Goal: Task Accomplishment & Management: Complete application form

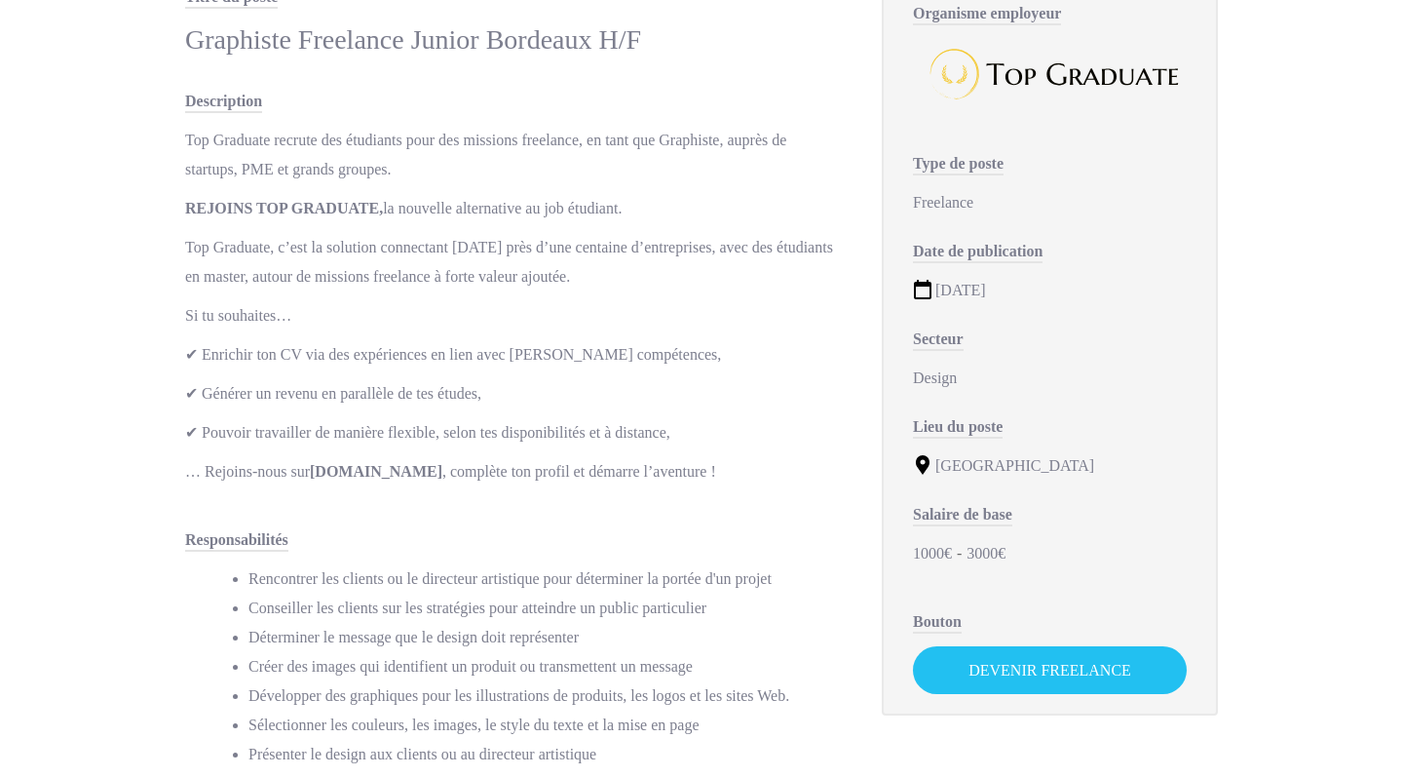
scroll to position [160, 0]
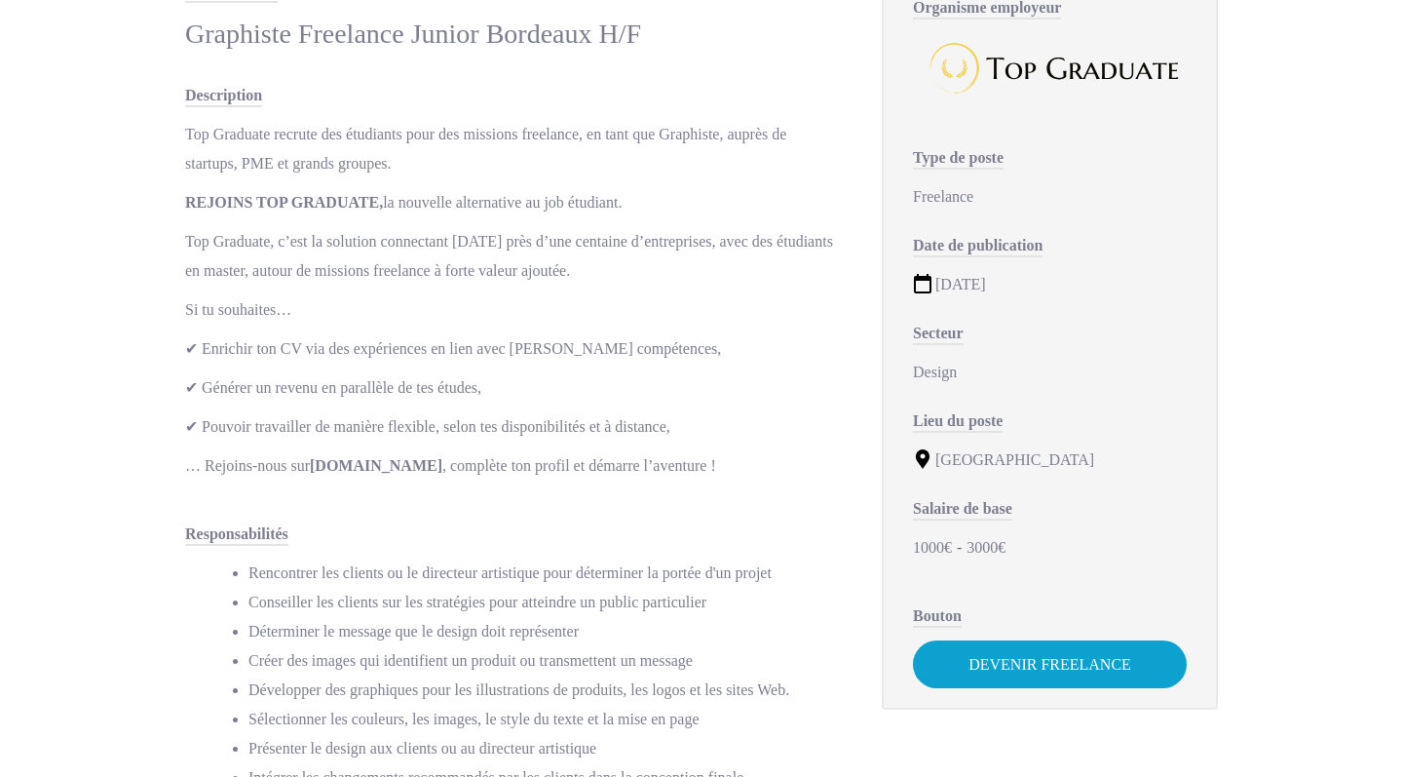
click at [1025, 658] on link "Devenir Freelance" at bounding box center [1050, 664] width 274 height 48
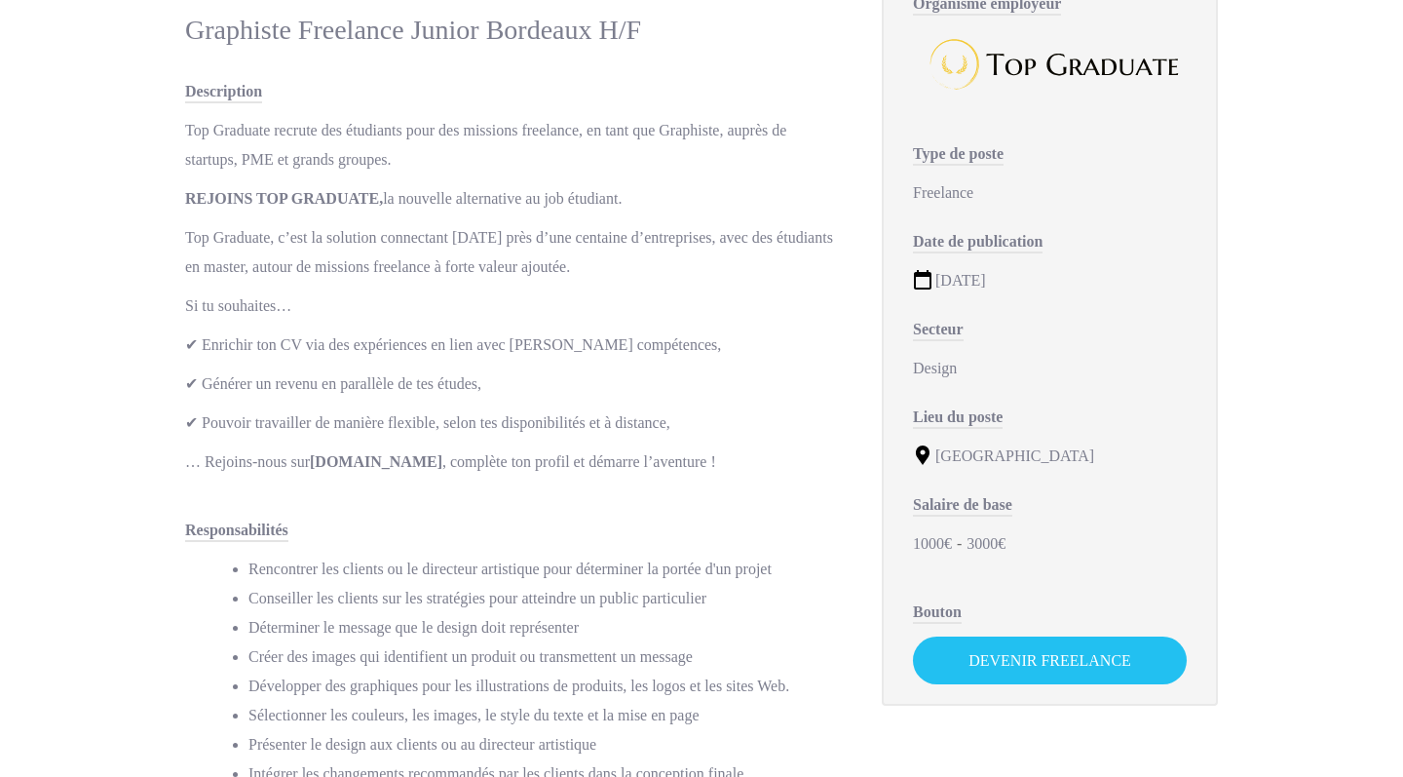
scroll to position [179, 0]
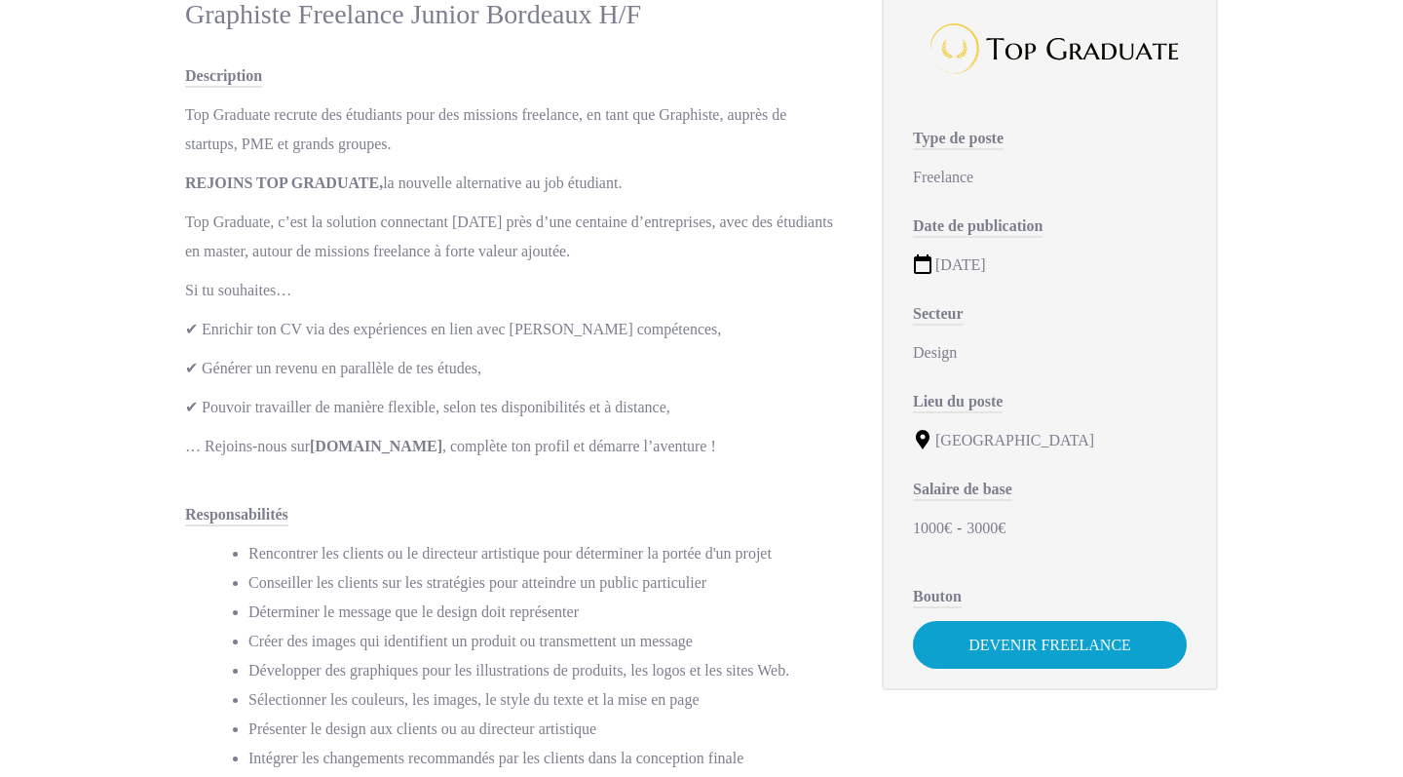
click at [1103, 639] on link "Devenir Freelance" at bounding box center [1050, 645] width 274 height 48
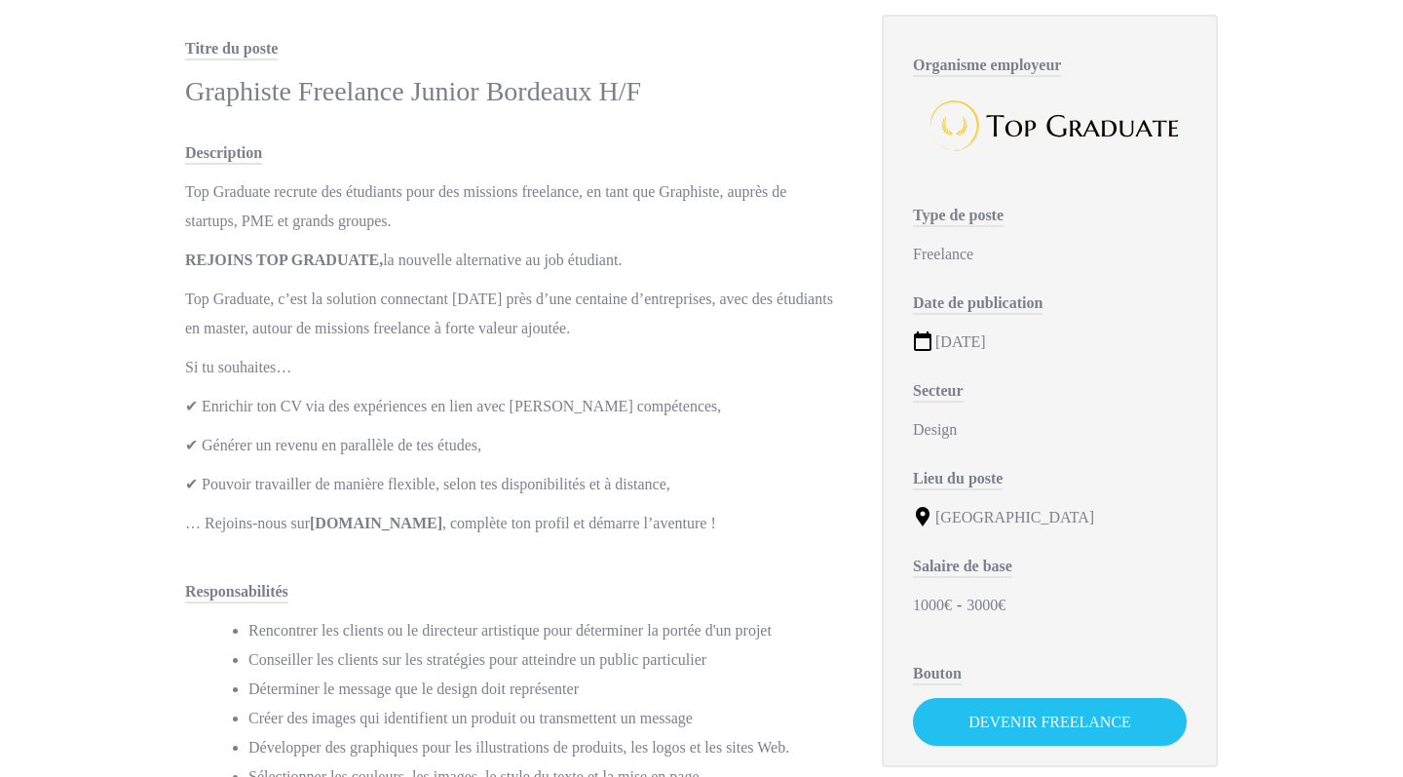
scroll to position [4, 0]
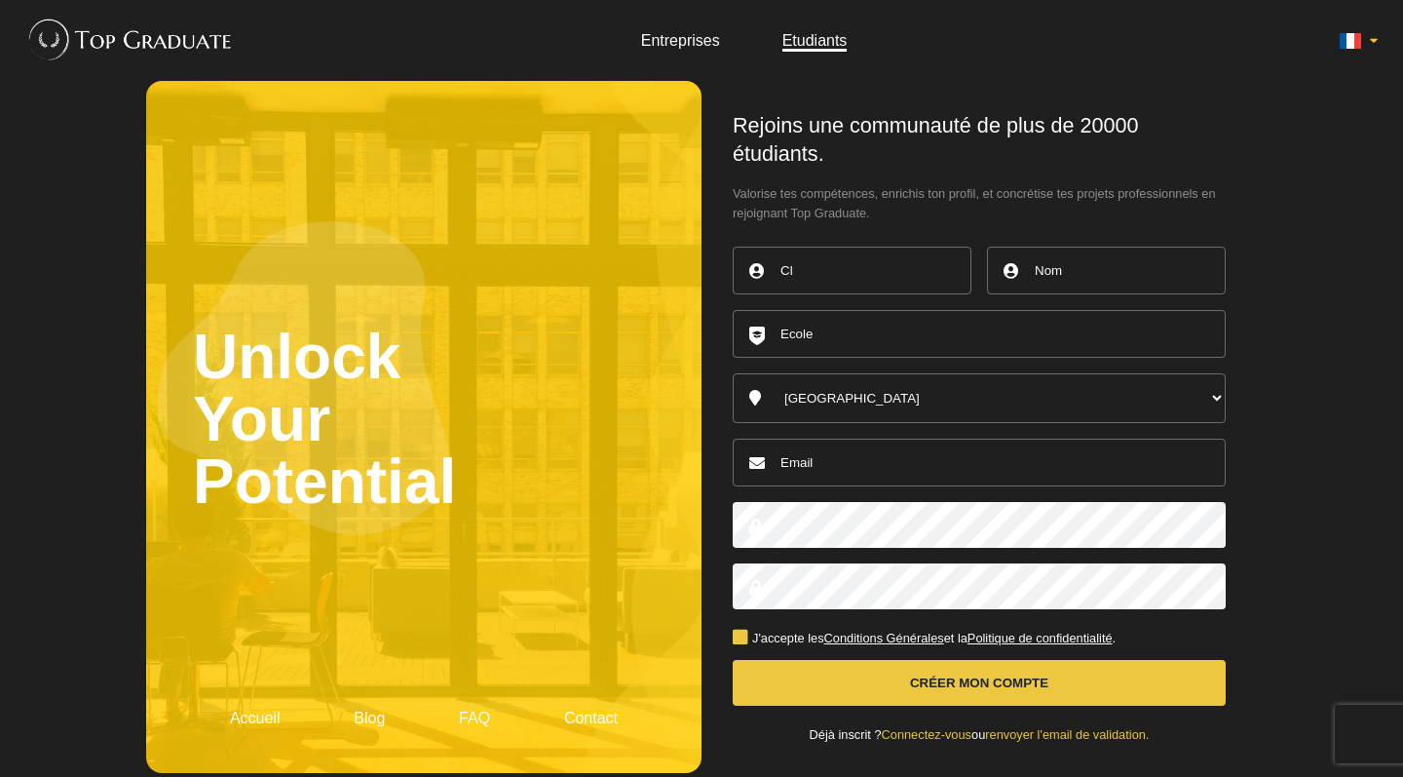
type input "C"
type input "Clarine"
type input "Grasselly"
click at [822, 327] on input "text" at bounding box center [979, 334] width 493 height 48
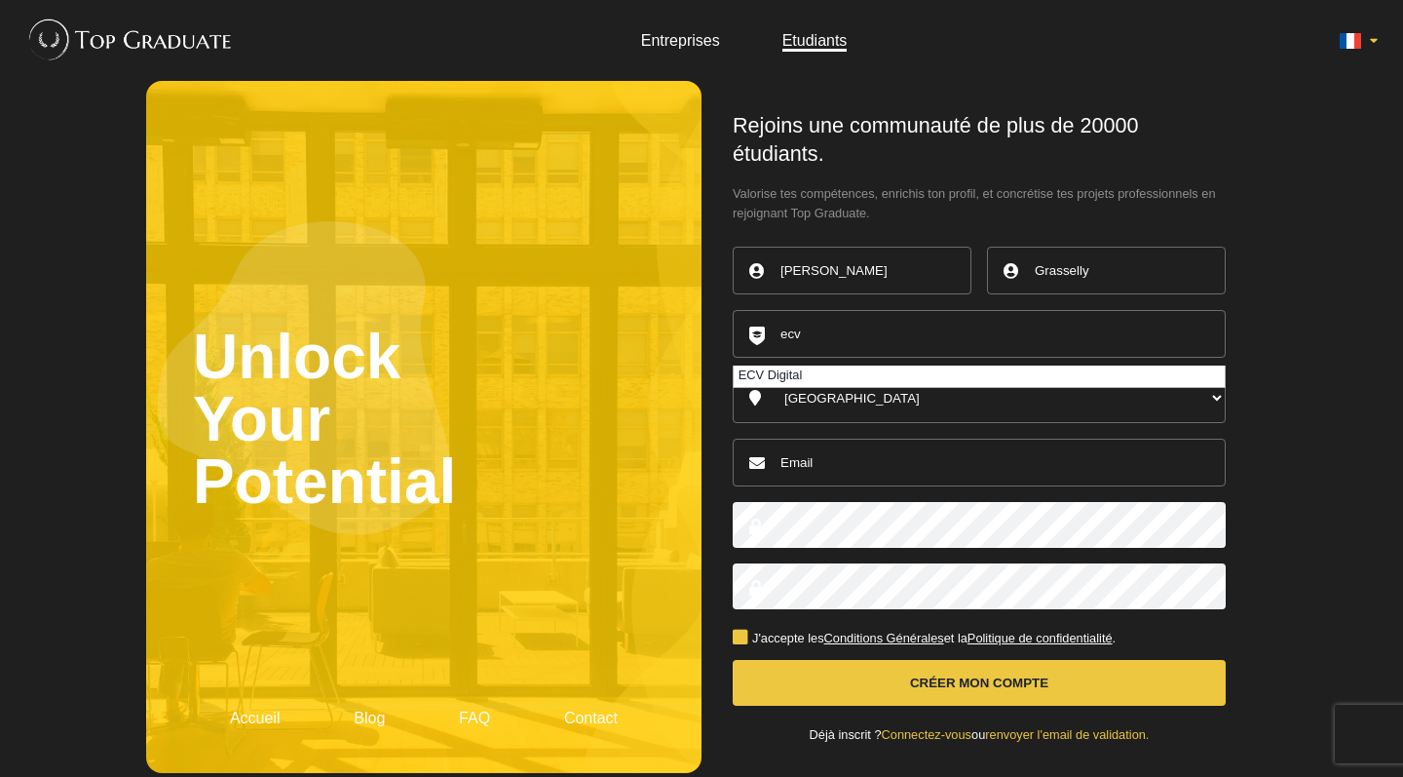
click at [804, 366] on li "ECV Digital" at bounding box center [979, 375] width 491 height 21
type input "ECV Digital"
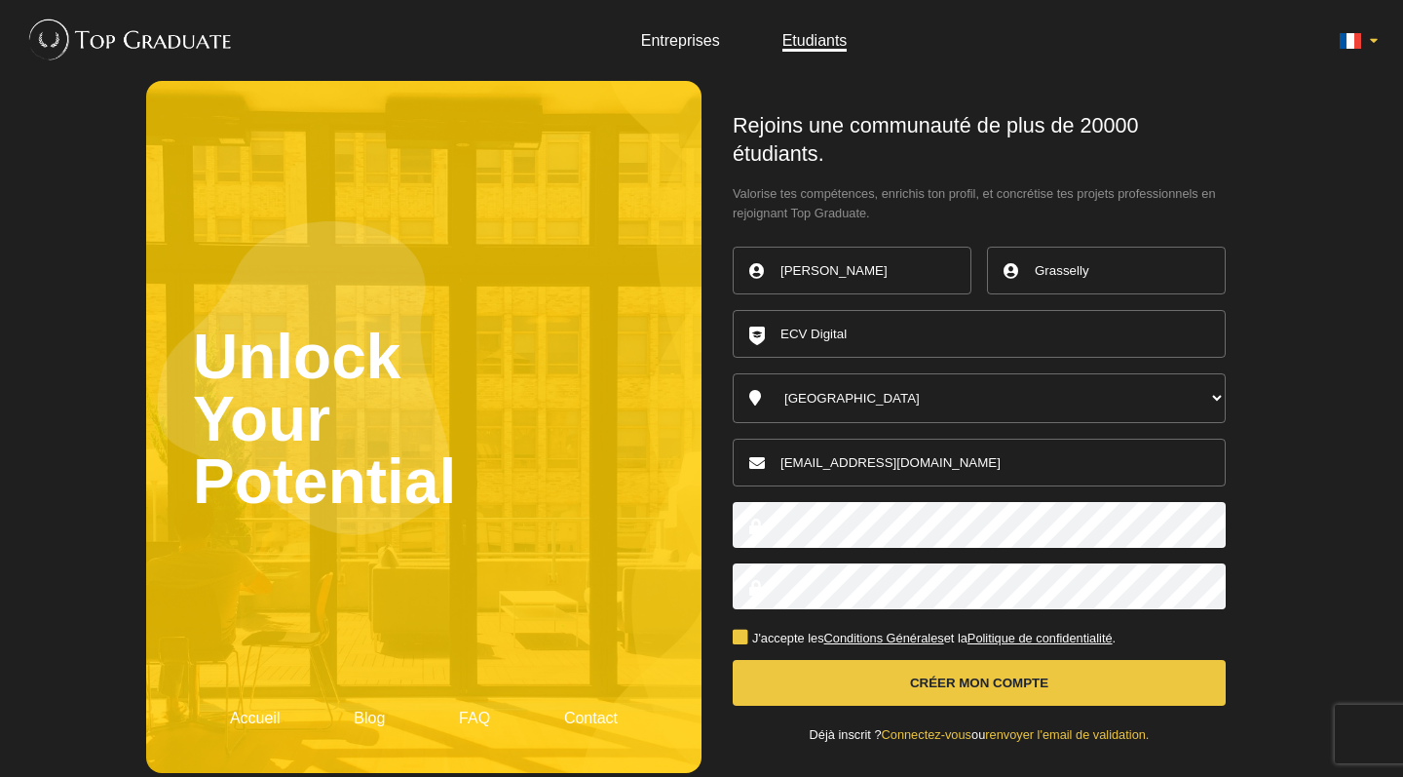
type input "[EMAIL_ADDRESS][DOMAIN_NAME]"
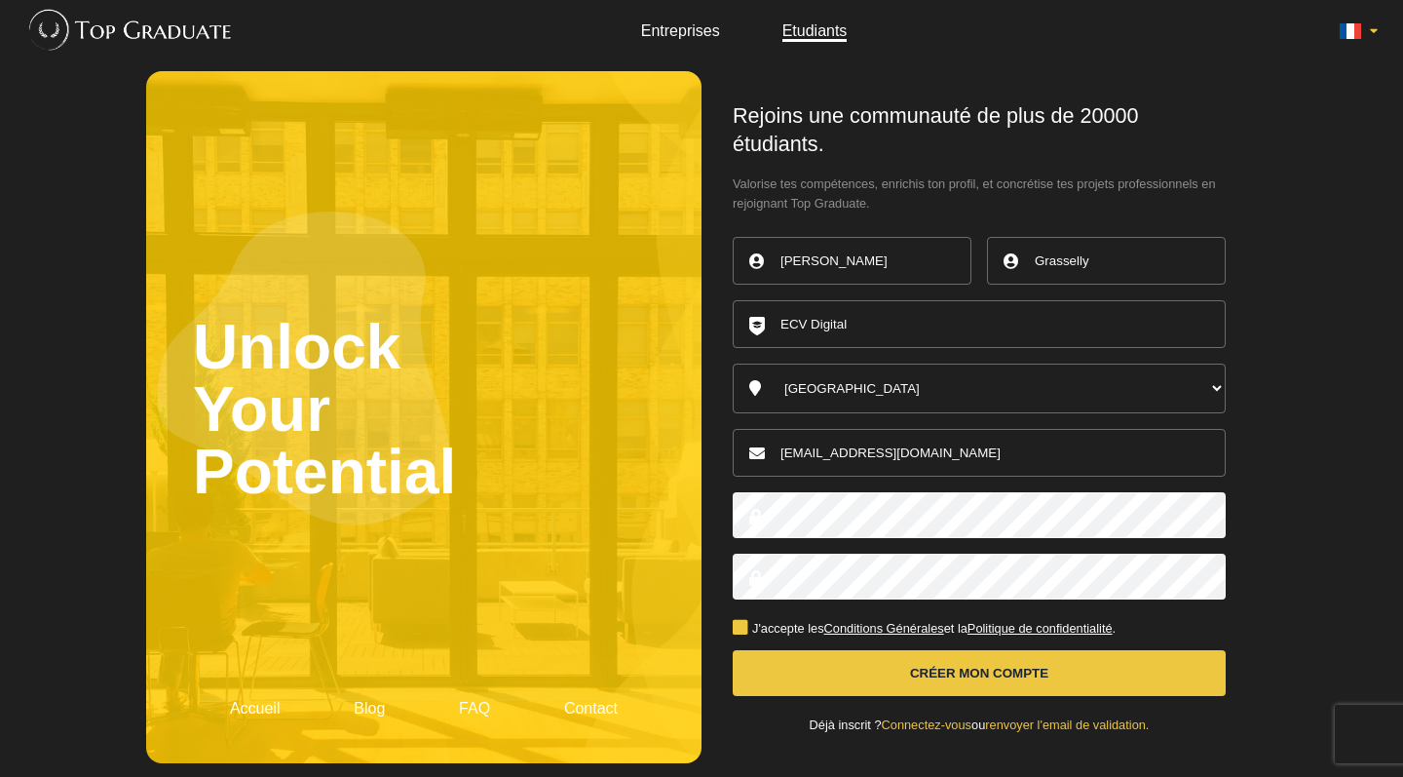
scroll to position [9, 0]
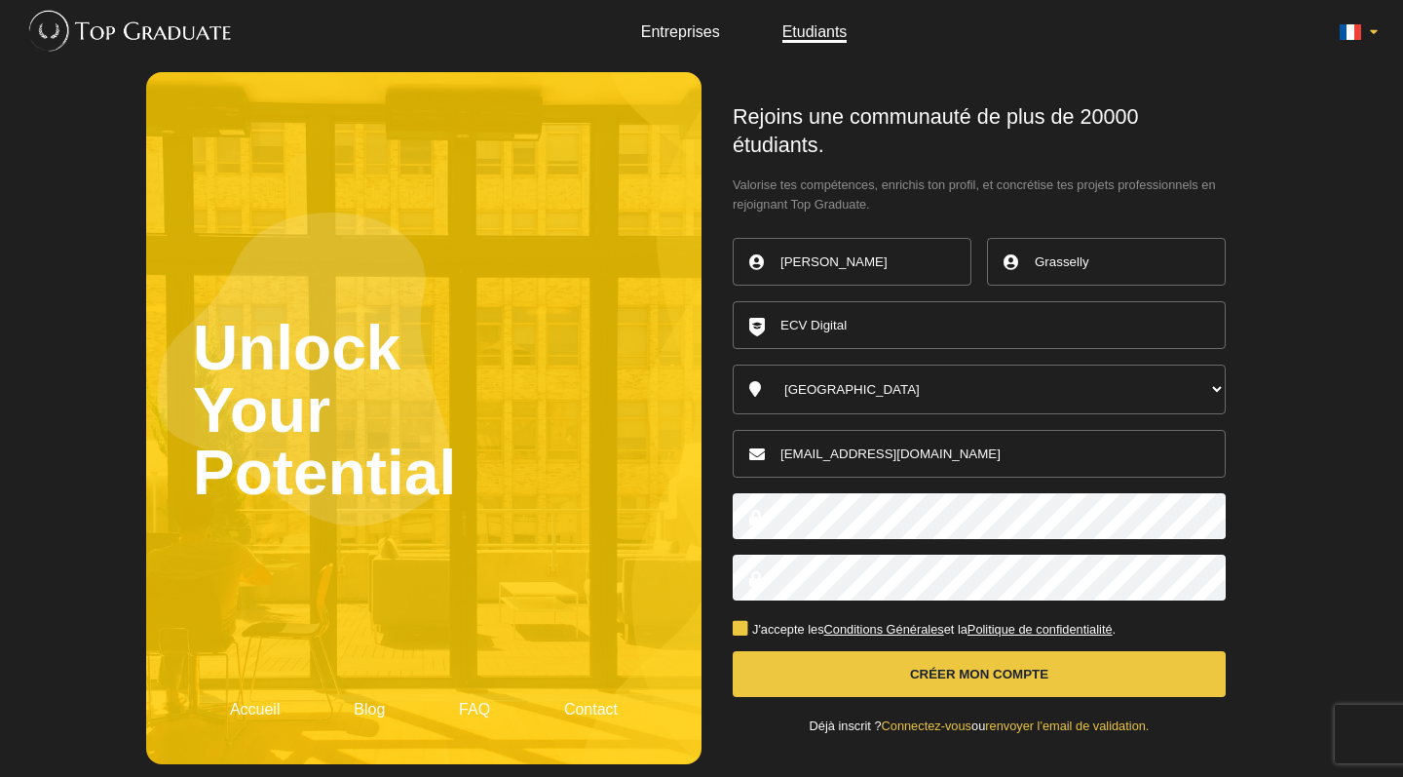
click at [736, 624] on label "J'accepte les Conditions Générales et la Politique de confidentialité ." at bounding box center [924, 630] width 383 height 13
click at [0, 0] on input "J'accepte les Conditions Générales et la Politique de confidentialité ." at bounding box center [0, 0] width 0 height 0
click at [873, 651] on button "Créer mon compte" at bounding box center [979, 674] width 493 height 46
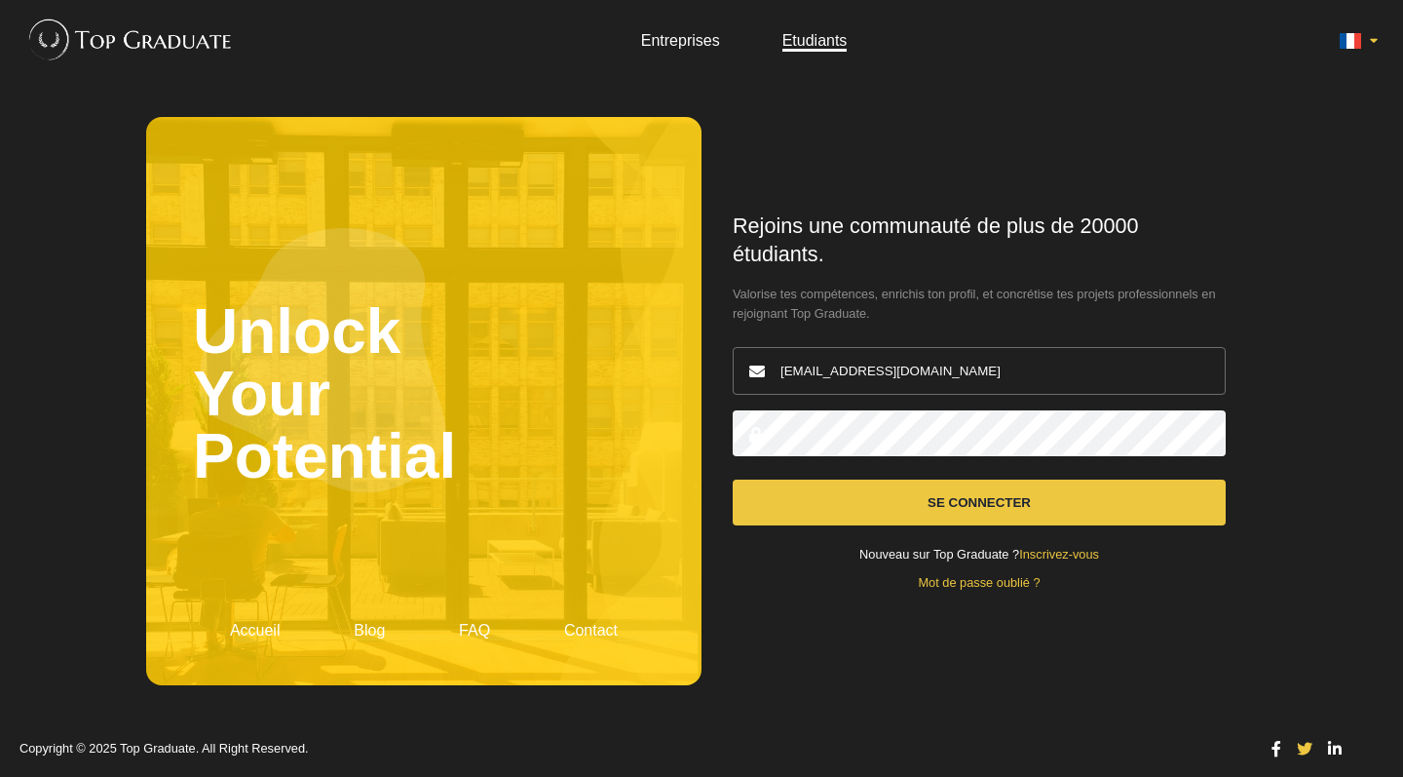
type input "[EMAIL_ADDRESS][DOMAIN_NAME]"
click at [955, 506] on button "Se connecter" at bounding box center [979, 502] width 493 height 46
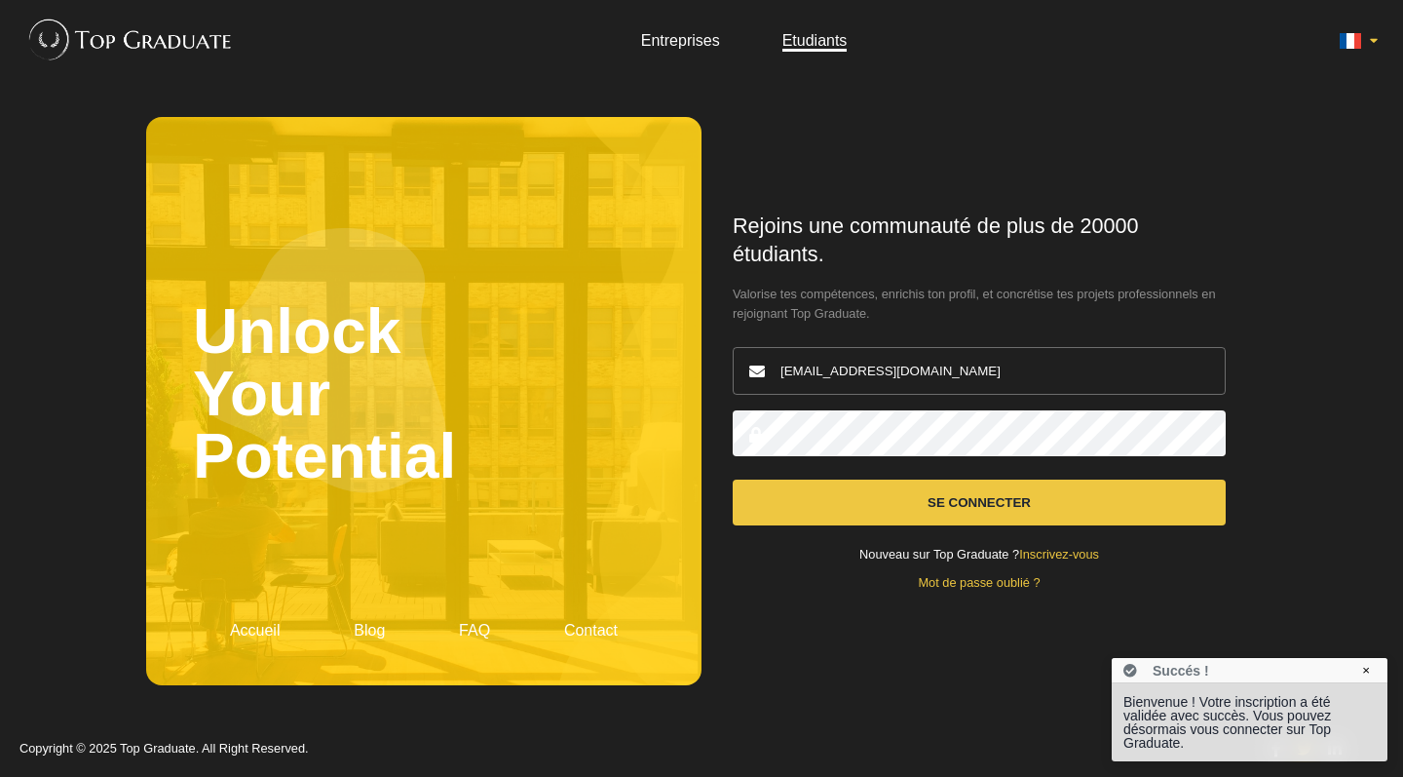
click at [985, 493] on button "Se connecter" at bounding box center [979, 502] width 493 height 46
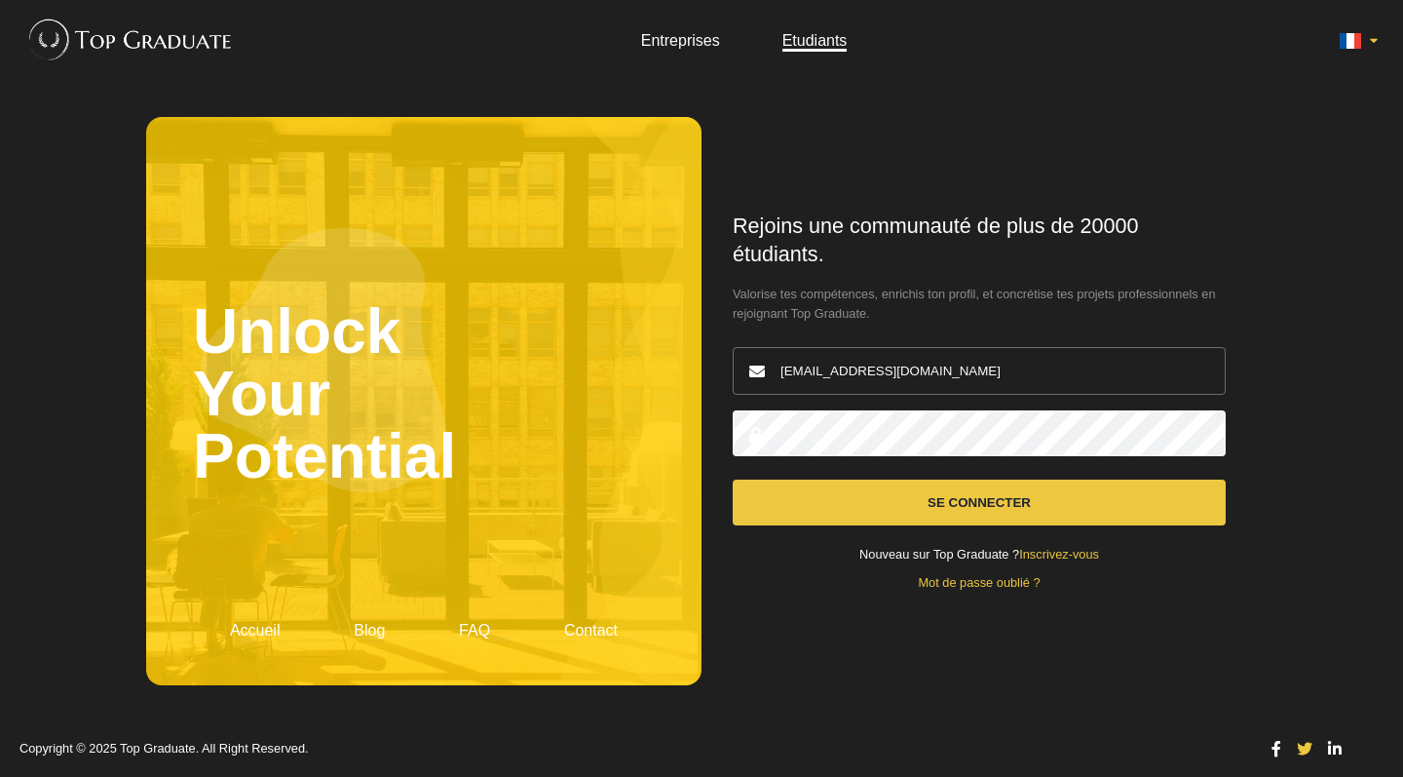
click at [993, 502] on button "Se connecter" at bounding box center [979, 502] width 493 height 46
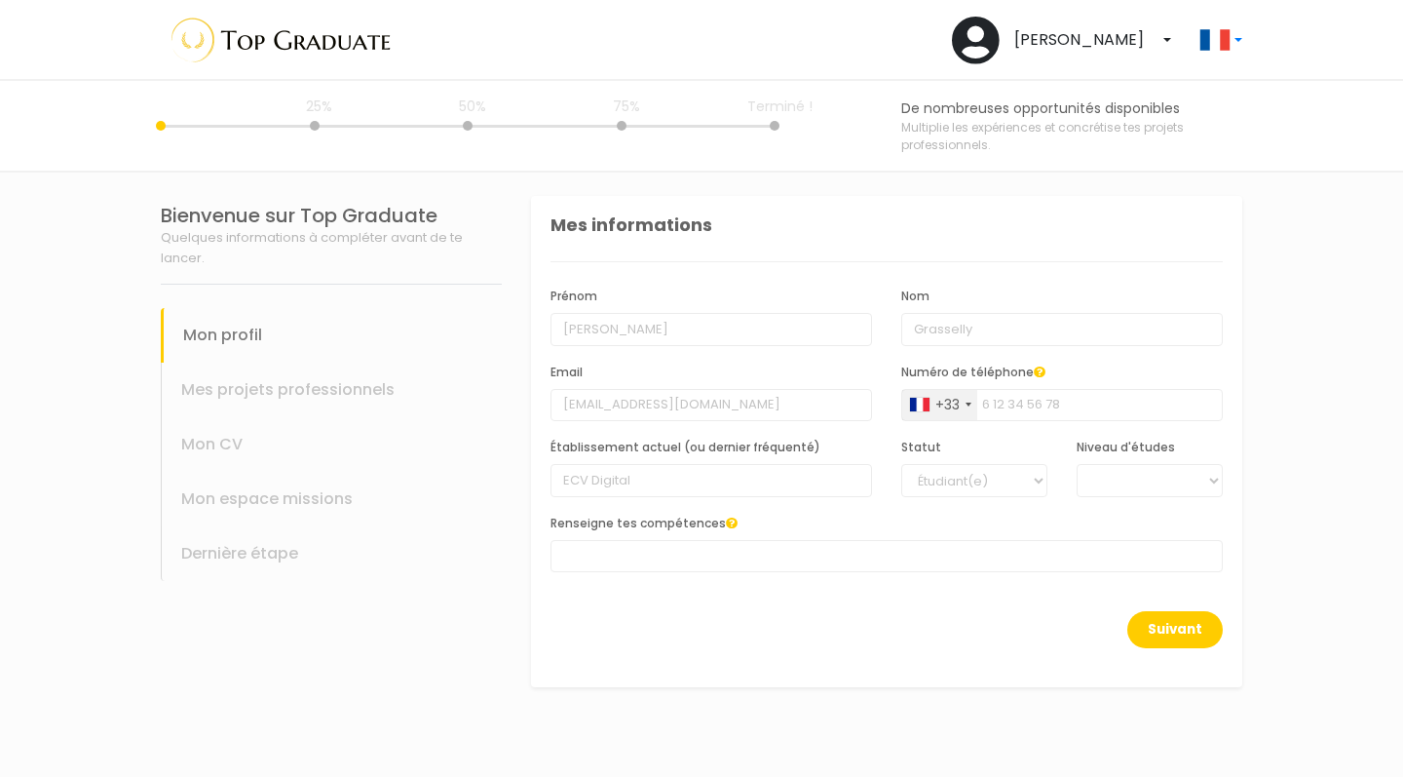
click at [731, 561] on span at bounding box center [887, 556] width 672 height 32
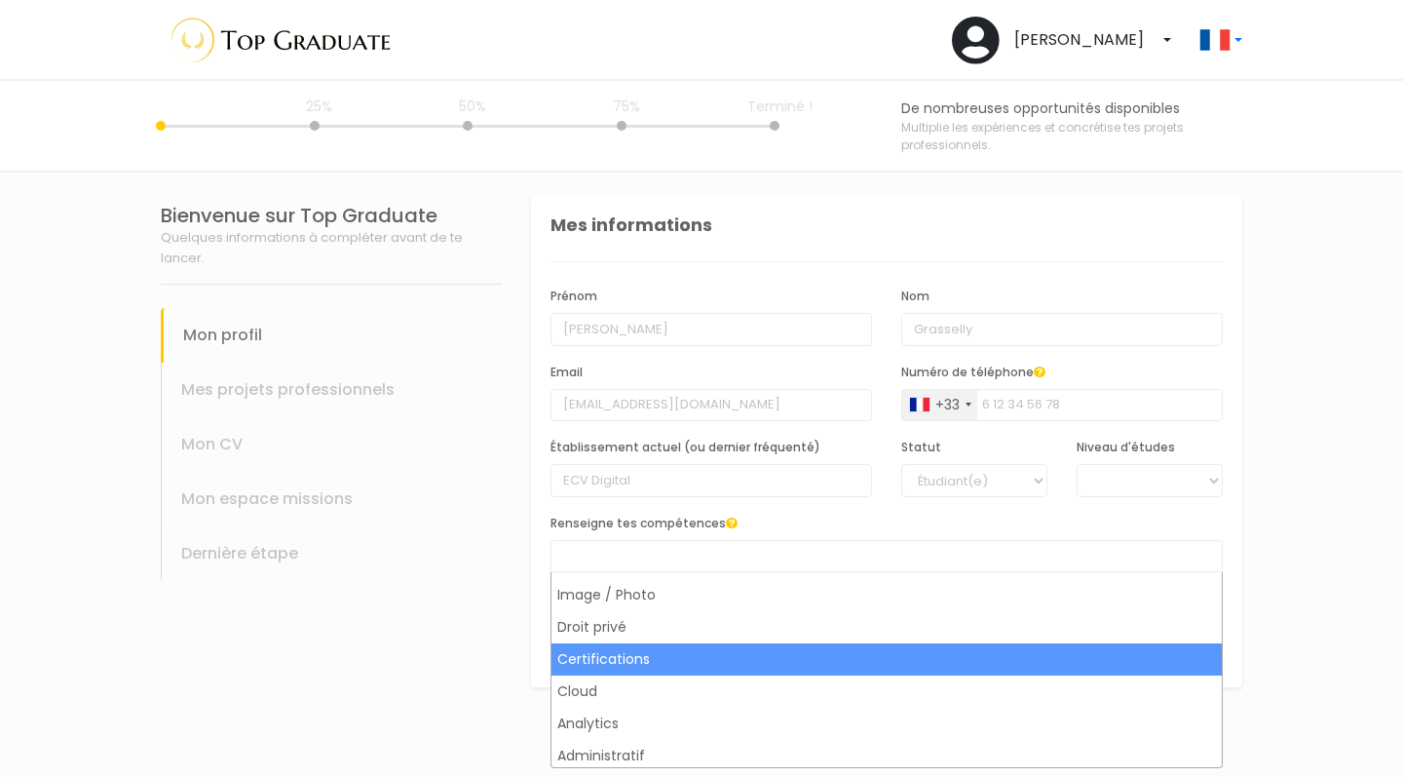
scroll to position [312, 0]
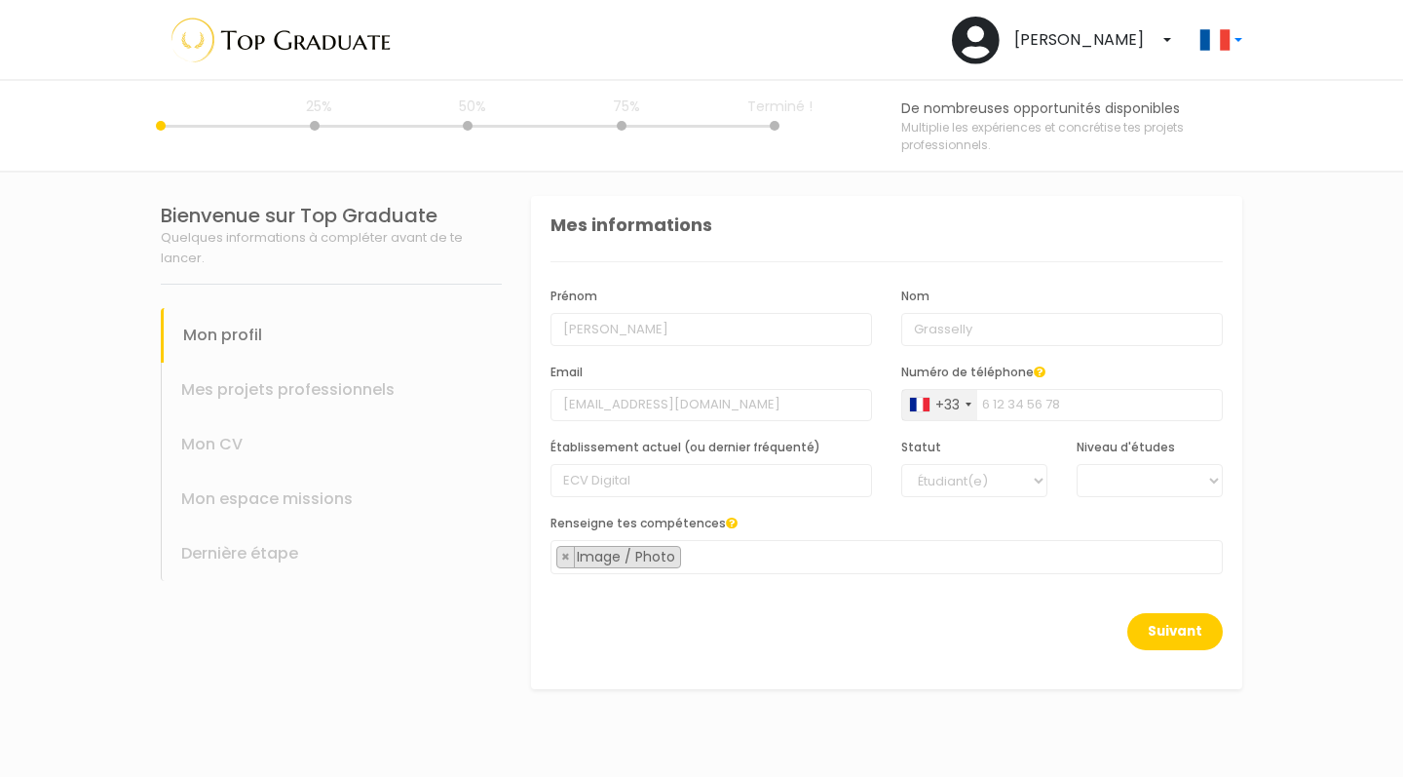
select select "31"
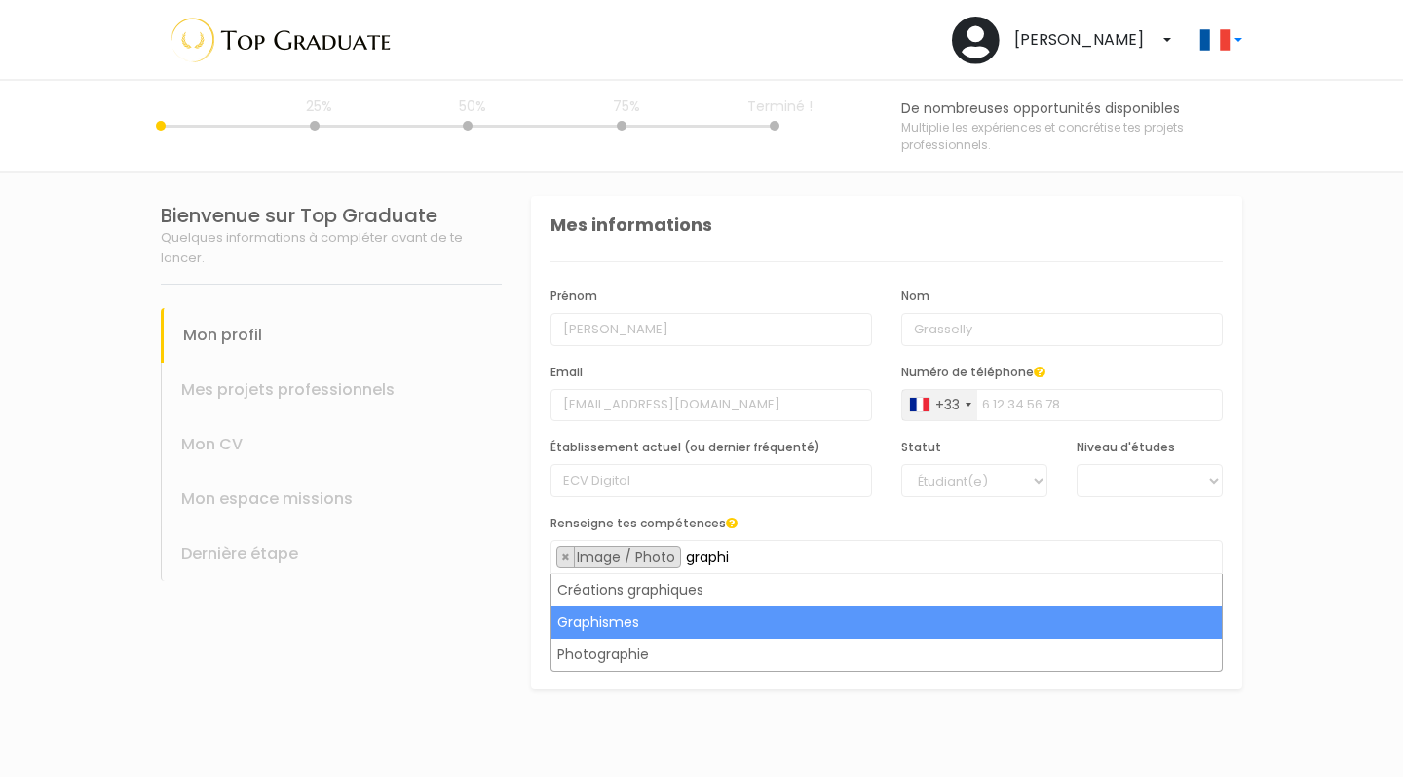
type input "graphi"
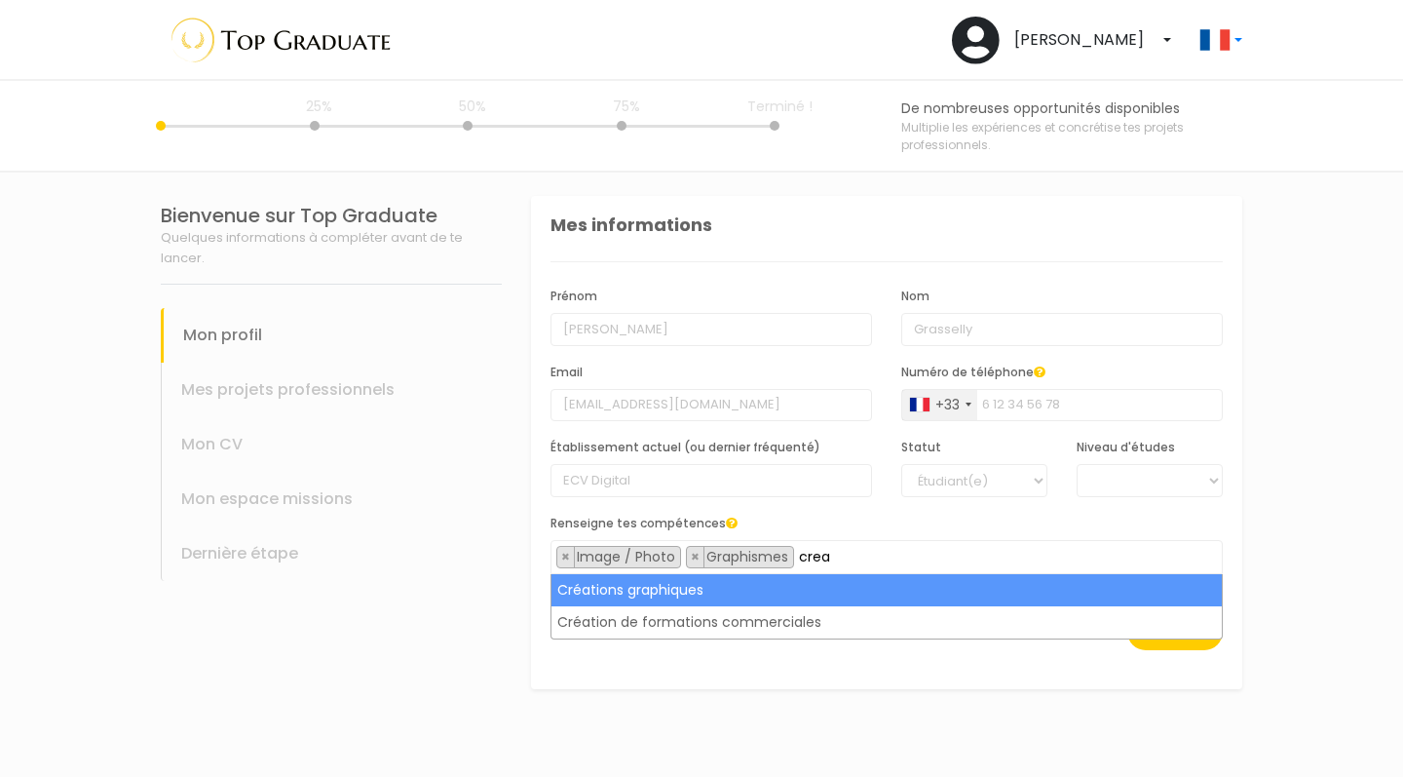
type input "crea"
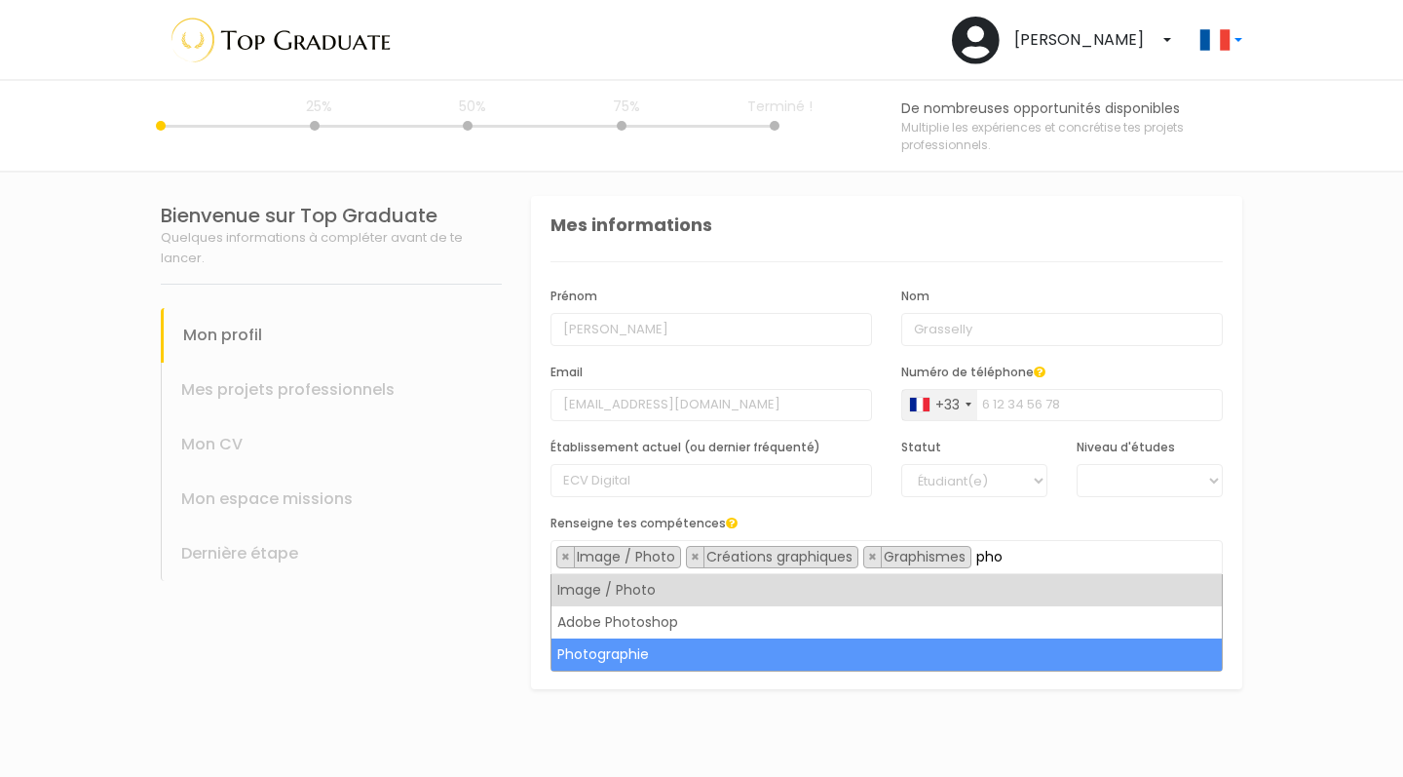
type input "pho"
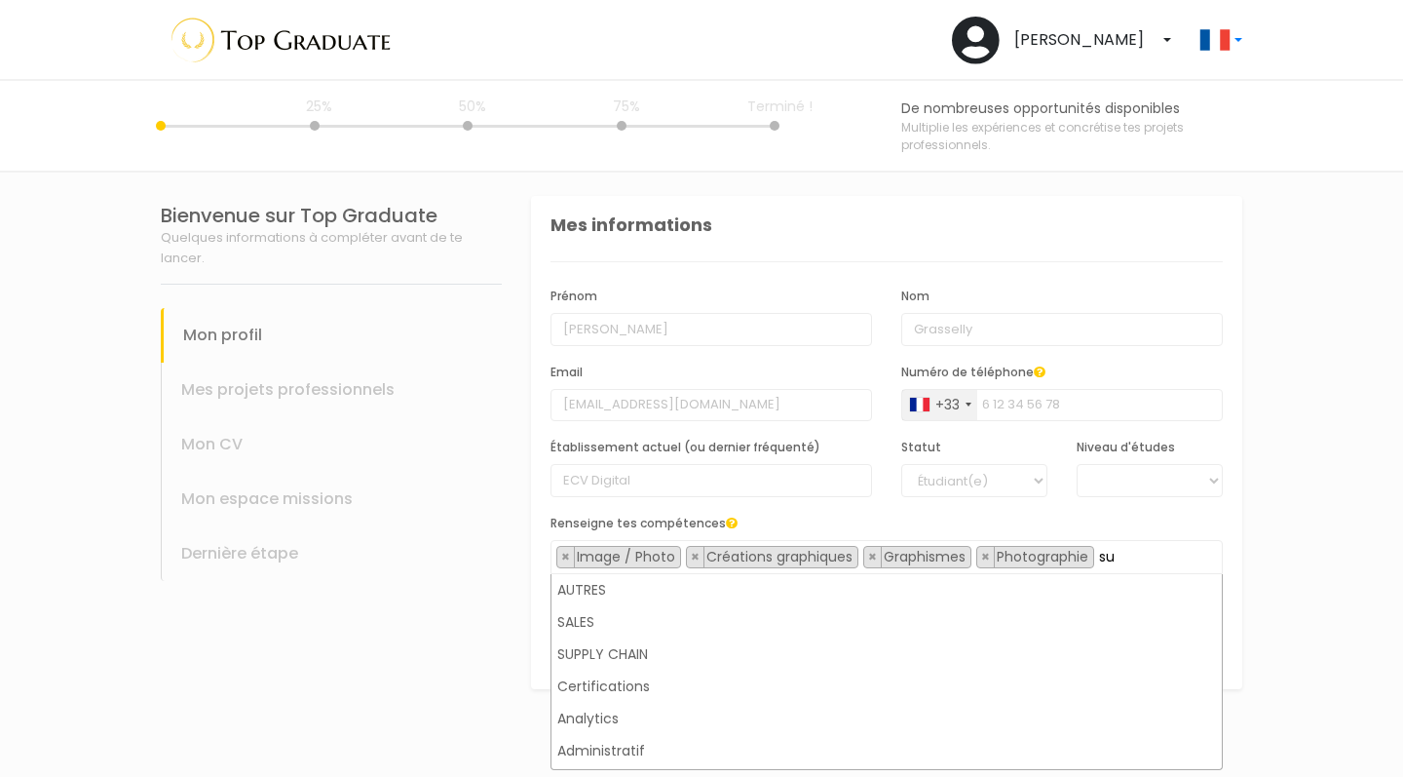
scroll to position [0, 0]
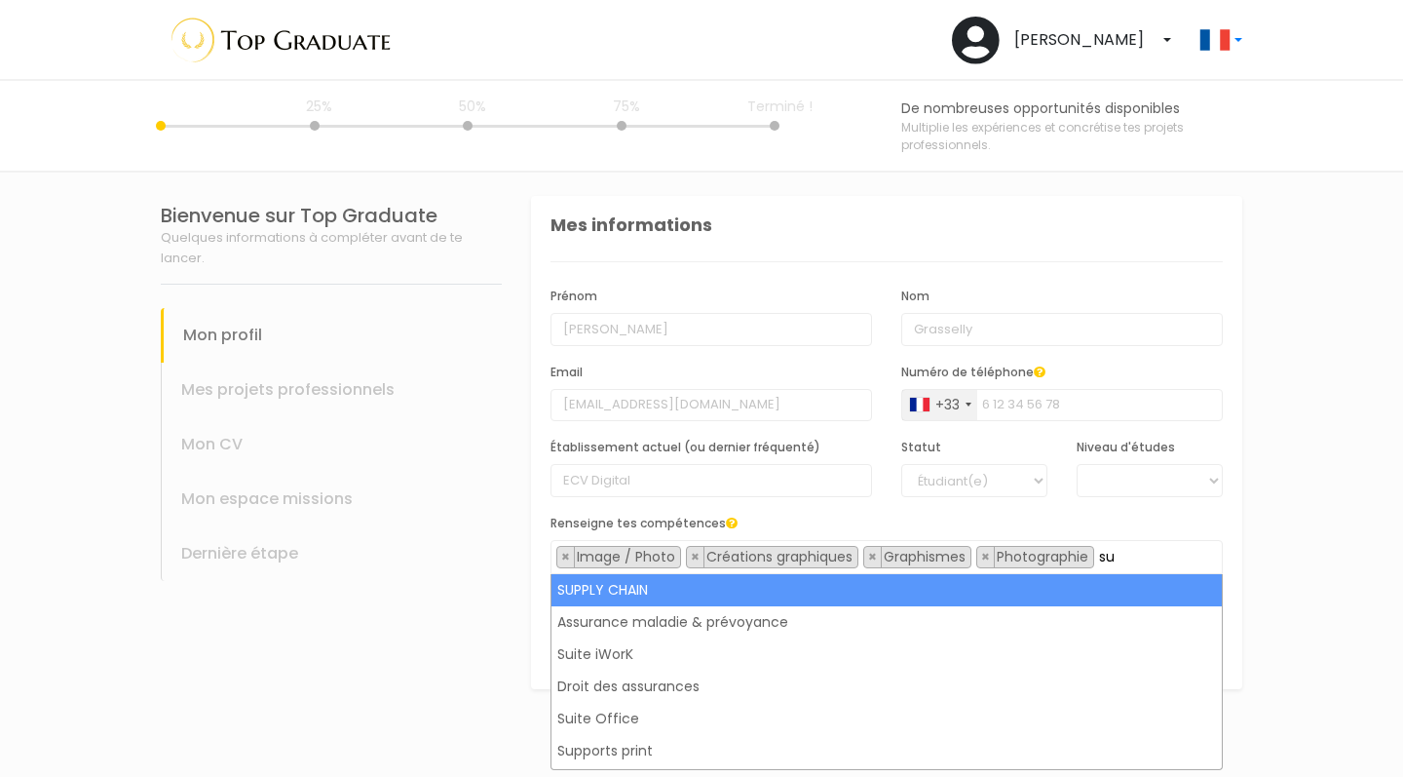
type input "s"
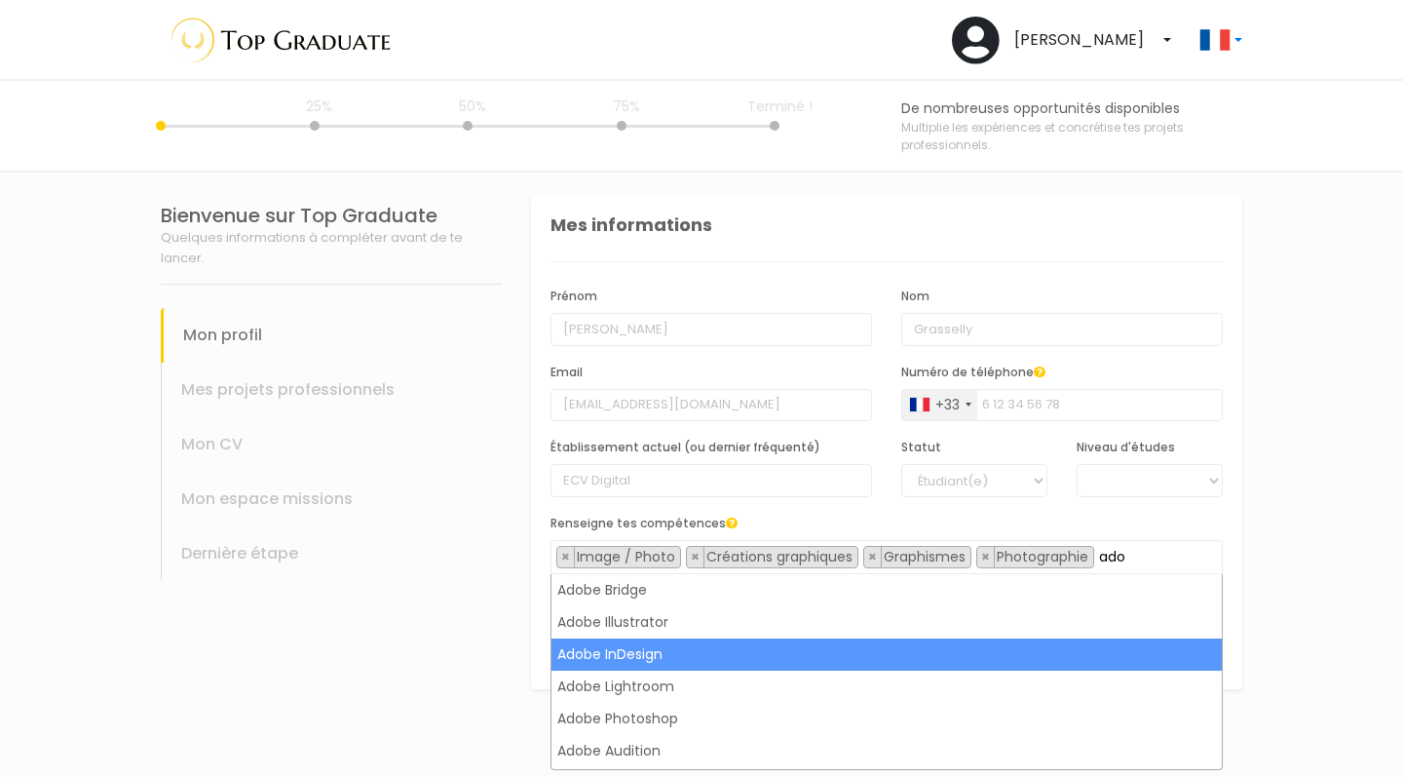
type input "ado"
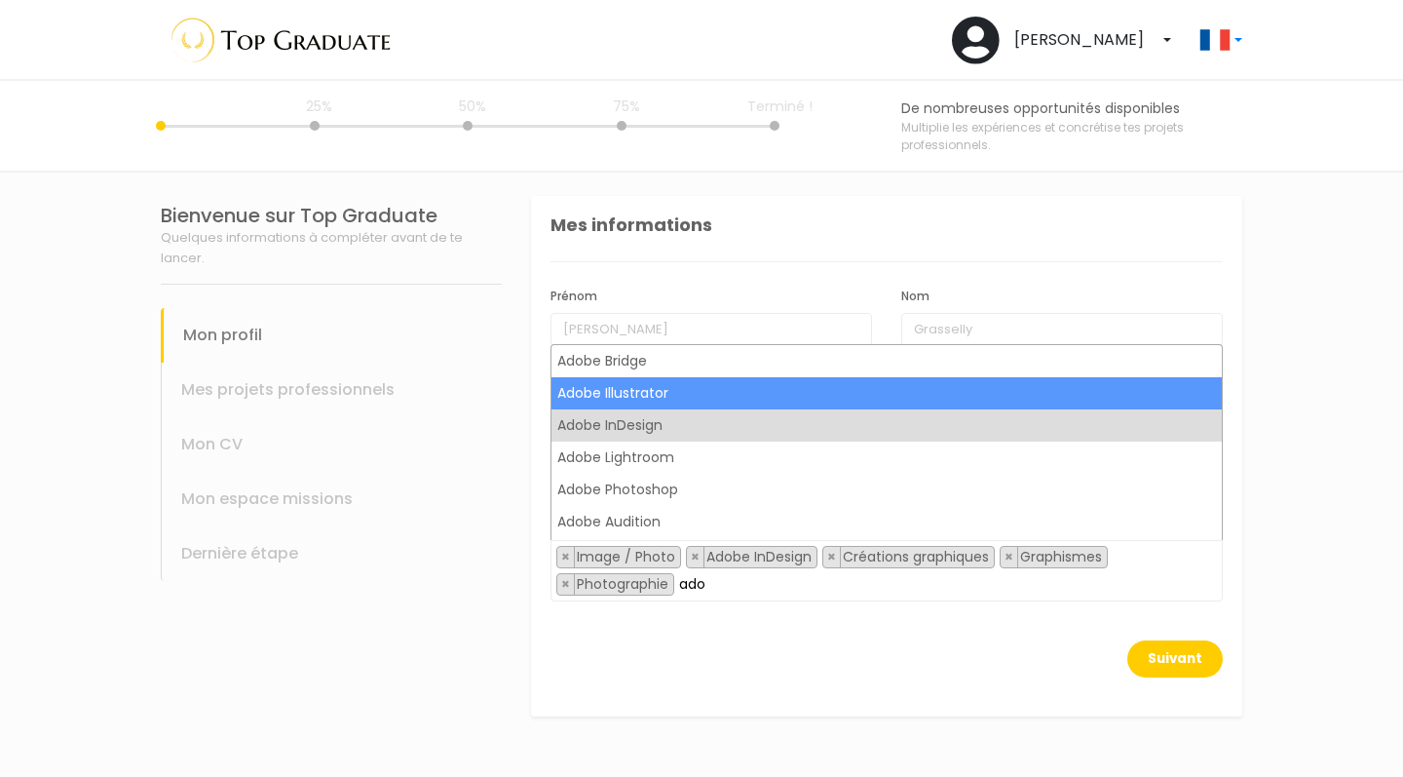
type input "ado"
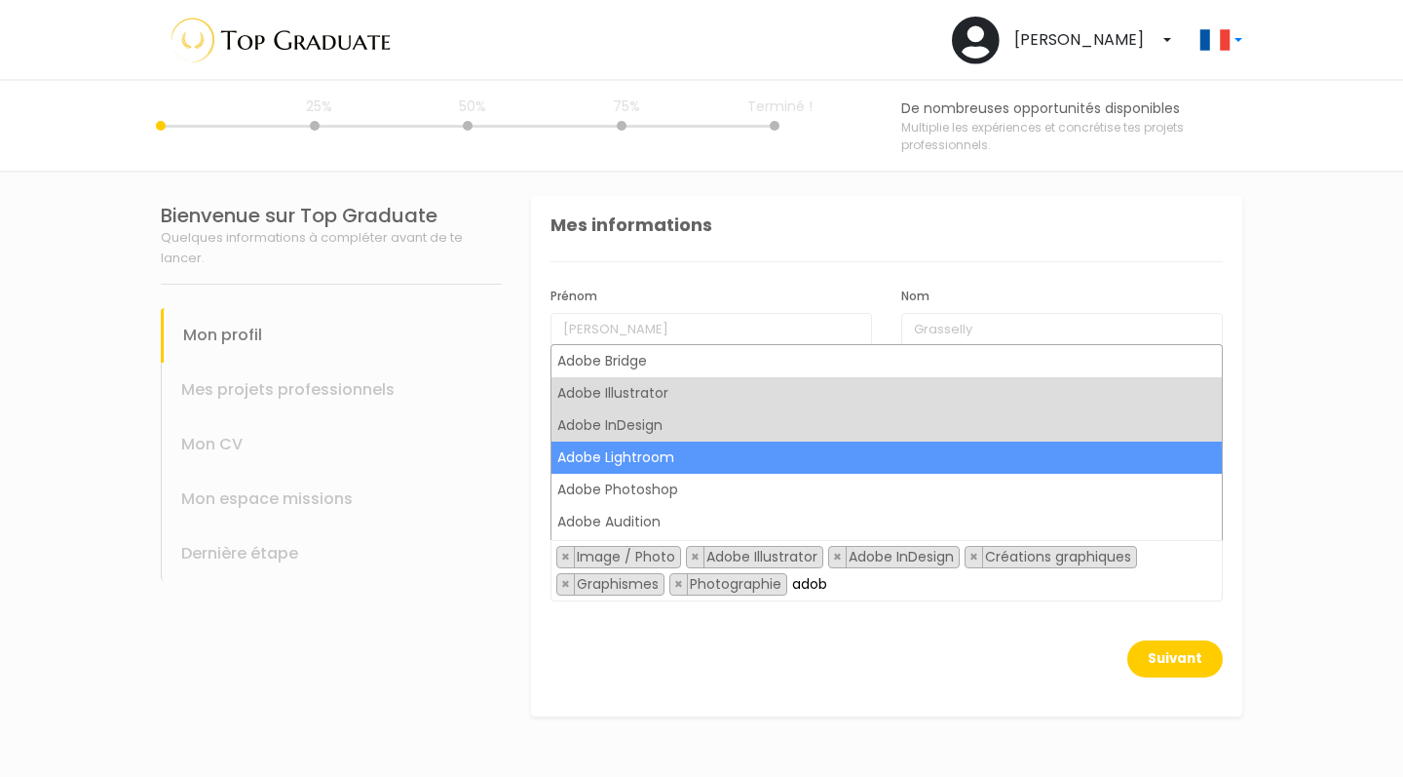
type input "adob"
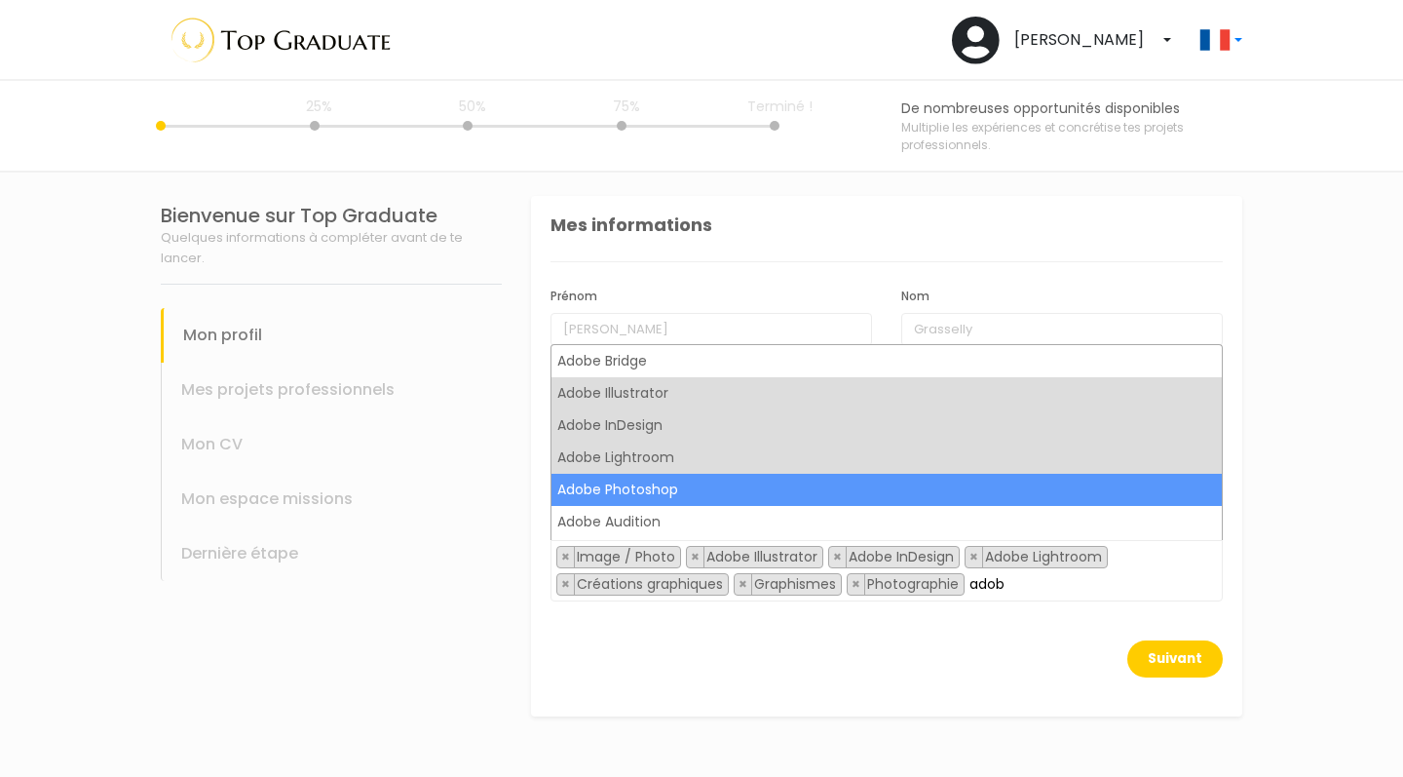
type input "adob"
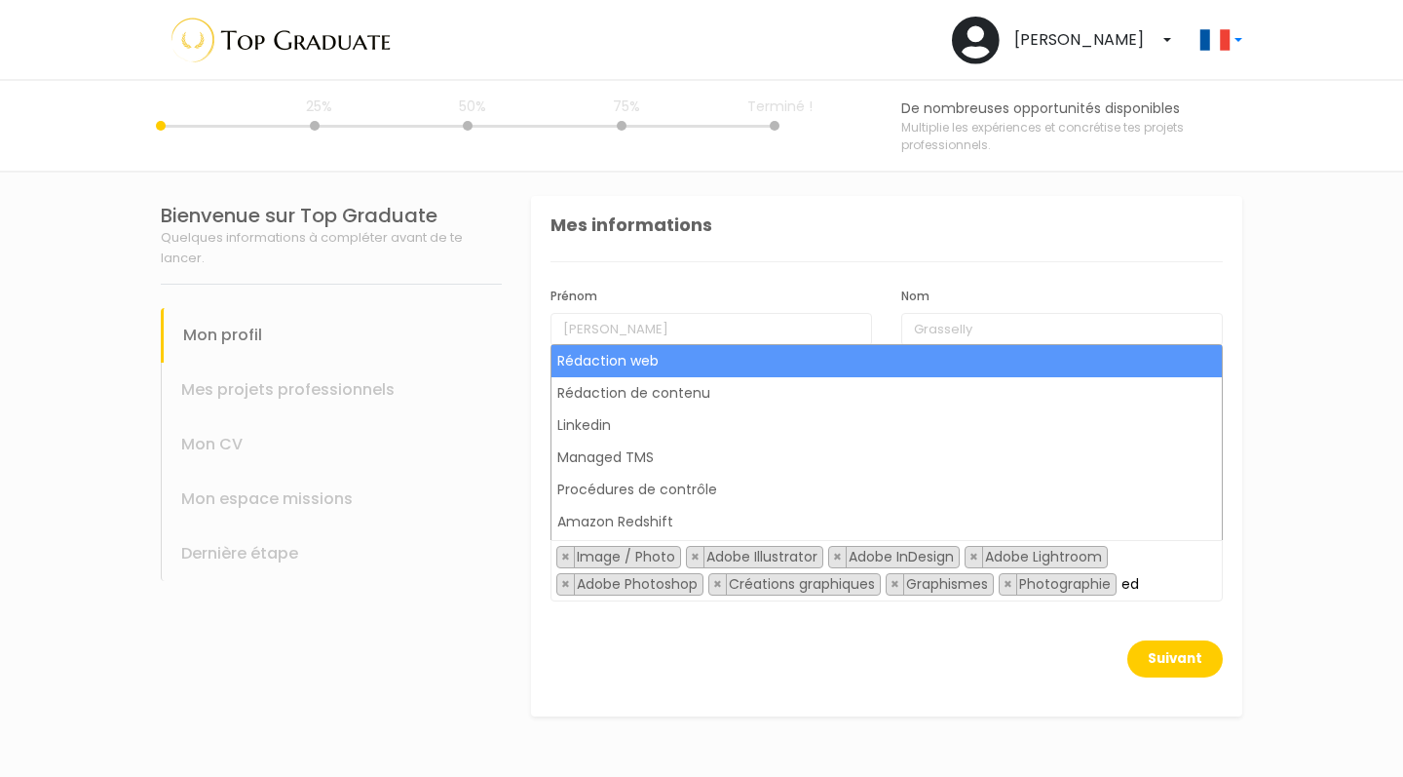
type input "e"
type input "comm"
select select "30"
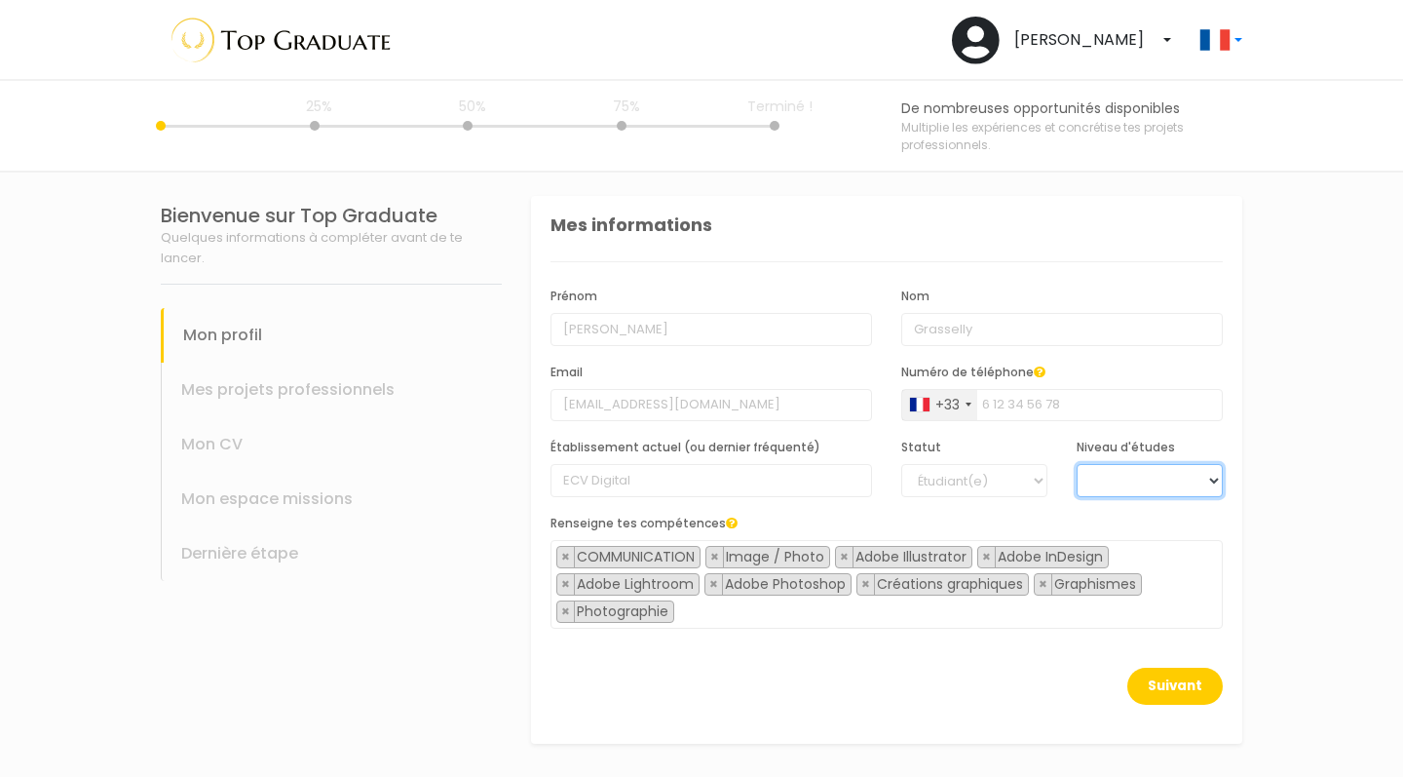
select select "4"
select select "1"
select select "3"
click at [1178, 676] on button "Suivant" at bounding box center [1176, 686] width 96 height 37
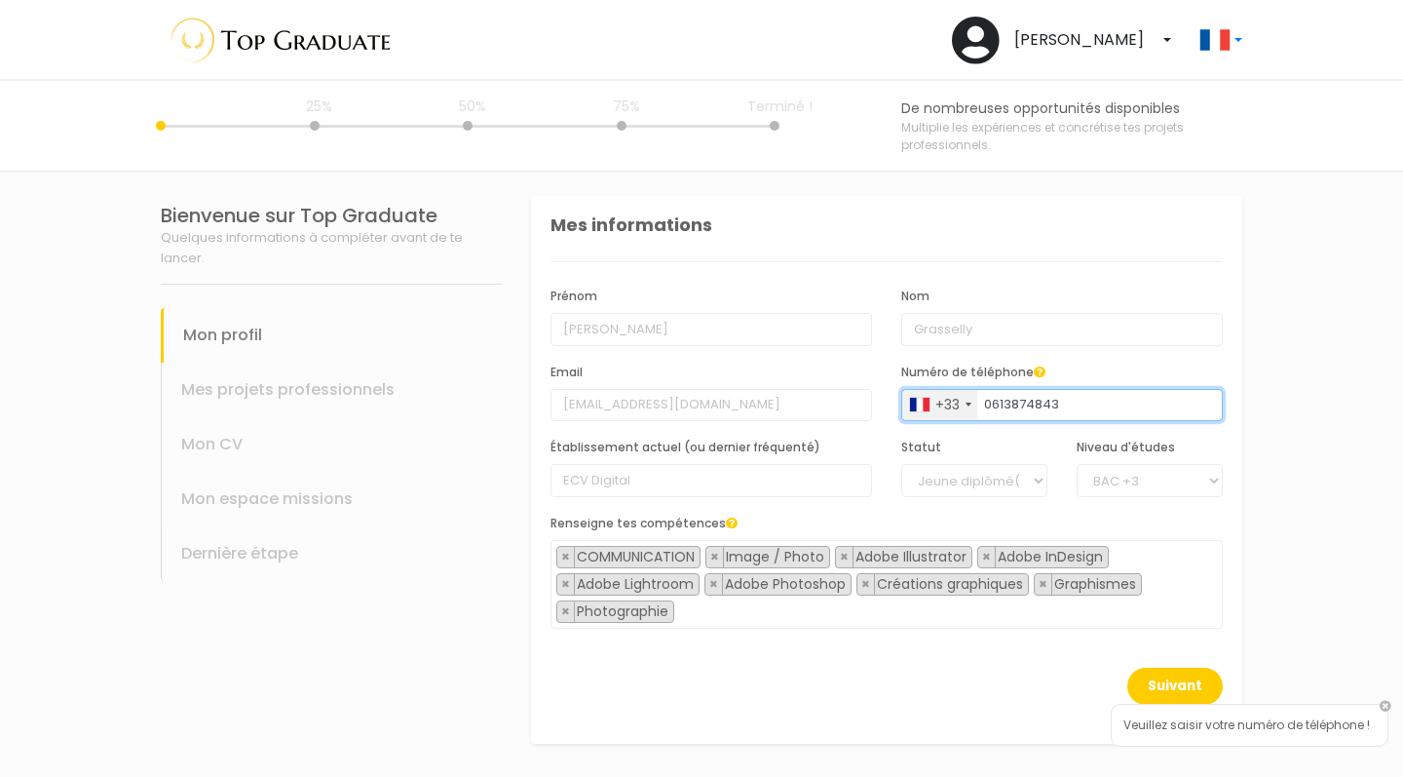
type input "0613874843"
click at [1221, 604] on span "× COMMUNICATION × Image / Photo × Adobe Illustrator × Adobe InDesign × Adobe Li…" at bounding box center [887, 584] width 672 height 89
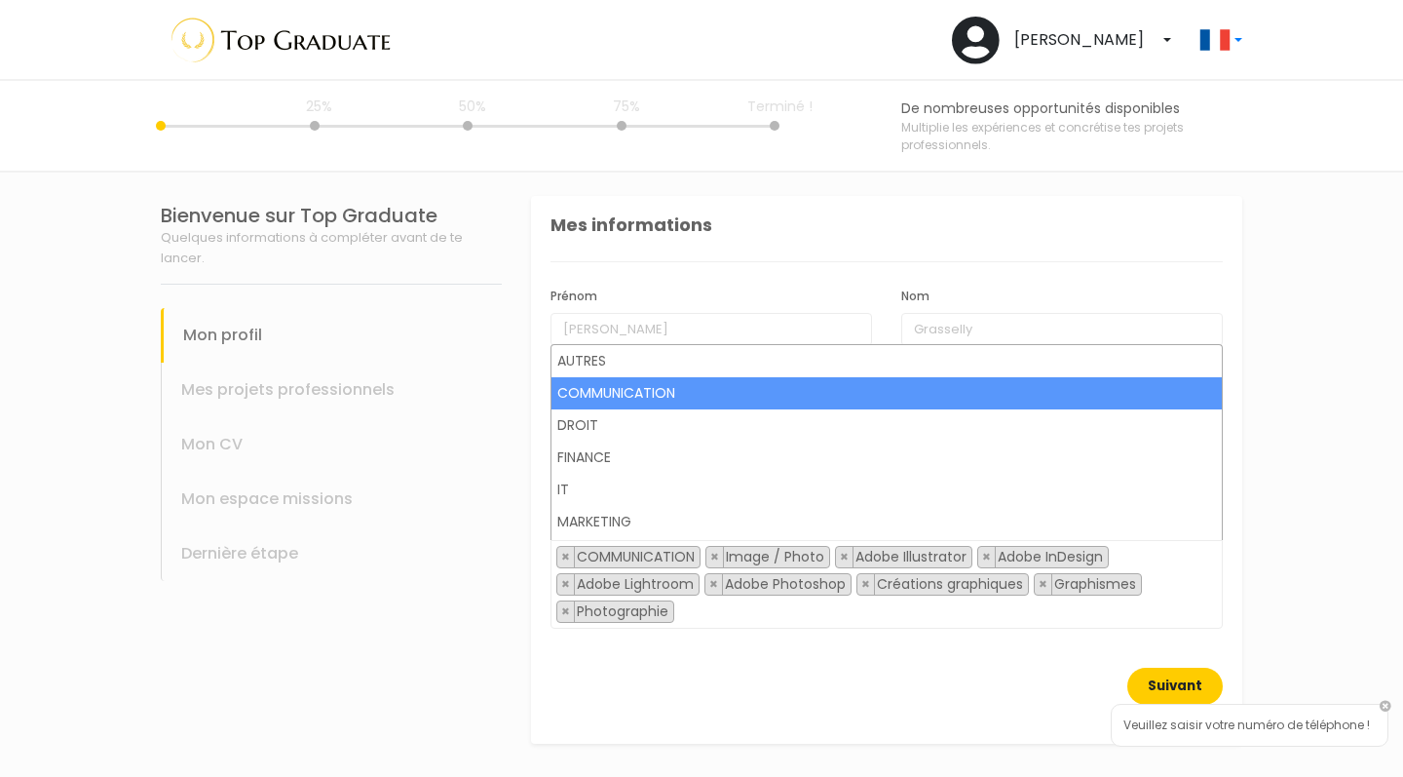
click at [1184, 685] on button "Suivant" at bounding box center [1176, 686] width 96 height 37
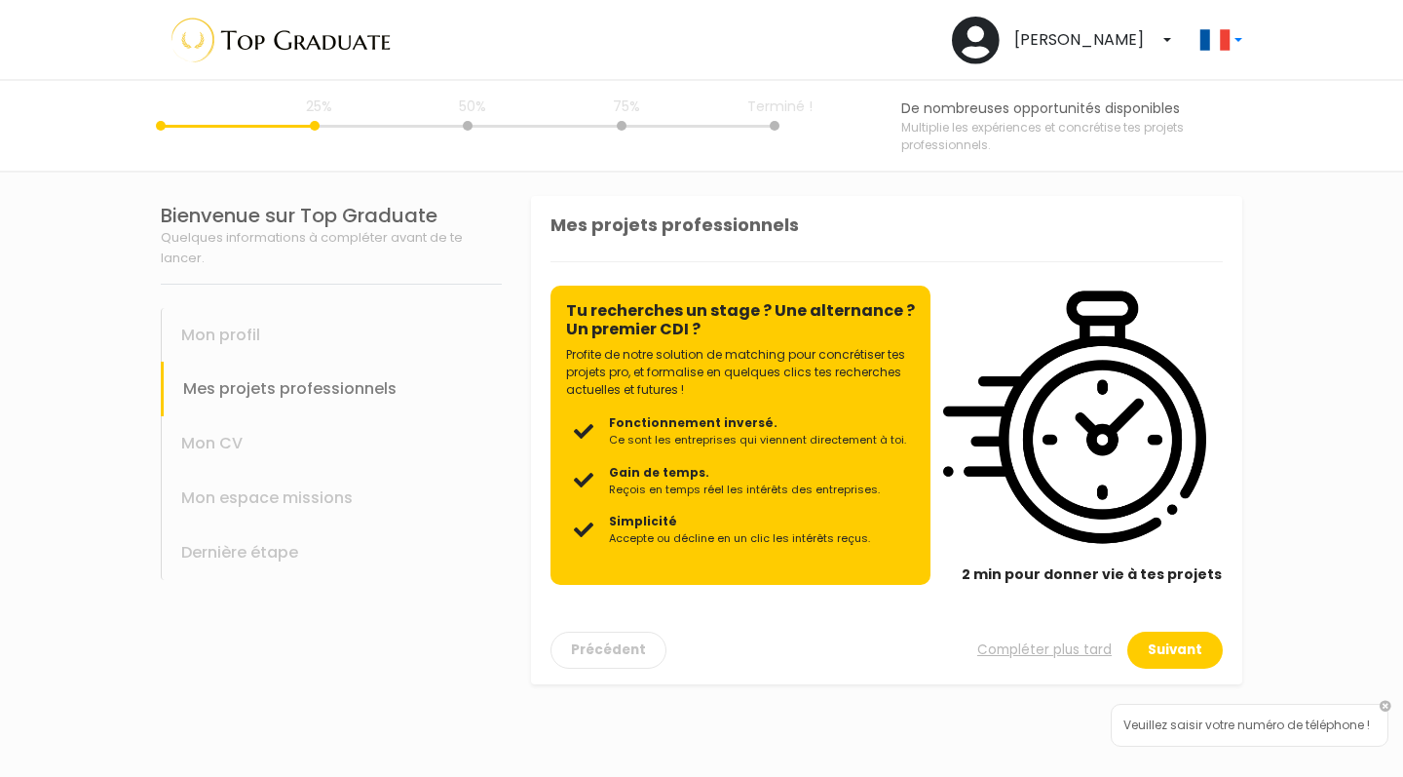
click at [671, 425] on span "Fonctionnement inversé." at bounding box center [757, 423] width 297 height 18
click at [1174, 645] on button "Suivant" at bounding box center [1176, 649] width 96 height 37
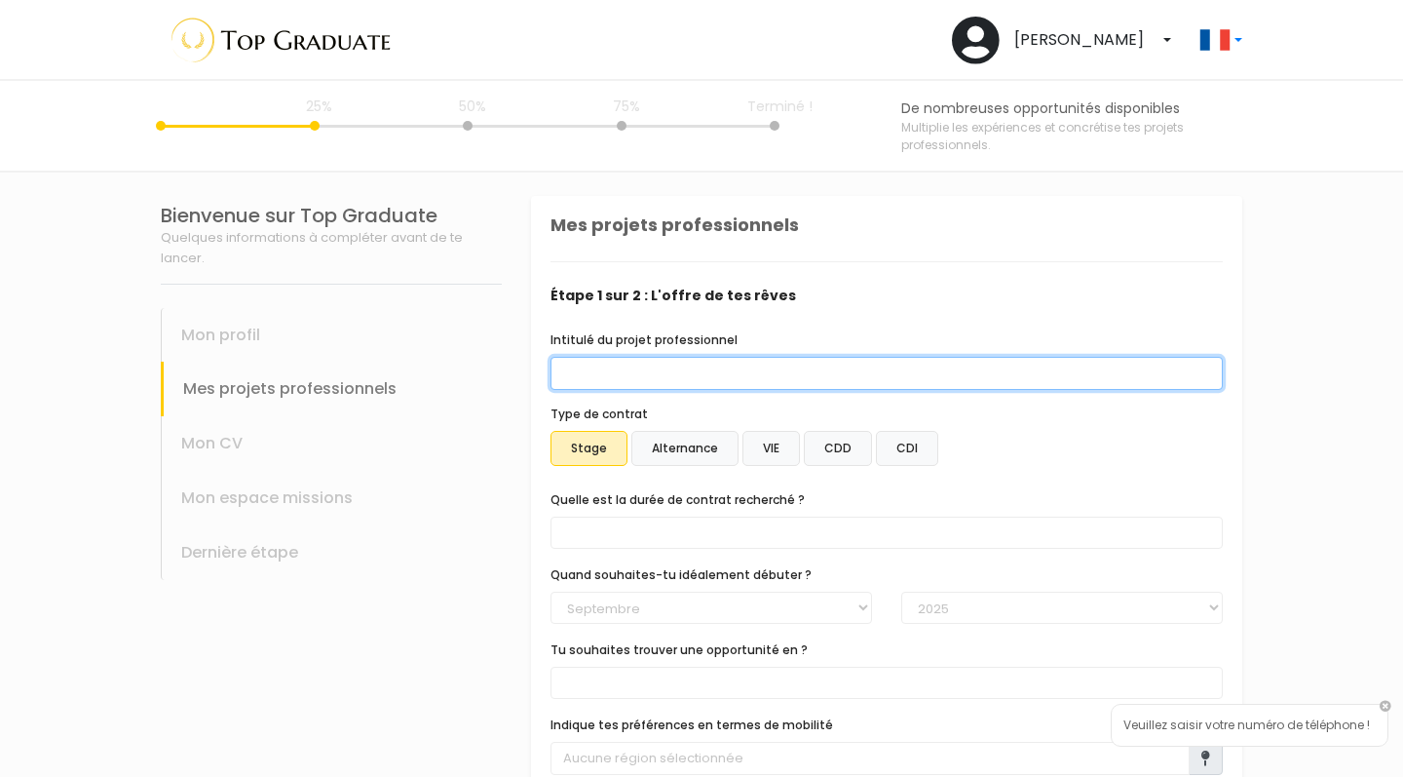
click at [819, 385] on input "Intitulé du projet professionnel" at bounding box center [887, 373] width 672 height 33
type input "g"
type input "Graphiste Juniore"
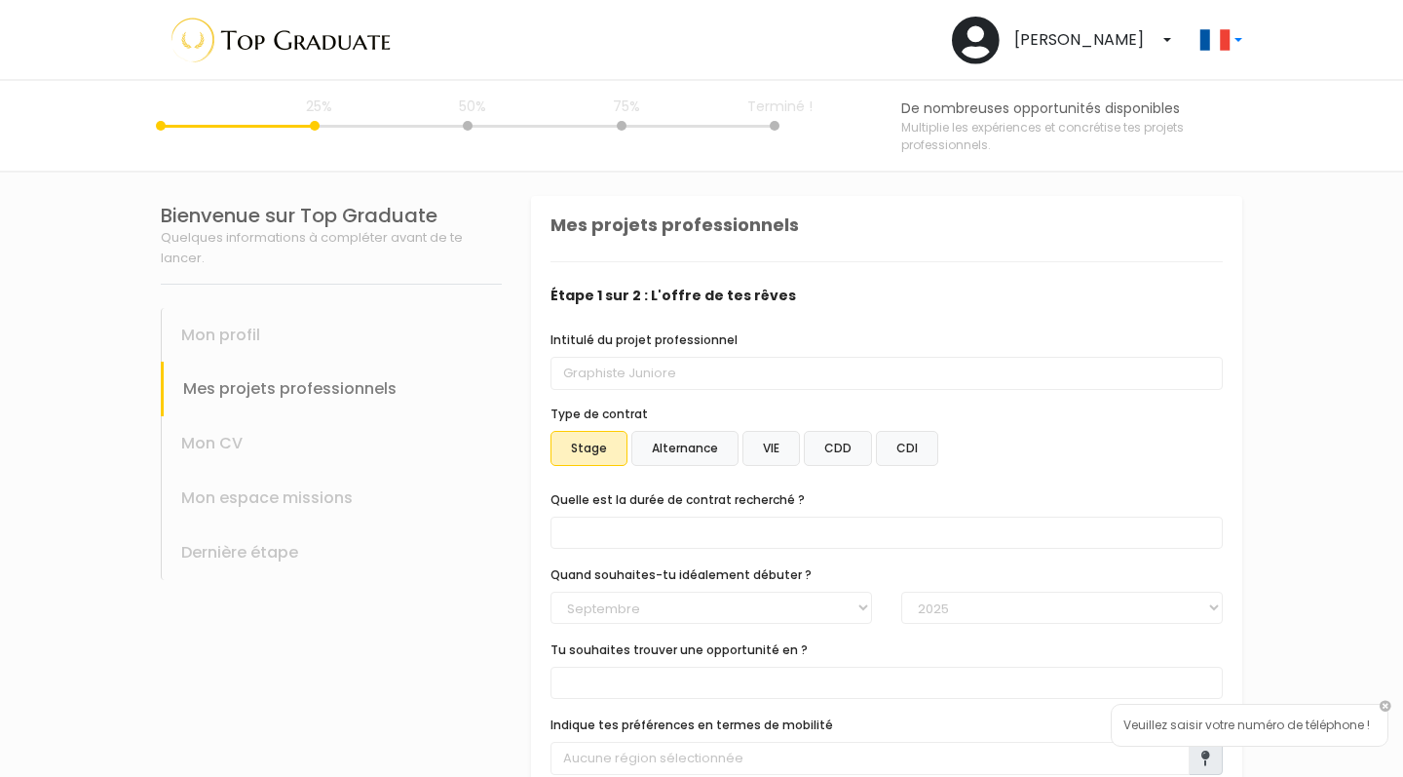
click at [784, 448] on label "VIE" at bounding box center [771, 448] width 57 height 35
click at [531, 196] on input "VIE" at bounding box center [531, 196] width 0 height 0
click at [818, 448] on label "CDD" at bounding box center [838, 448] width 68 height 35
click at [531, 196] on input "CDD" at bounding box center [531, 196] width 0 height 0
click at [885, 451] on label "CDI" at bounding box center [907, 448] width 62 height 35
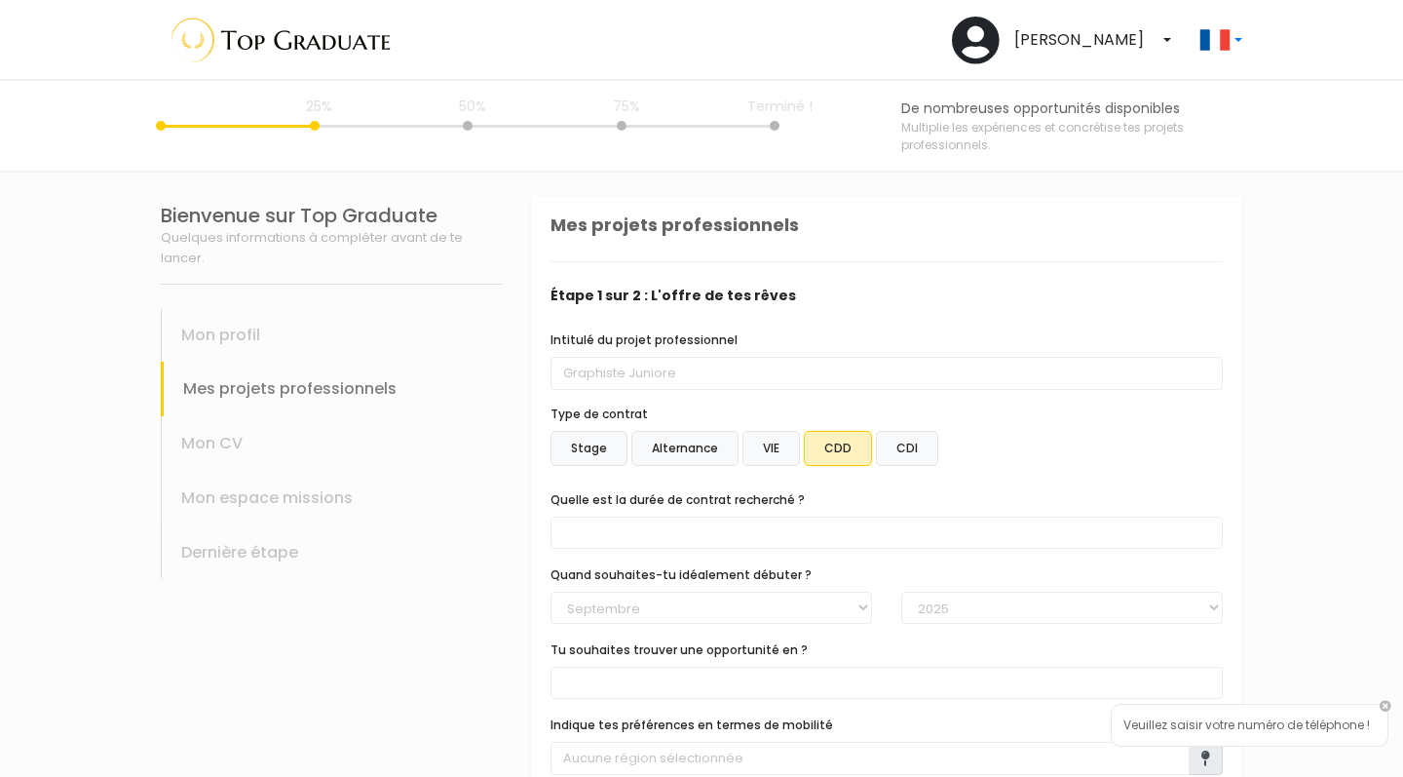
click at [531, 196] on input "CDI" at bounding box center [531, 196] width 0 height 0
select select "text.offer.duration.open_ended"
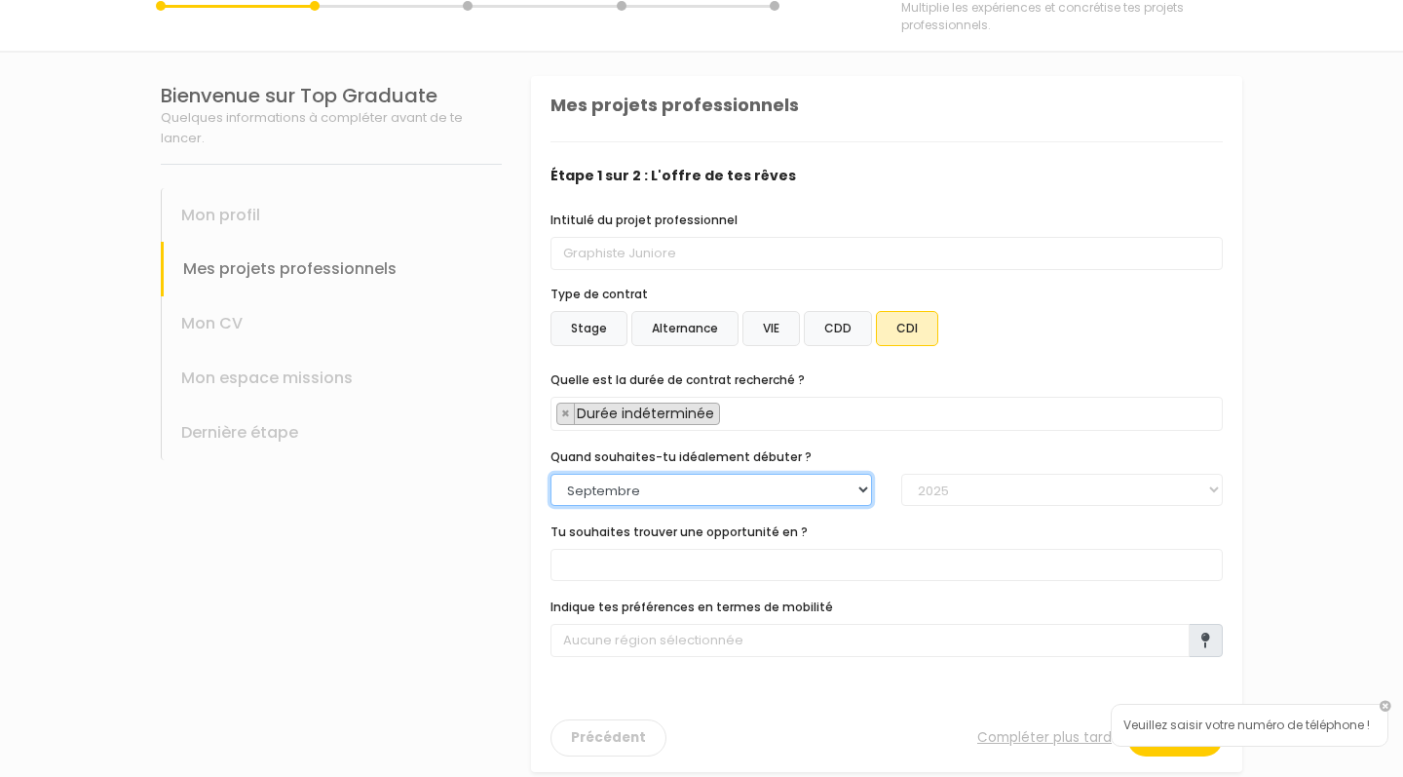
scroll to position [138, 0]
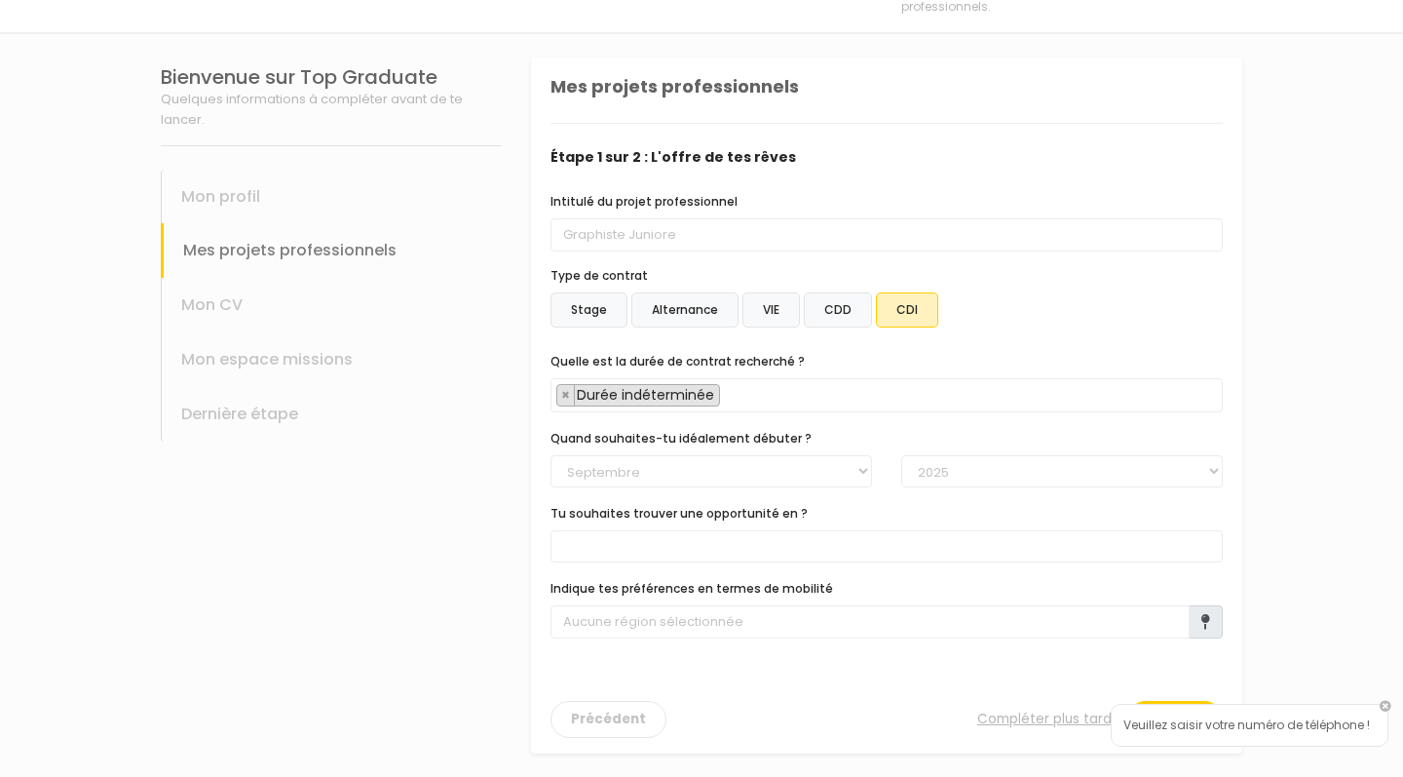
click at [881, 554] on span at bounding box center [887, 546] width 672 height 32
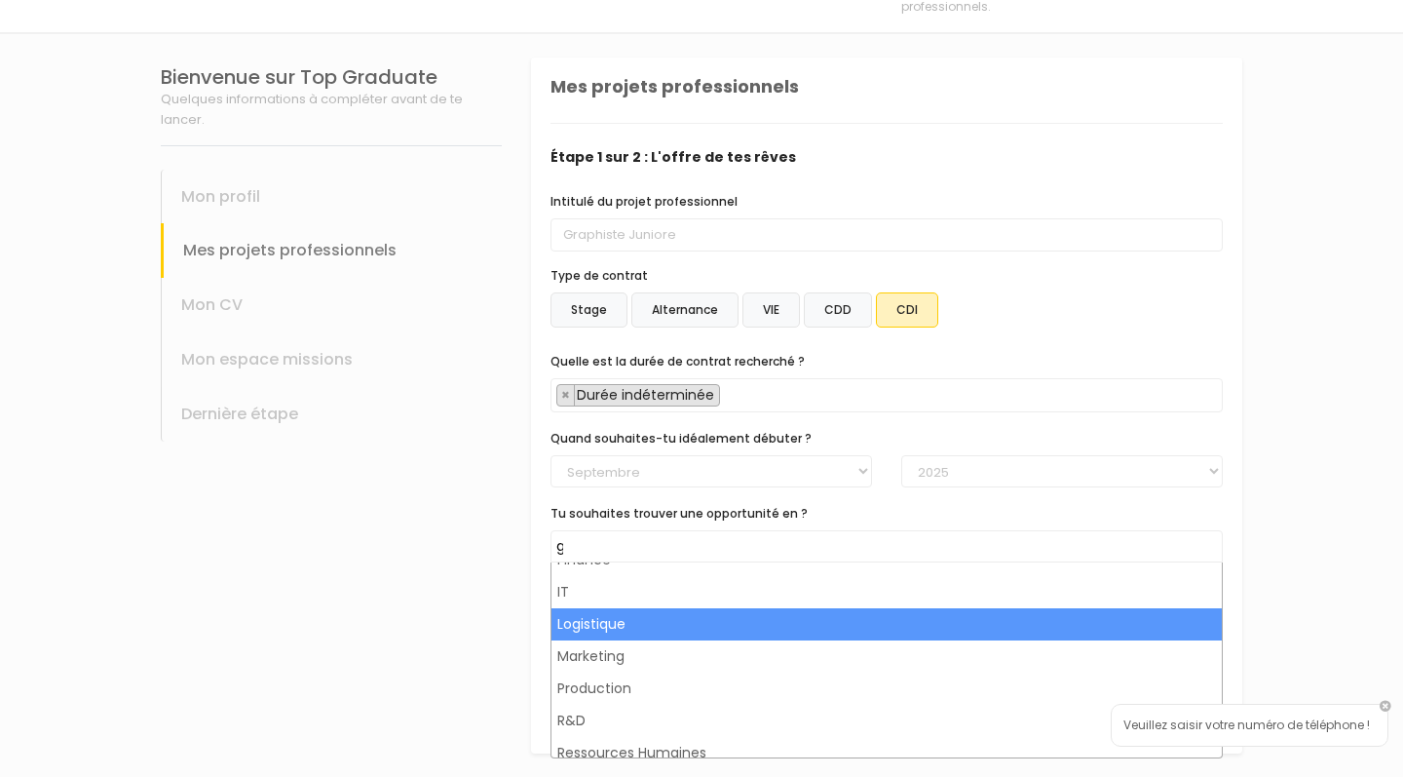
scroll to position [0, 0]
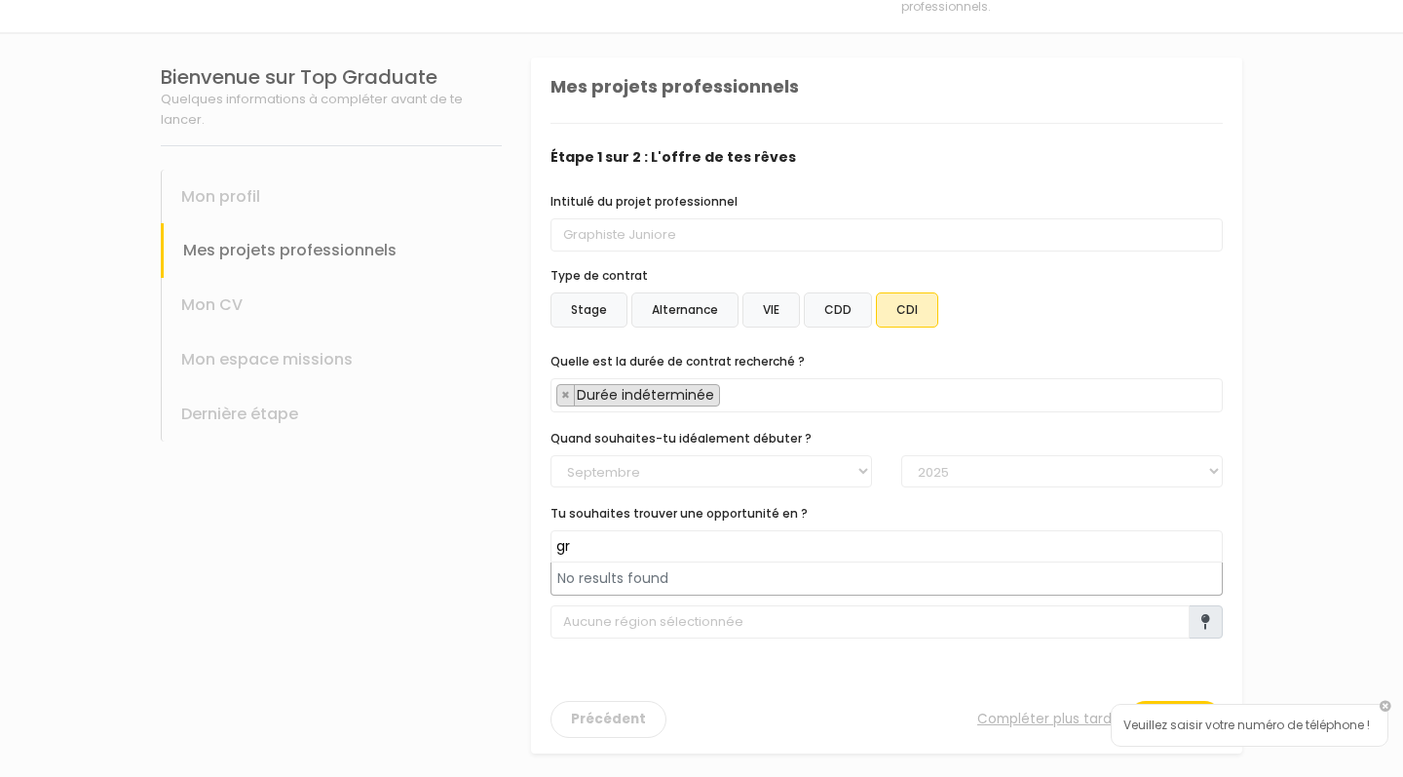
type input "g"
type input "G"
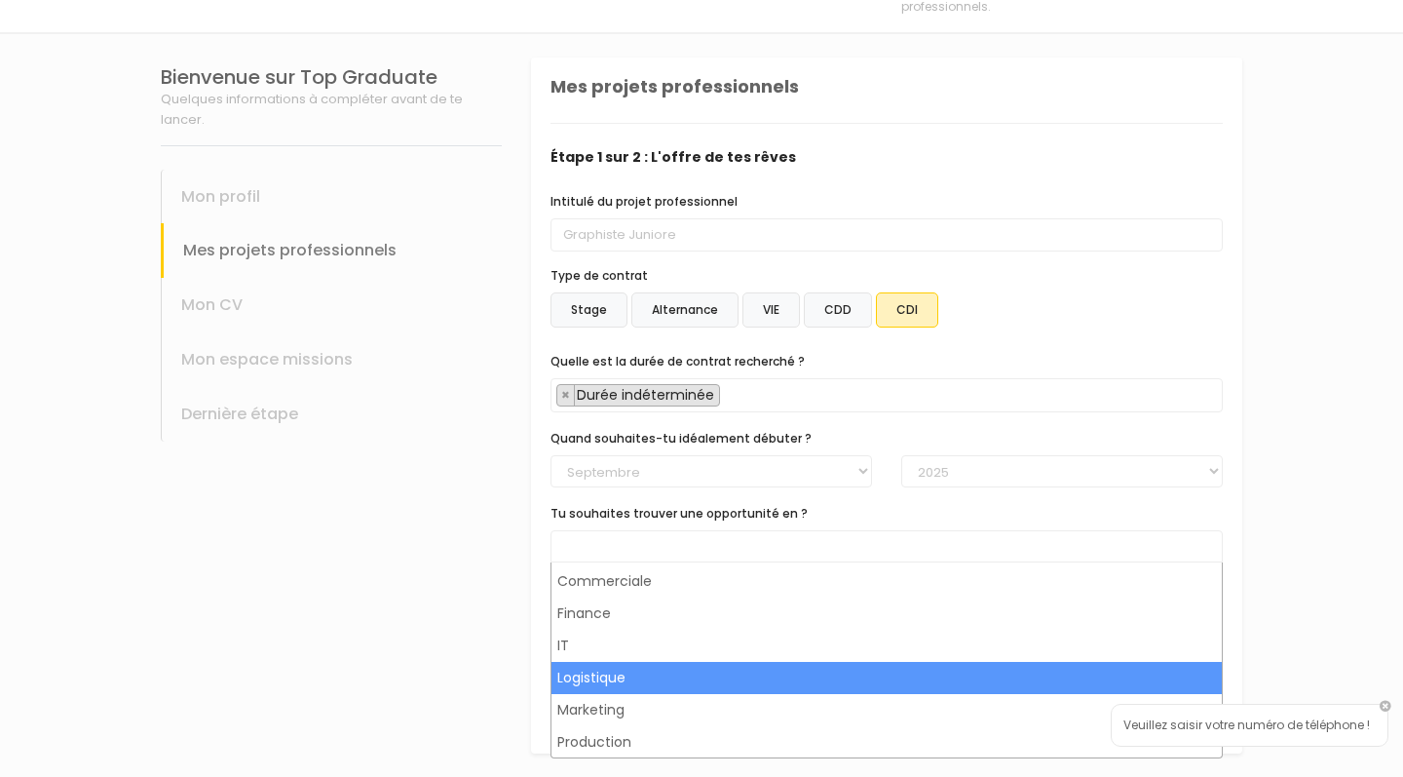
scroll to position [58, 0]
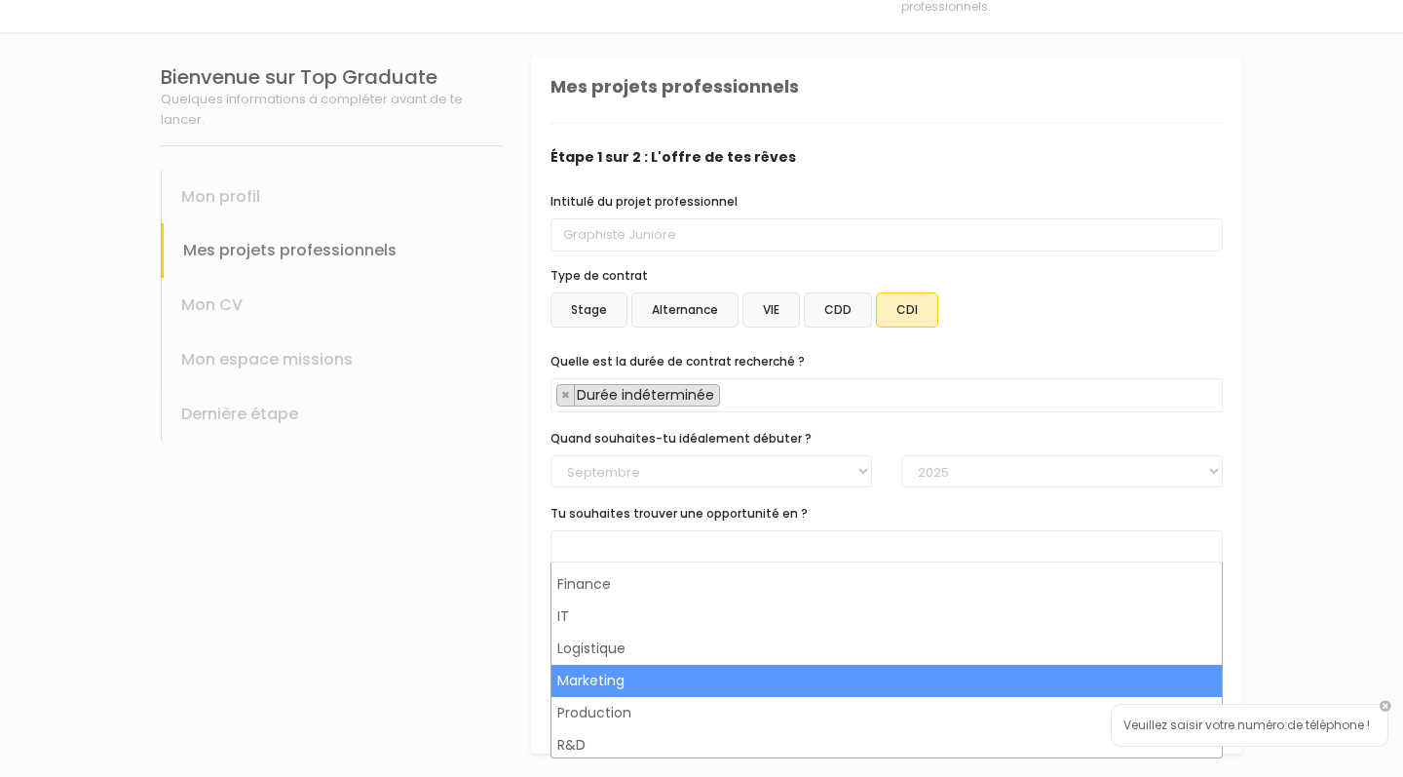
select select "8"
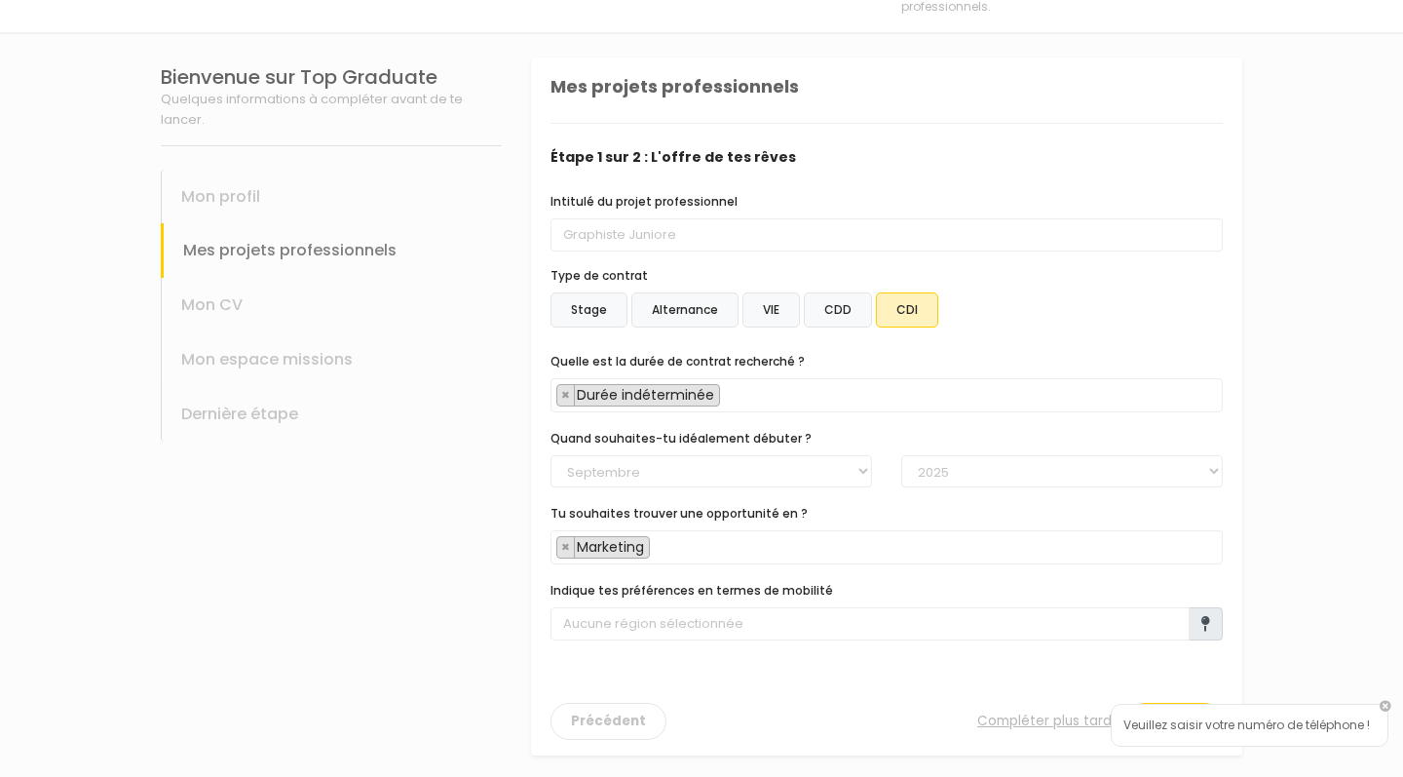
click at [762, 553] on span "× Marketing" at bounding box center [887, 547] width 672 height 34
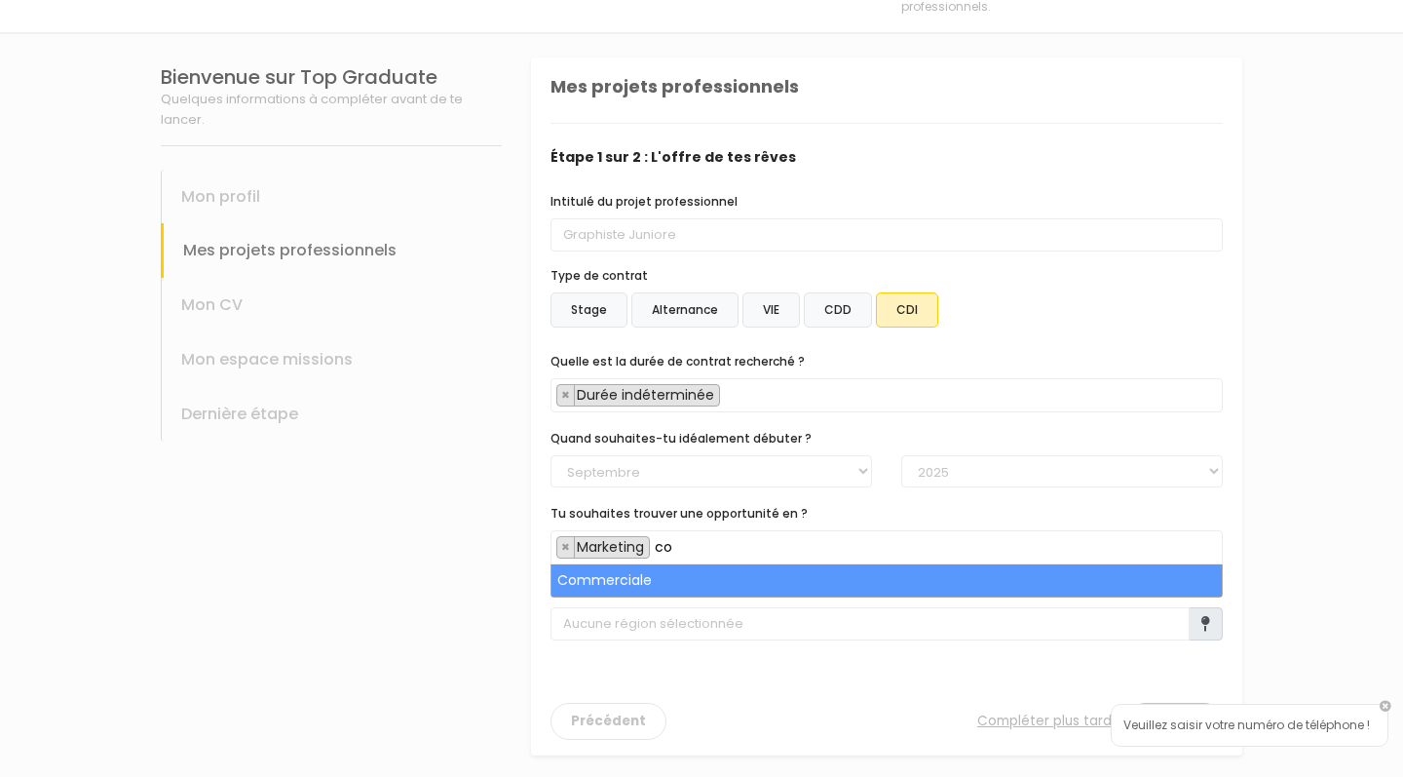
type input "c"
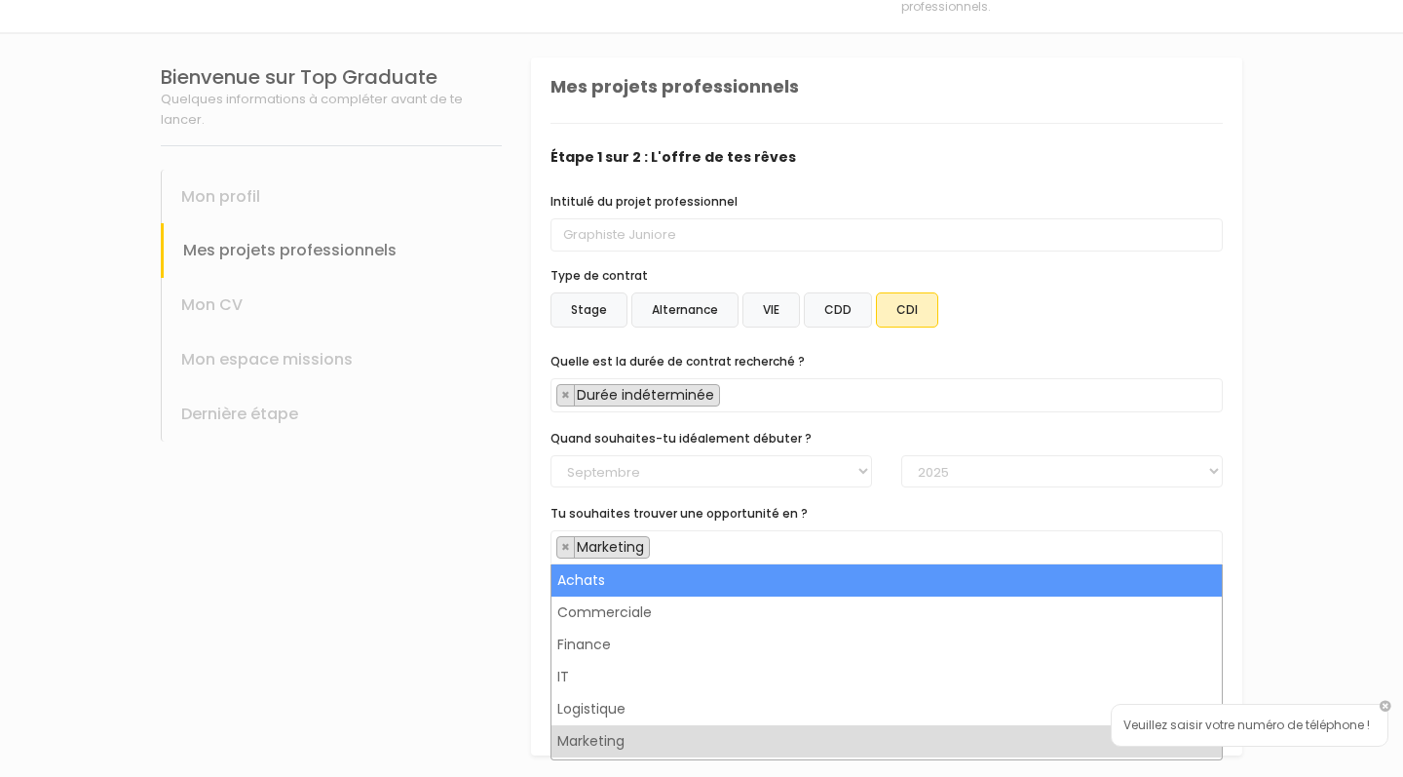
click at [469, 547] on div "Bienvenue sur Top Graduate Quelques informations à compléter avant de te lancer…" at bounding box center [331, 406] width 370 height 745
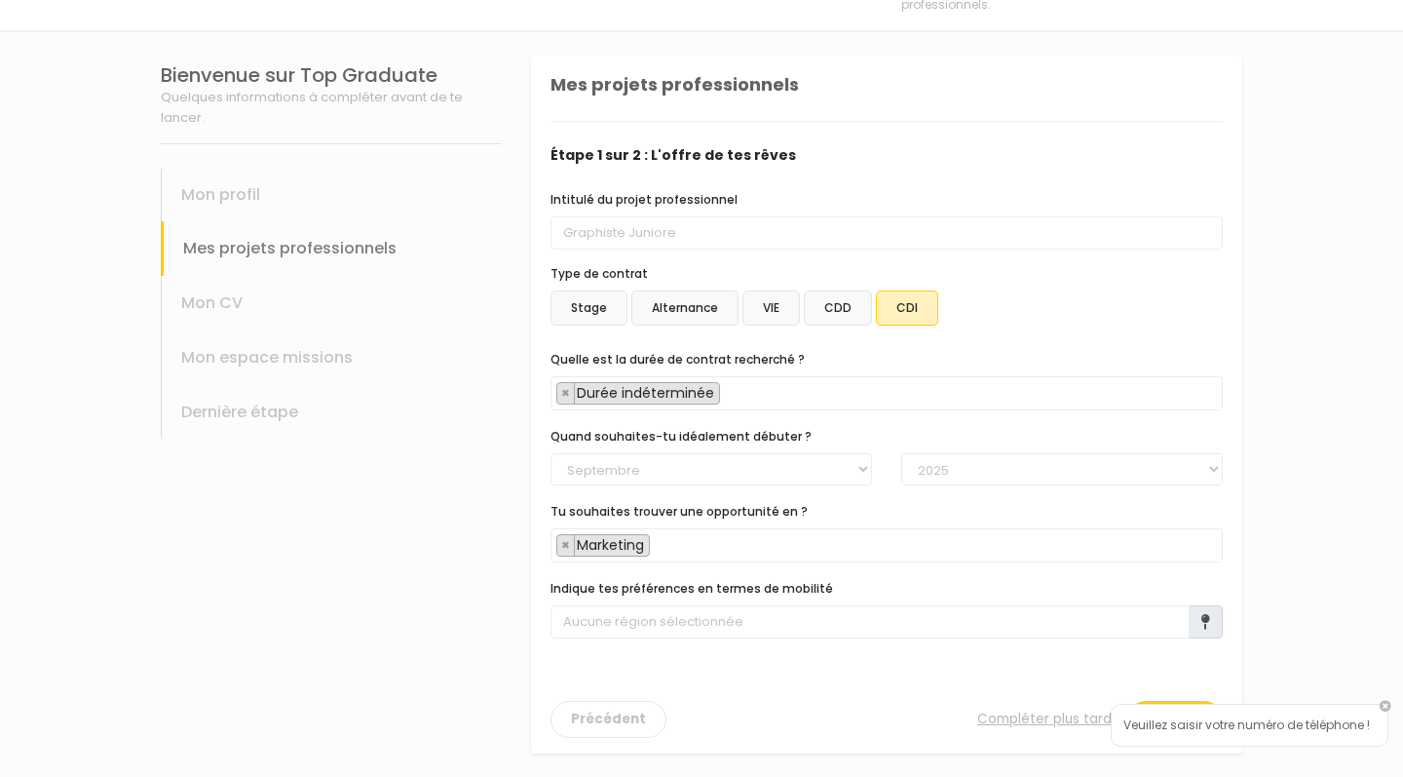
scroll to position [140, 0]
click at [1204, 624] on icon at bounding box center [1206, 622] width 9 height 16
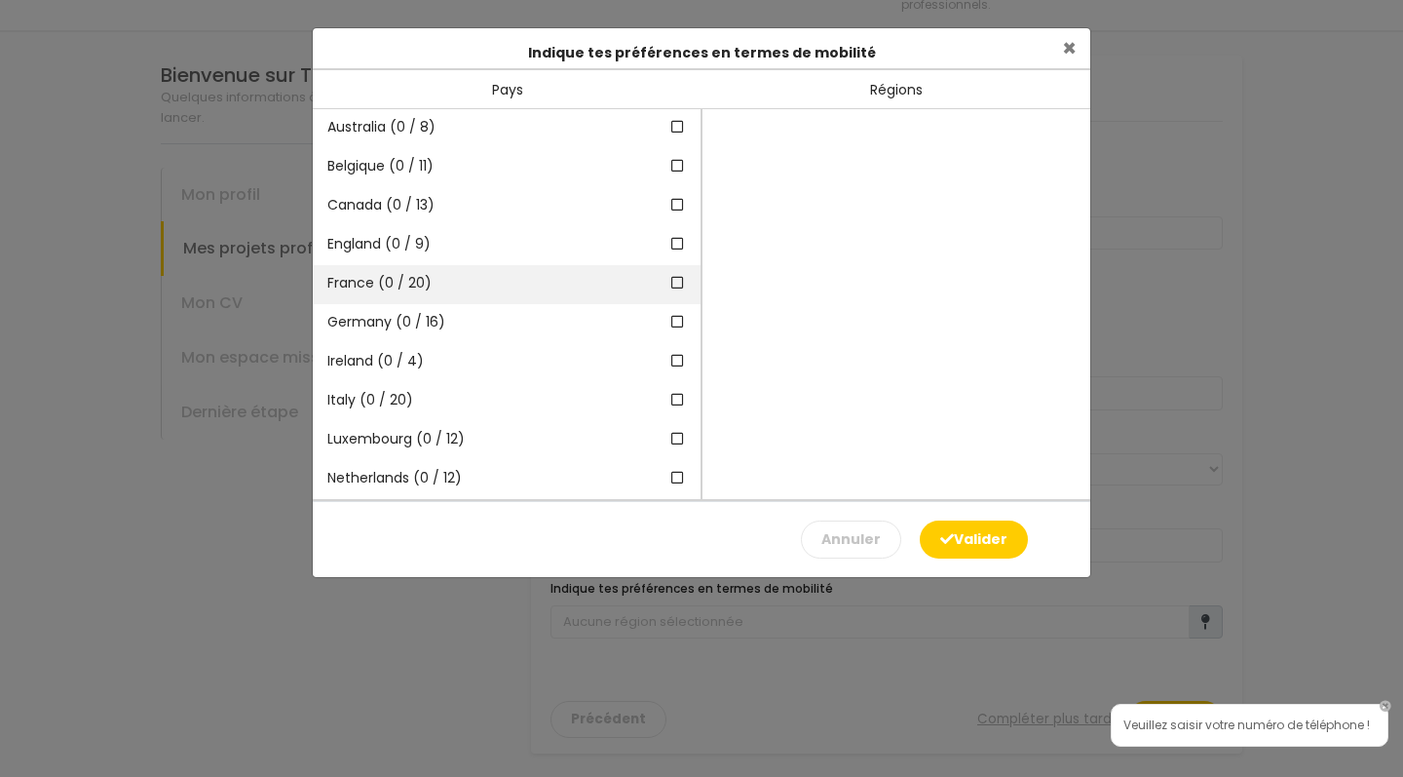
click at [685, 283] on icon at bounding box center [678, 283] width 18 height 14
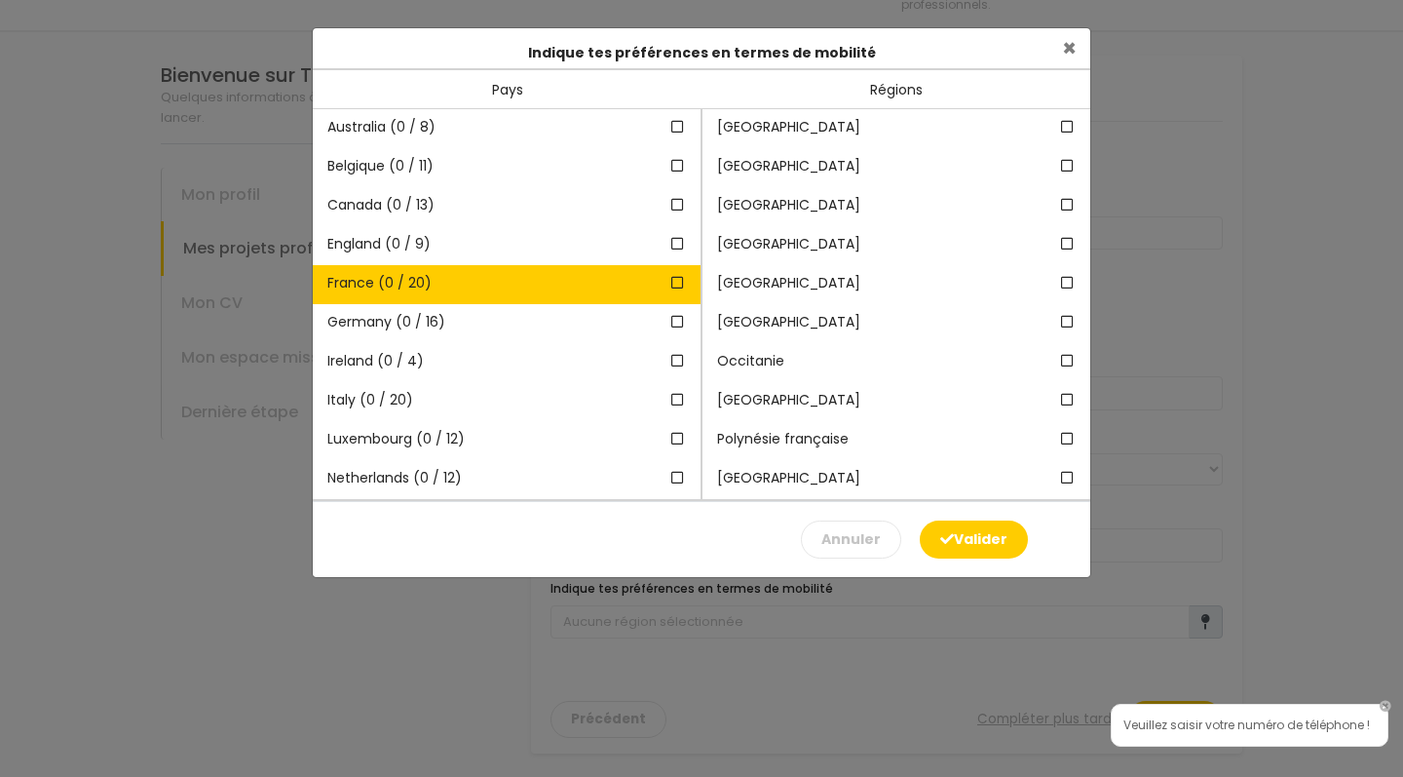
scroll to position [429, 0]
click at [1054, 285] on div "Nouvelle-Aquitaine" at bounding box center [897, 284] width 388 height 39
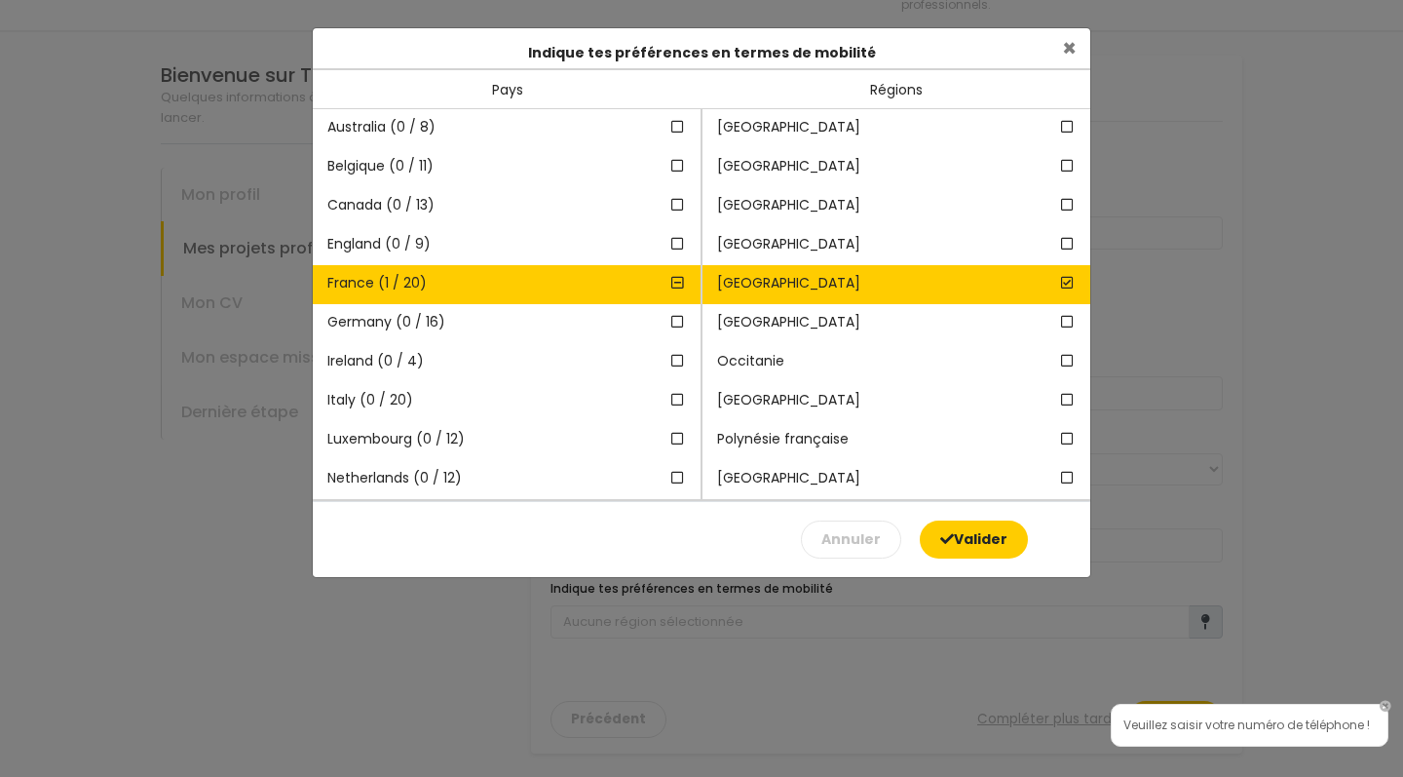
click at [981, 553] on button "Valider" at bounding box center [974, 539] width 108 height 38
type input "1 région sélectionnée dans 1 pays"
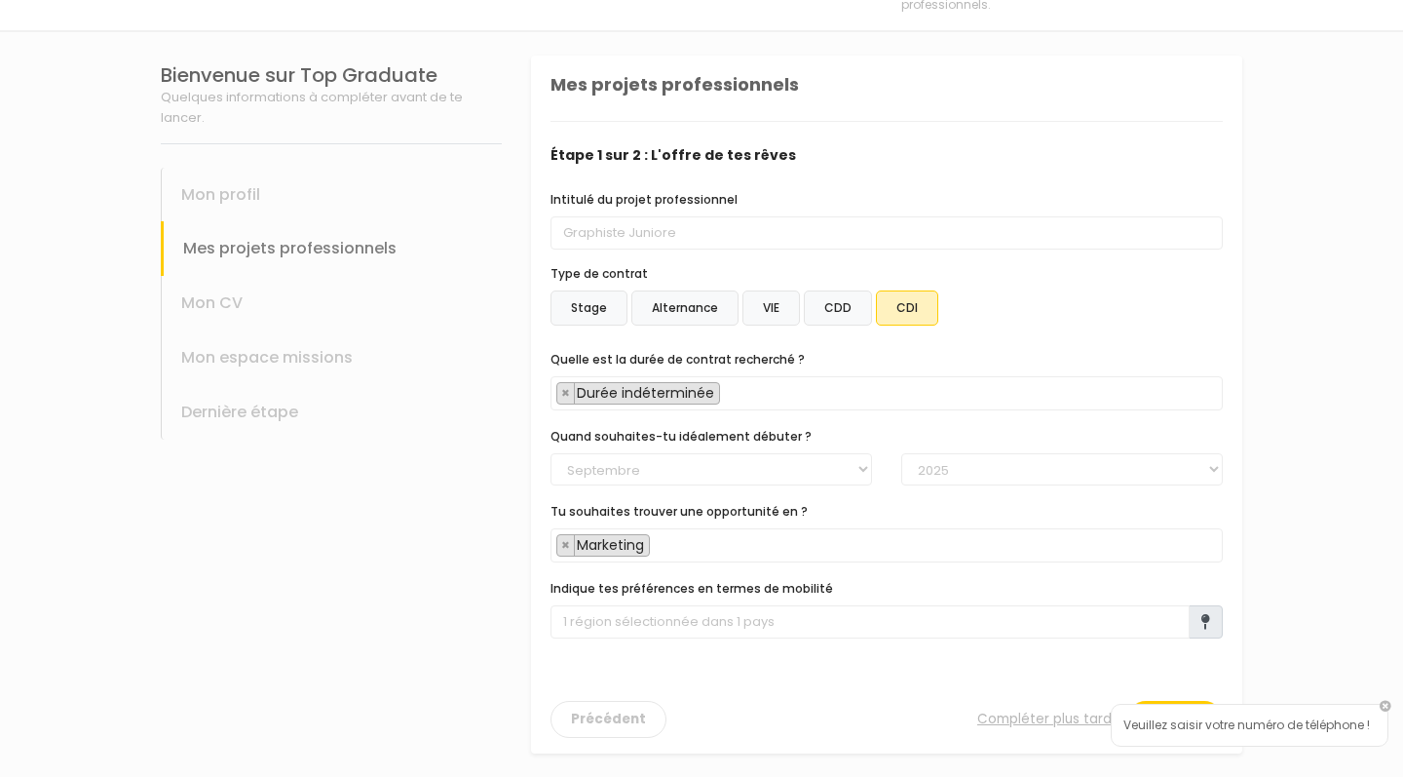
scroll to position [140, 0]
click at [1345, 564] on section "Bienvenue sur Top Graduate Quelques informations à compléter avant de te lancer…" at bounding box center [701, 404] width 1403 height 745
click at [1390, 707] on link at bounding box center [1386, 707] width 12 height 12
click at [1178, 715] on button "Suivant" at bounding box center [1176, 719] width 96 height 37
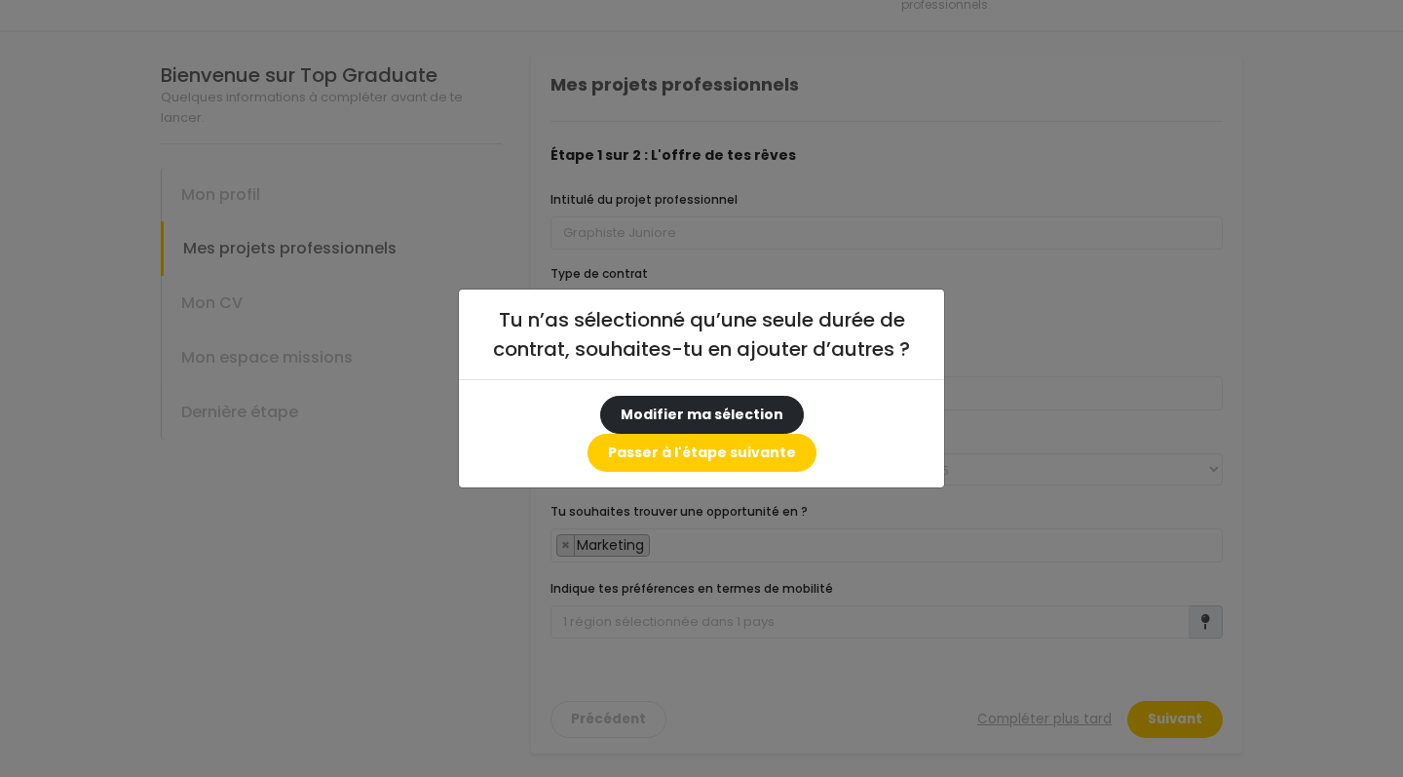
click at [628, 427] on button "Modifier ma sélection" at bounding box center [702, 415] width 204 height 38
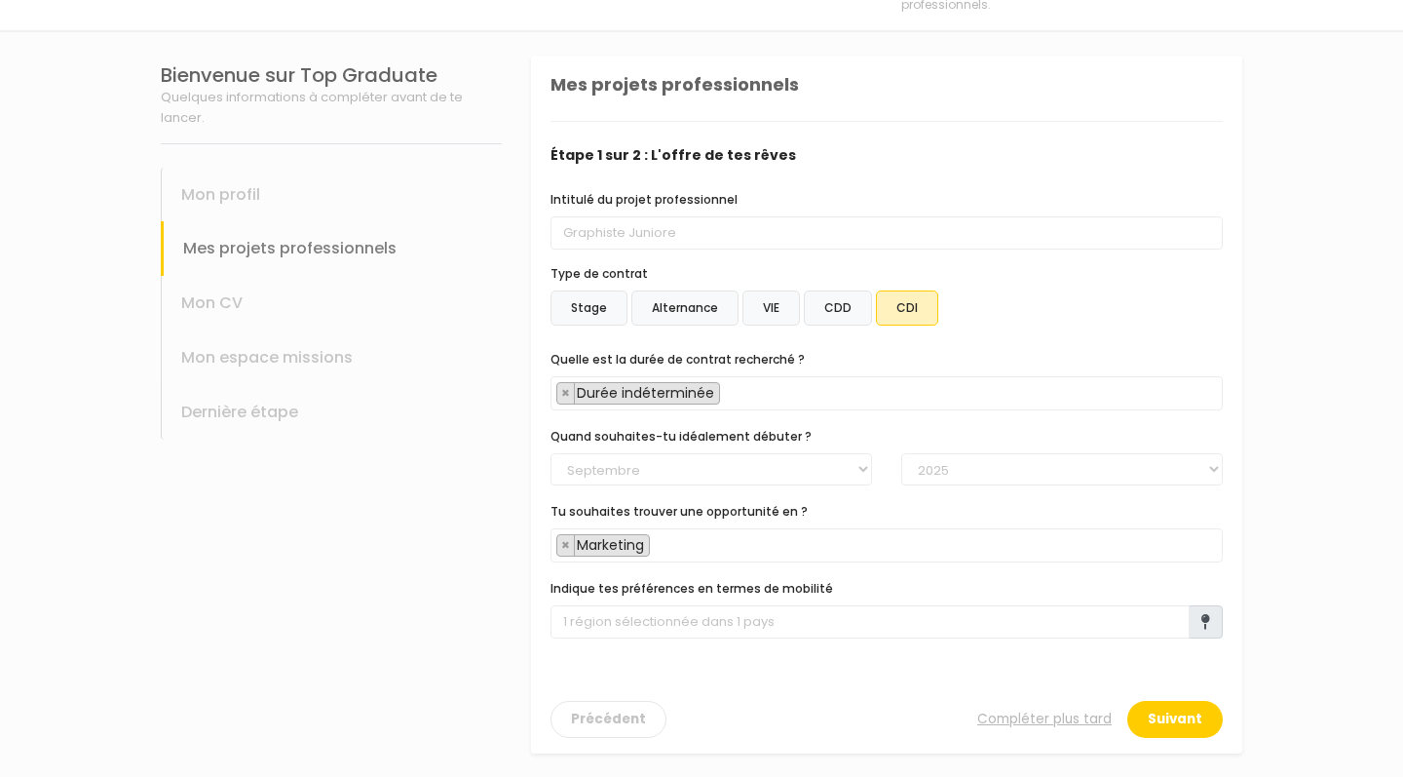
click at [840, 307] on label "CDD" at bounding box center [838, 307] width 68 height 35
click at [531, 56] on input "CDD" at bounding box center [531, 56] width 0 height 0
click at [897, 309] on label "CDI" at bounding box center [907, 309] width 62 height 35
click at [531, 57] on input "CDI" at bounding box center [531, 57] width 0 height 0
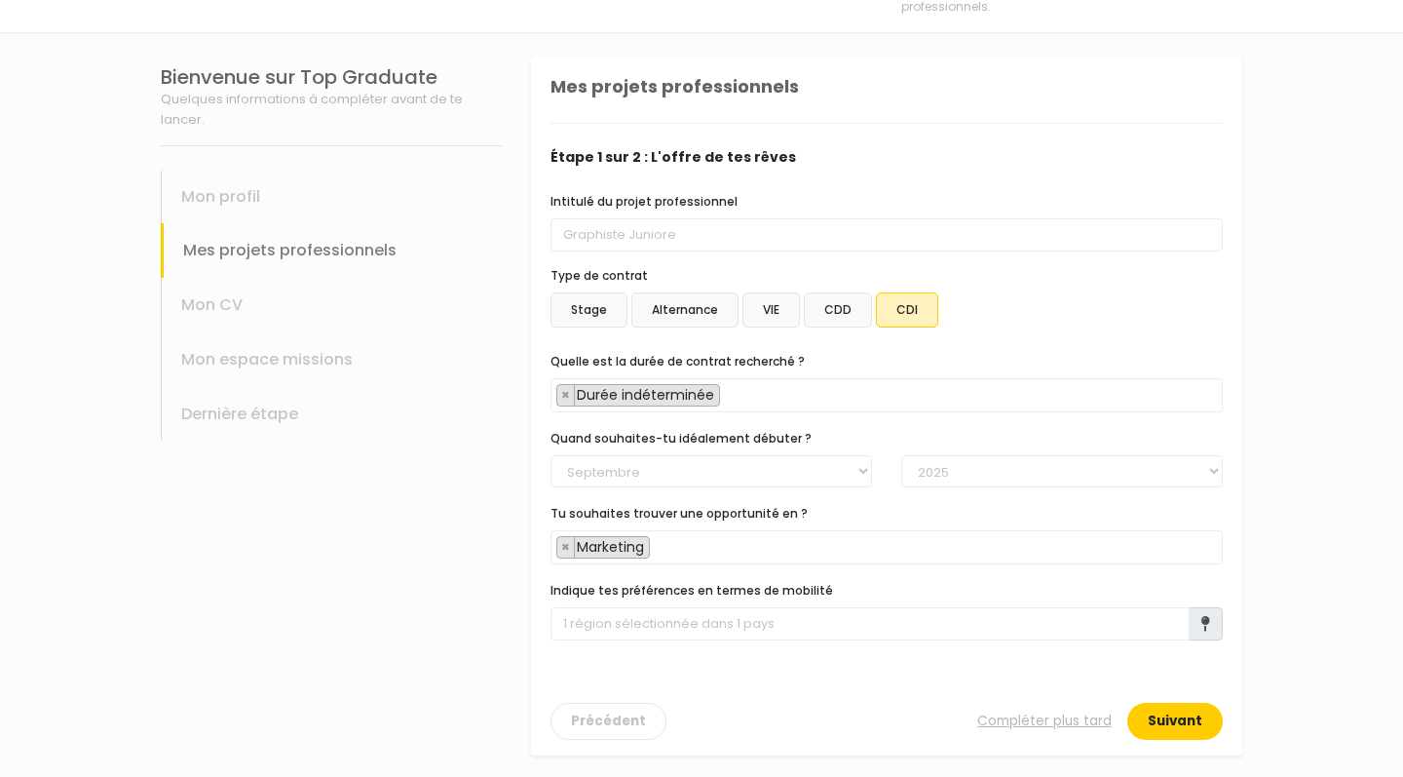
click at [1185, 709] on button "Suivant" at bounding box center [1176, 721] width 96 height 37
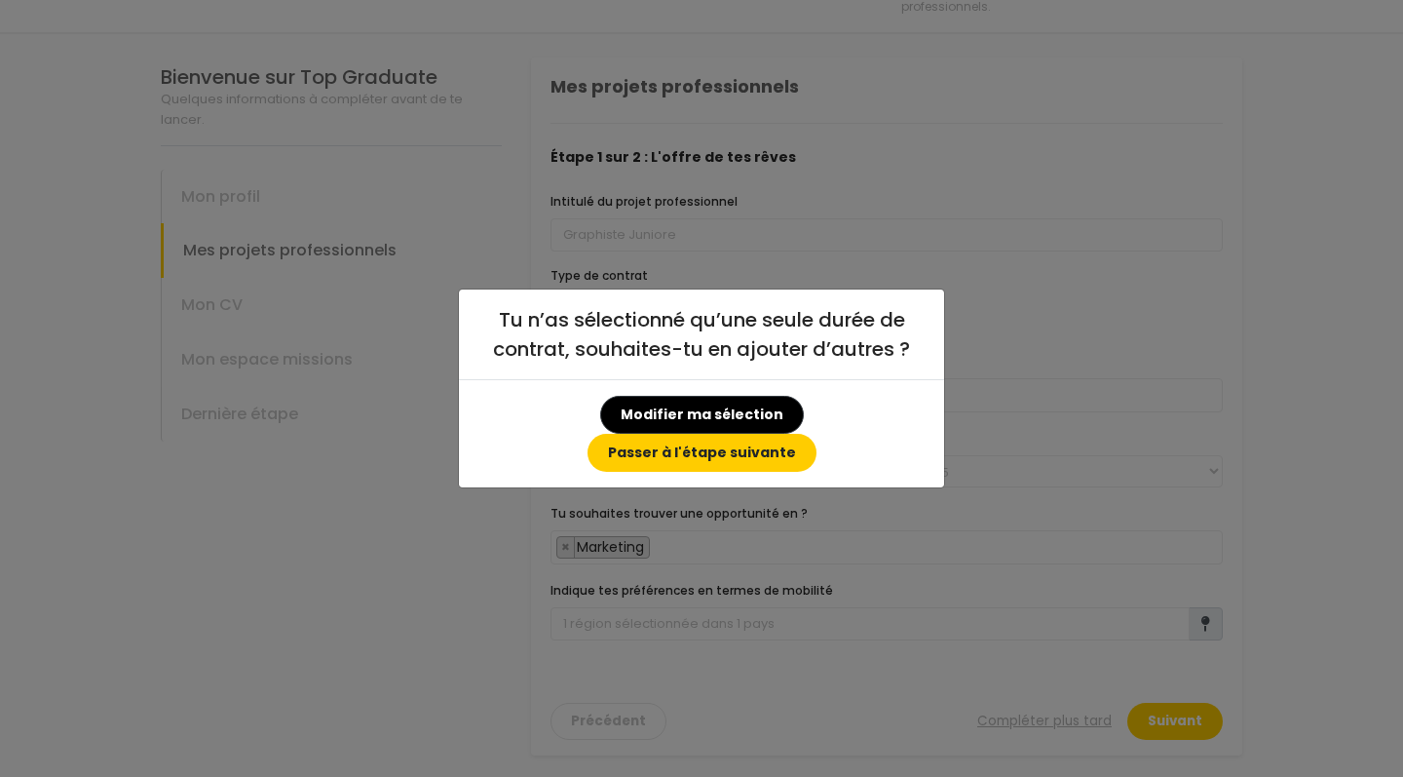
click at [817, 434] on button "Passer à l'étape suivante" at bounding box center [702, 453] width 229 height 38
click at [817, 435] on button "Passer à l'étape suivante" at bounding box center [702, 453] width 229 height 38
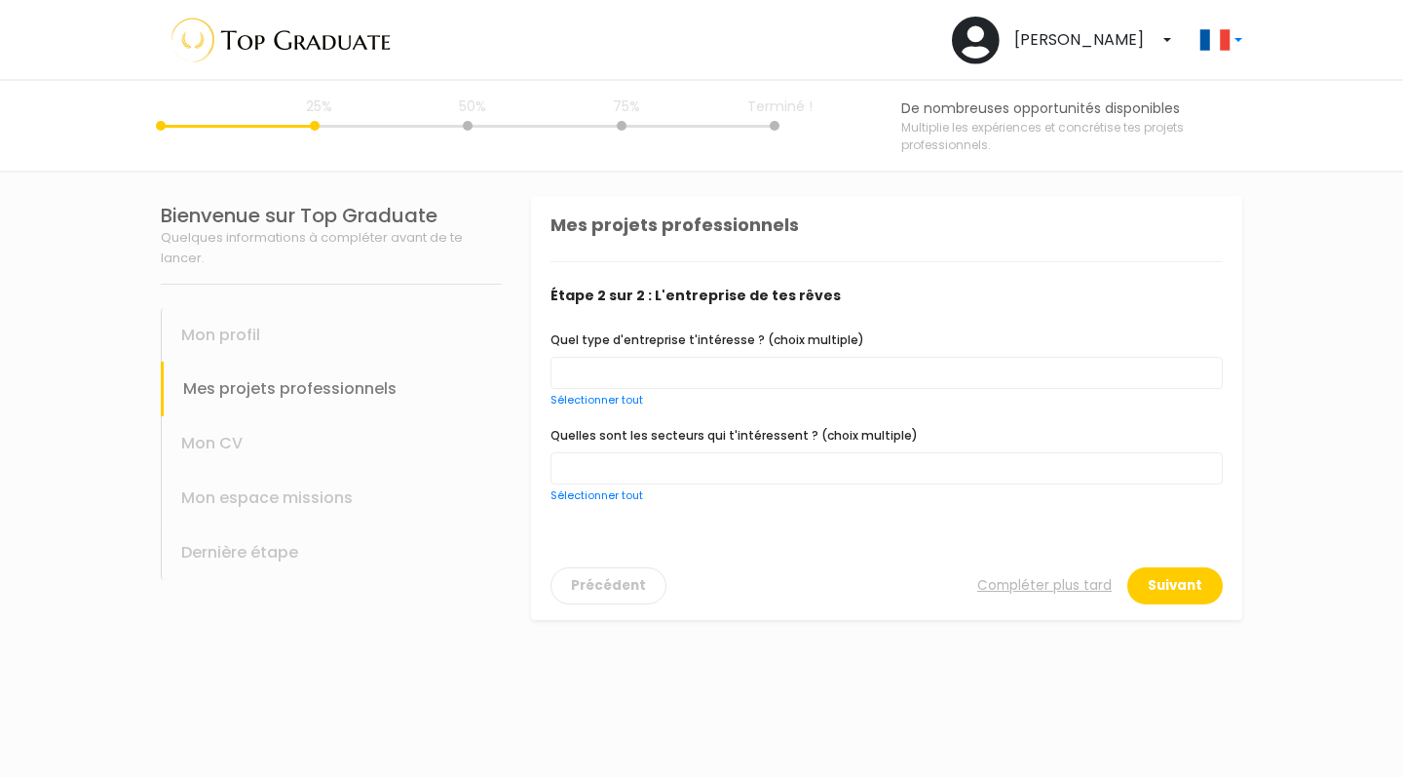
click at [768, 362] on span at bounding box center [887, 373] width 672 height 32
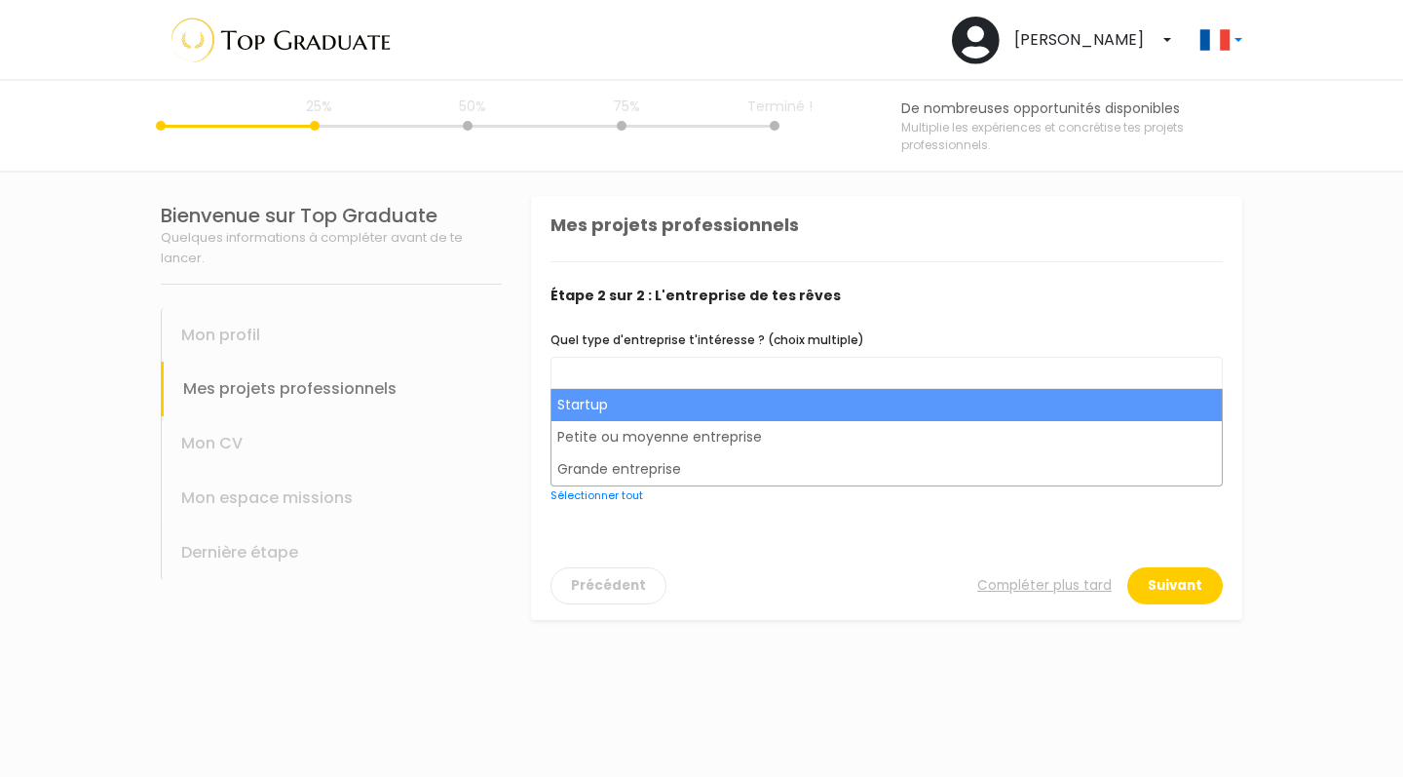
select select "choice.startup"
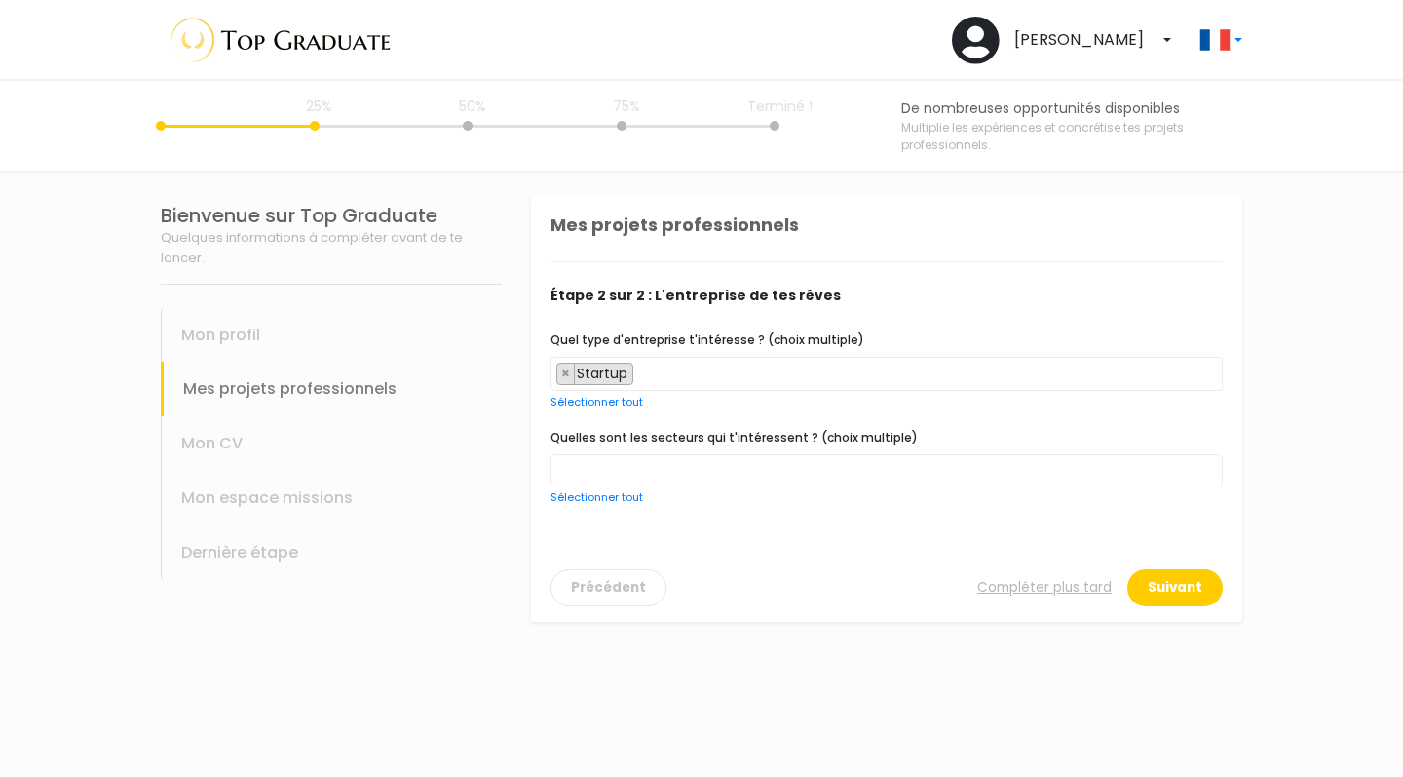
click at [748, 387] on span "× Startup" at bounding box center [887, 374] width 672 height 34
click at [932, 376] on span "× Startup × Petite ou moyenne entreprise" at bounding box center [887, 374] width 672 height 34
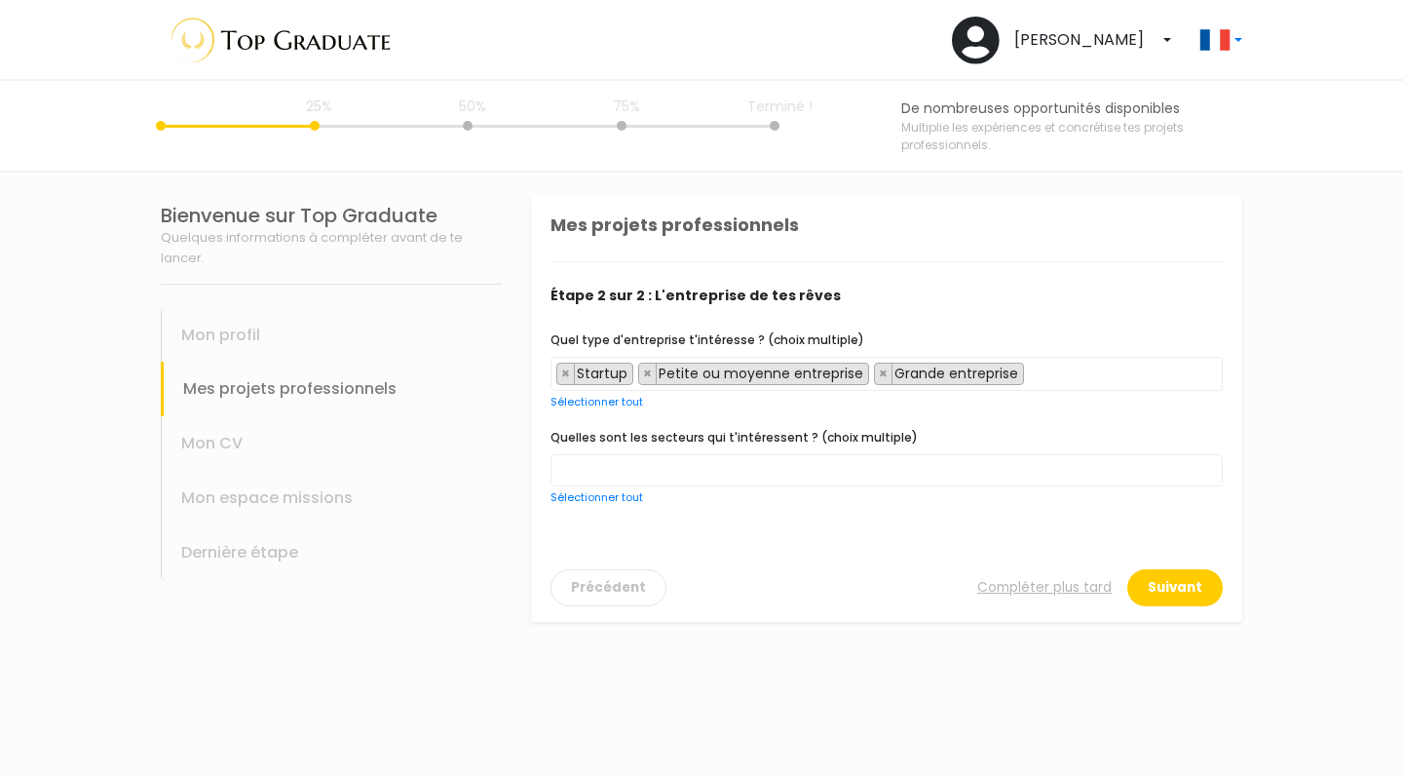
click at [718, 470] on span at bounding box center [887, 470] width 672 height 32
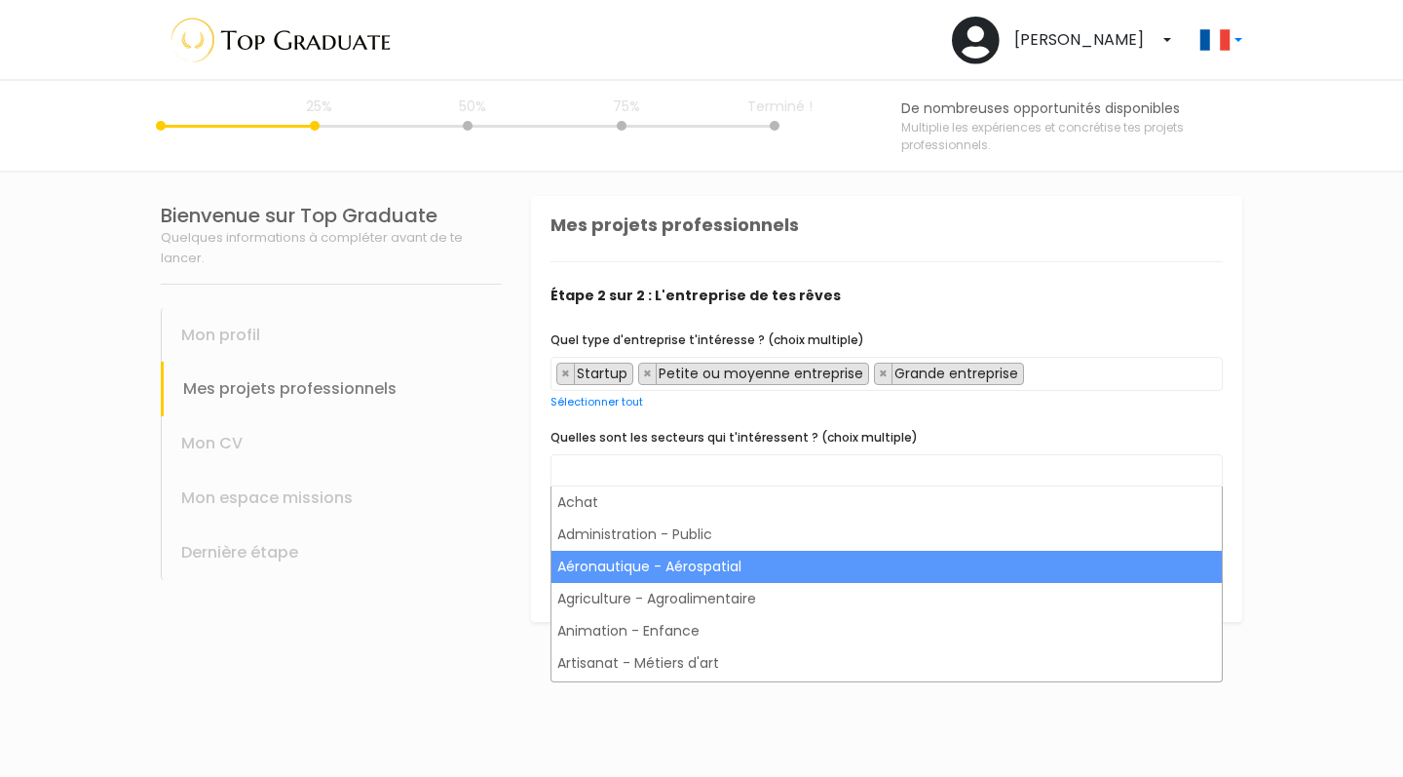
select select "2"
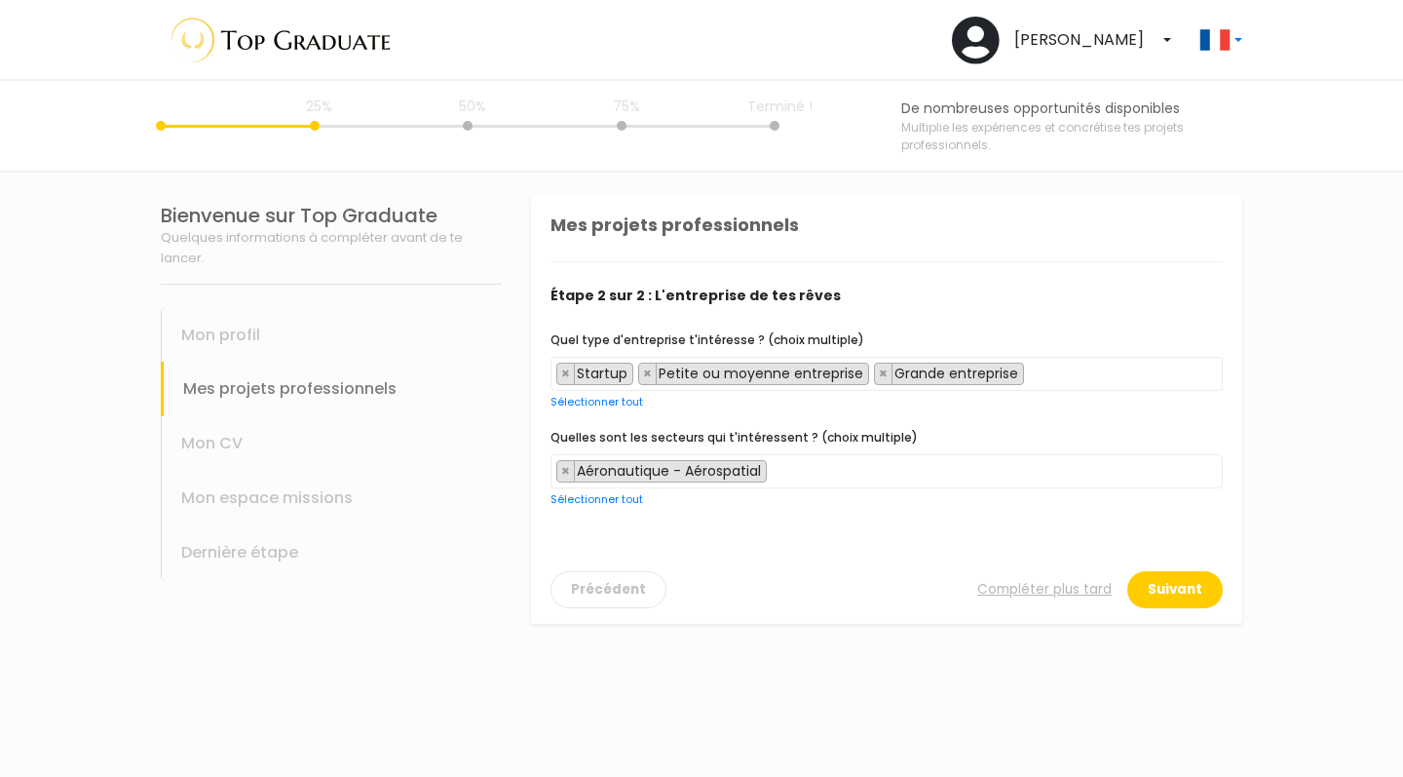
click at [815, 479] on span "× Aéronautique - Aérospatial" at bounding box center [887, 471] width 672 height 34
click at [1021, 475] on span "× Aéronautique - Aérospatial × Agriculture - Agroalimentaire" at bounding box center [887, 471] width 672 height 34
click at [1188, 476] on span "× Aéronautique - Aérospatial × Agriculture - Agroalimentaire × Animation - Enfa…" at bounding box center [887, 471] width 672 height 34
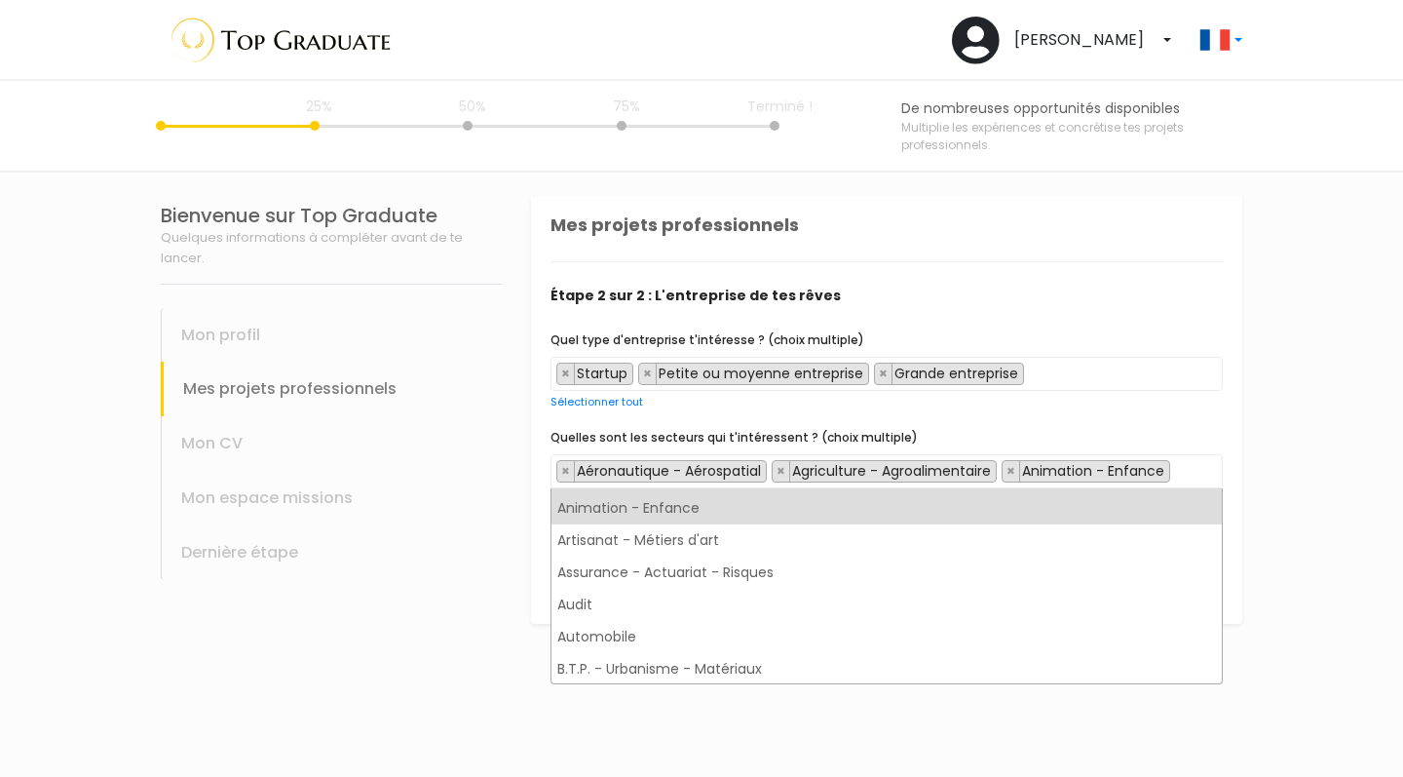
scroll to position [129, 0]
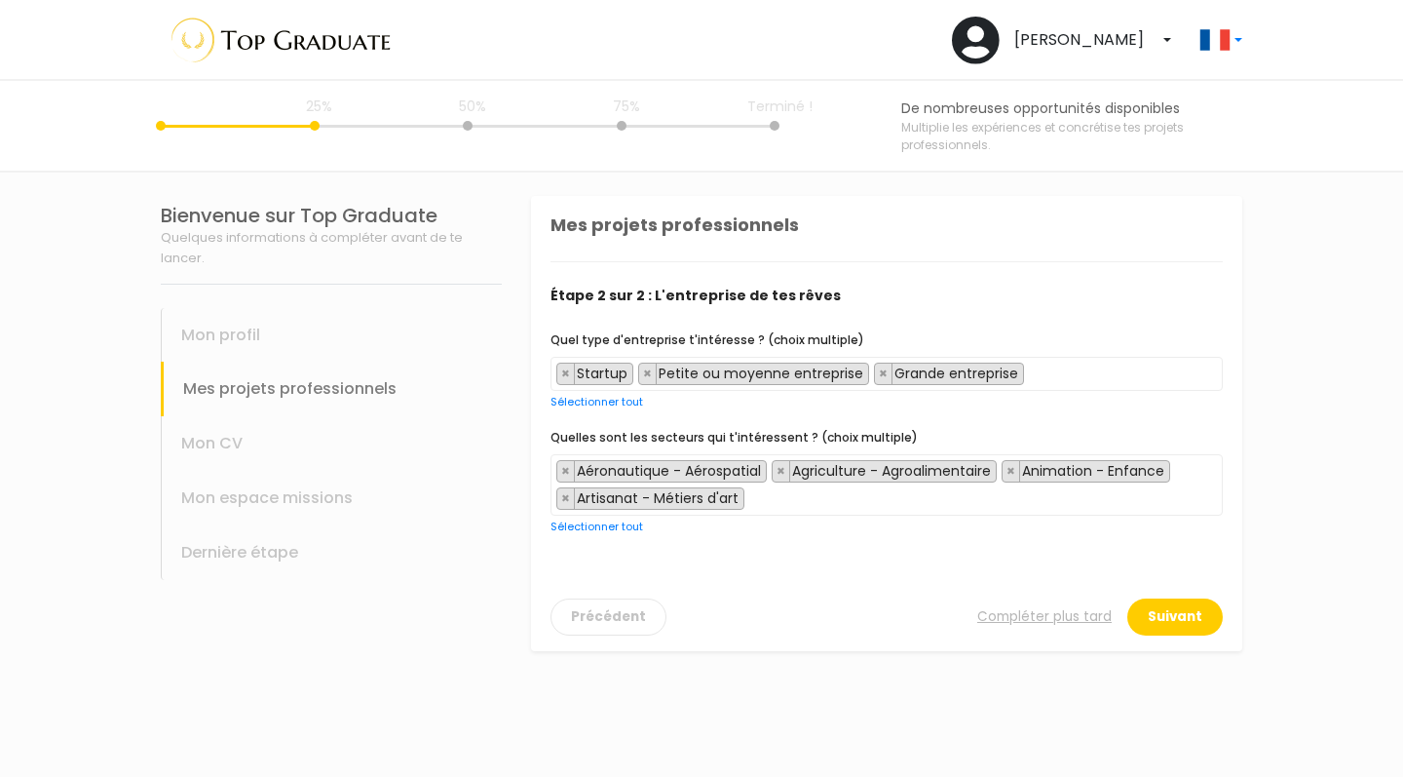
click at [1147, 499] on span "× Aéronautique - Aérospatial × Agriculture - Agroalimentaire × Animation - Enfa…" at bounding box center [887, 484] width 672 height 61
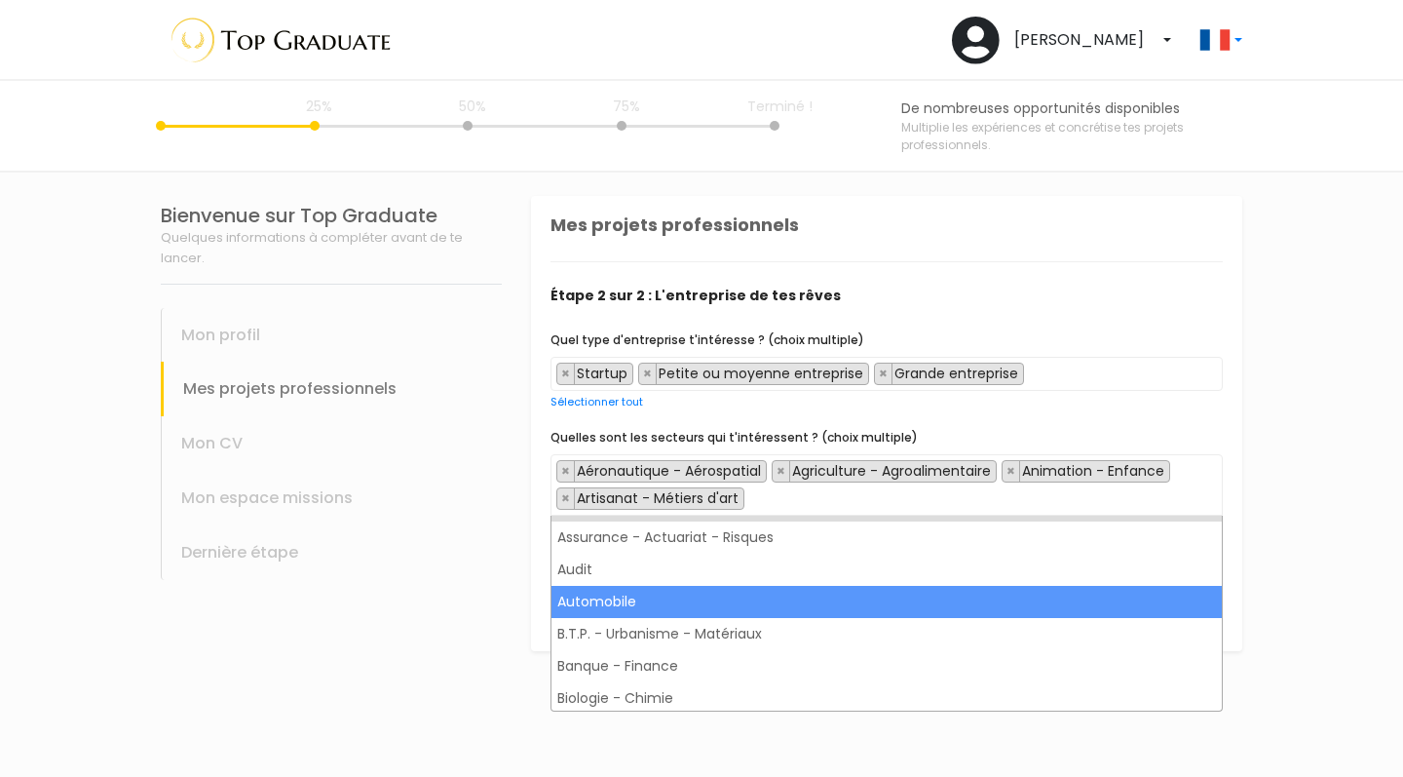
scroll to position [195, 0]
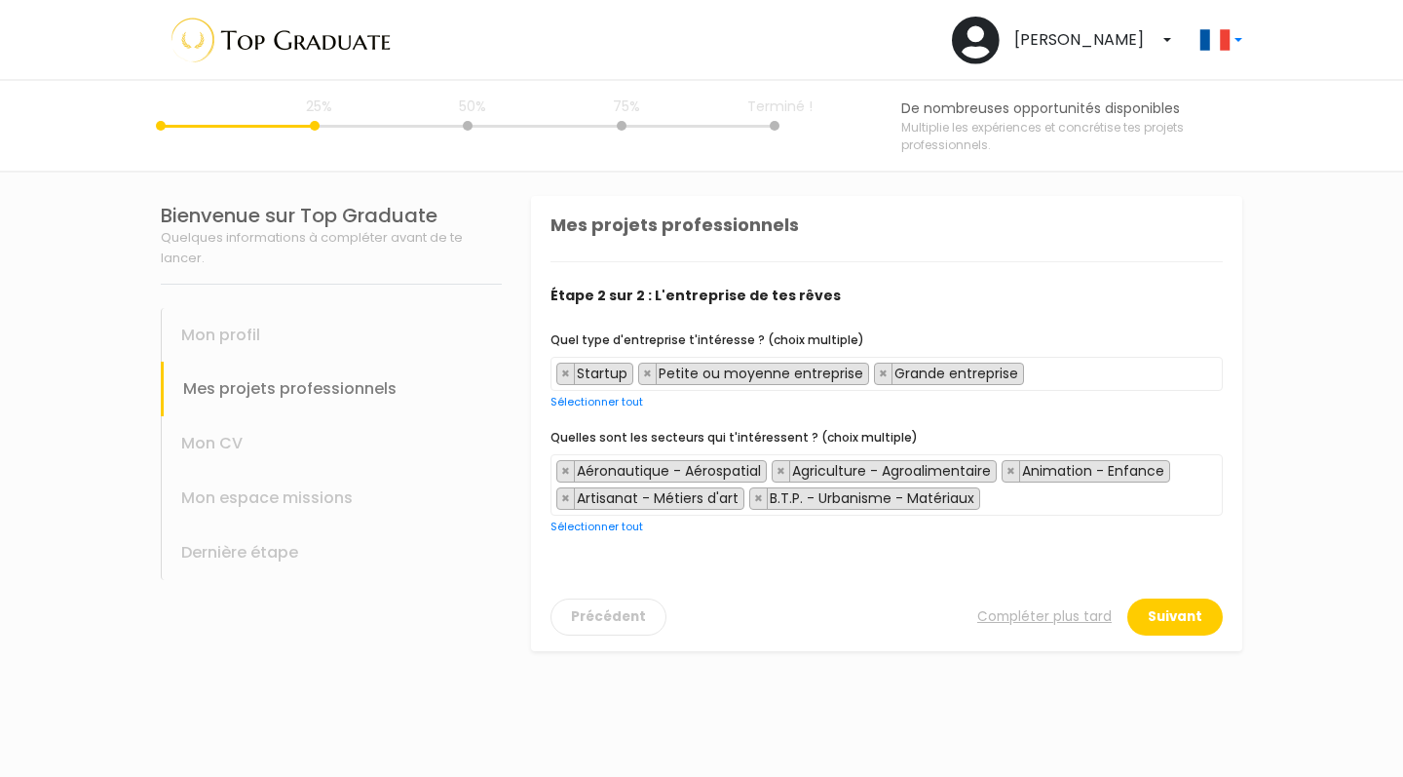
click at [1008, 503] on span "× Aéronautique - Aérospatial × Agriculture - Agroalimentaire × Animation - Enfa…" at bounding box center [887, 484] width 672 height 61
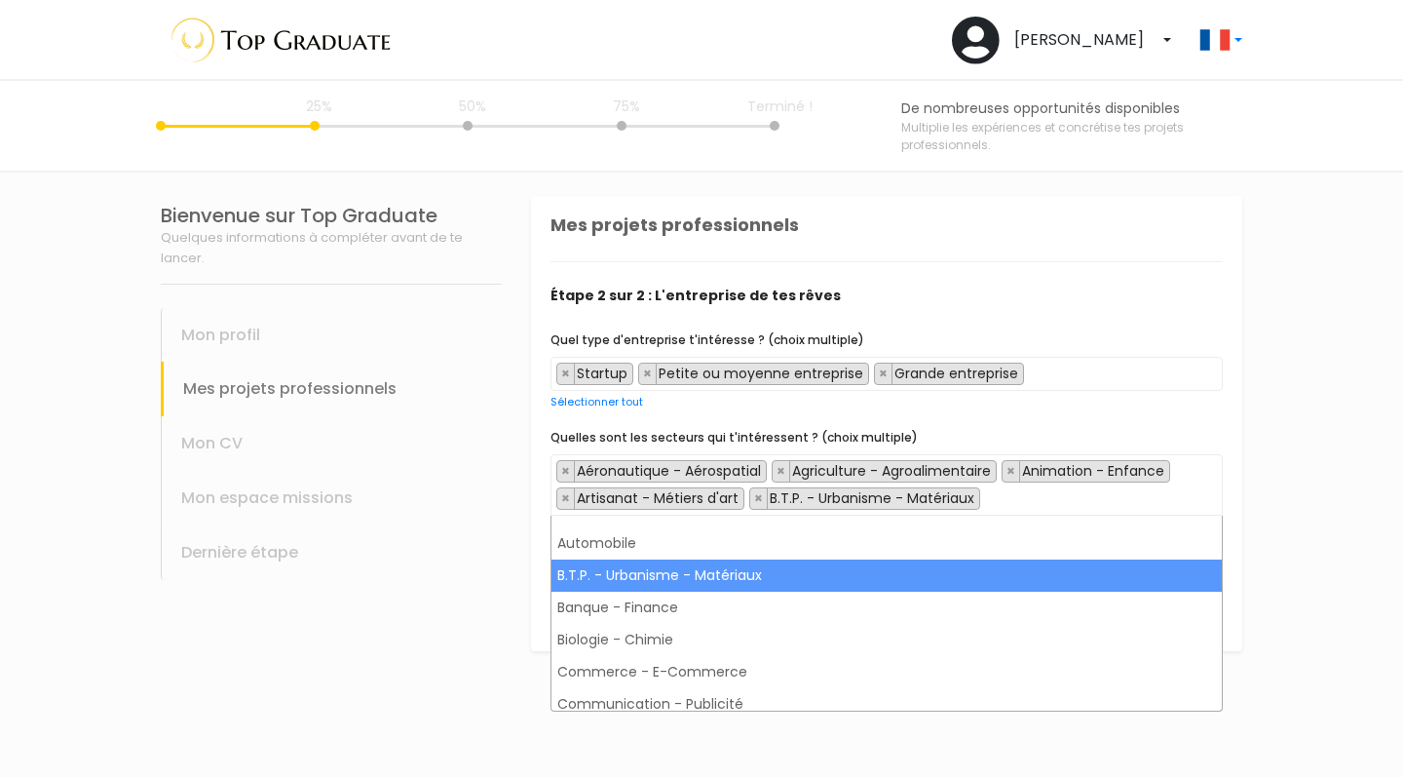
scroll to position [256, 0]
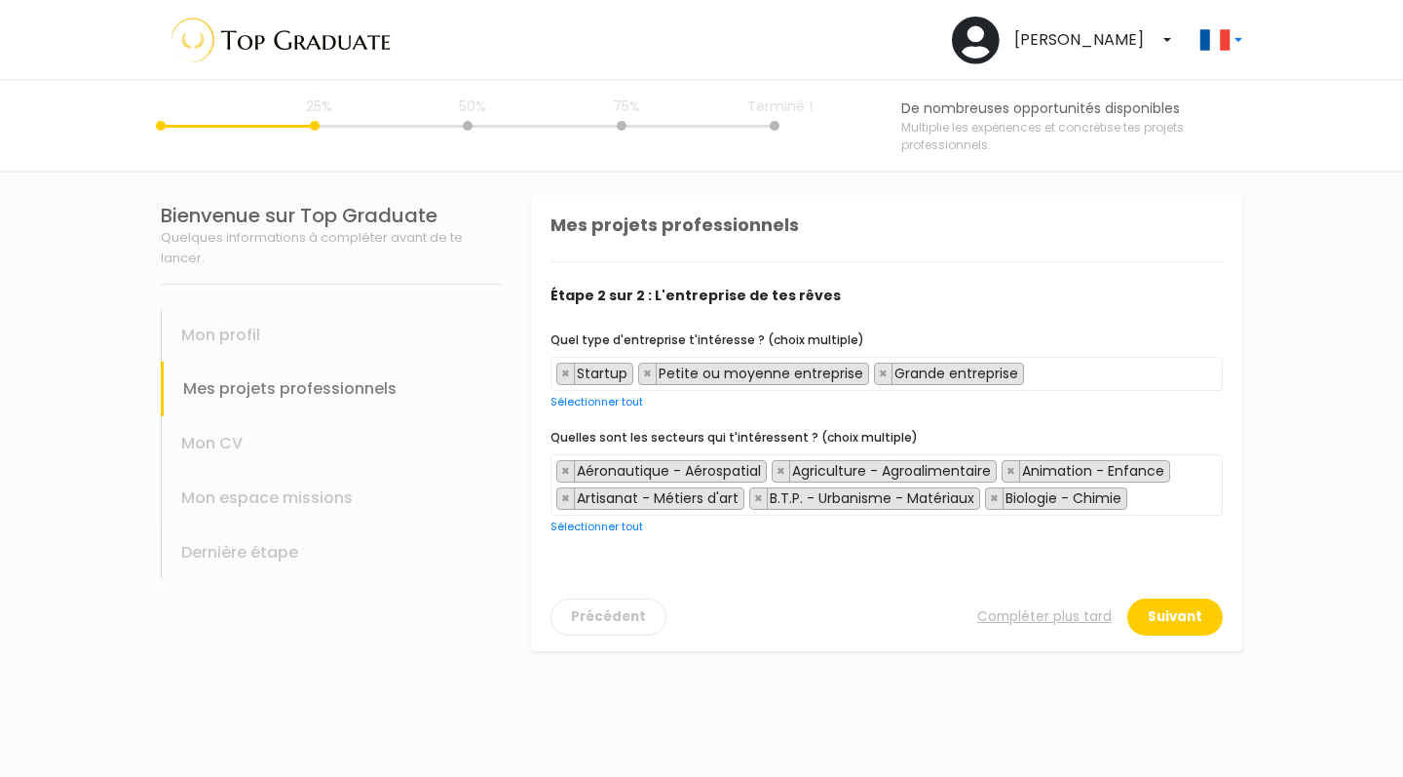
click at [1152, 503] on span "× Aéronautique - Aérospatial × Agriculture - Agroalimentaire × Animation - Enfa…" at bounding box center [887, 484] width 672 height 61
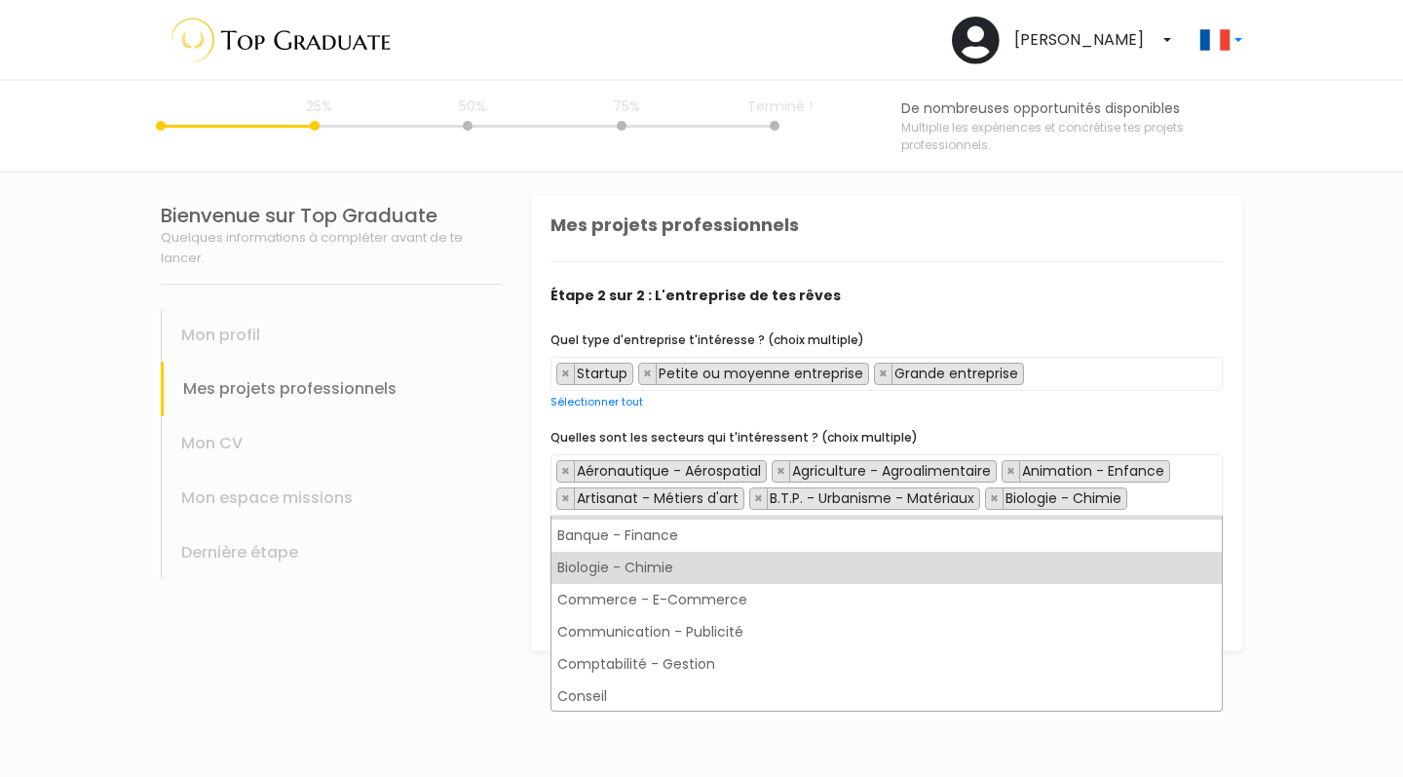
scroll to position [337, 0]
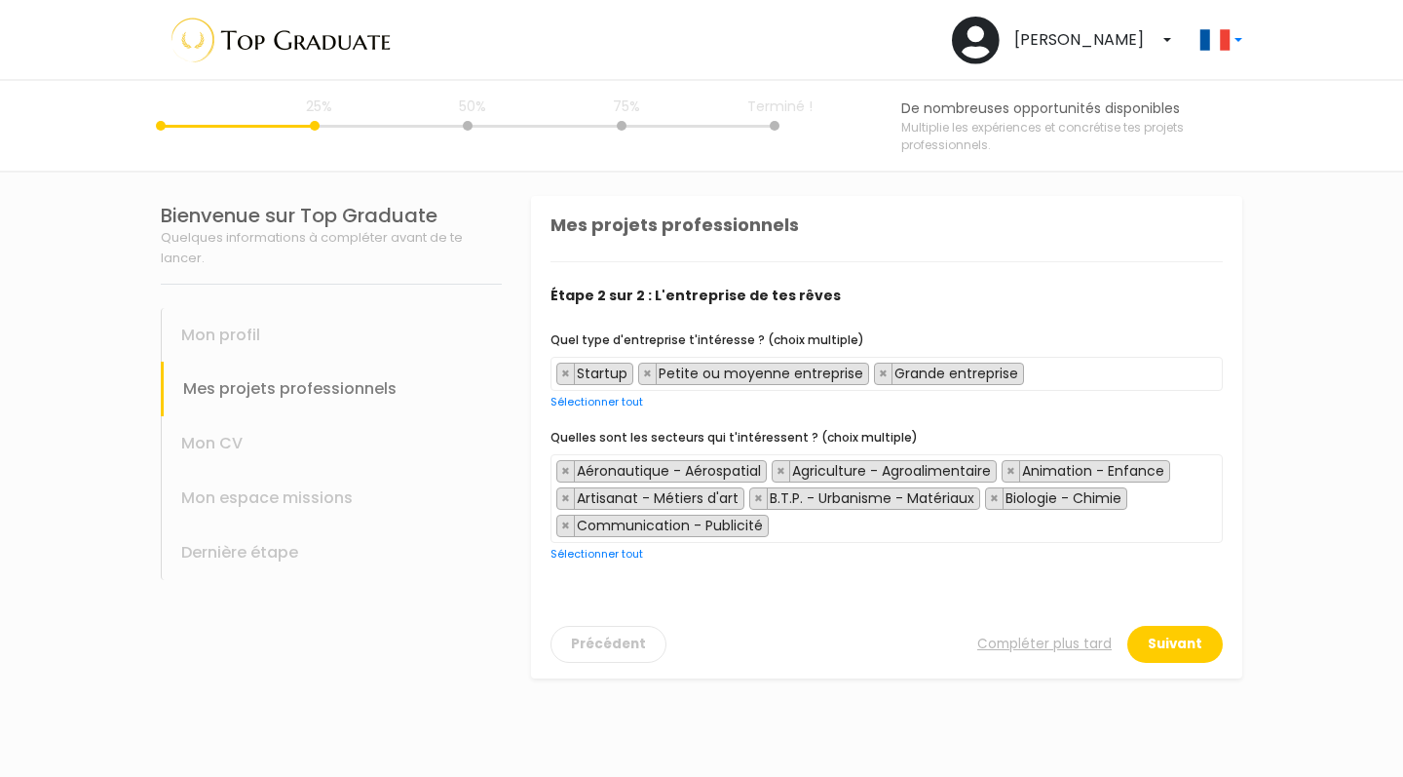
click at [1167, 528] on span "× Aéronautique - Aérospatial × Agriculture - Agroalimentaire × Animation - Enfa…" at bounding box center [887, 498] width 672 height 89
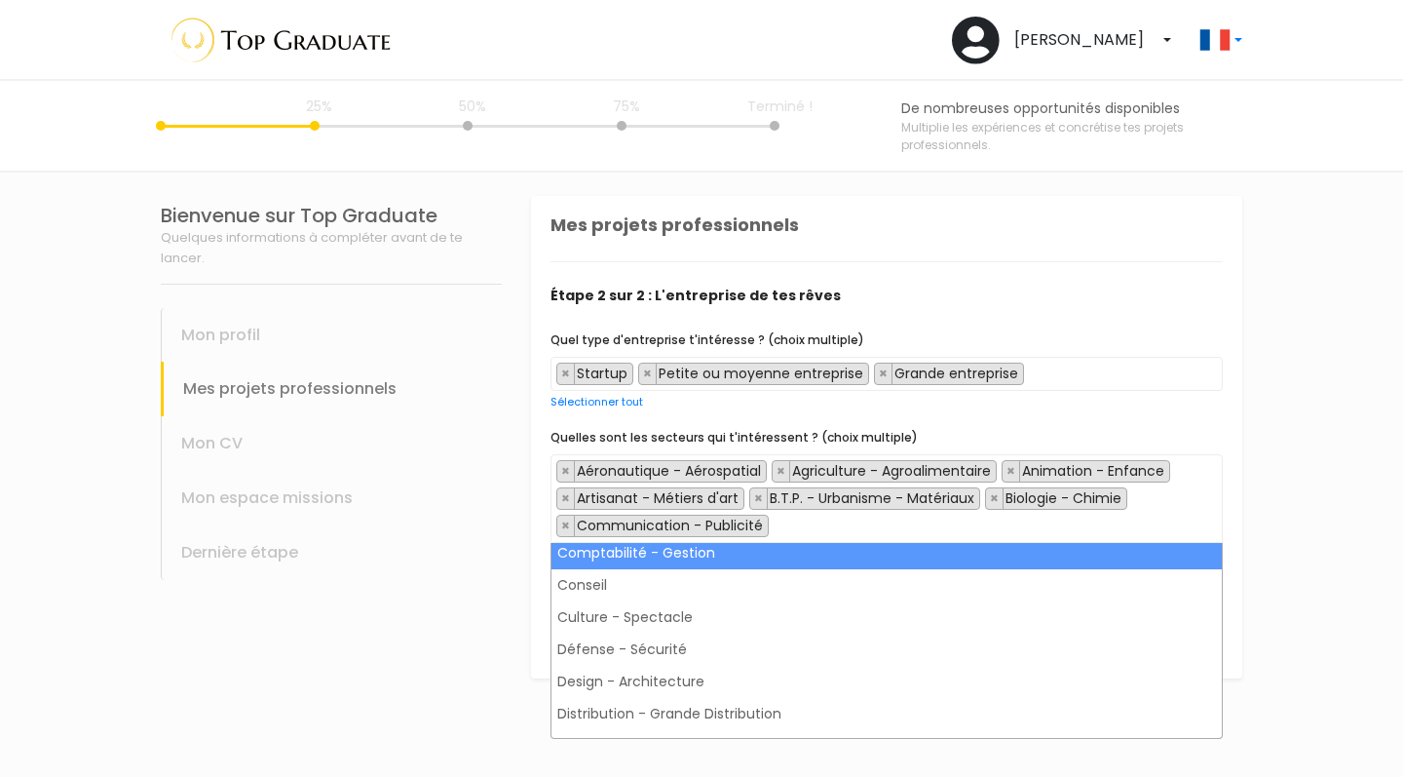
scroll to position [454, 0]
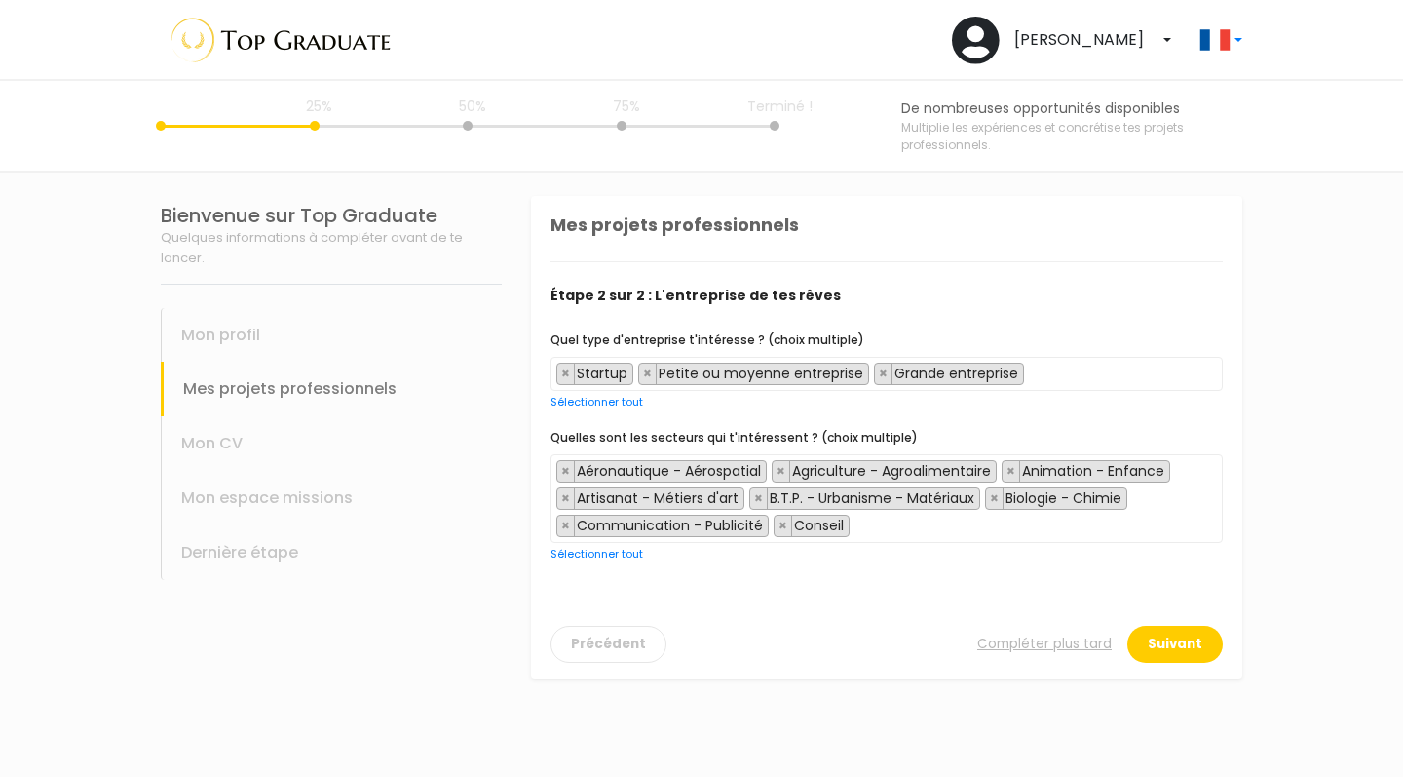
click at [992, 524] on span "× Aéronautique - Aérospatial × Agriculture - Agroalimentaire × Animation - Enfa…" at bounding box center [887, 498] width 672 height 89
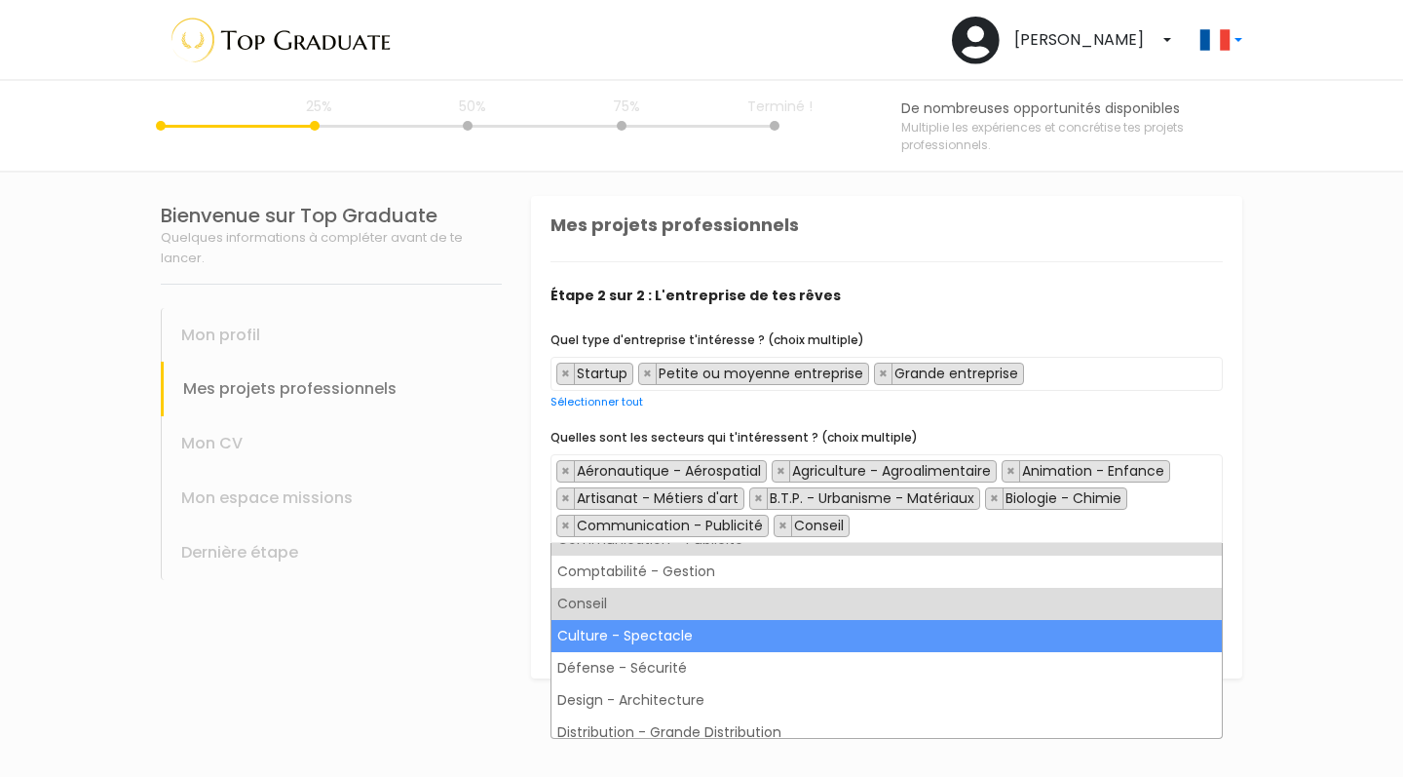
scroll to position [449, 0]
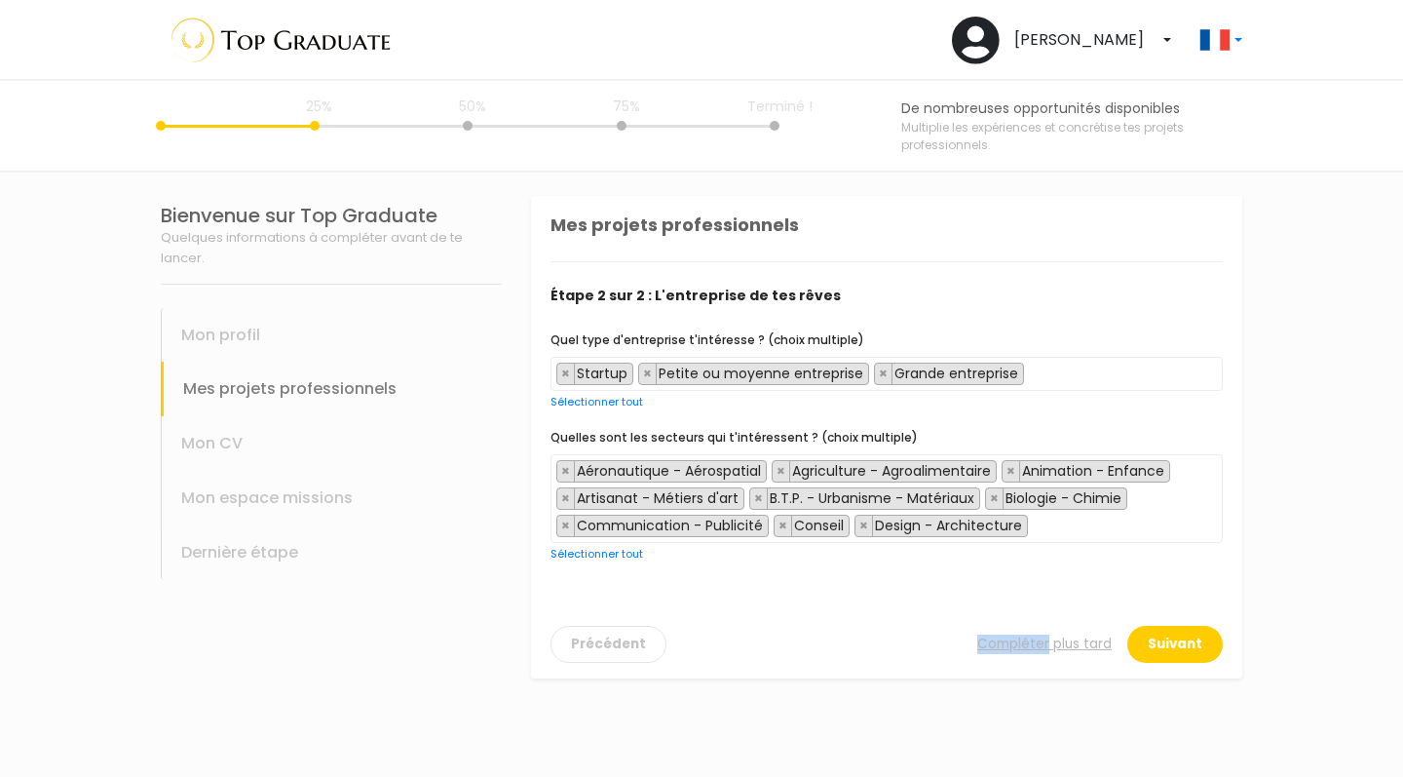
click at [782, 672] on div "Mes projets professionnels Tu recherches un stage ? Une alternance ? Un premier…" at bounding box center [886, 437] width 711 height 482
click at [1074, 531] on span "× Aéronautique - Aérospatial × Agriculture - Agroalimentaire × Animation - Enfa…" at bounding box center [887, 498] width 672 height 89
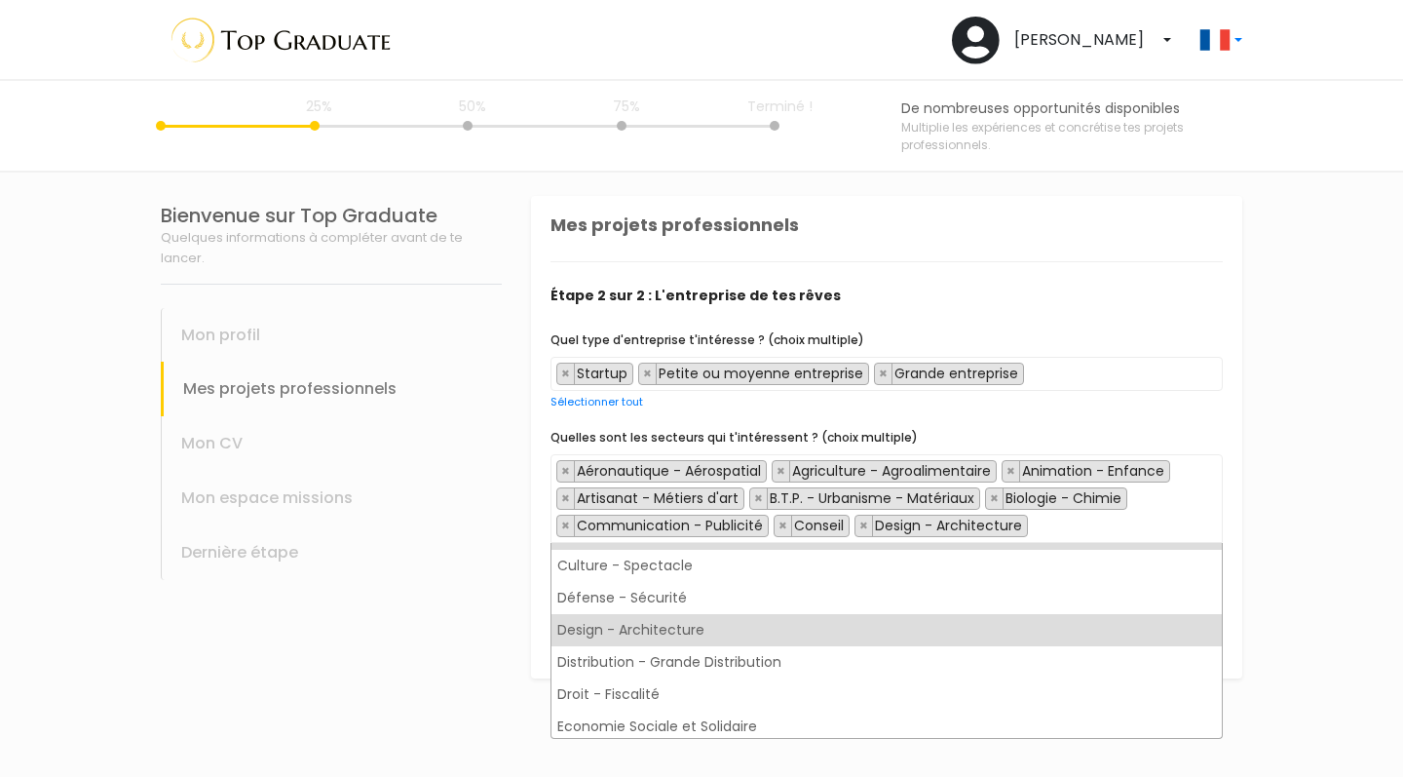
scroll to position [509, 0]
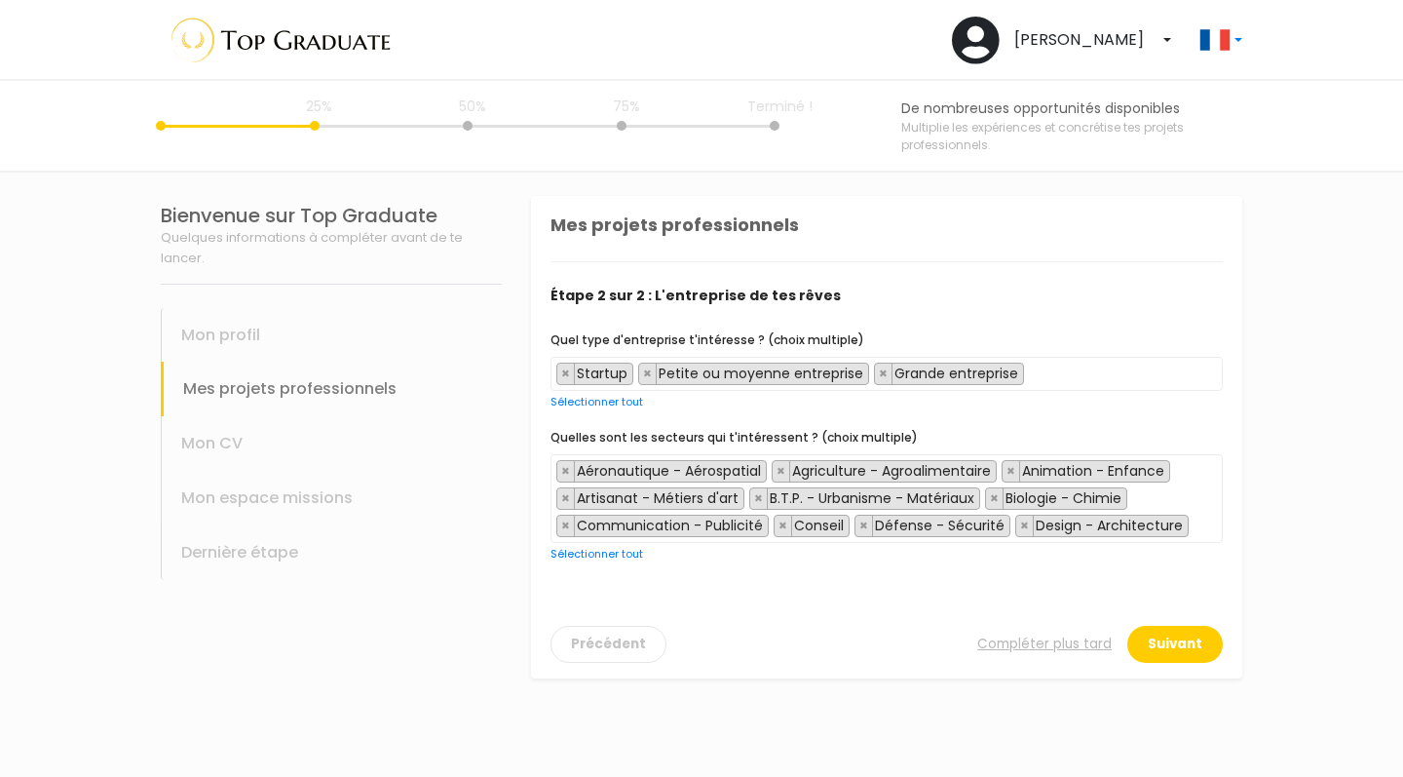
click at [1199, 523] on span "× Aéronautique - Aérospatial × Agriculture - Agroalimentaire × Animation - Enfa…" at bounding box center [887, 498] width 672 height 89
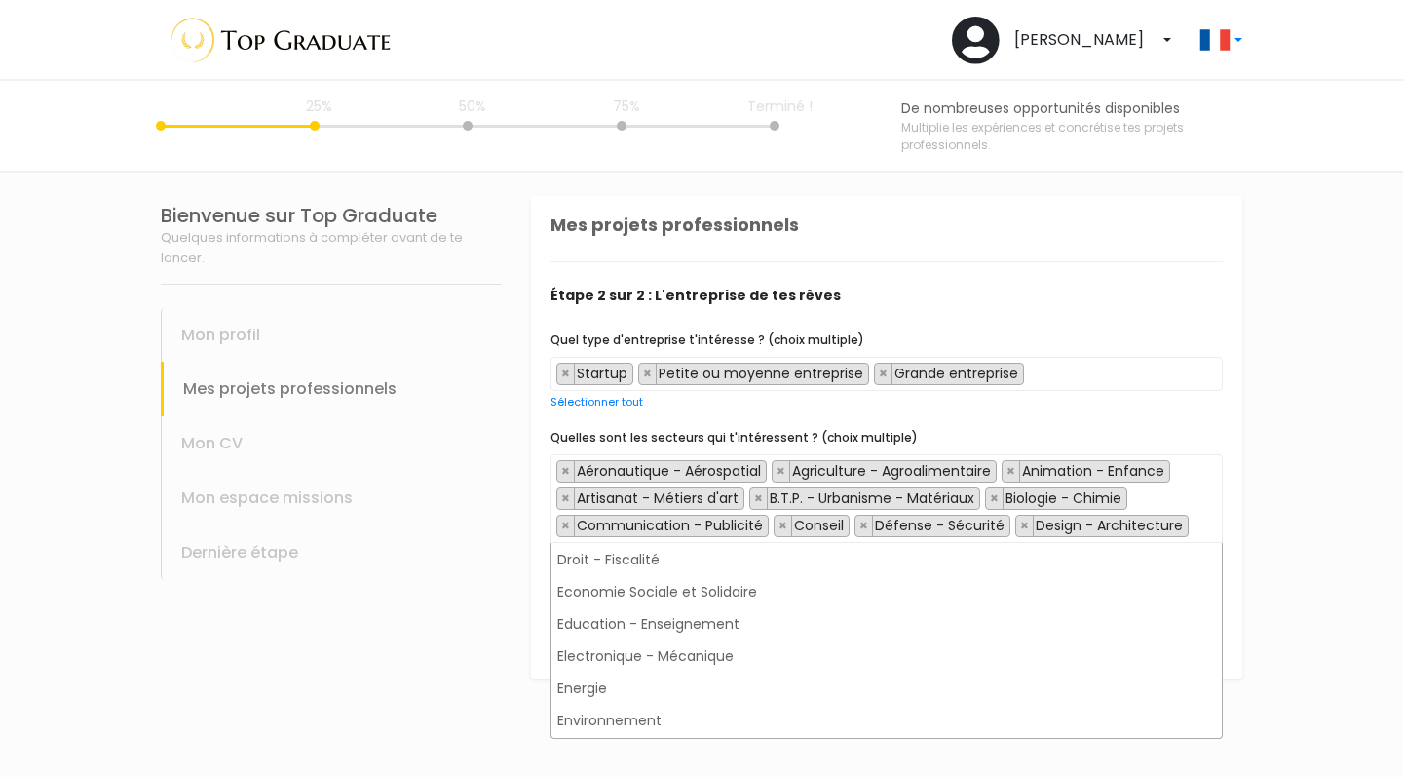
scroll to position [655, 0]
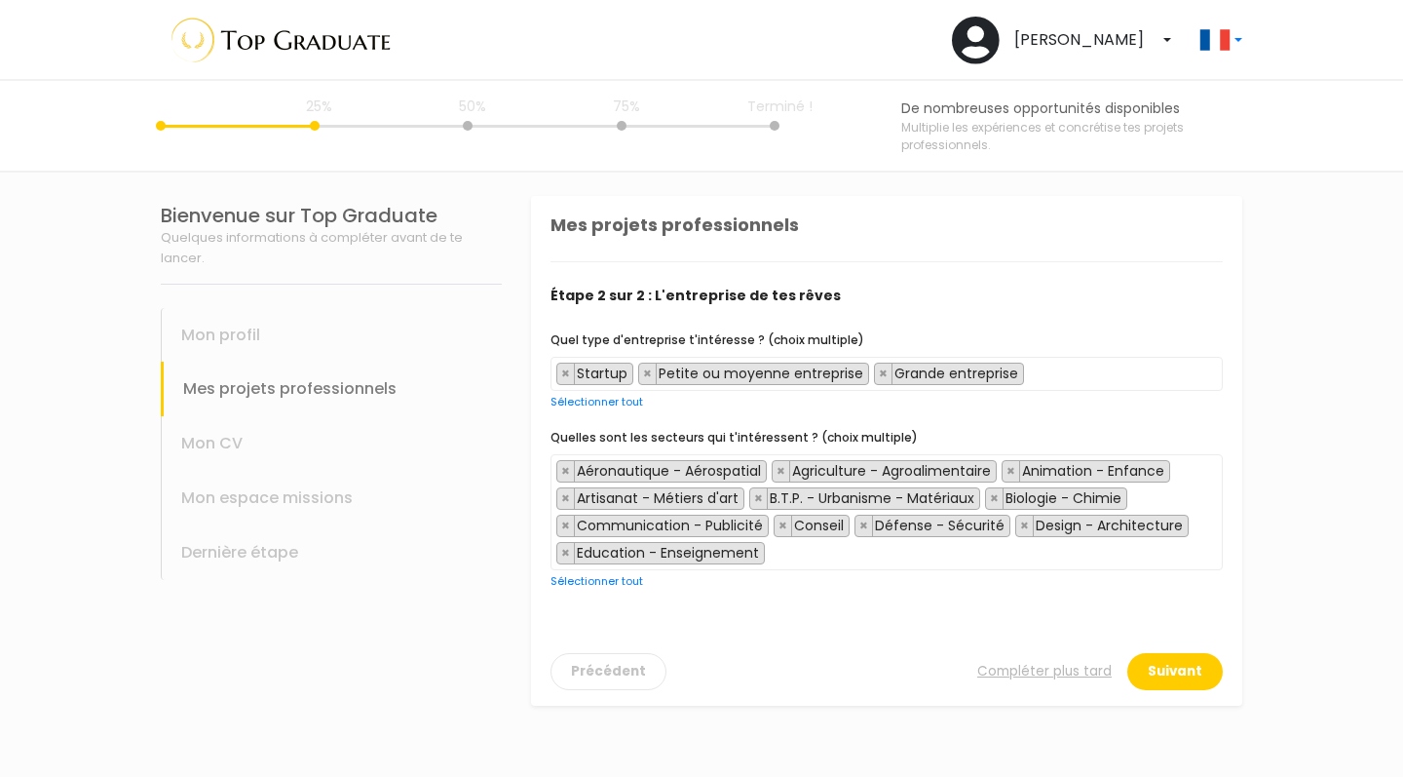
click at [1184, 556] on span "× Aéronautique - Aérospatial × Agriculture - Agroalimentaire × Animation - Enfa…" at bounding box center [887, 512] width 672 height 116
click at [960, 564] on span "× Aéronautique - Aérospatial × Agriculture - Agroalimentaire × Animation - Enfa…" at bounding box center [887, 512] width 672 height 116
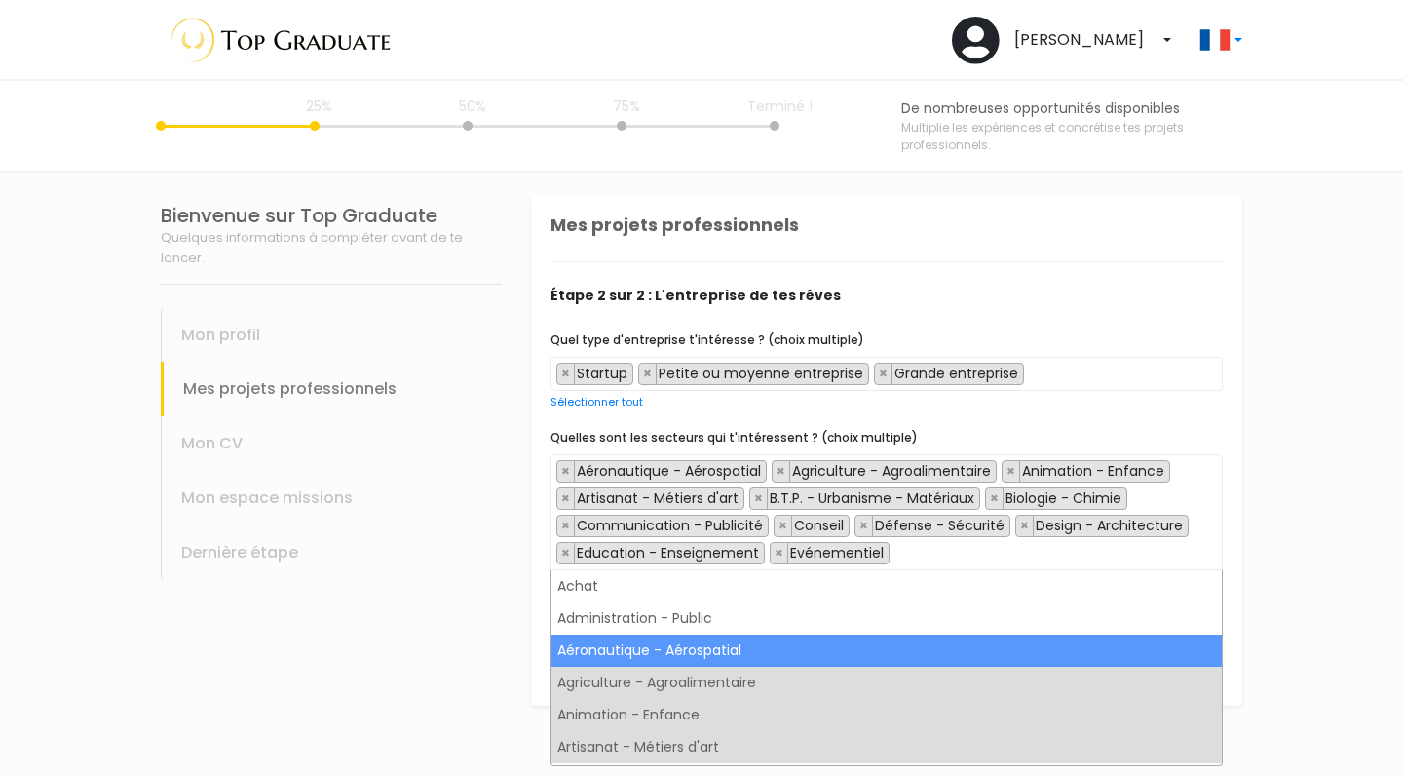
scroll to position [0, 0]
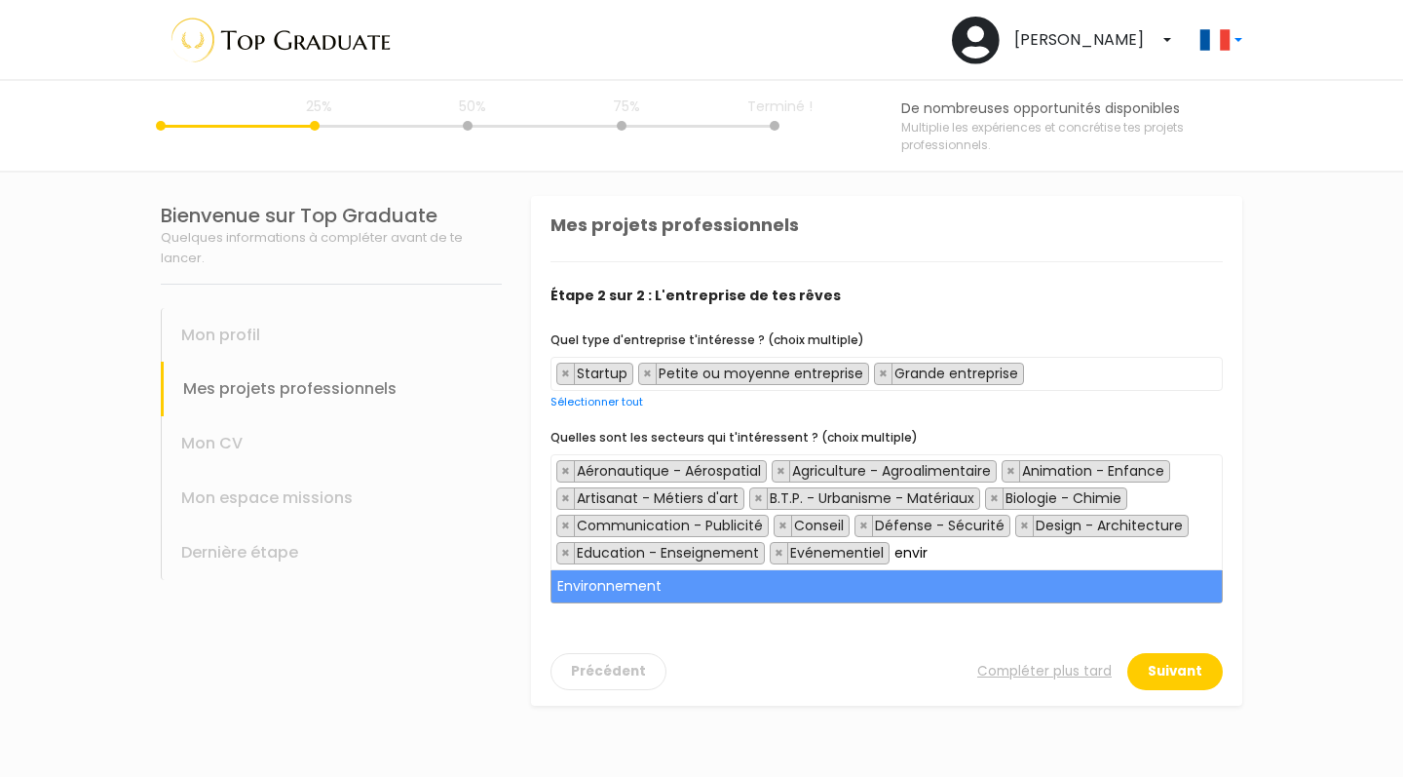
type input "envir"
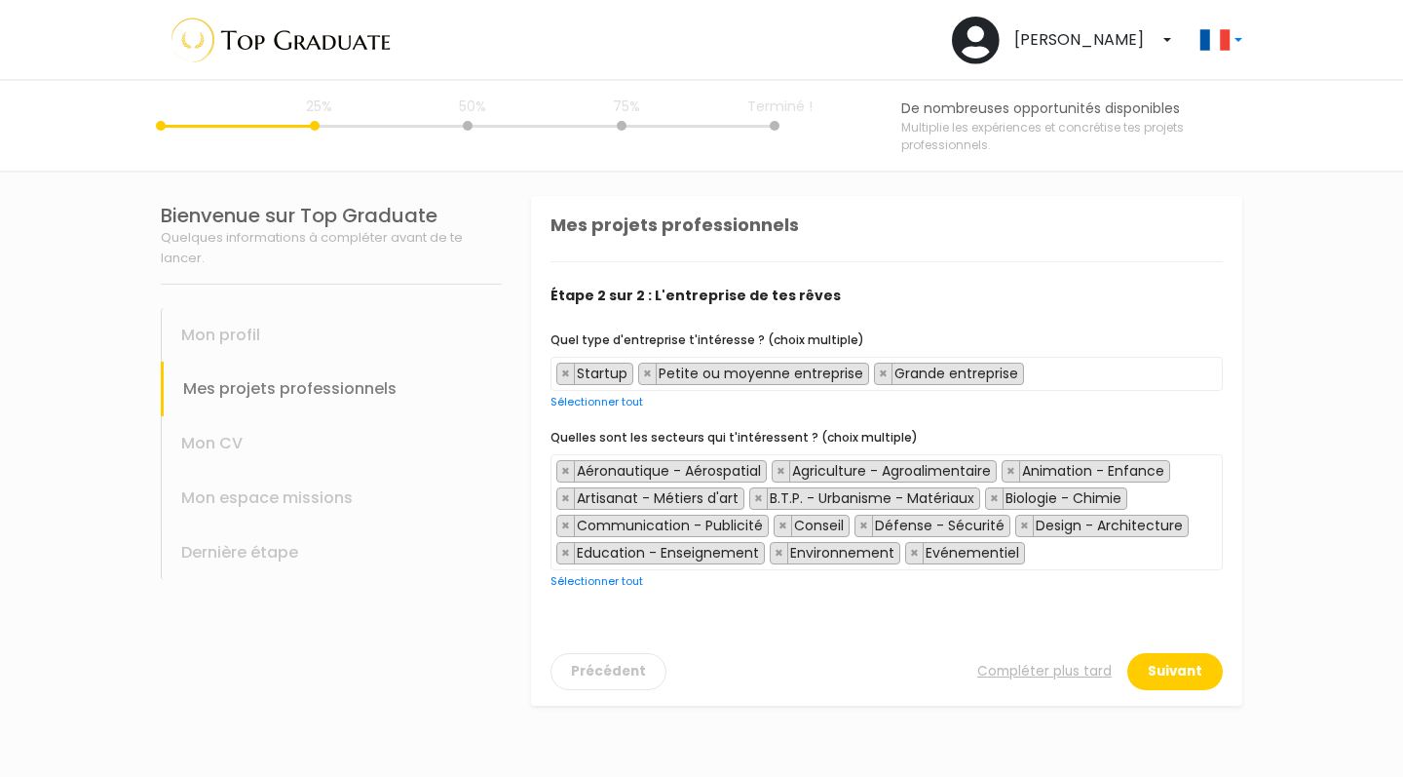
click at [1046, 560] on span "× Aéronautique - Aérospatial × Agriculture - Agroalimentaire × Animation - Enfa…" at bounding box center [887, 512] width 672 height 116
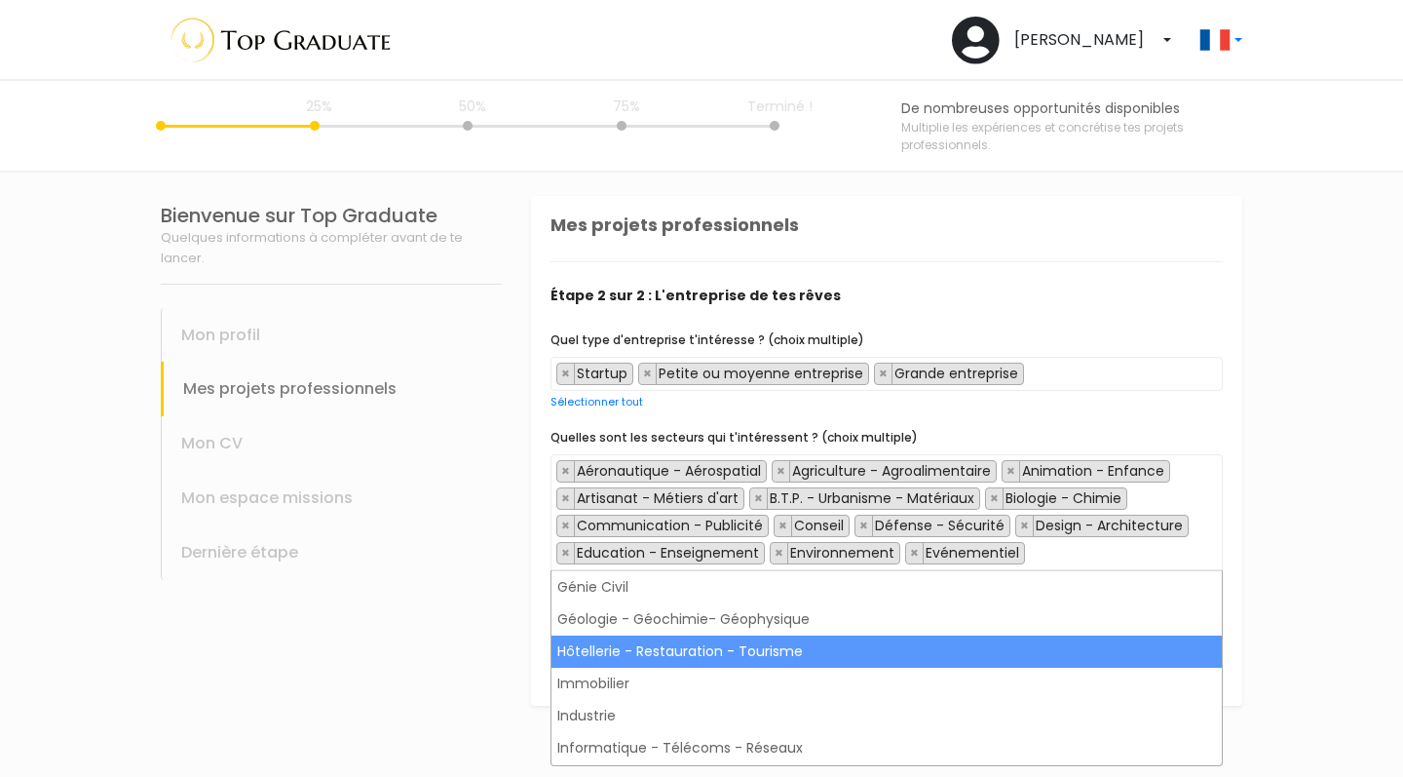
scroll to position [871, 0]
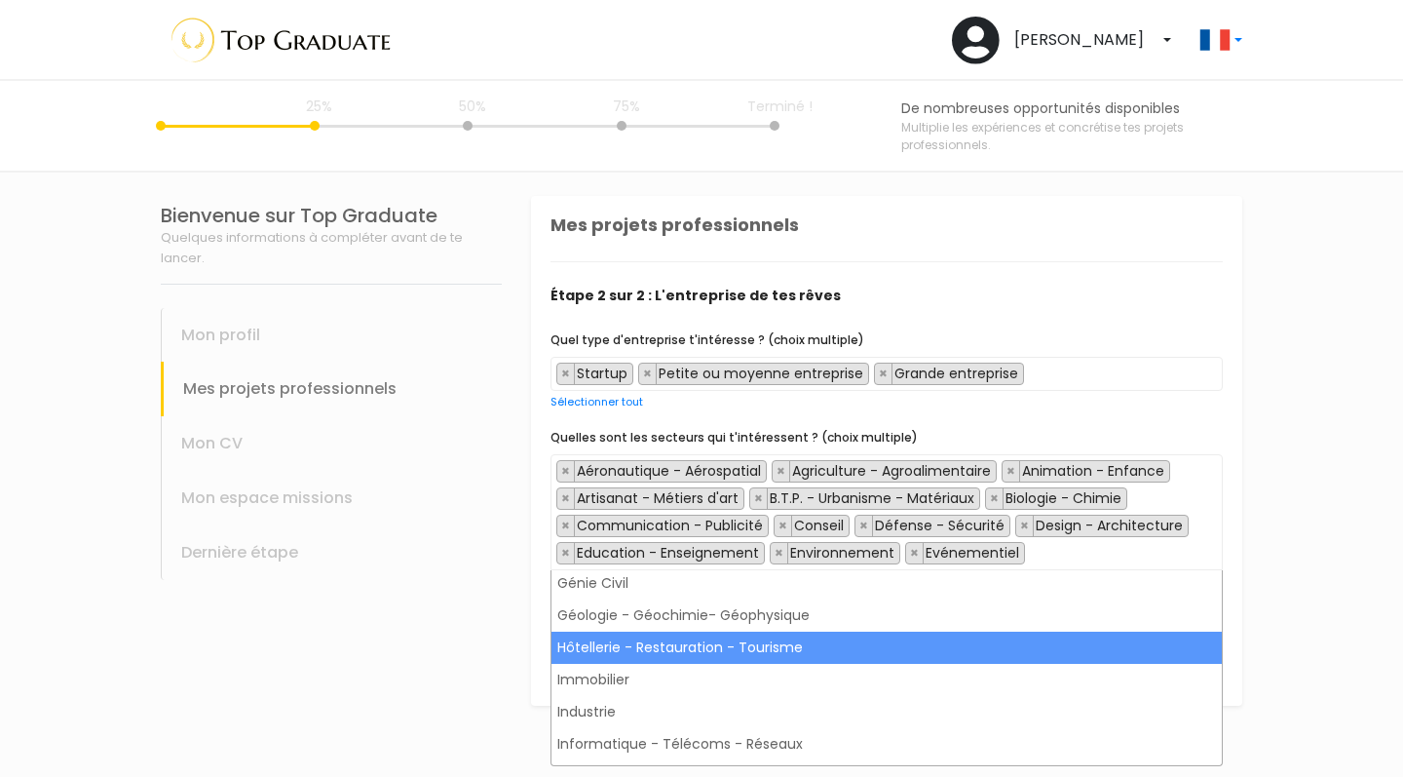
drag, startPoint x: 919, startPoint y: 650, endPoint x: 1017, endPoint y: 612, distance: 105.5
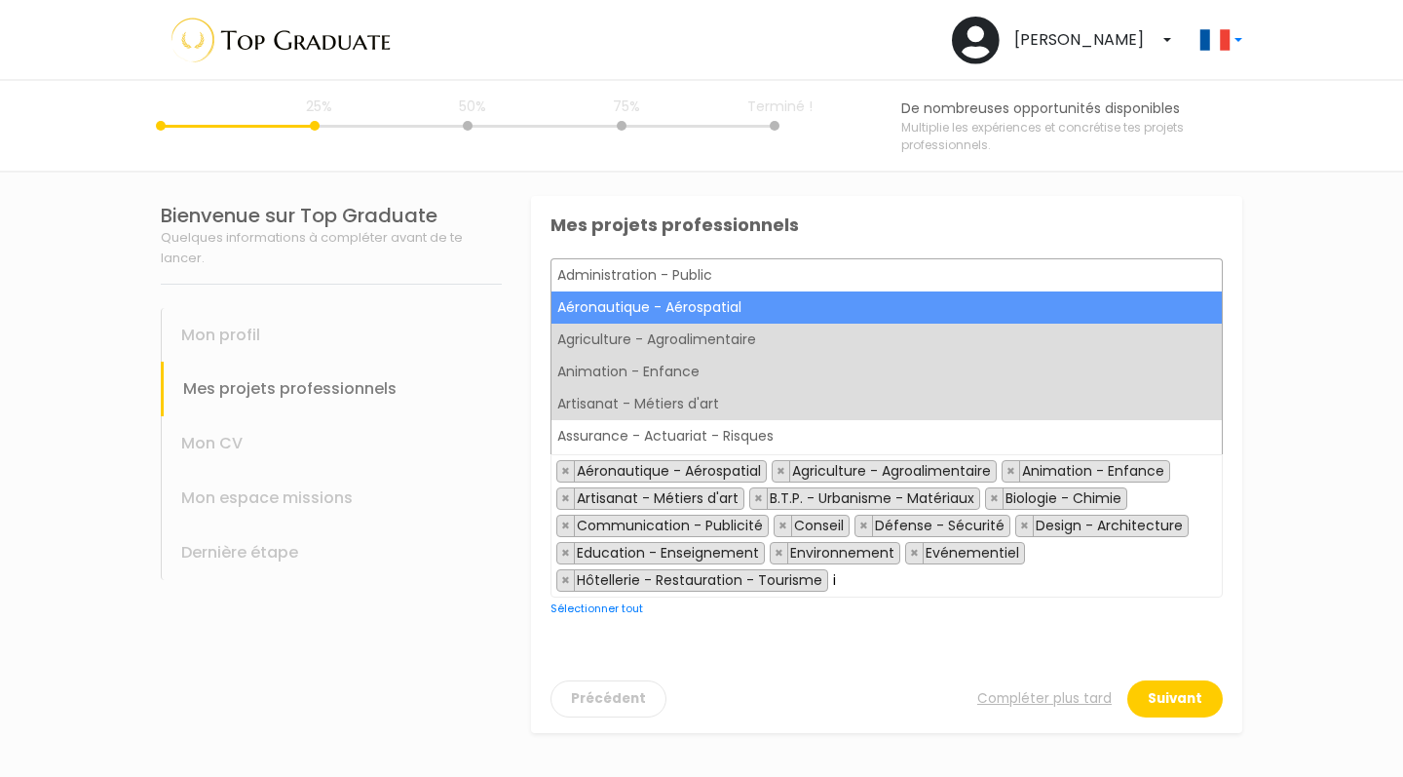
scroll to position [0, 0]
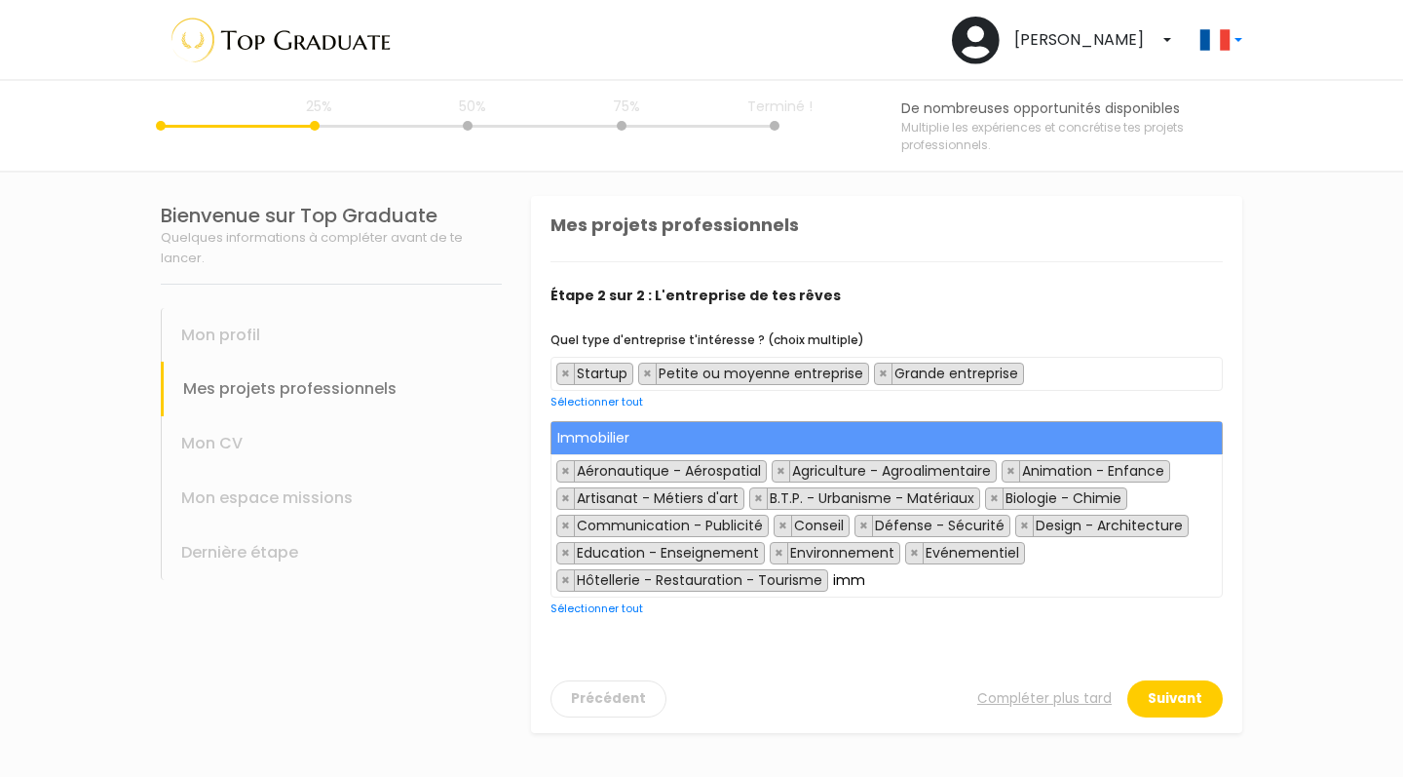
type input "imm"
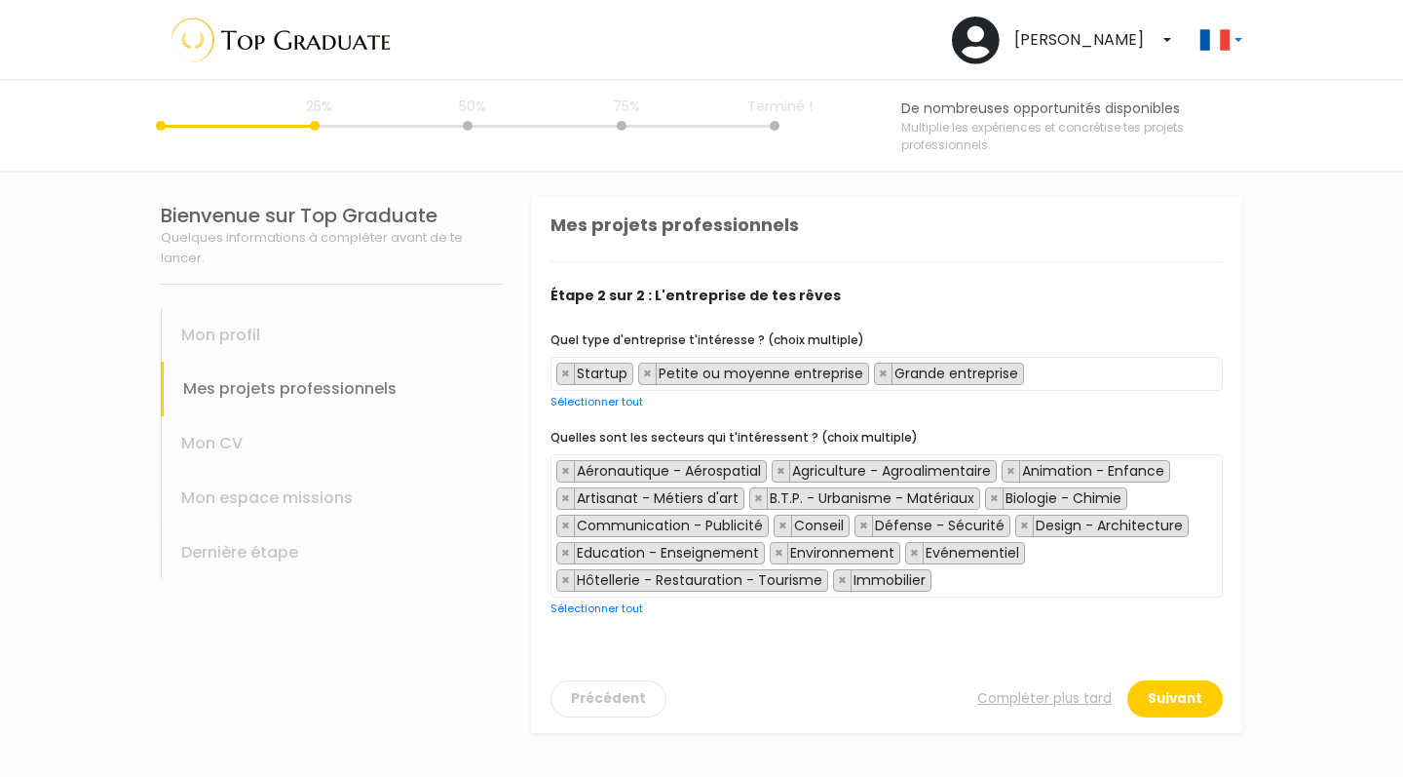
click at [989, 590] on span "× Aéronautique - Aérospatial × Agriculture - Agroalimentaire × Animation - Enfa…" at bounding box center [887, 525] width 672 height 143
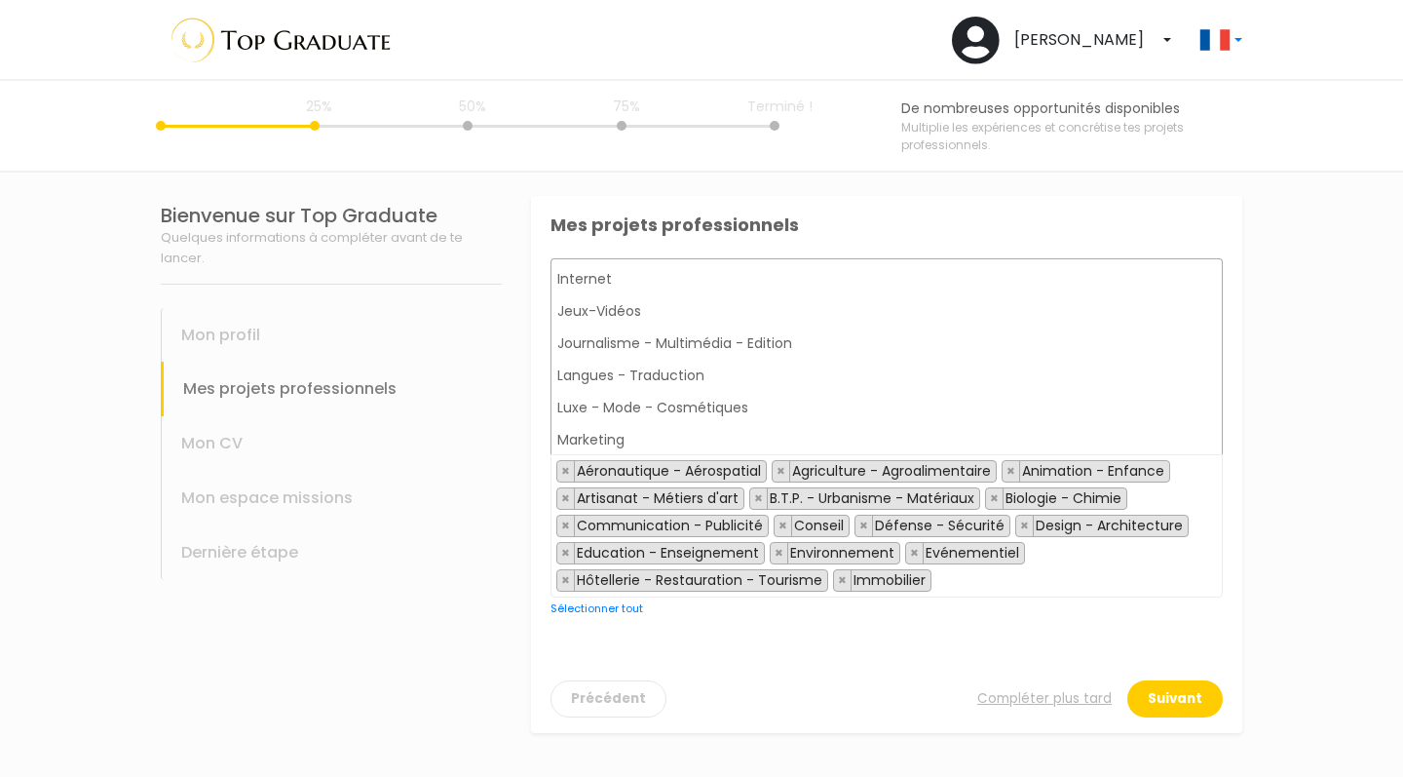
scroll to position [1095, 0]
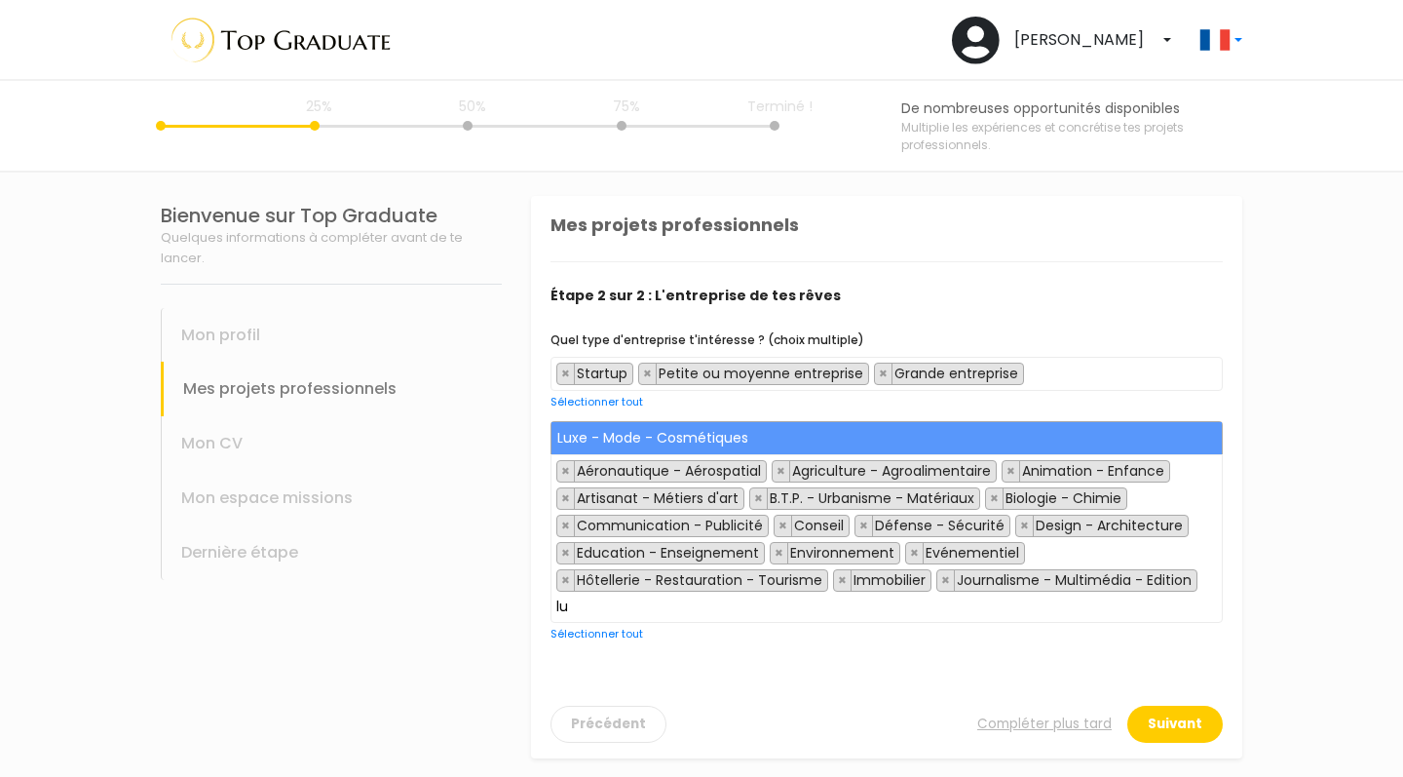
type input "lu"
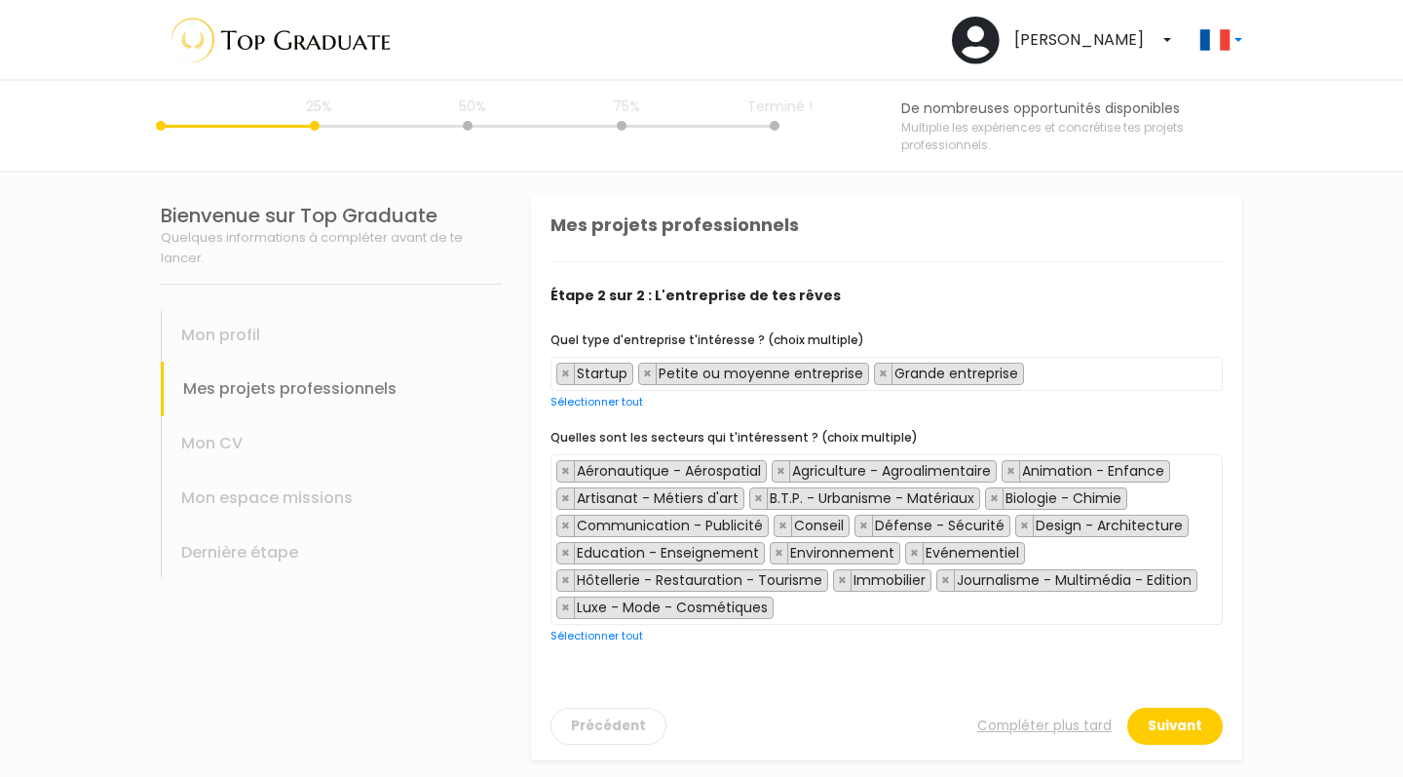
click at [961, 608] on span "× Aéronautique - Aérospatial × Agriculture - Agroalimentaire × Animation - Enfa…" at bounding box center [887, 539] width 672 height 171
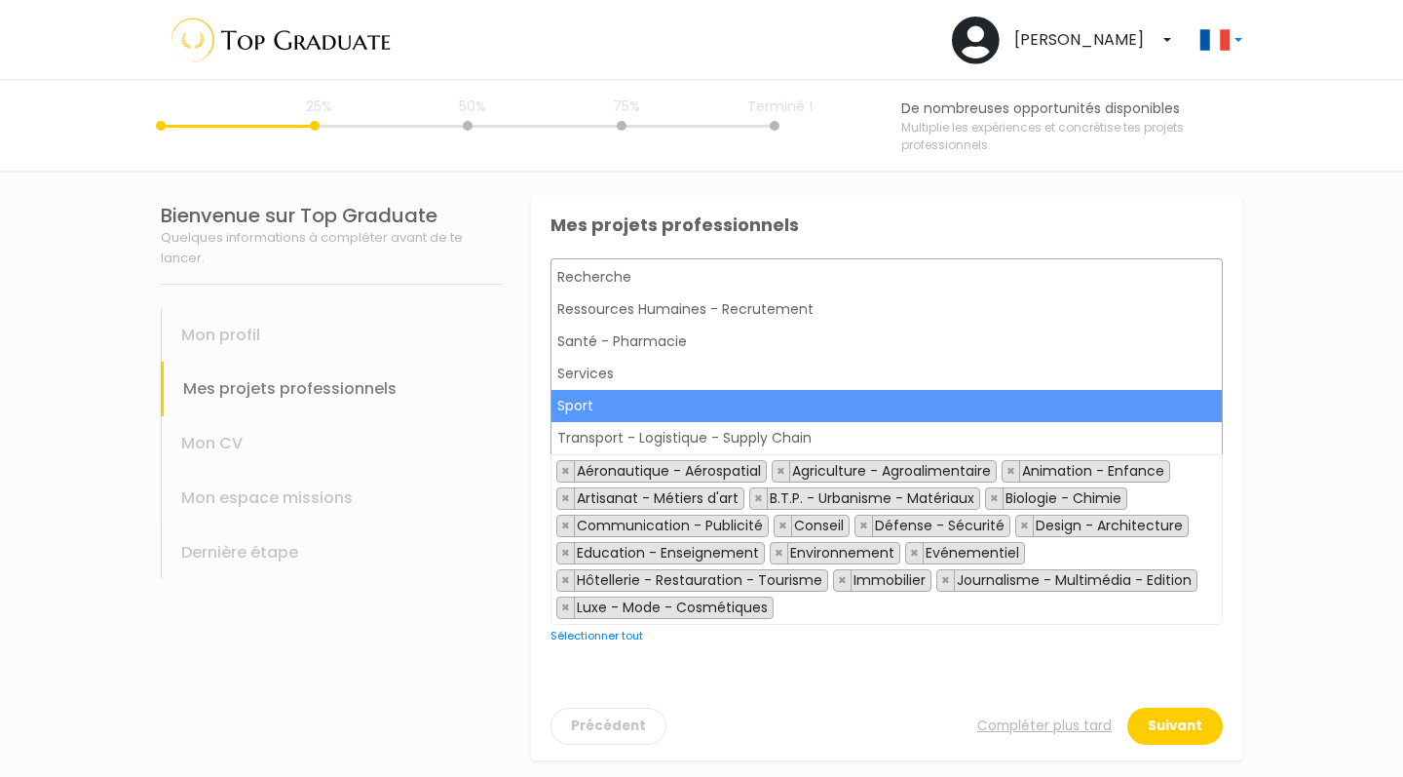
scroll to position [1317, 0]
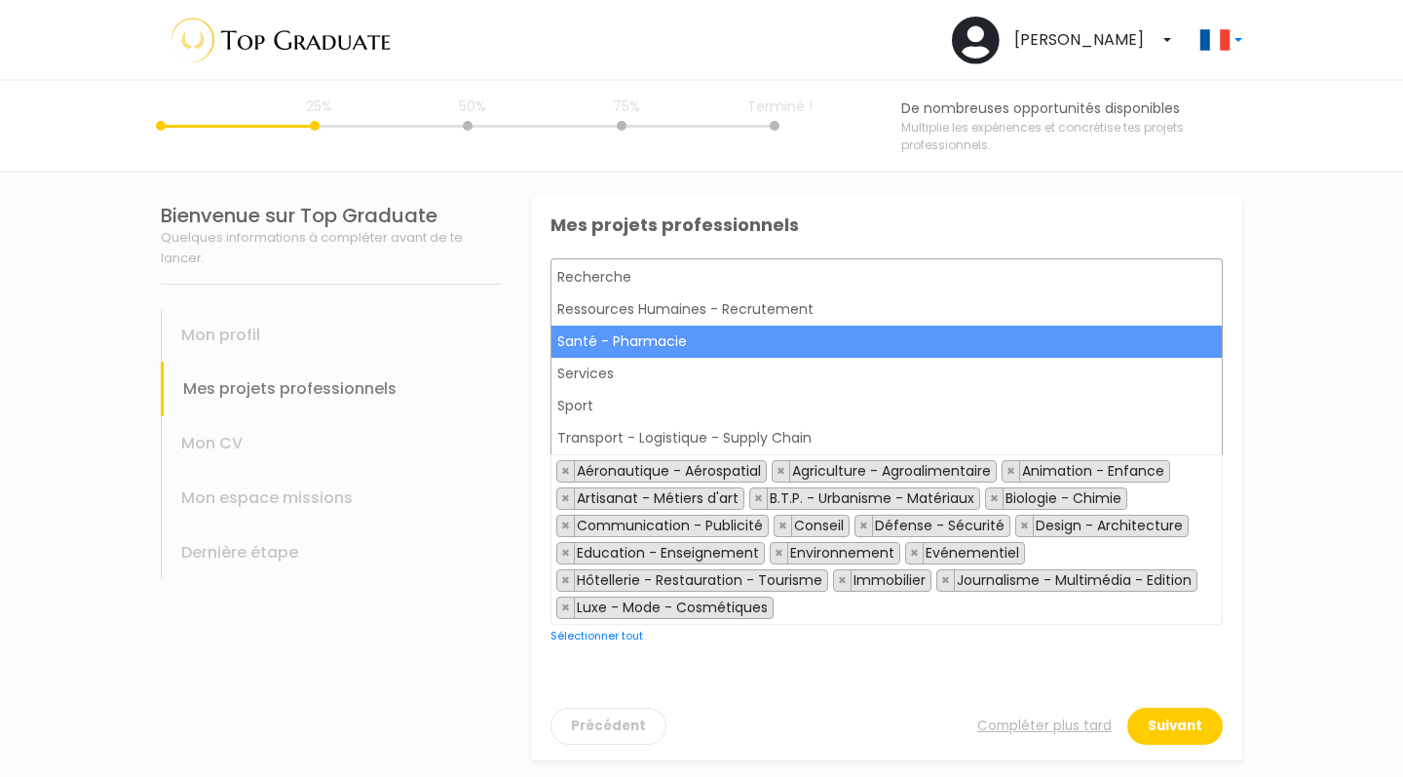
drag, startPoint x: 918, startPoint y: 342, endPoint x: 895, endPoint y: 441, distance: 102.1
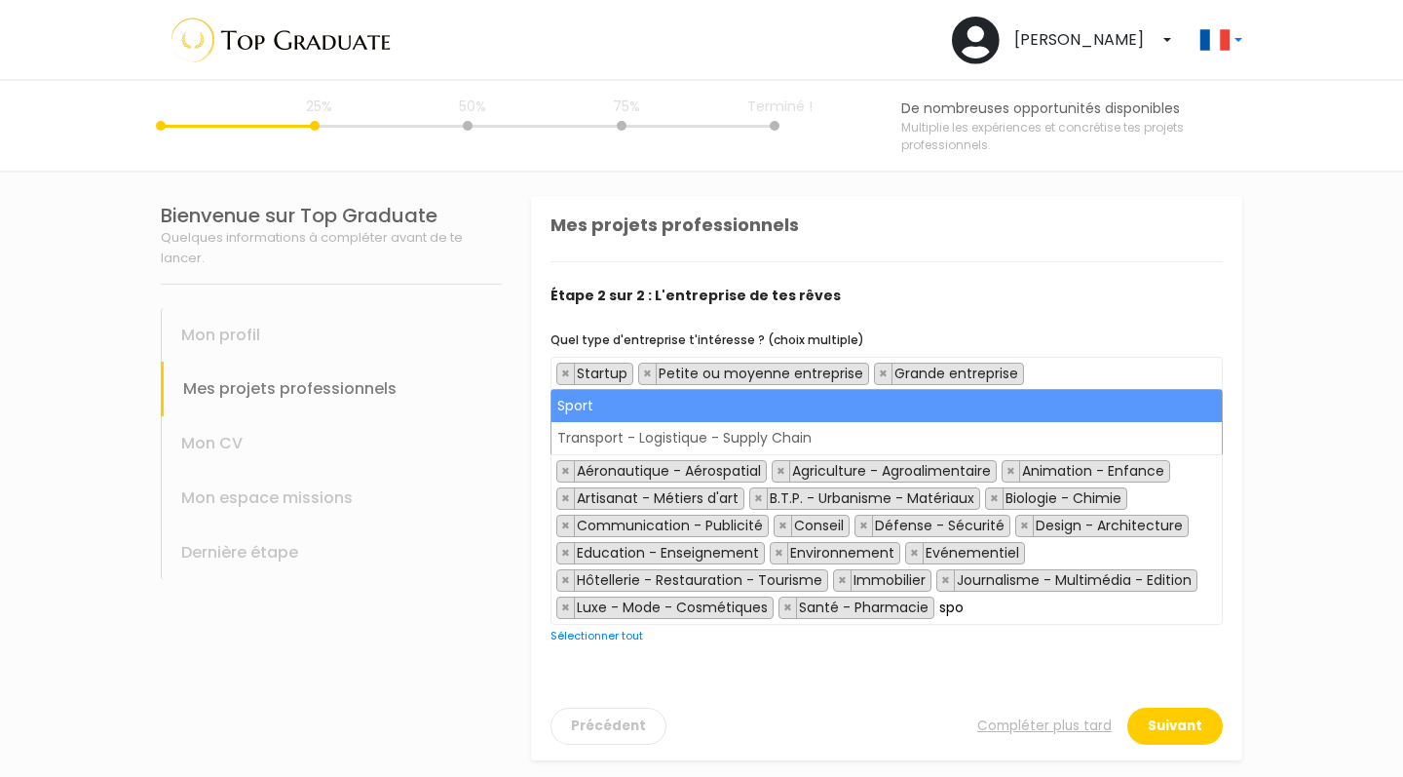
type input "spo"
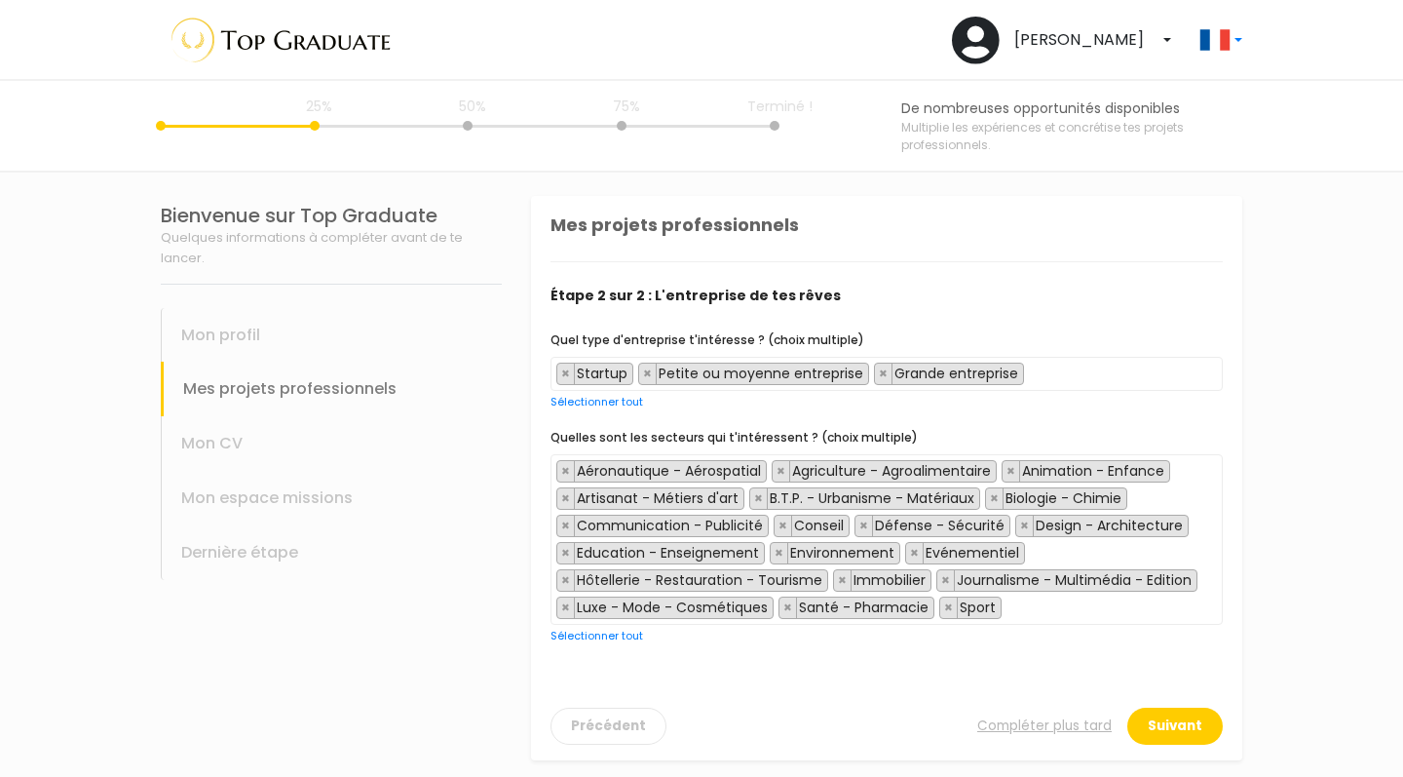
click at [1007, 605] on input "search" at bounding box center [1012, 607] width 11 height 20
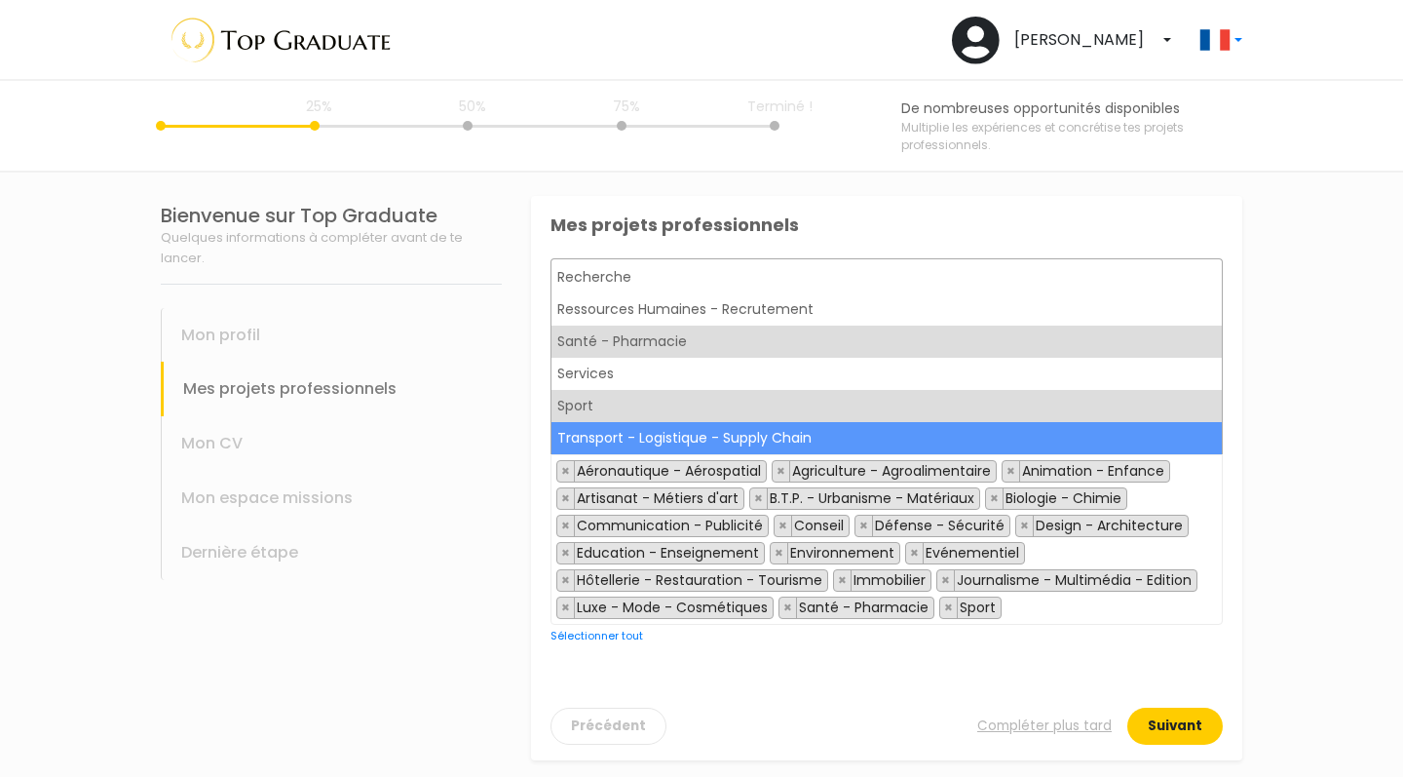
click at [1195, 725] on button "Suivant" at bounding box center [1176, 725] width 96 height 37
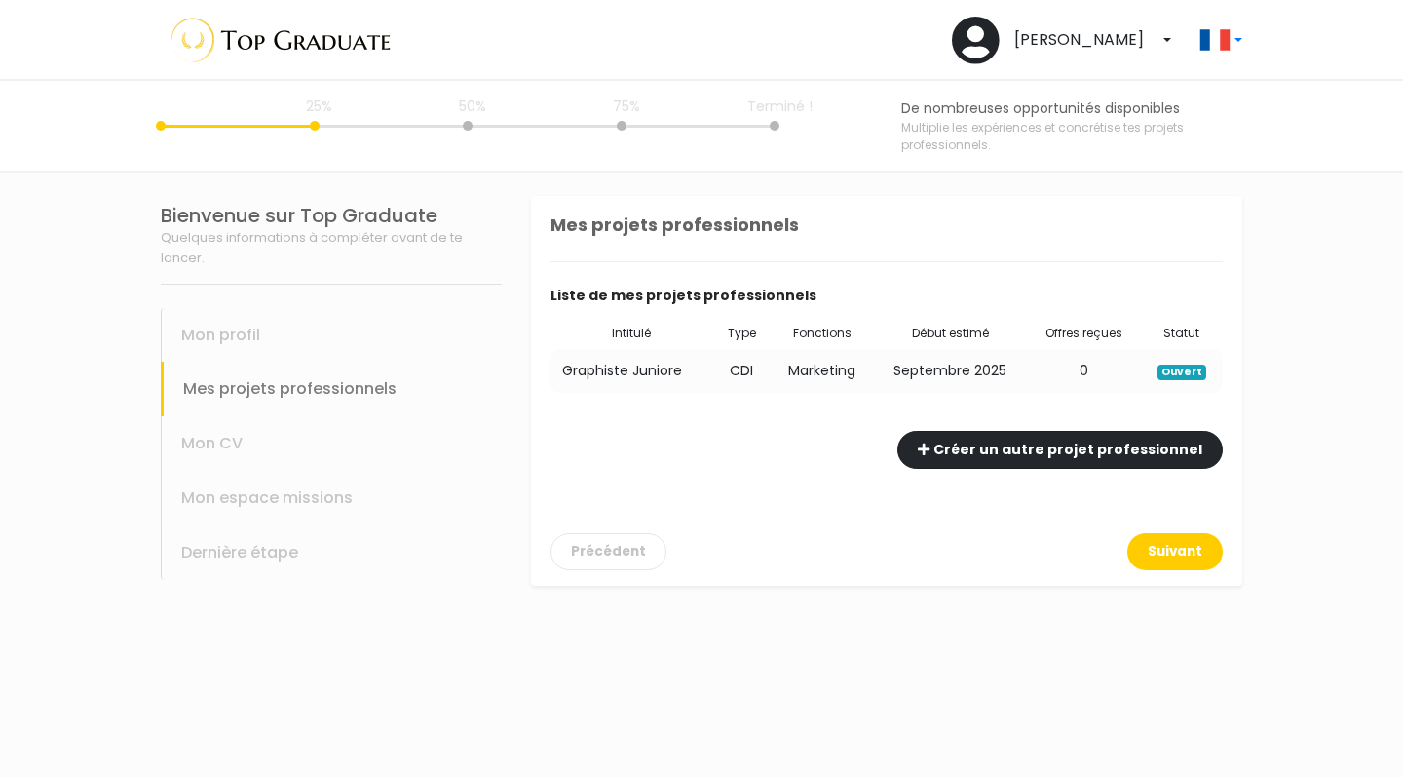
click at [1153, 453] on button "Créer un autre projet professionnel" at bounding box center [1060, 450] width 325 height 38
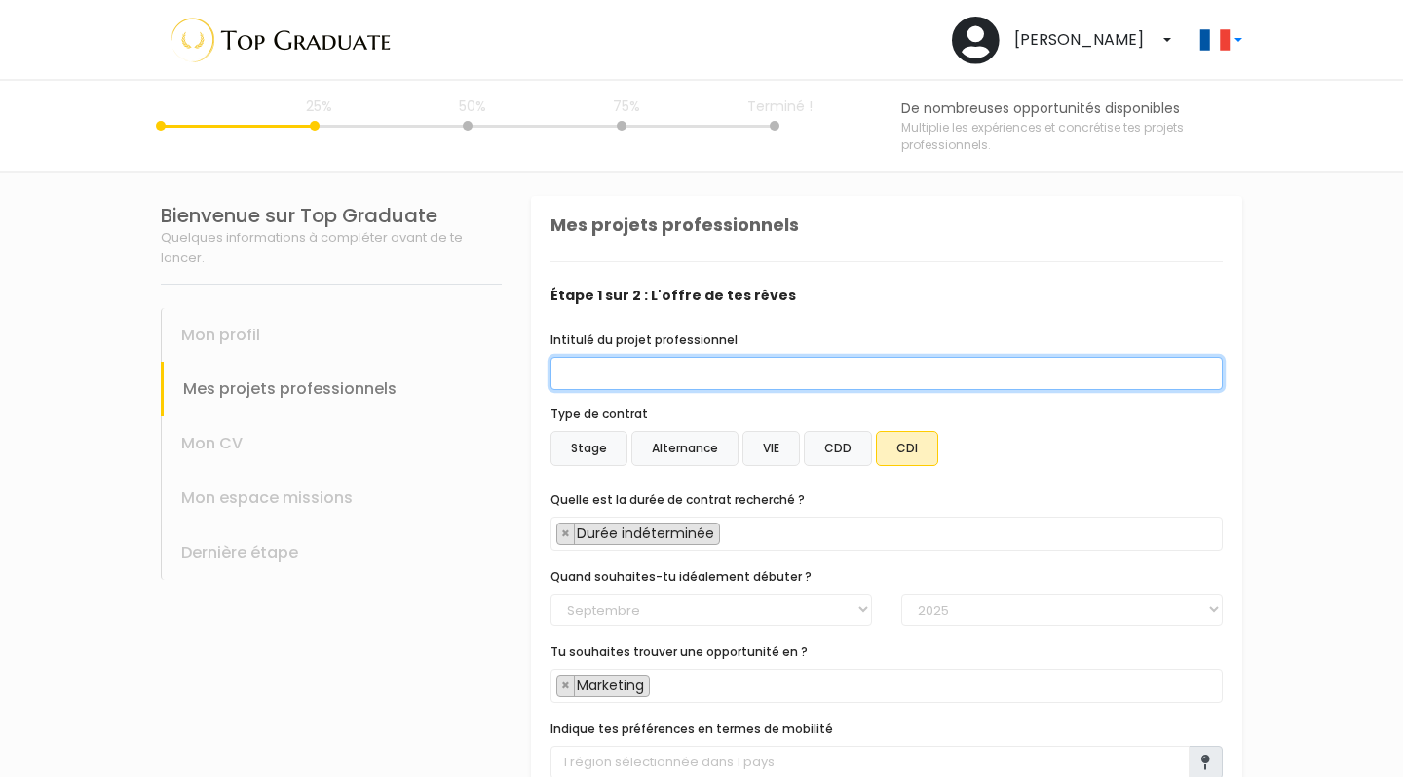
click at [837, 388] on input "Intitulé du projet professionnel" at bounding box center [887, 373] width 672 height 33
type input "p"
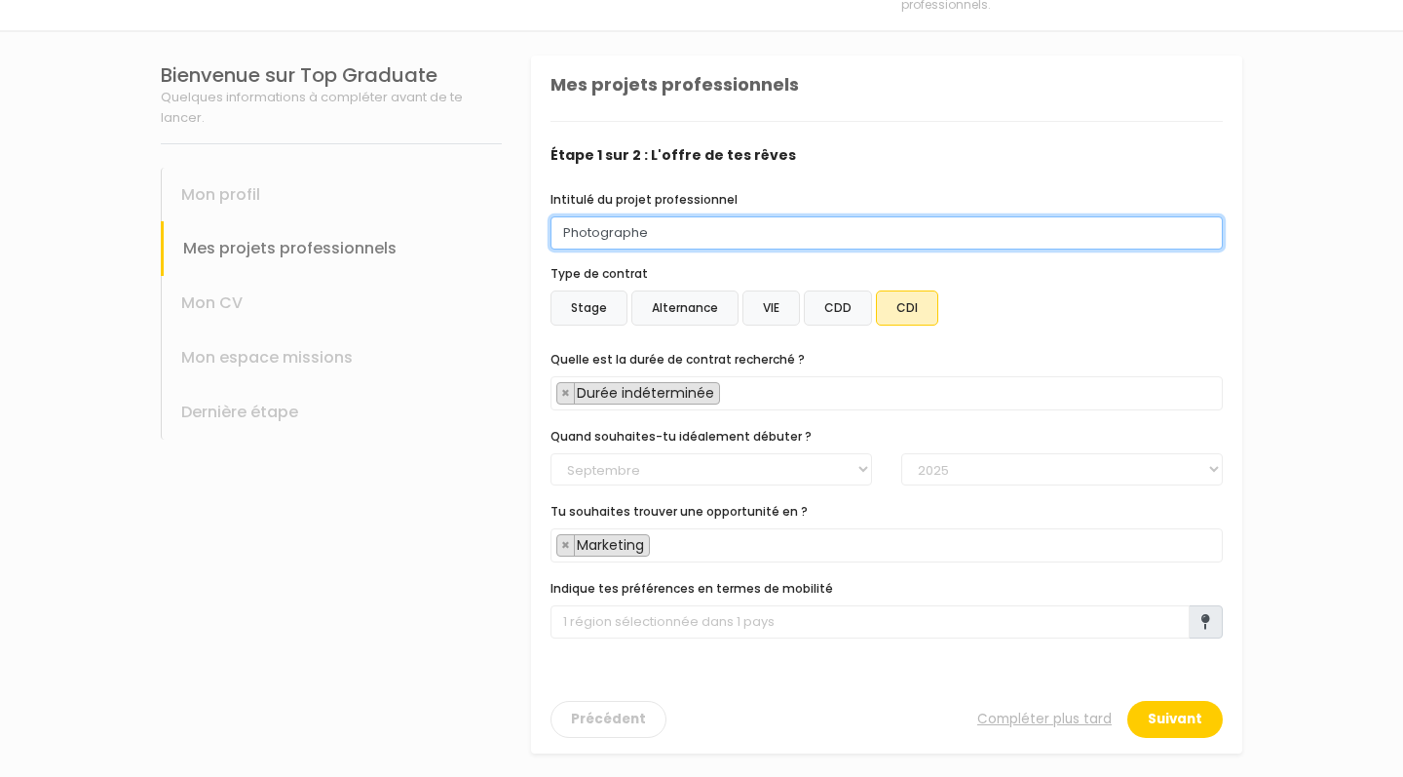
scroll to position [140, 0]
type input "Photographe"
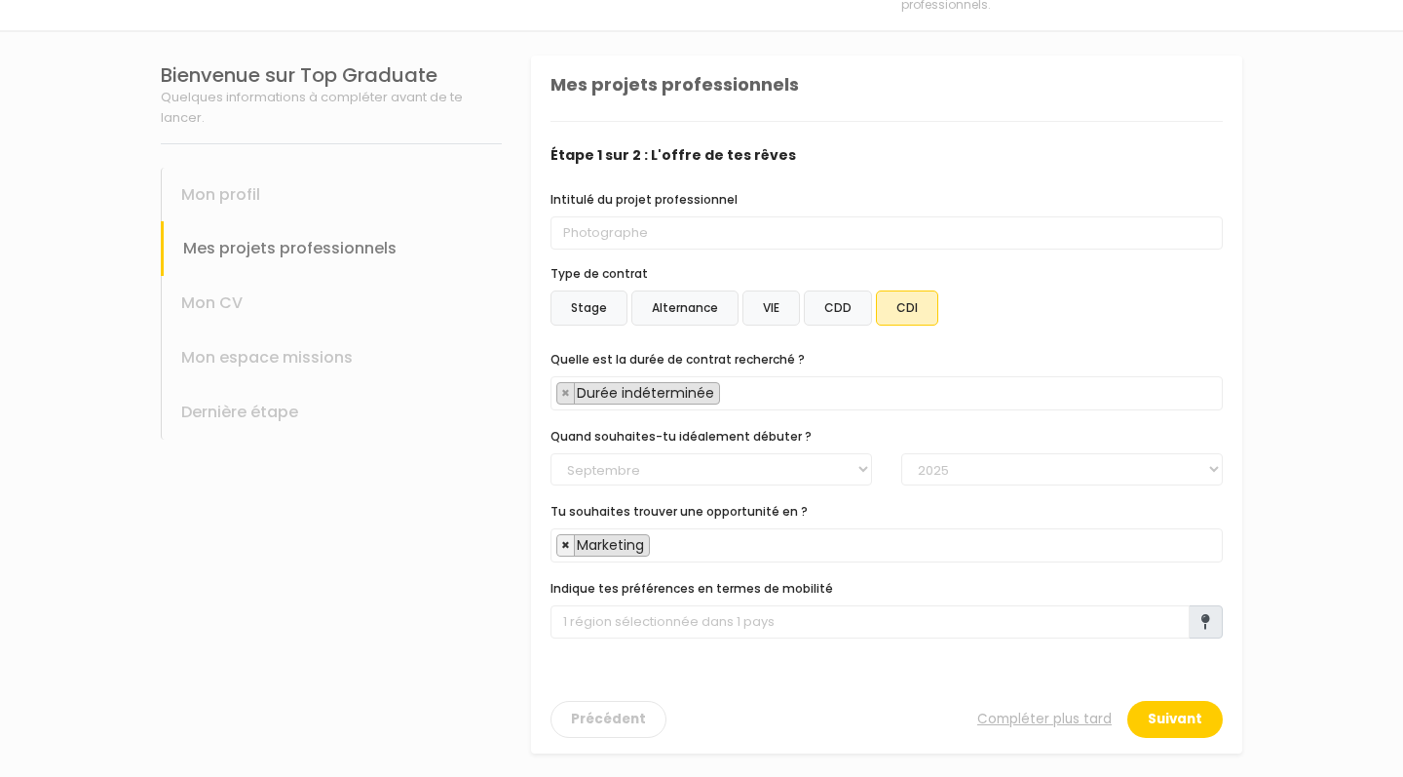
click at [562, 540] on span "×" at bounding box center [565, 544] width 9 height 19
select select
type input "phot"
click at [610, 730] on button "Précédent" at bounding box center [609, 719] width 116 height 37
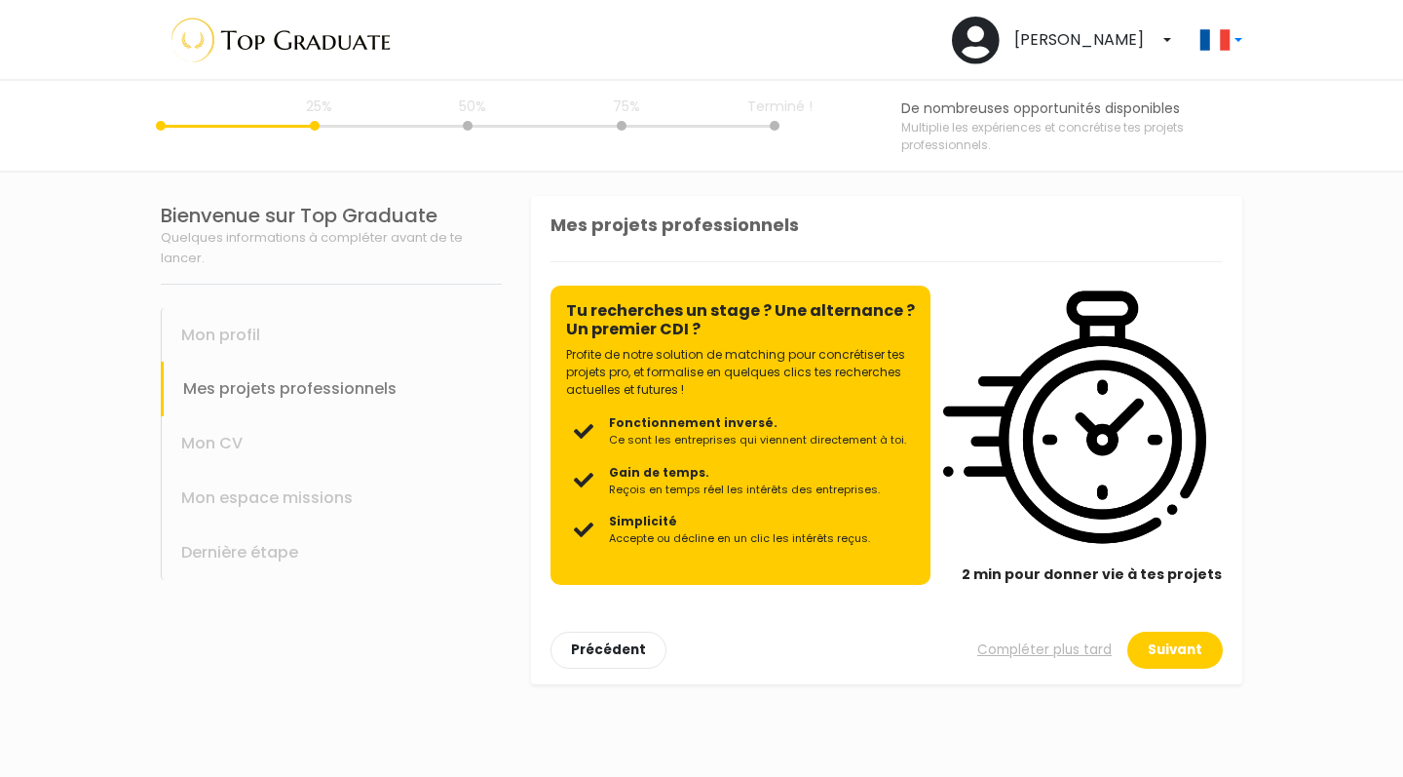
scroll to position [0, 0]
click at [1173, 639] on button "Suivant" at bounding box center [1176, 649] width 96 height 37
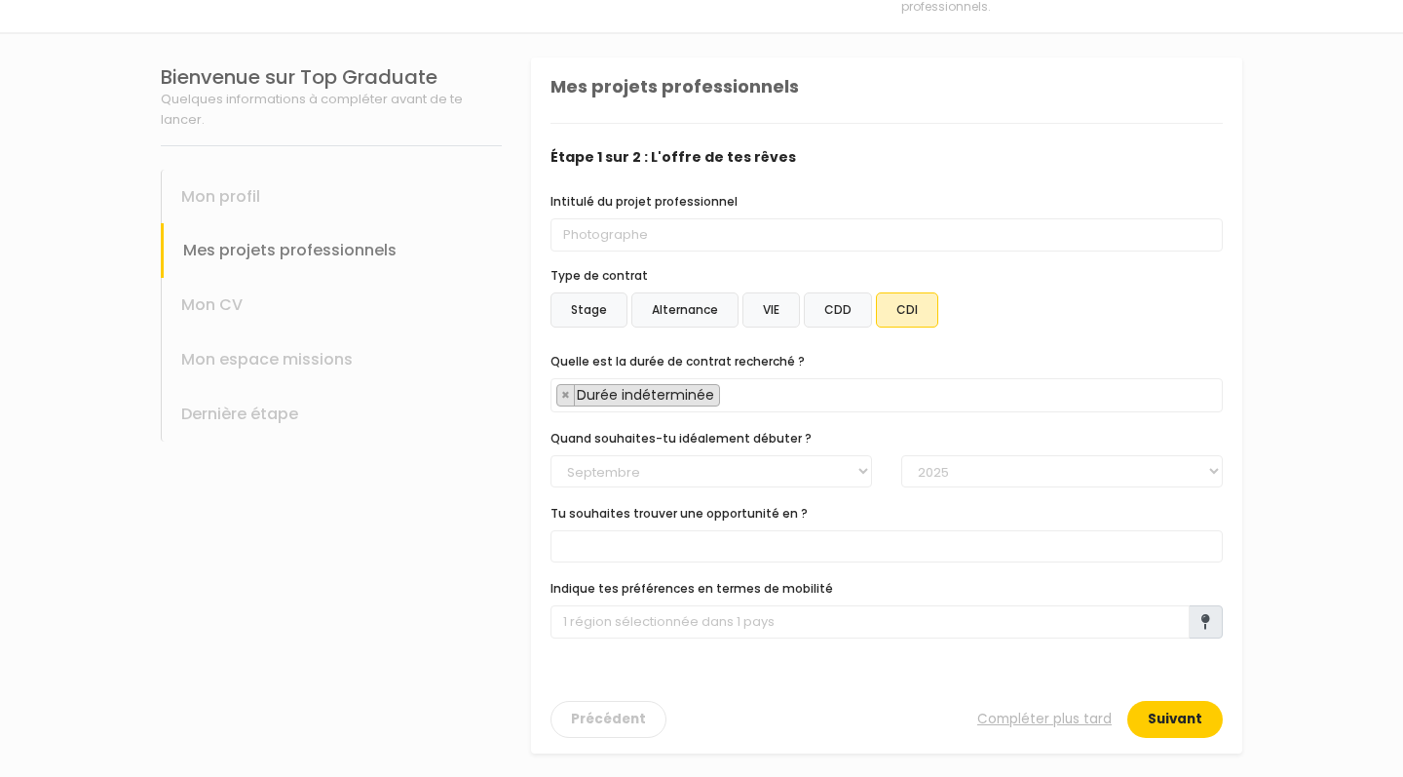
scroll to position [138, 0]
click at [1191, 717] on button "Suivant" at bounding box center [1176, 719] width 96 height 37
click at [1312, 587] on section "Bienvenue sur Top Graduate Quelques informations à compléter avant de te lancer…" at bounding box center [701, 405] width 1403 height 743
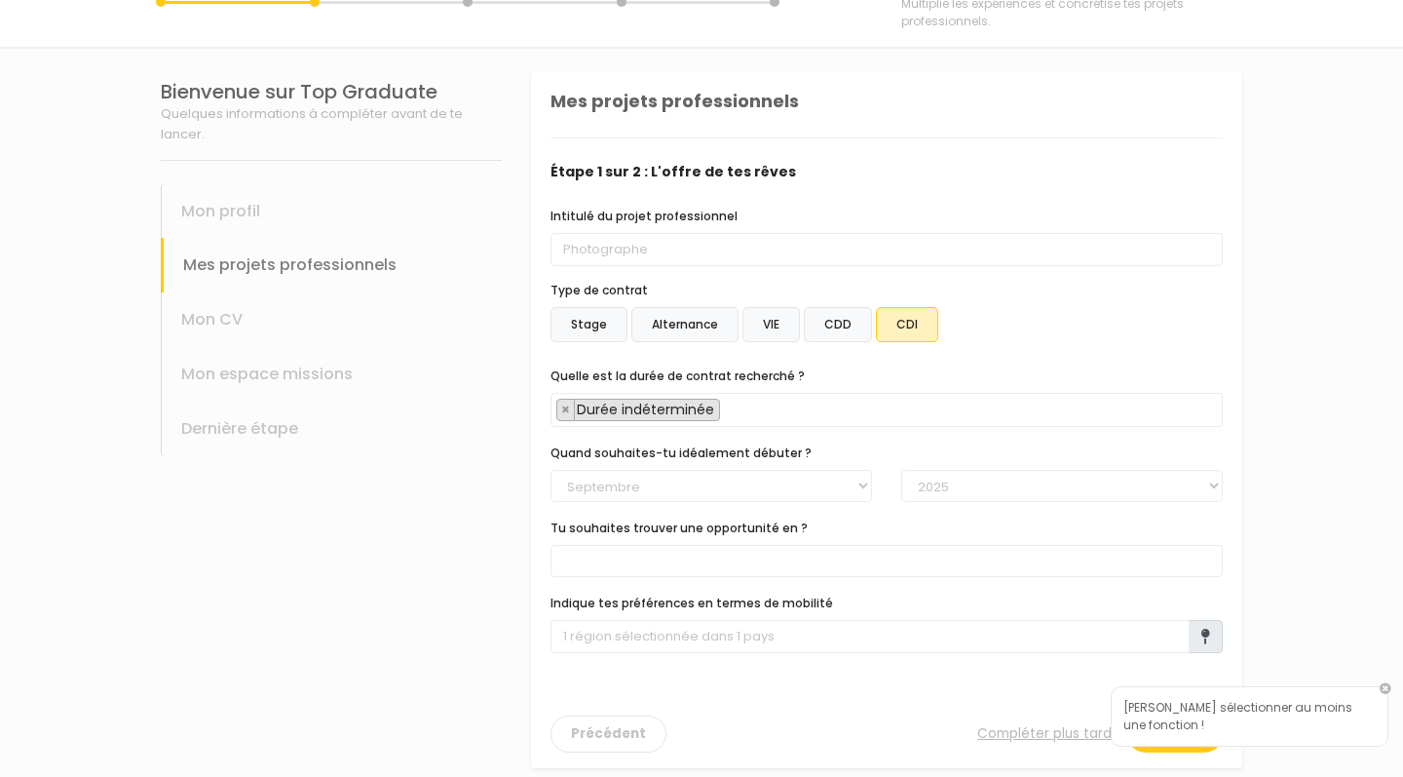
click at [712, 272] on div "Intitulé du projet professionnel Photographe Type de contrat Stage Alternance V…" at bounding box center [887, 437] width 672 height 463
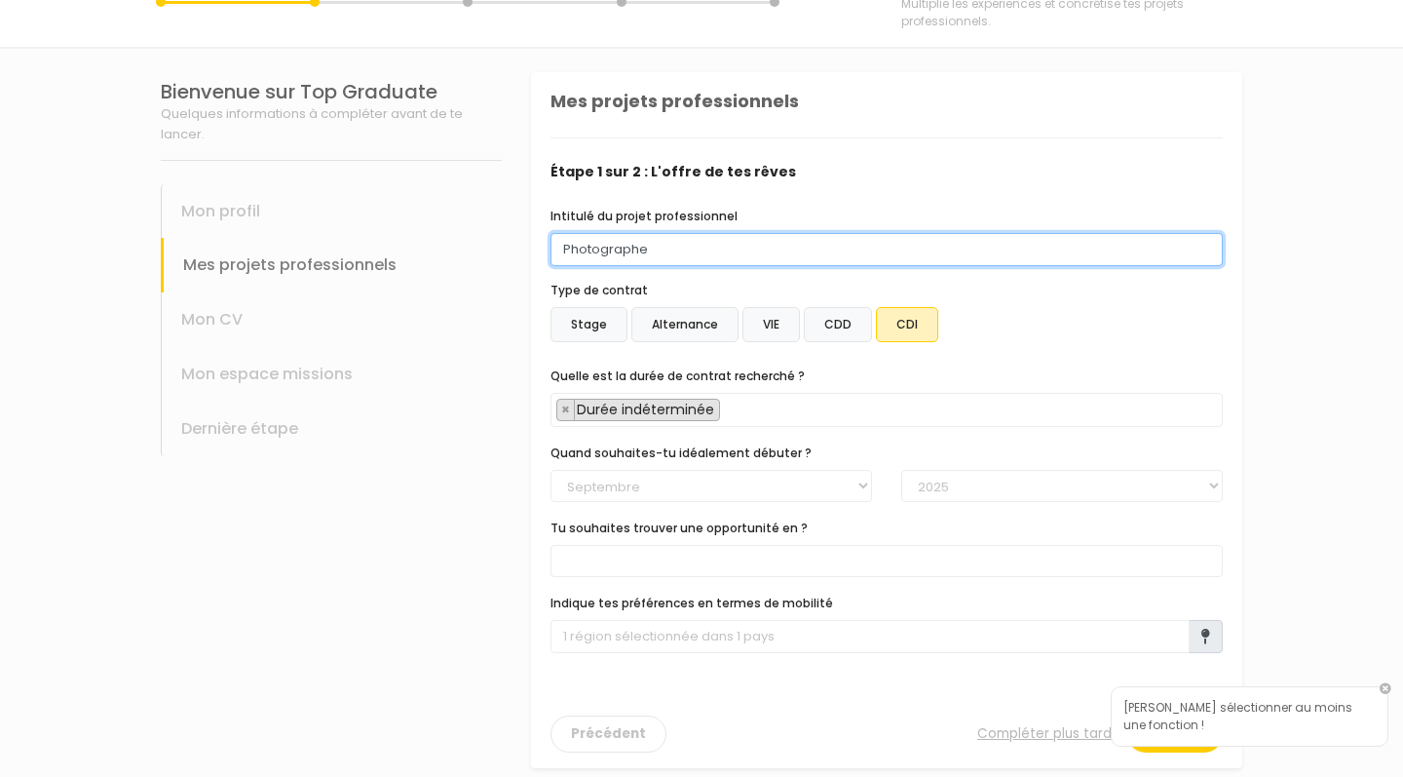
click at [712, 248] on input "Photographe" at bounding box center [887, 249] width 672 height 33
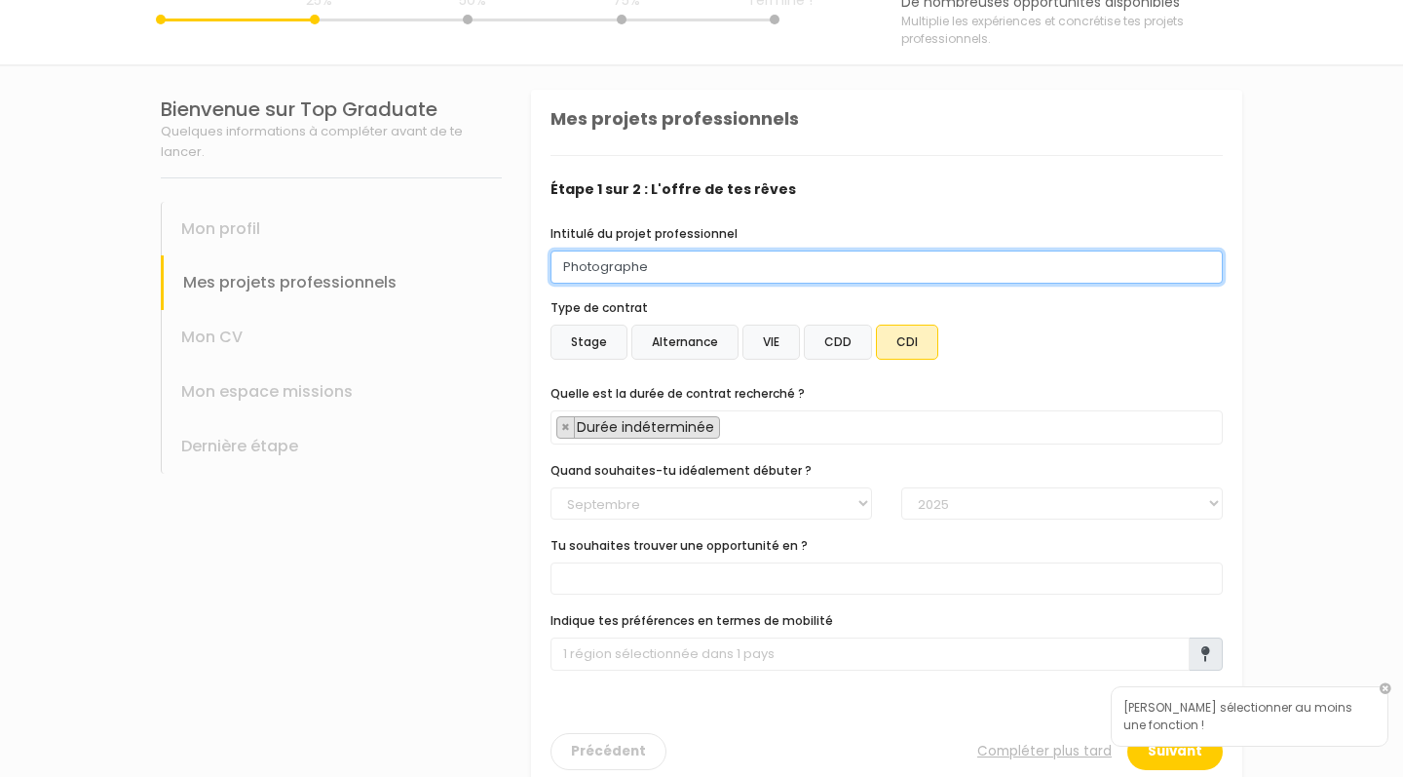
scroll to position [102, 0]
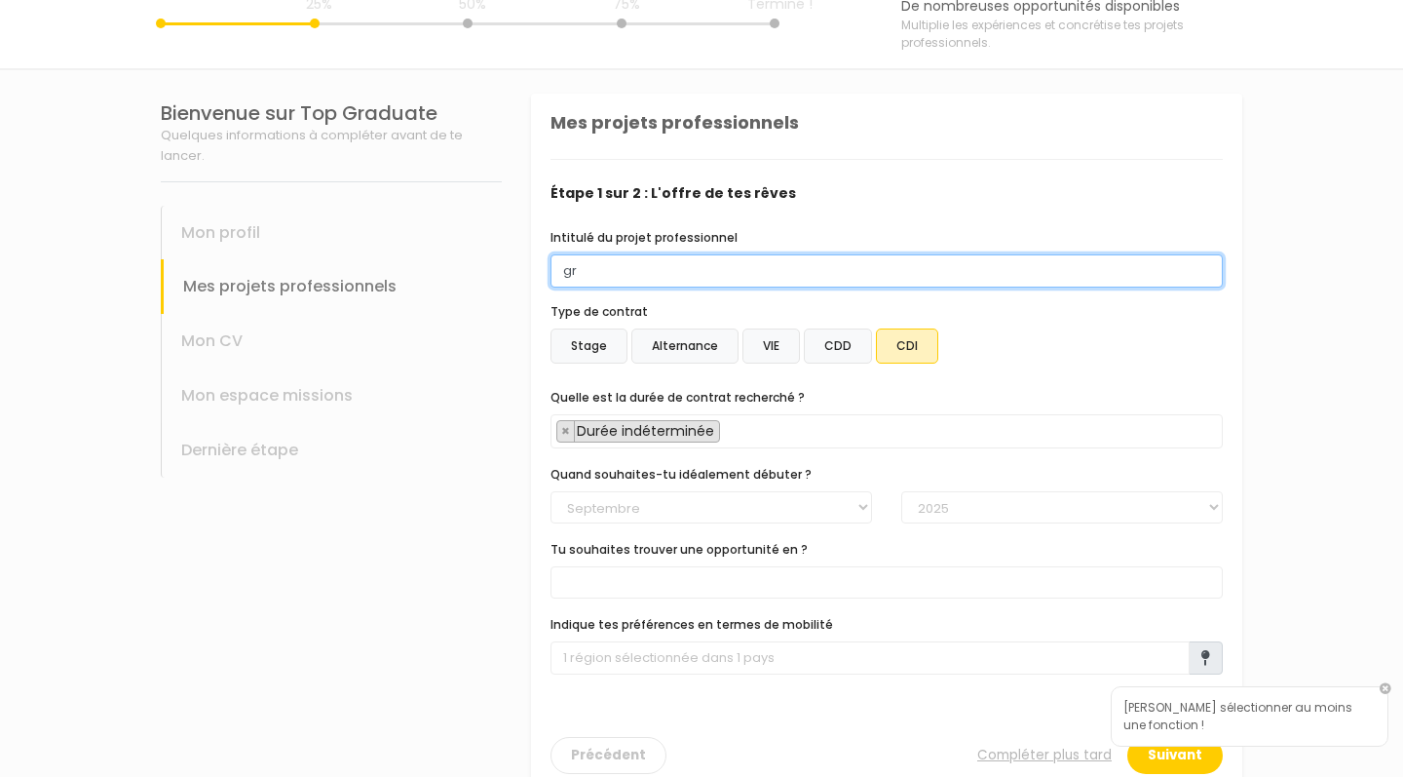
type input "g"
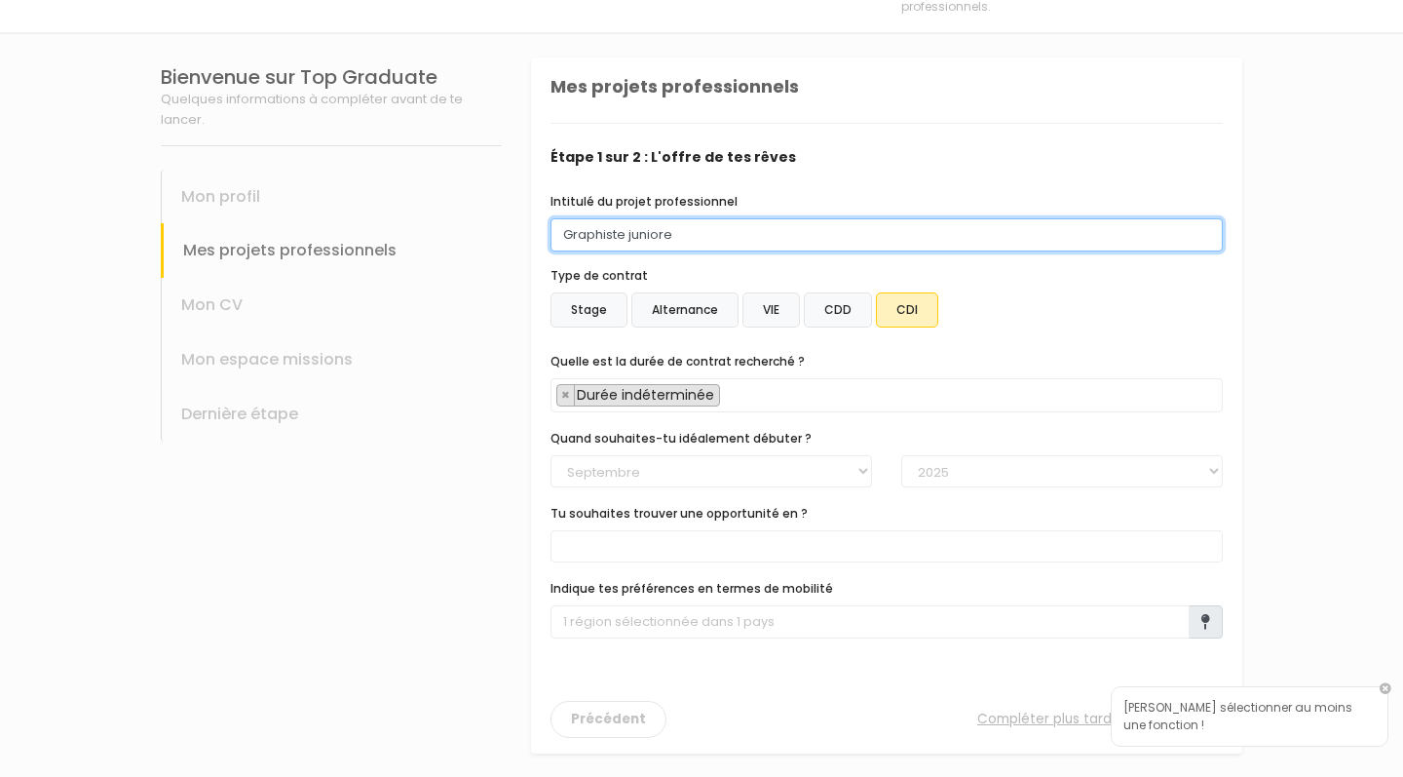
scroll to position [138, 0]
type input "Graphiste juniore"
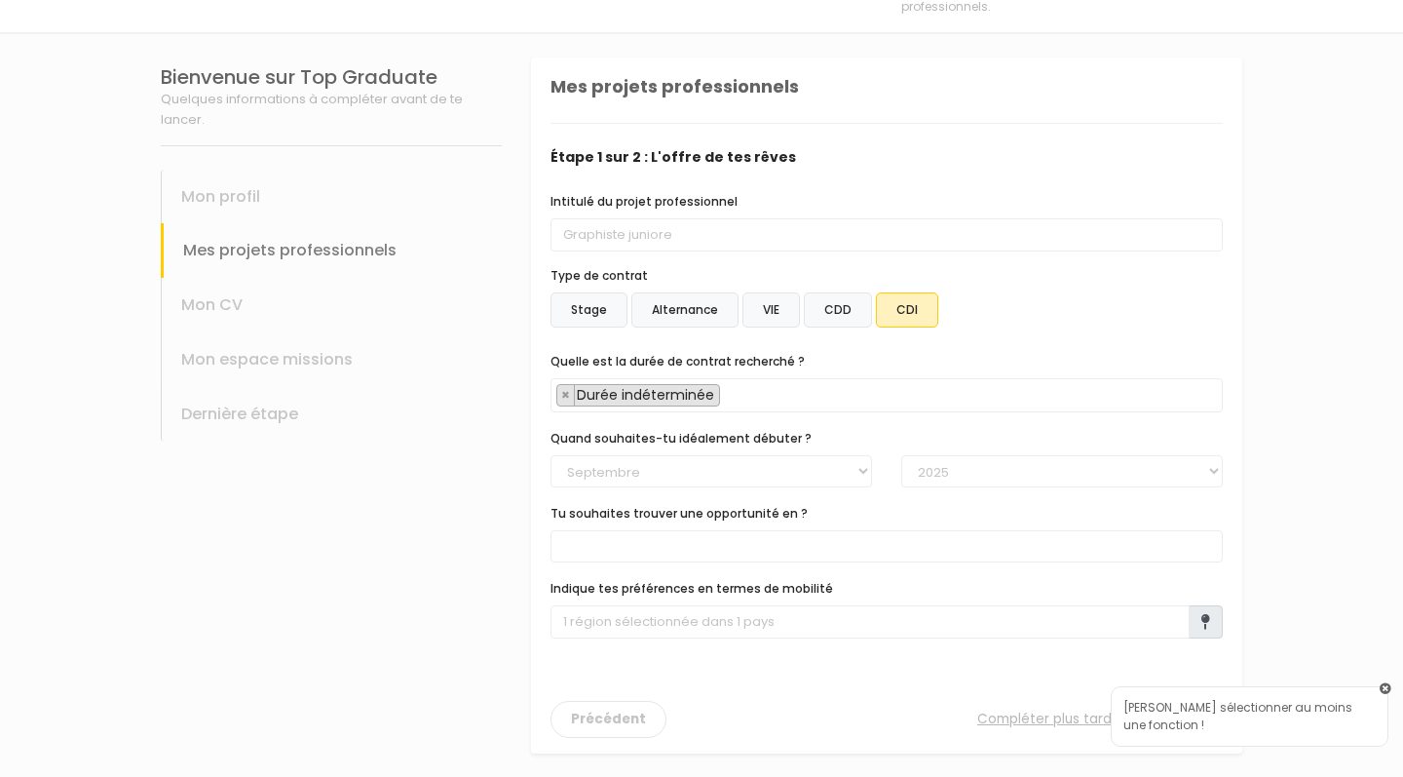
click at [1383, 689] on link at bounding box center [1386, 689] width 12 height 12
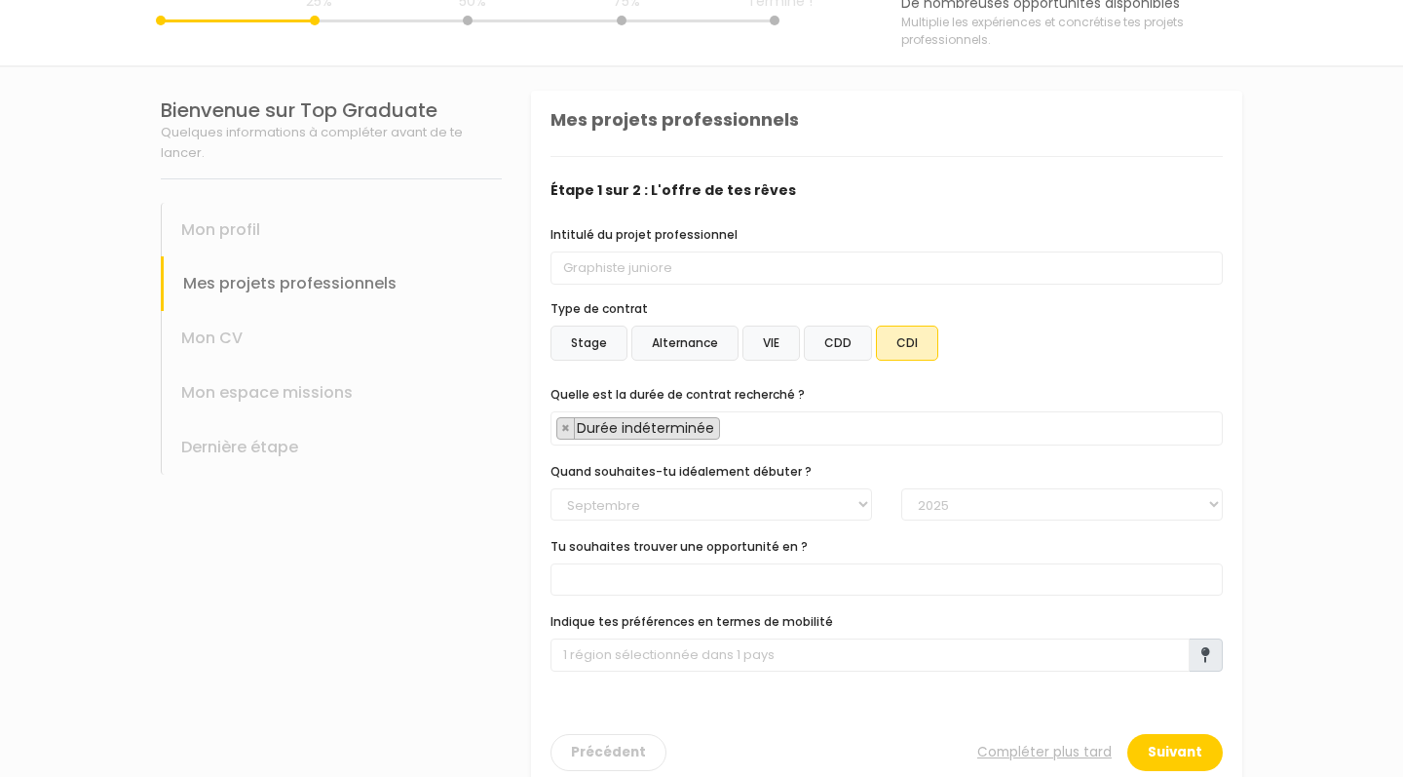
scroll to position [114, 0]
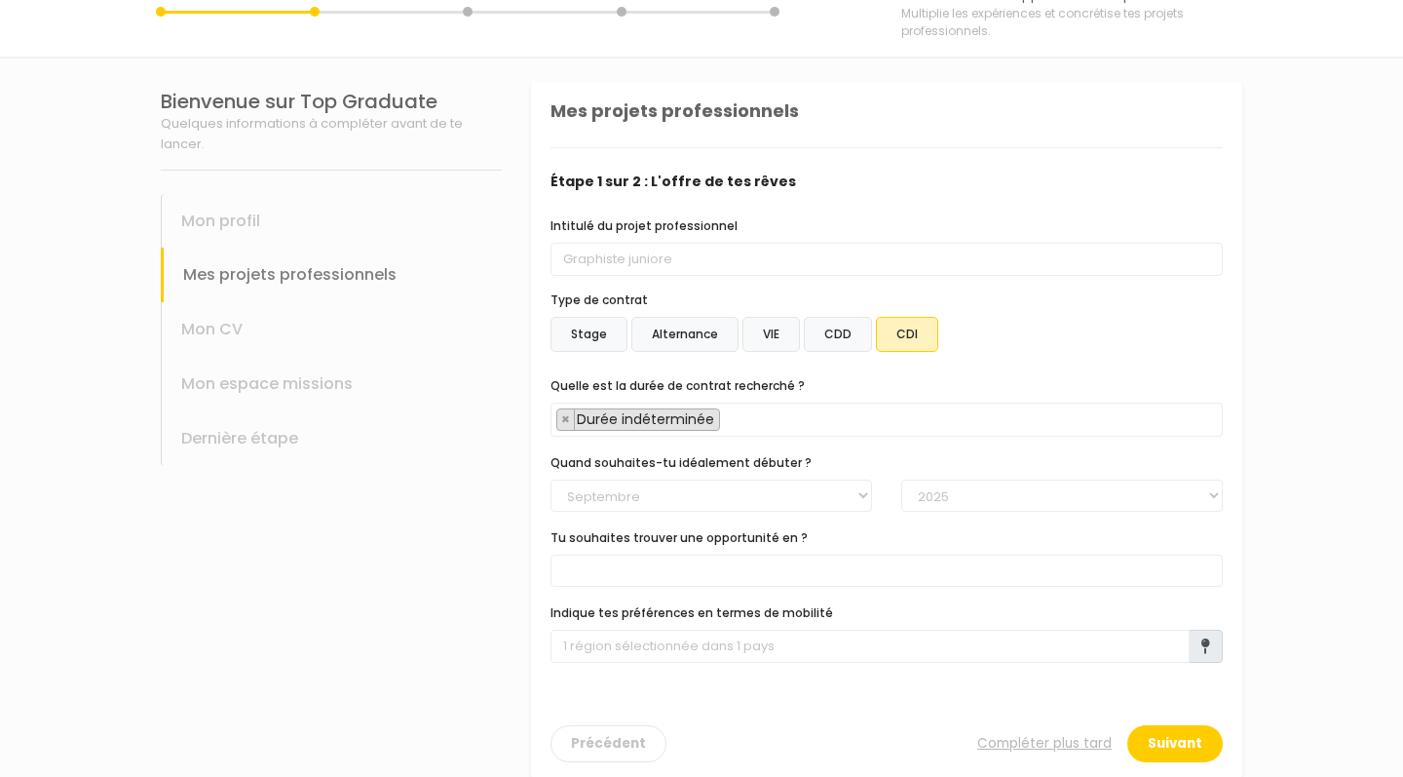
click at [1386, 678] on section "Bienvenue sur Top Graduate Quelques informations à compléter avant de te lancer…" at bounding box center [701, 429] width 1403 height 743
click at [1383, 676] on section "Bienvenue sur Top Graduate Quelques informations à compléter avant de te lancer…" at bounding box center [701, 429] width 1403 height 743
click at [1383, 675] on section "Bienvenue sur Top Graduate Quelques informations à compléter avant de te lancer…" at bounding box center [701, 429] width 1403 height 743
click at [1340, 593] on section "Bienvenue sur Top Graduate Quelques informations à compléter avant de te lancer…" at bounding box center [701, 429] width 1403 height 743
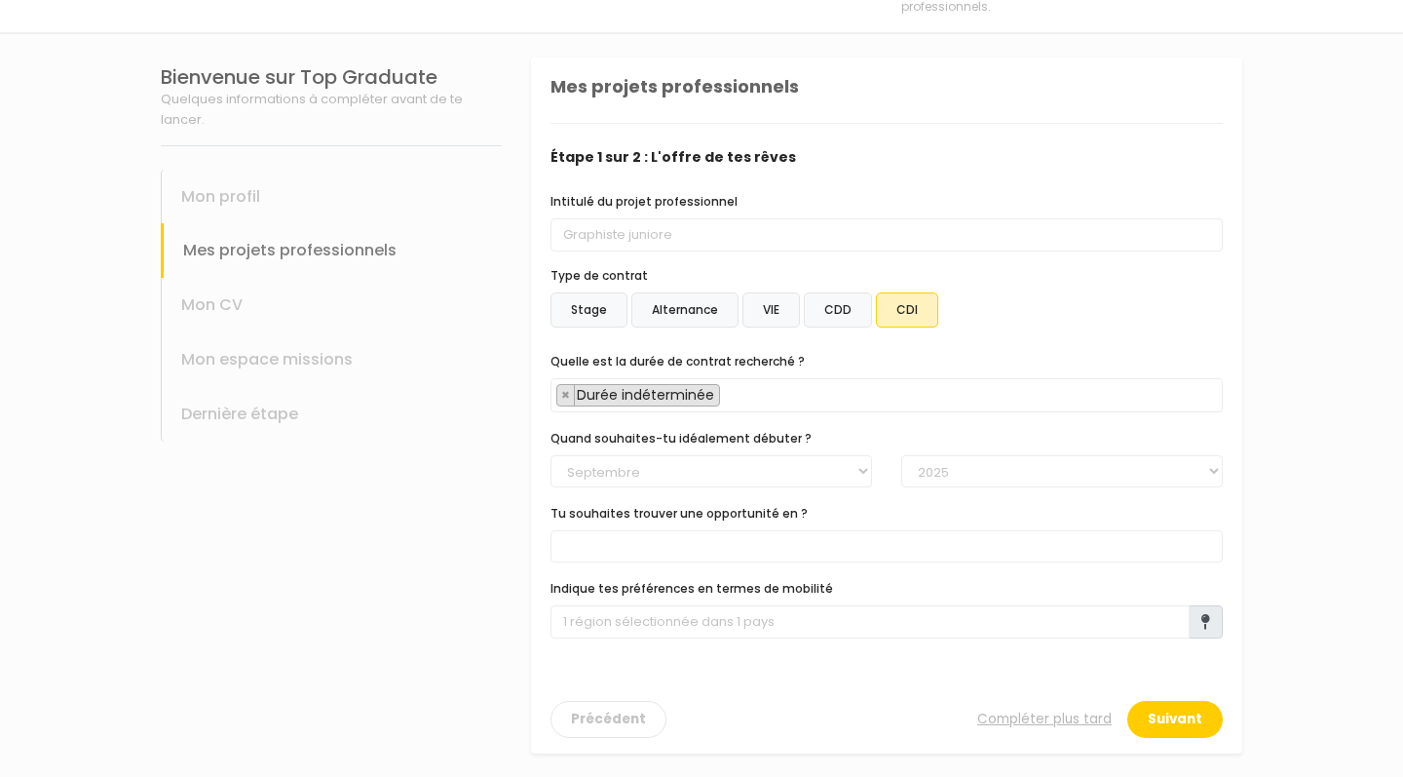
scroll to position [138, 0]
click at [759, 544] on span at bounding box center [887, 546] width 672 height 32
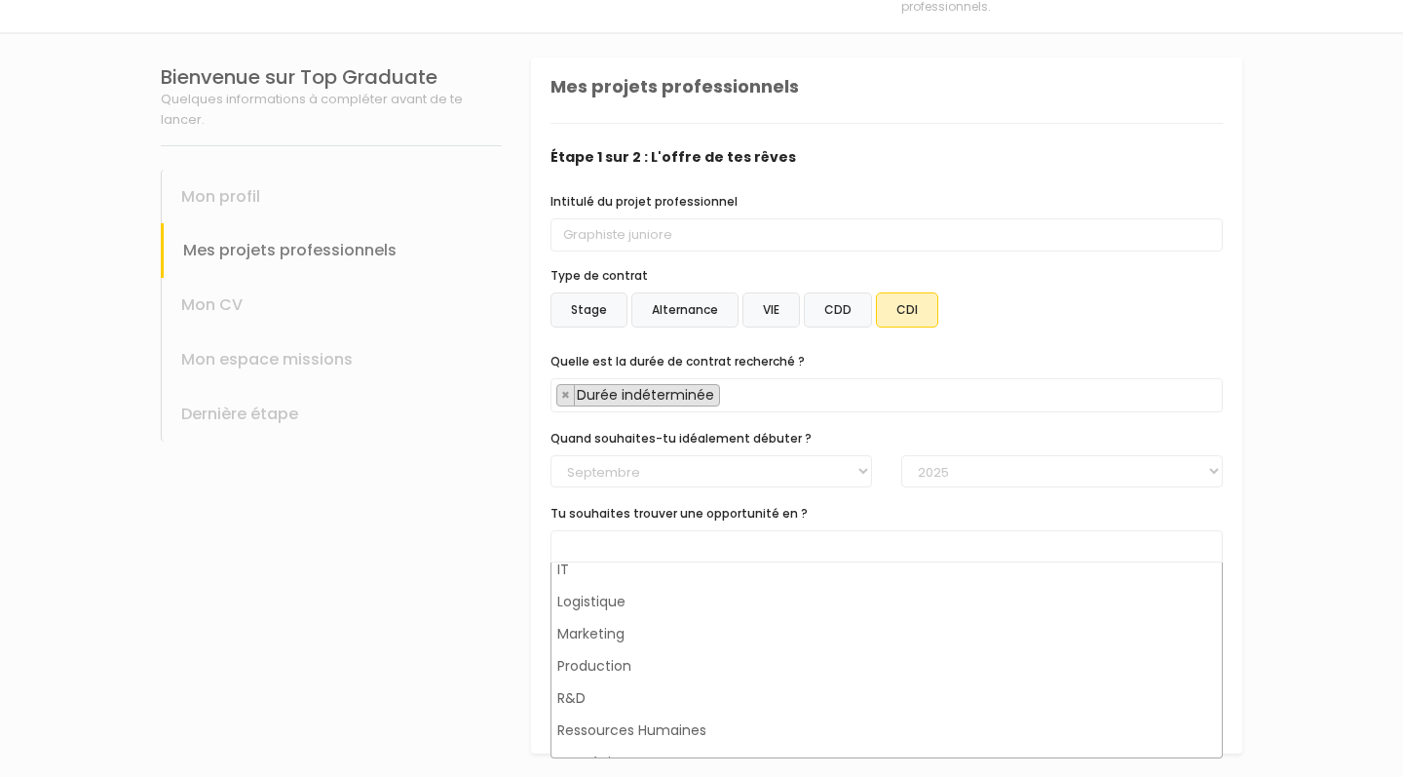
scroll to position [101, 0]
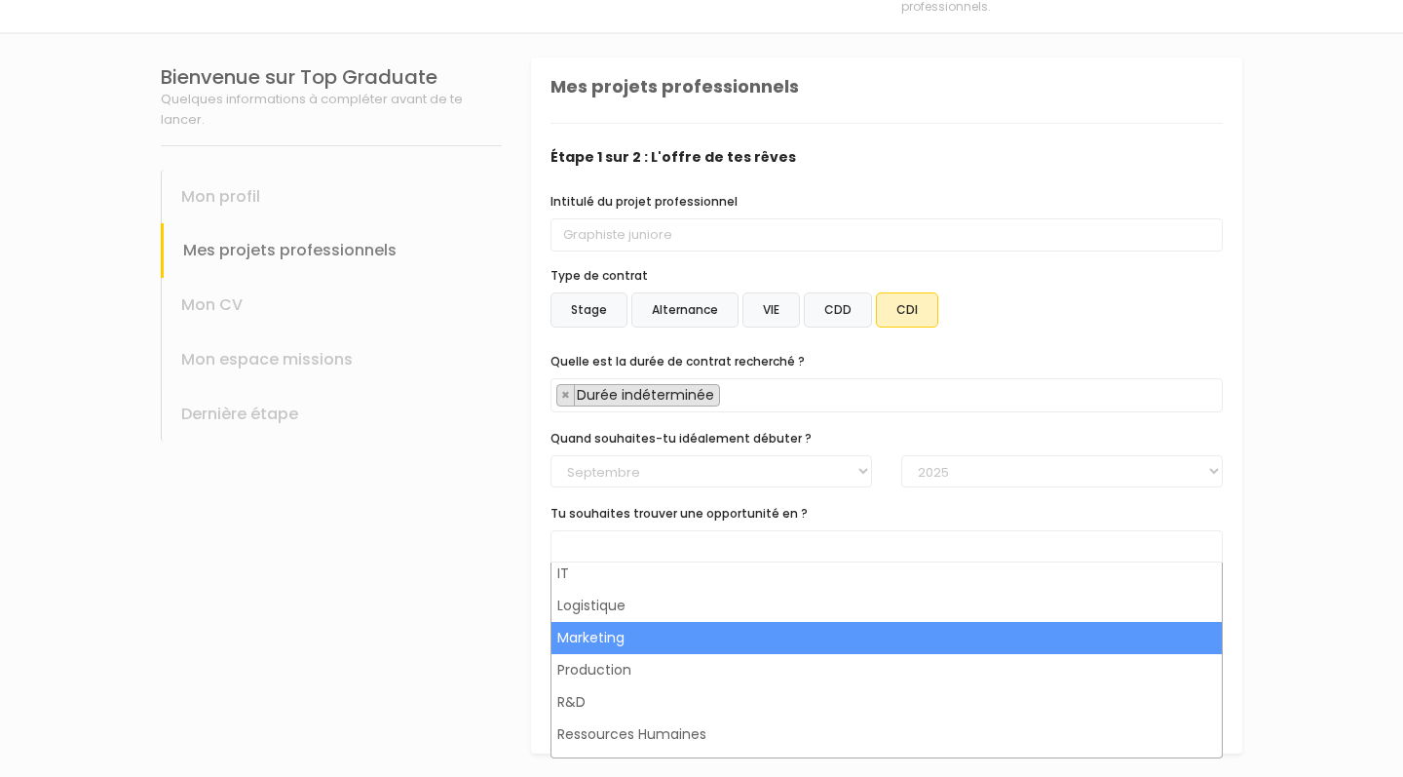
select select "8"
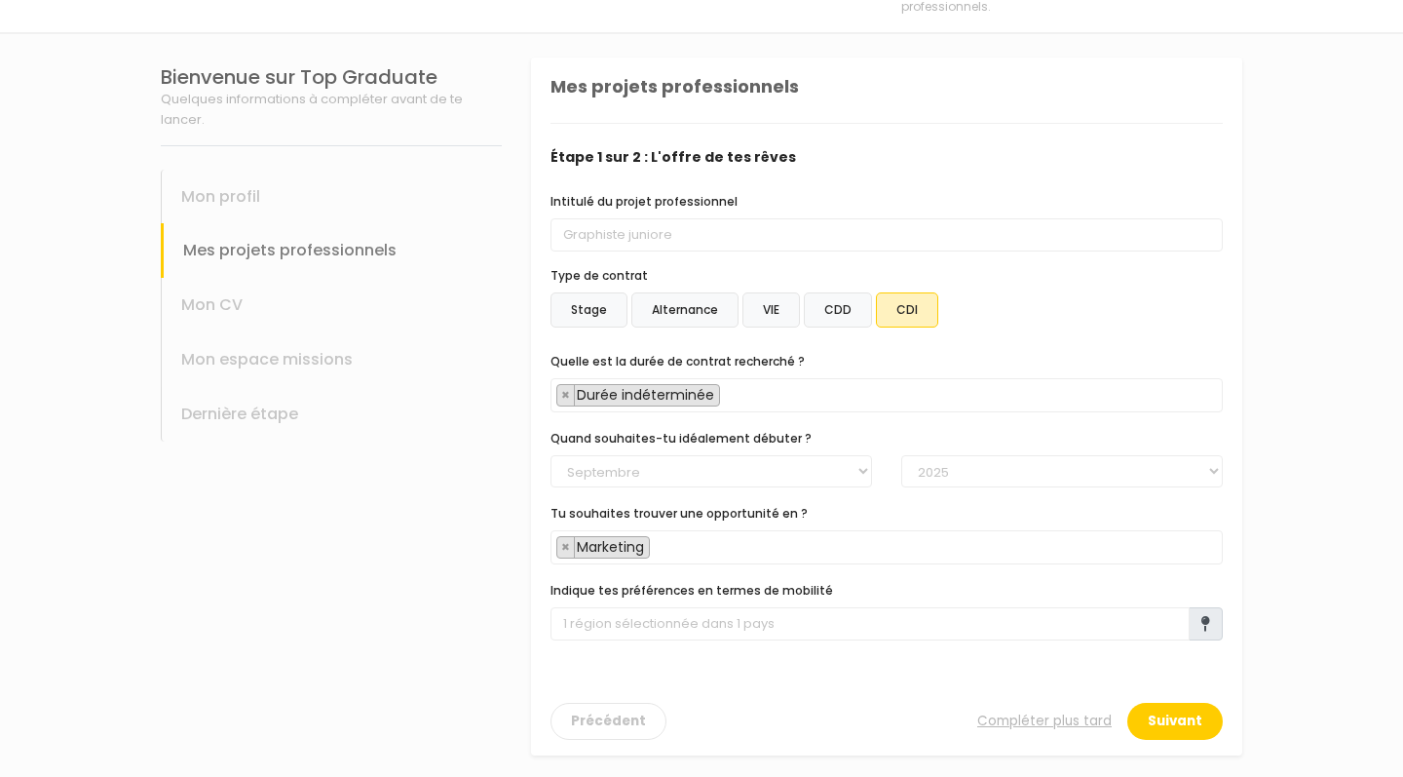
click at [1199, 617] on span at bounding box center [1206, 623] width 34 height 33
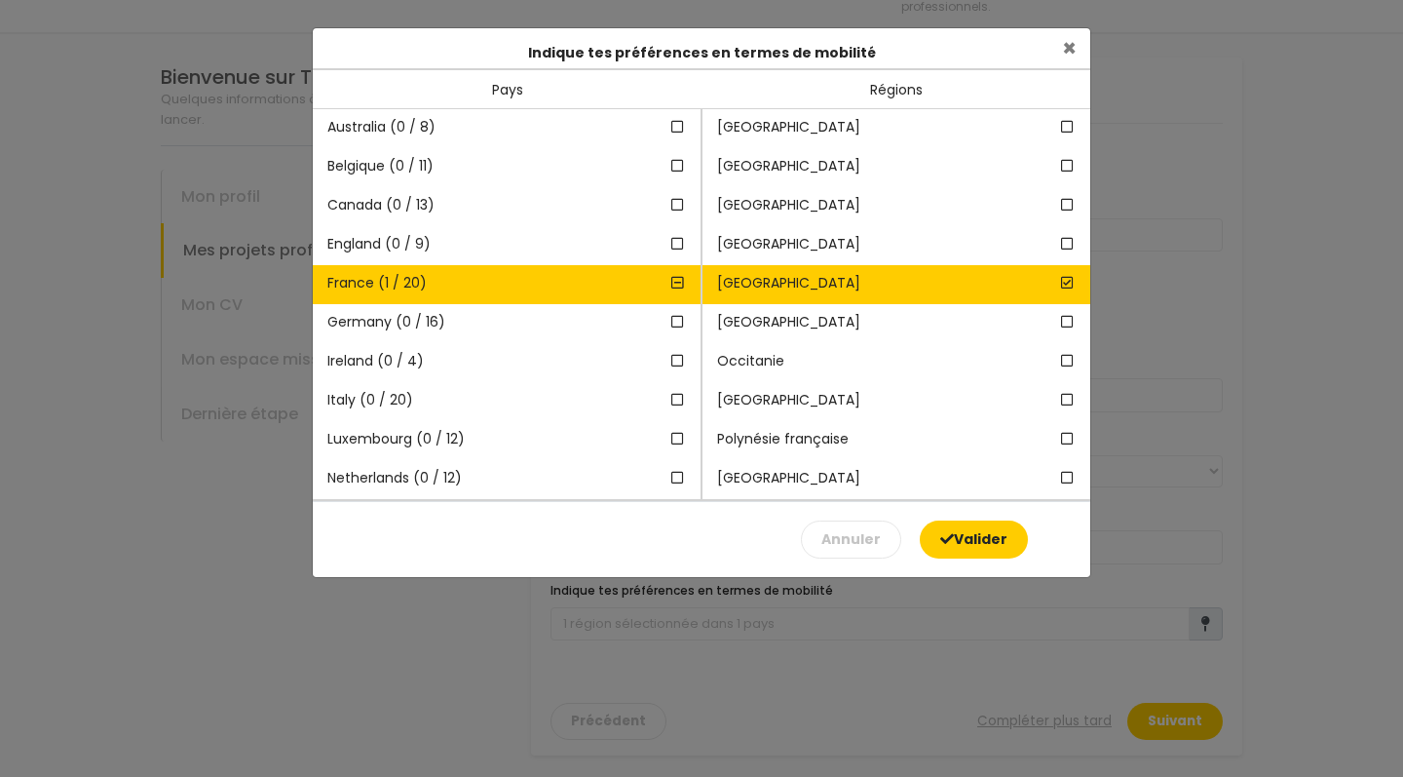
click at [974, 548] on button "Valider" at bounding box center [974, 539] width 108 height 38
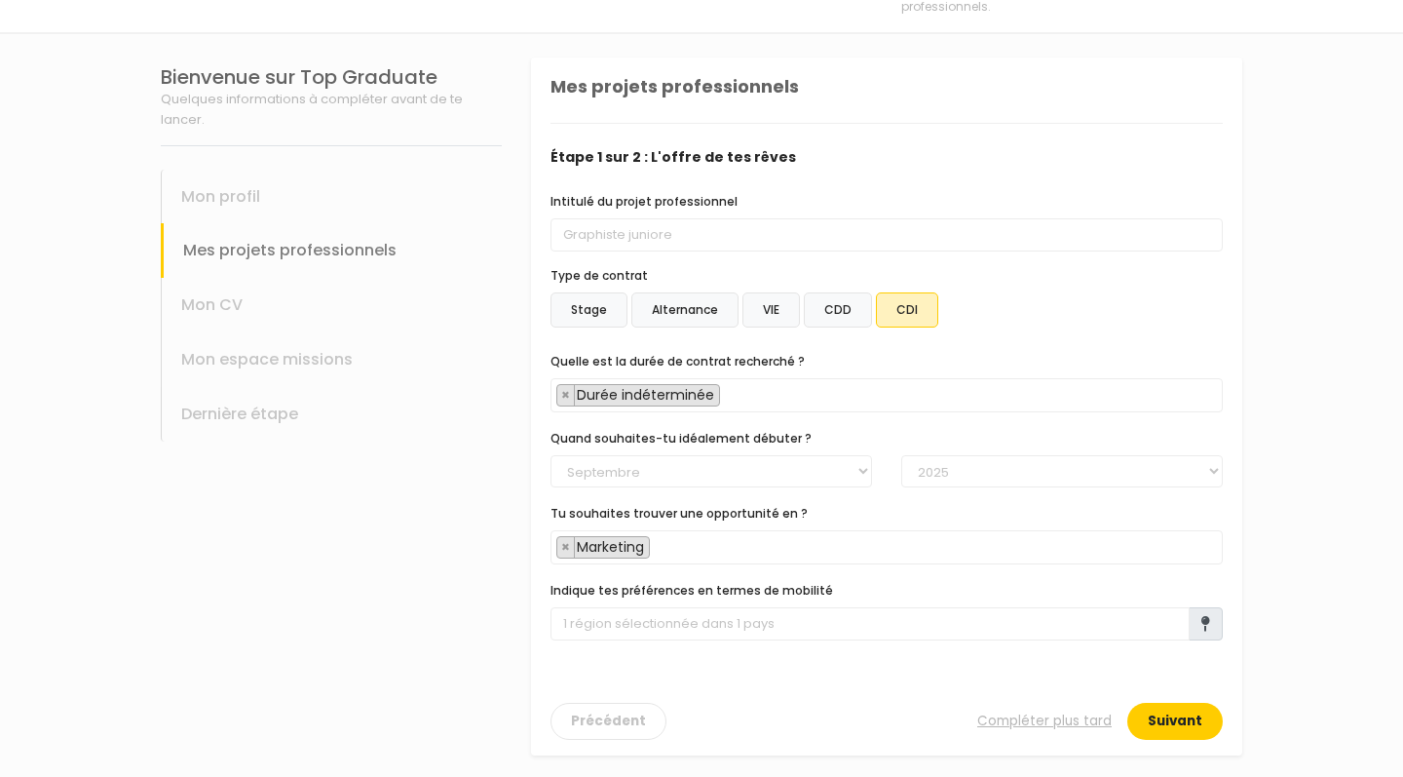
click at [1168, 726] on button "Suivant" at bounding box center [1176, 721] width 96 height 37
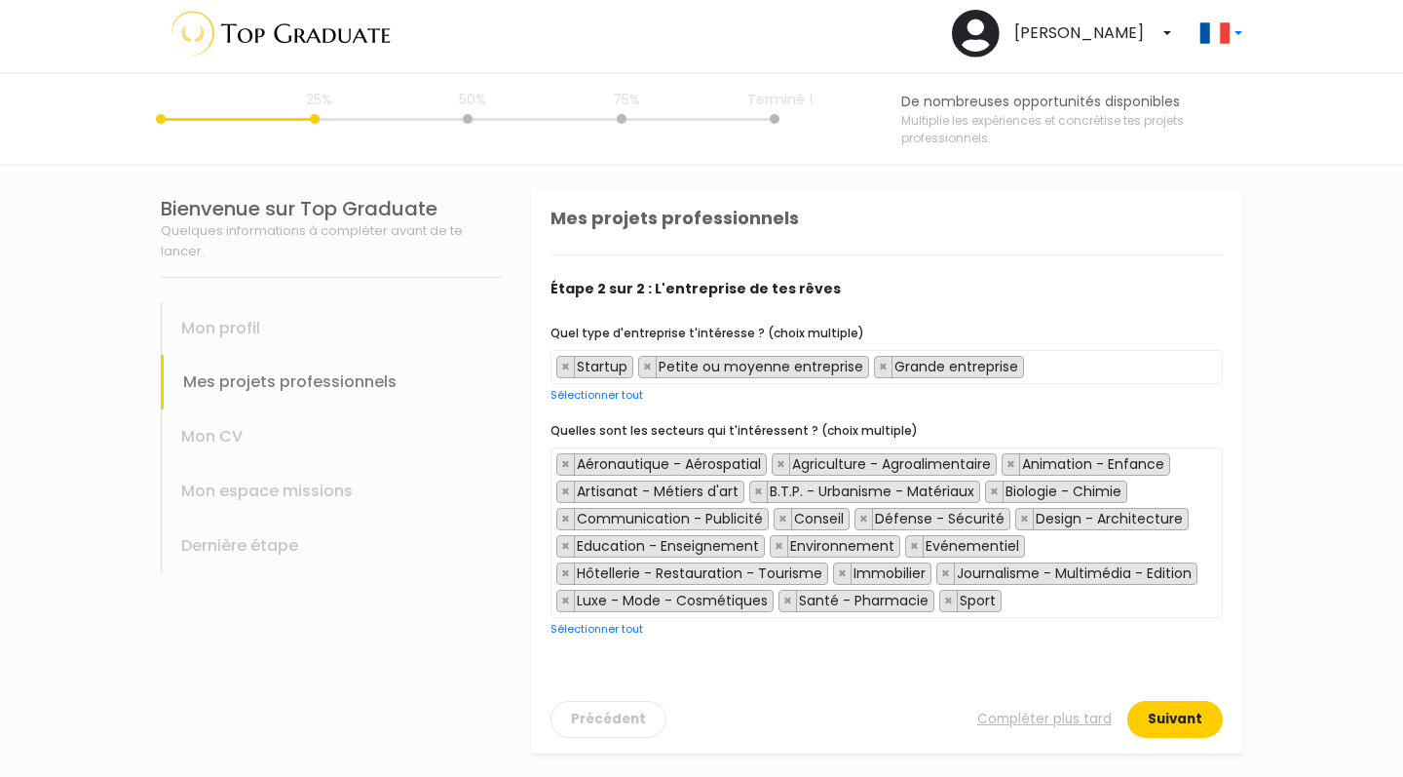
scroll to position [7, 0]
click at [1180, 726] on button "Suivant" at bounding box center [1176, 719] width 96 height 37
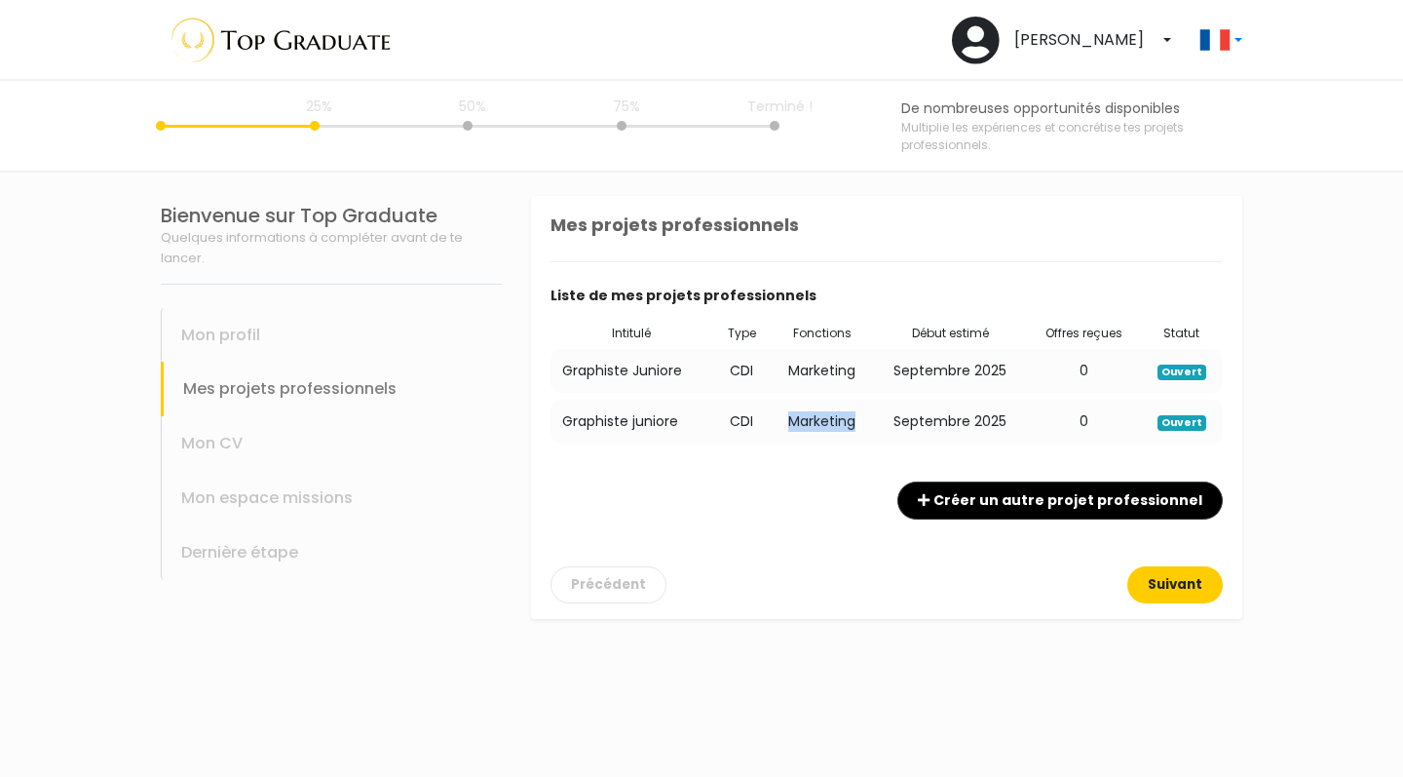
click at [1194, 592] on button "Suivant" at bounding box center [1176, 584] width 96 height 37
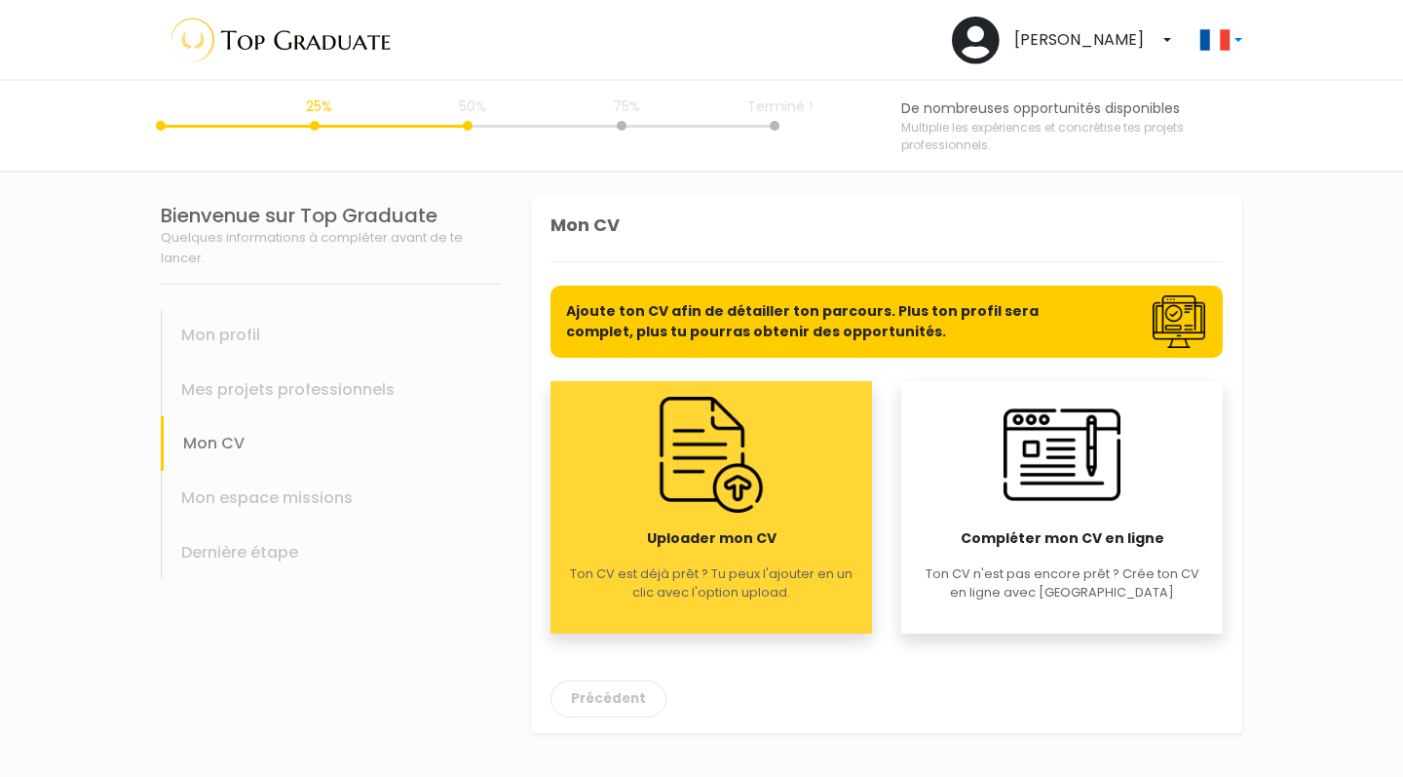
click at [758, 524] on div "Uploader mon CV Ton CV est déjà prêt ? Tu peux l'ajouter en un clic avec l'opti…" at bounding box center [712, 507] width 322 height 252
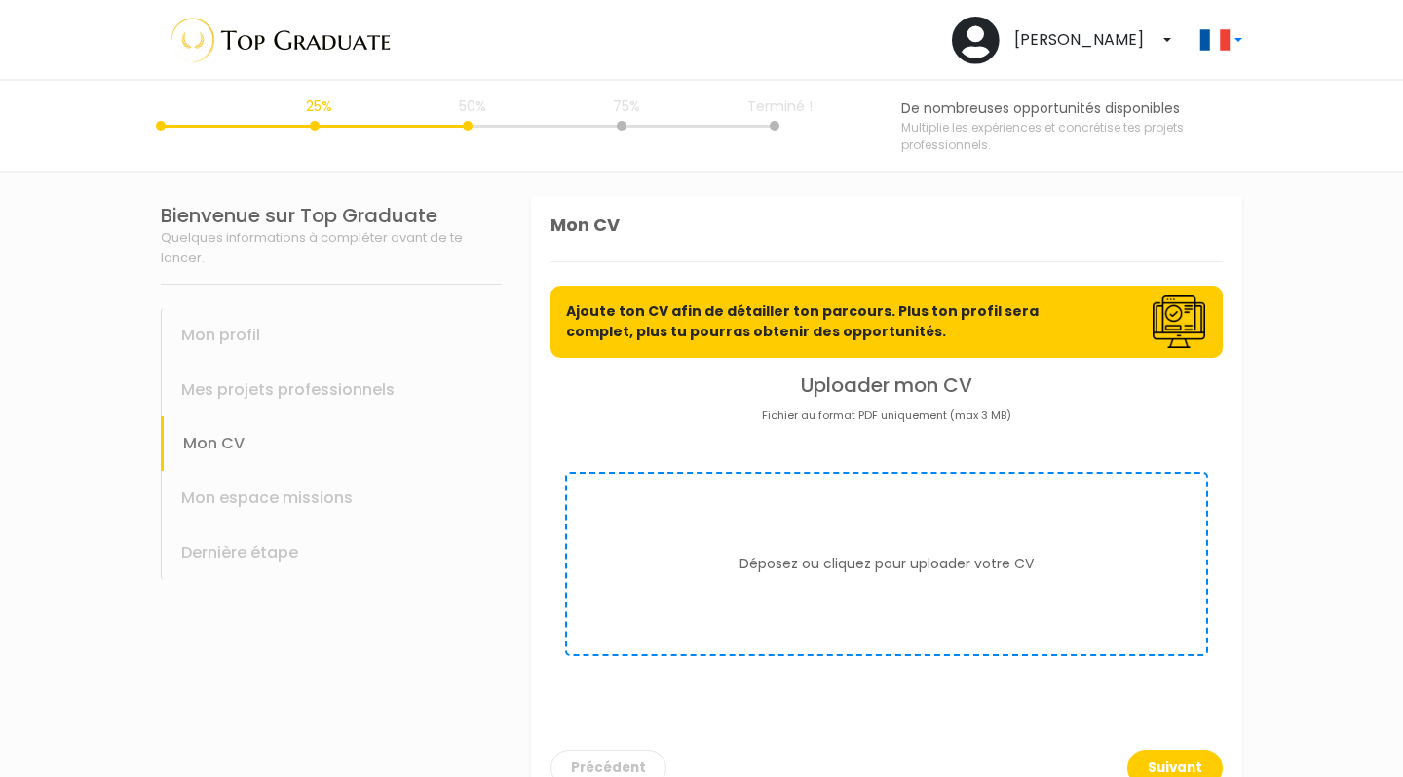
click at [784, 542] on form "Déposez ou cliquez pour uploader votre CV" at bounding box center [886, 564] width 643 height 184
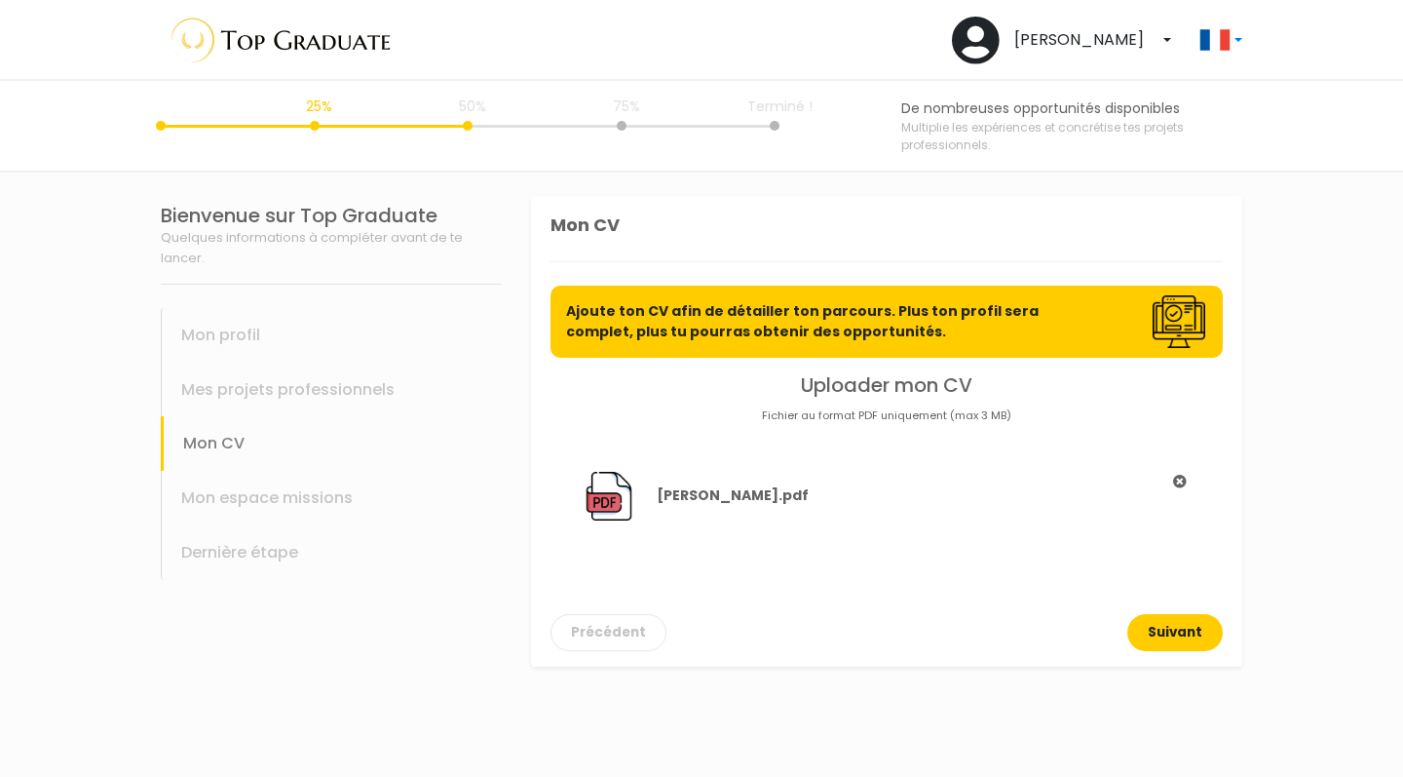
click at [1156, 622] on button "Suivant" at bounding box center [1176, 632] width 96 height 37
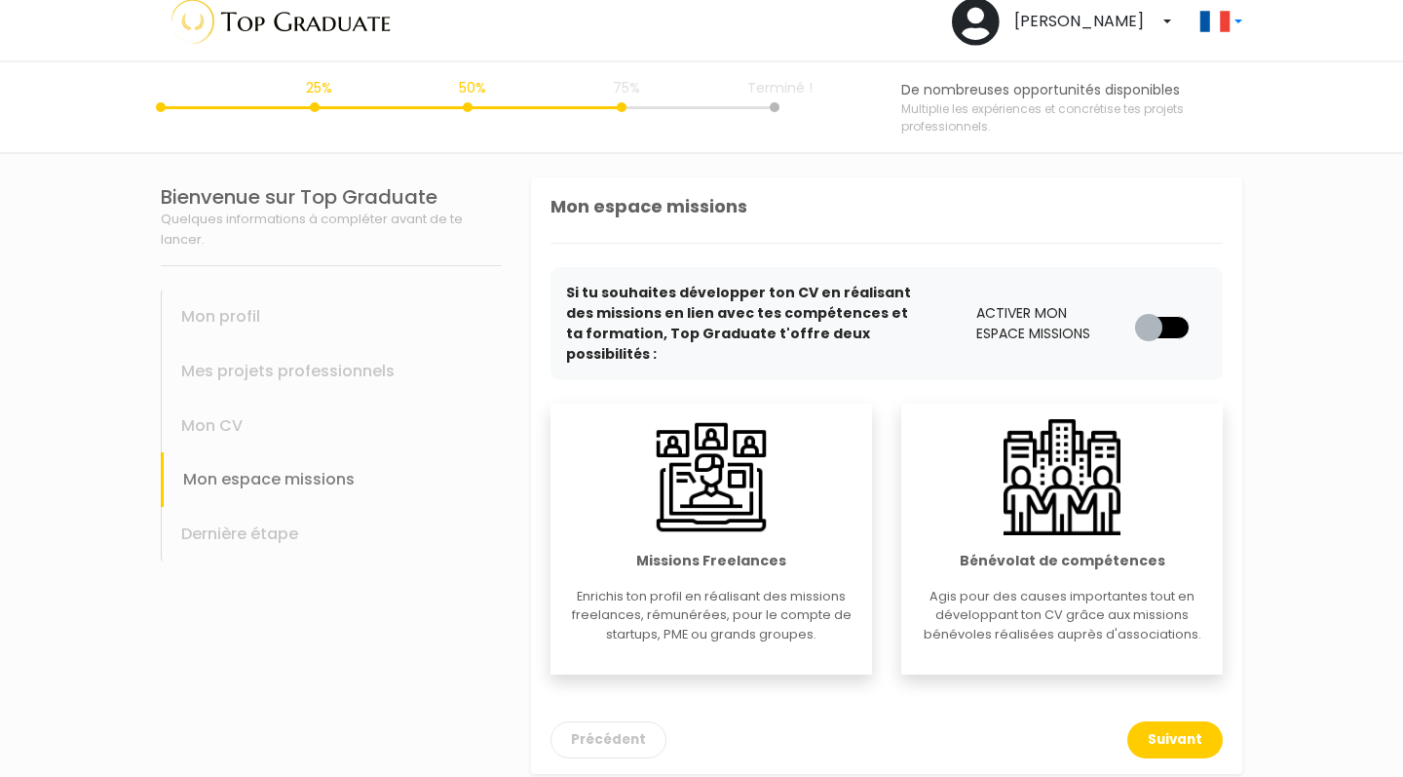
scroll to position [18, 0]
click at [759, 589] on p "Enrichis ton profil en réalisant des missions freelances, rémunérées, pour le c…" at bounding box center [711, 616] width 290 height 57
click at [1177, 722] on button "Suivant" at bounding box center [1176, 740] width 96 height 37
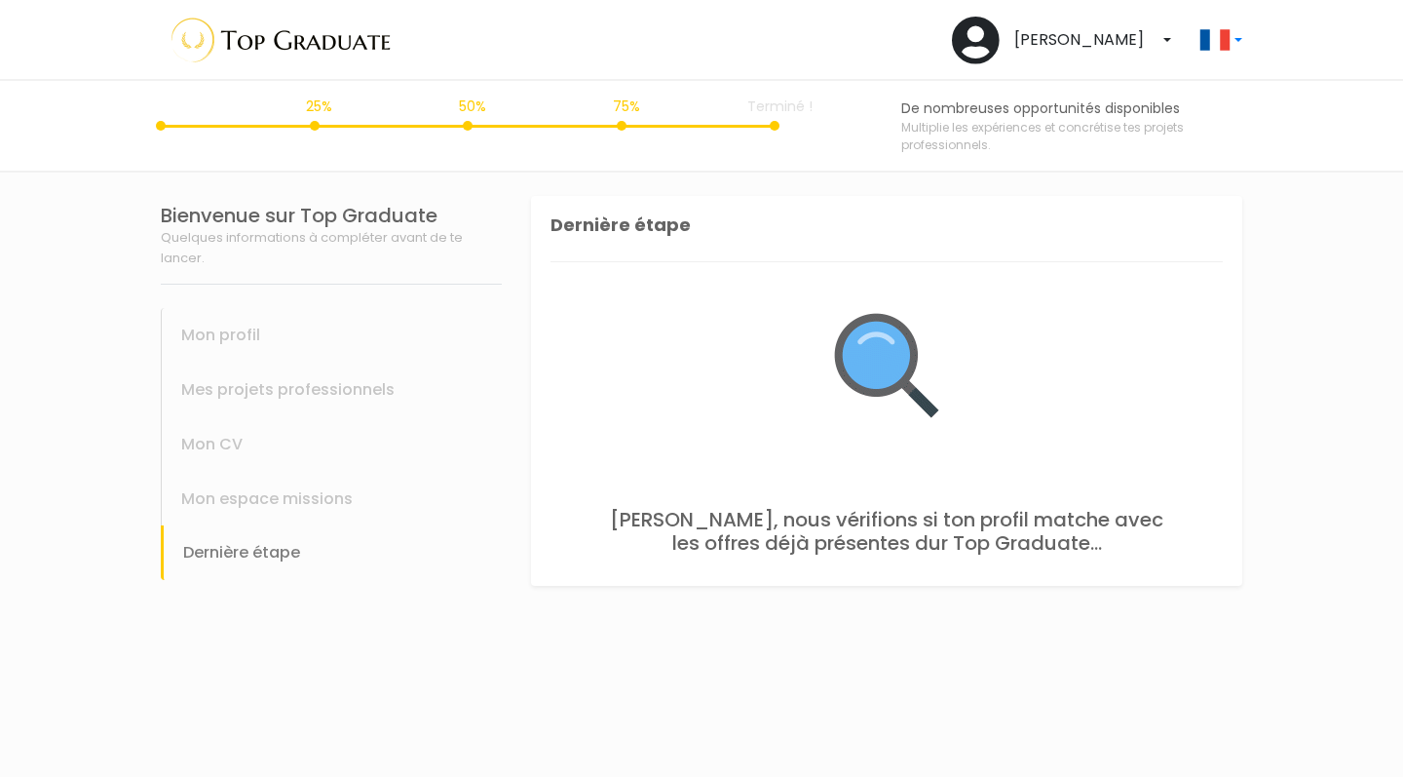
scroll to position [0, 0]
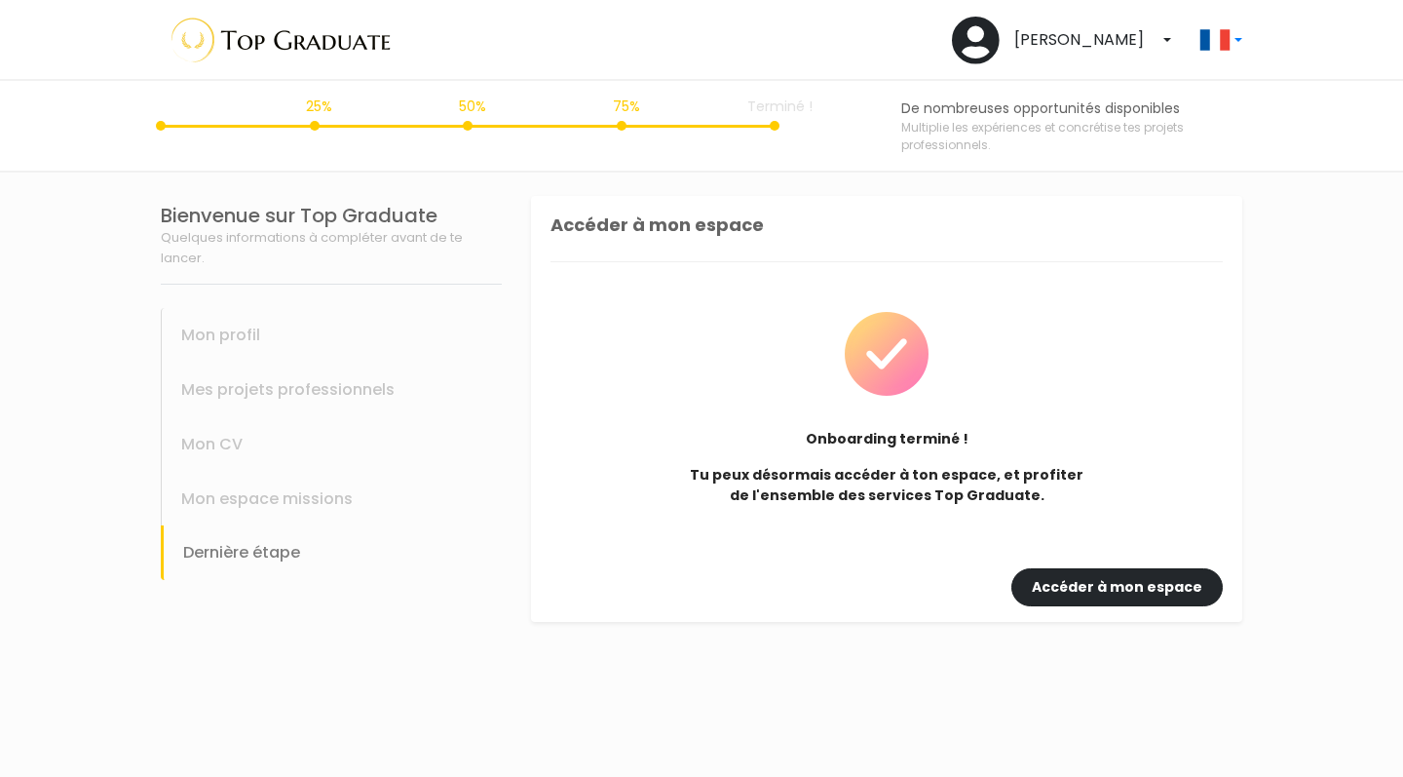
click at [1104, 580] on link "Accéder à mon espace" at bounding box center [1117, 587] width 211 height 38
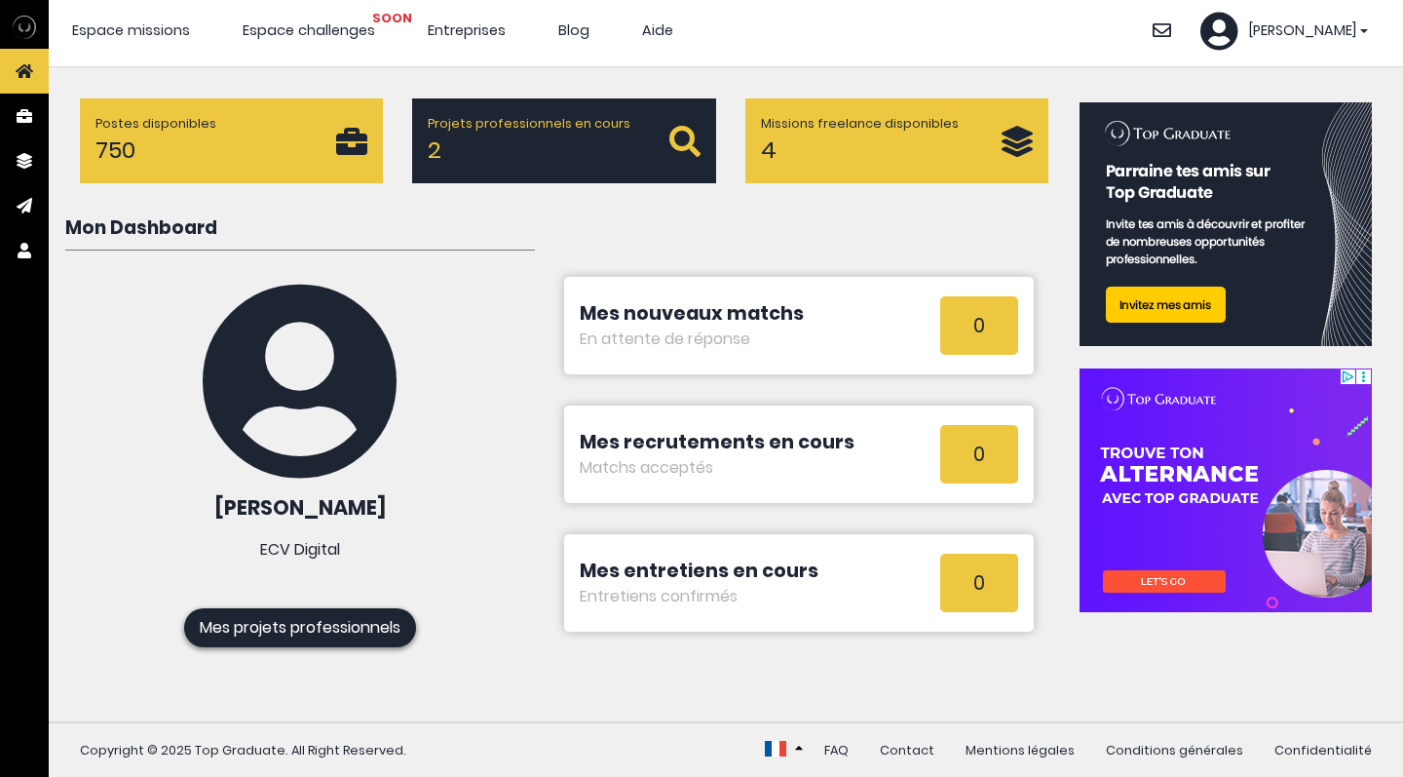
scroll to position [7, 0]
click at [555, 123] on p "Projets professionnels en cours" at bounding box center [548, 123] width 241 height 19
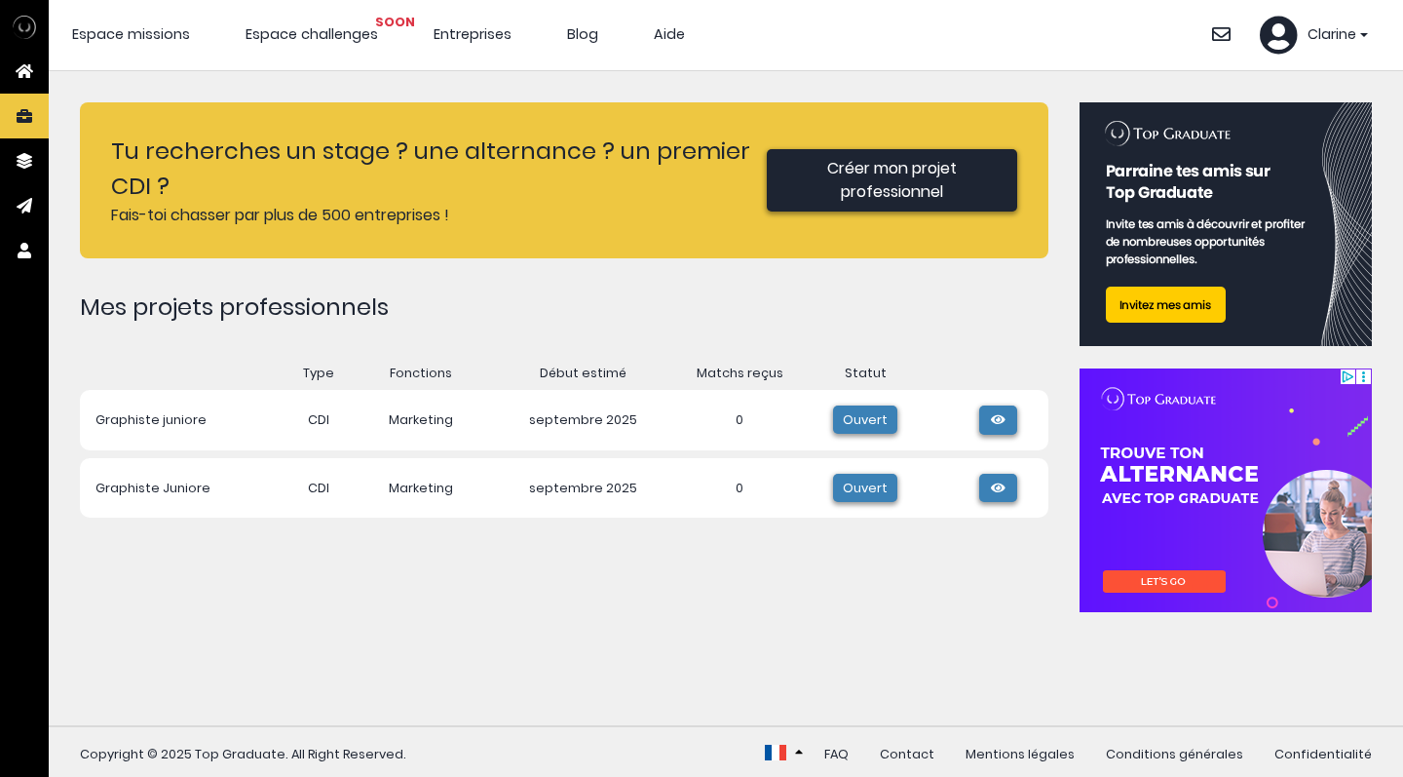
click at [997, 478] on link at bounding box center [998, 488] width 38 height 29
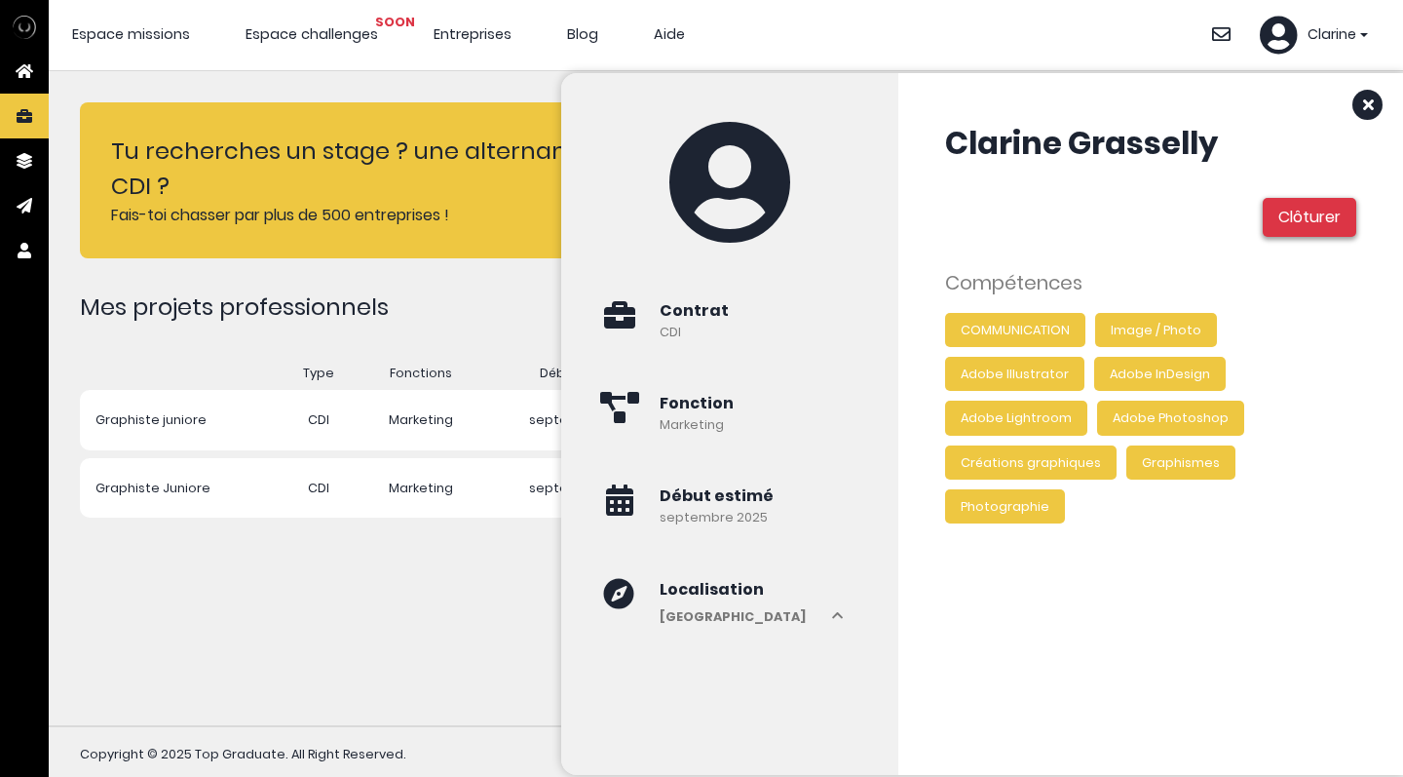
click at [420, 447] on td "Marketing" at bounding box center [421, 420] width 133 height 60
click at [447, 405] on td "Marketing" at bounding box center [421, 420] width 133 height 60
click at [1364, 97] on icon at bounding box center [1368, 104] width 39 height 31
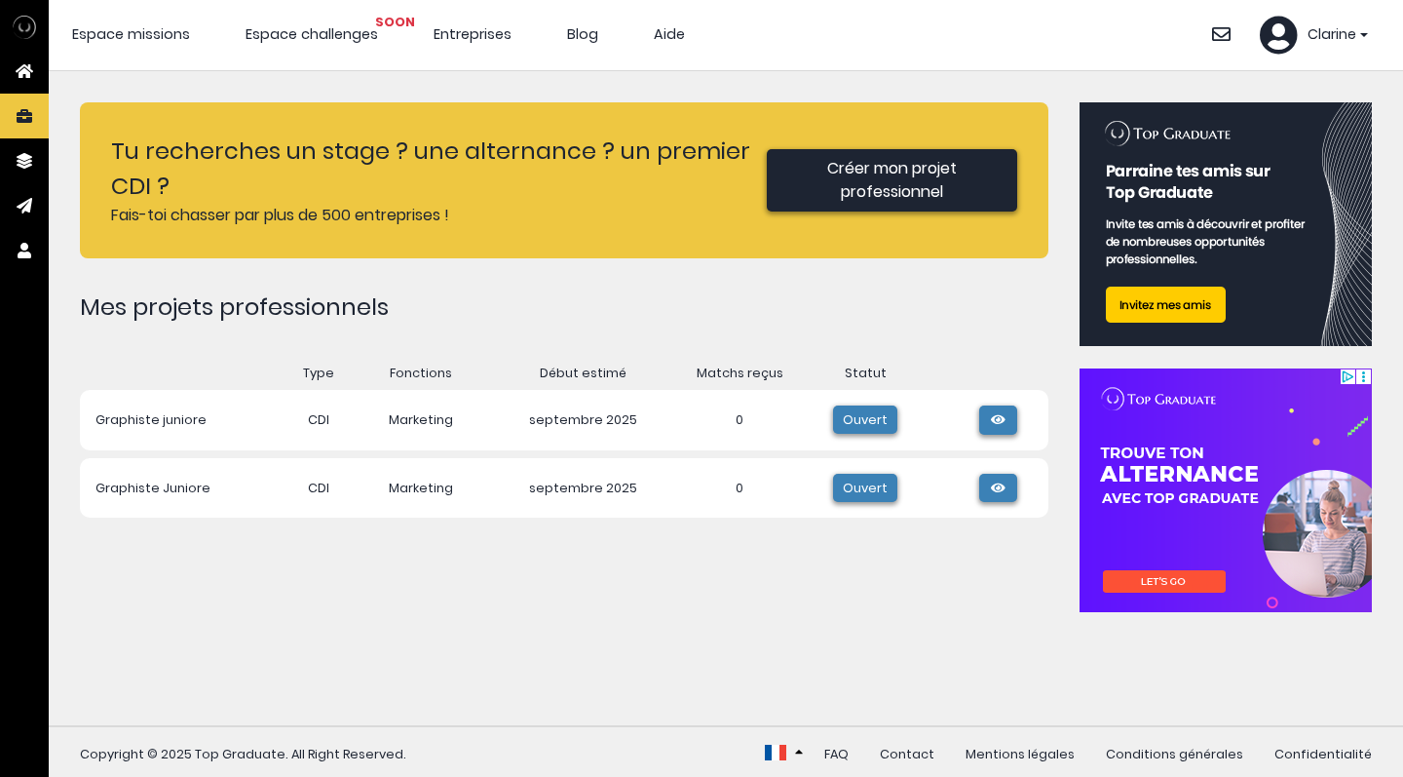
click at [1007, 420] on icon at bounding box center [997, 420] width 19 height 13
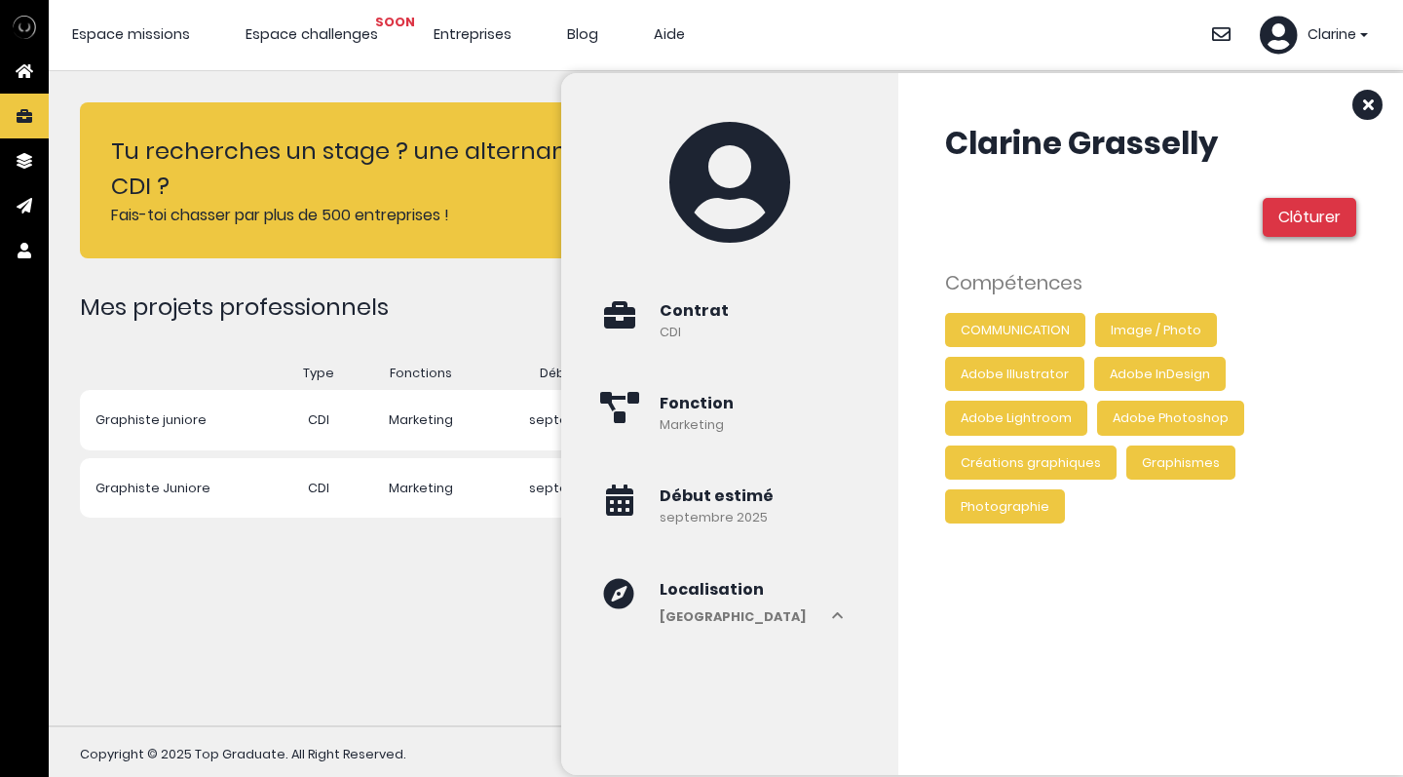
click at [1377, 74] on div "Clarine Grasselly Clôturer Compétences COMMUNICATION Image / Photo Adobe Illust…" at bounding box center [1150, 424] width 505 height 702
click at [1375, 86] on div "Clarine Grasselly Clôturer Compétences COMMUNICATION Image / Photo Adobe Illust…" at bounding box center [1150, 424] width 505 height 702
click at [1391, 96] on div "Clarine Grasselly Clôturer Compétences COMMUNICATION Image / Photo Adobe Illust…" at bounding box center [1150, 424] width 505 height 702
click at [1372, 97] on icon at bounding box center [1368, 104] width 39 height 31
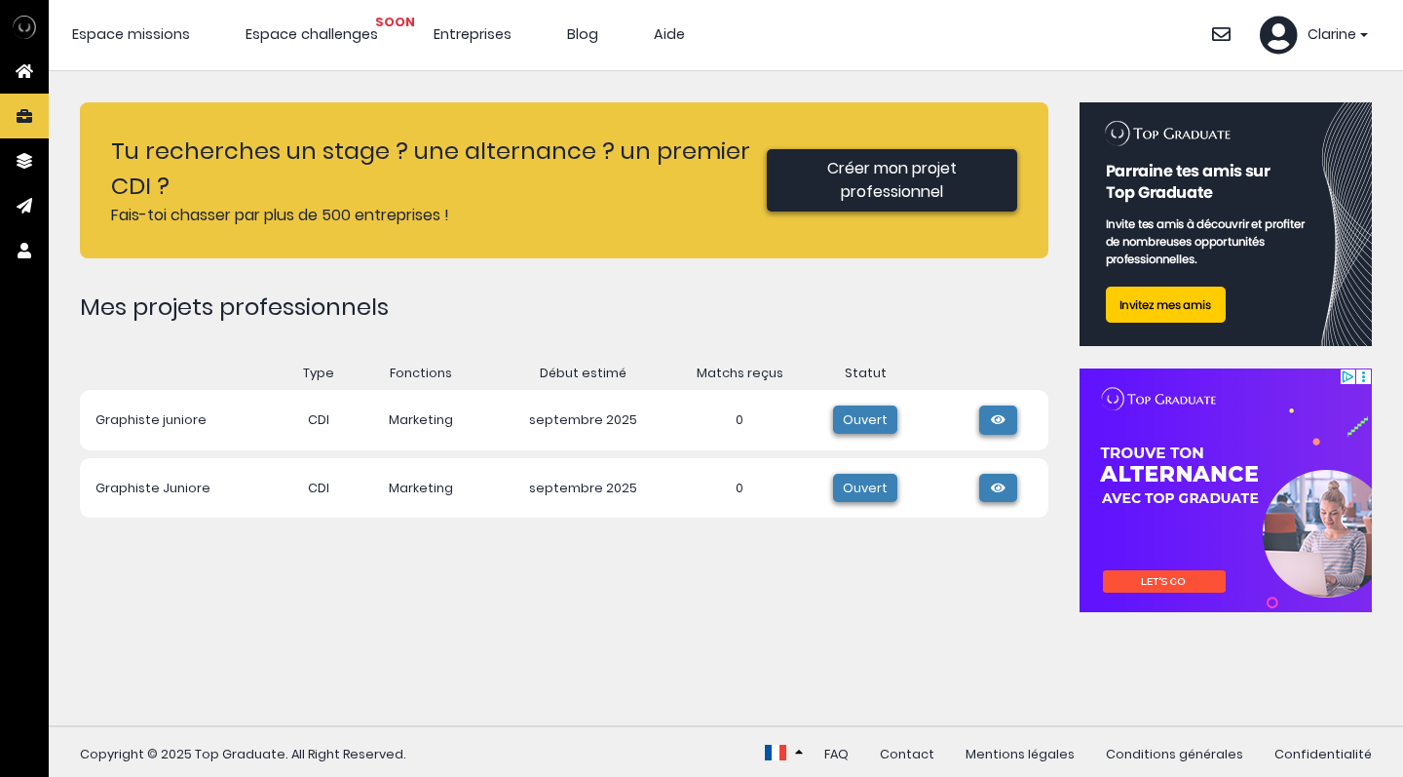
click at [1005, 496] on link at bounding box center [998, 488] width 38 height 29
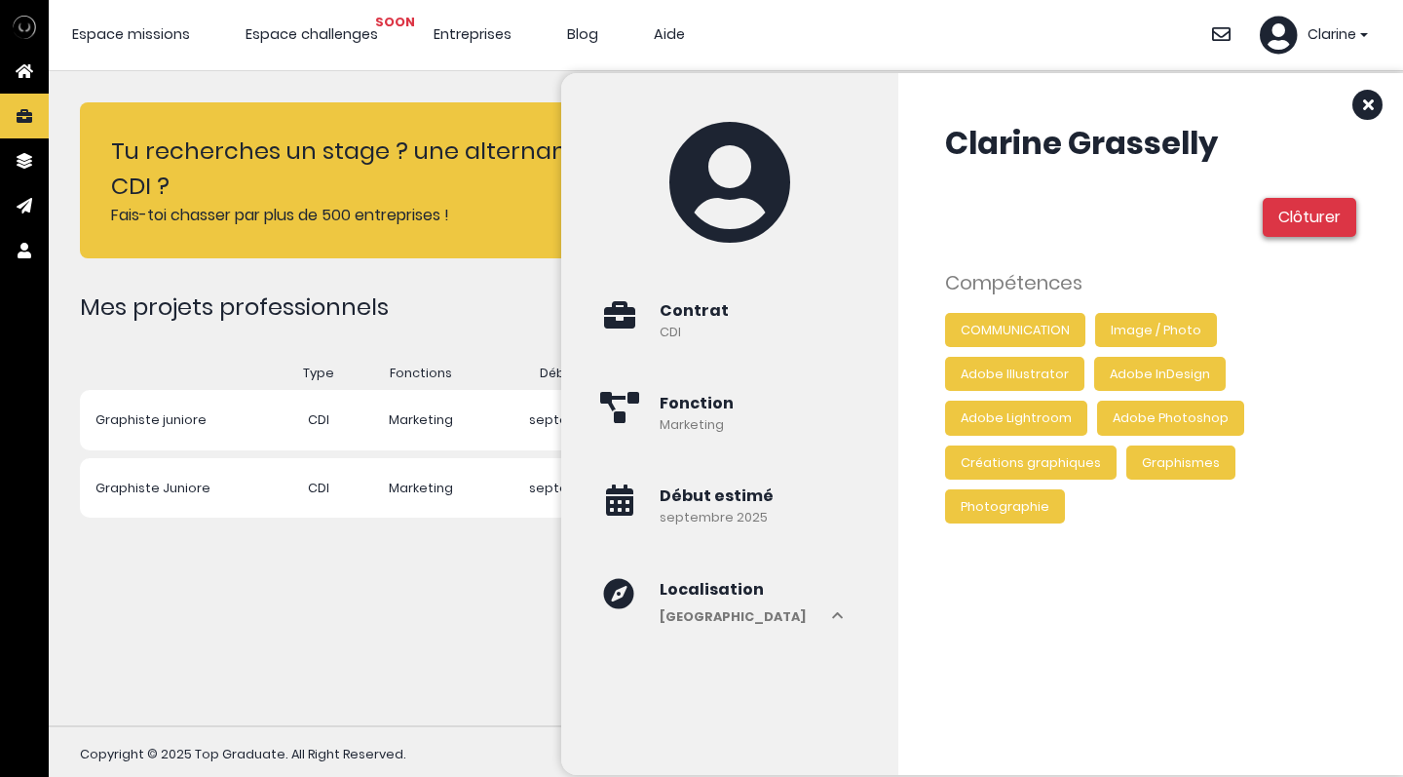
click at [1302, 211] on link "Clôturer" at bounding box center [1310, 217] width 94 height 39
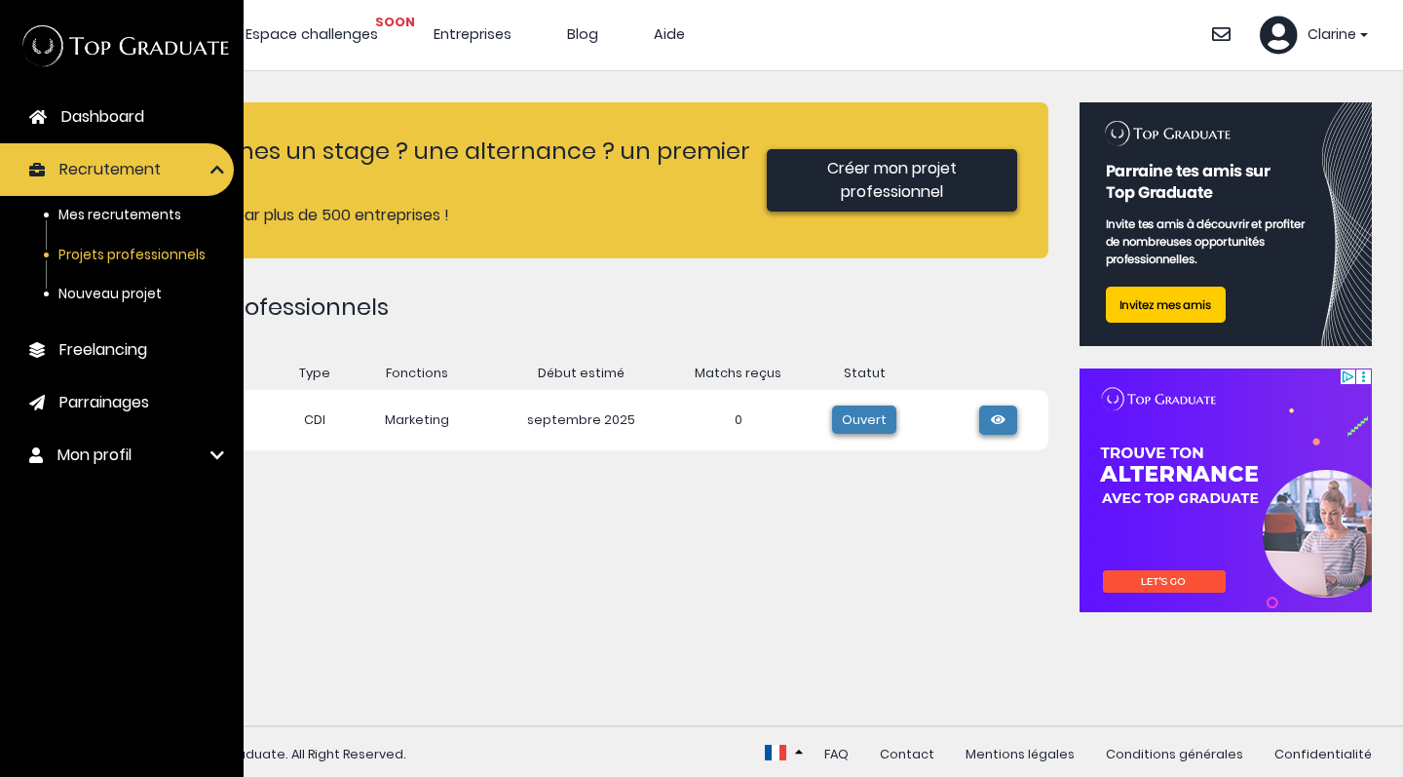
click at [97, 446] on span "Mon profil" at bounding box center [94, 454] width 74 height 23
click at [106, 470] on link "Mon profil" at bounding box center [117, 455] width 234 height 53
click at [104, 456] on span "Mon profil" at bounding box center [94, 454] width 74 height 23
click at [1315, 37] on span "Clarine" at bounding box center [1332, 34] width 49 height 21
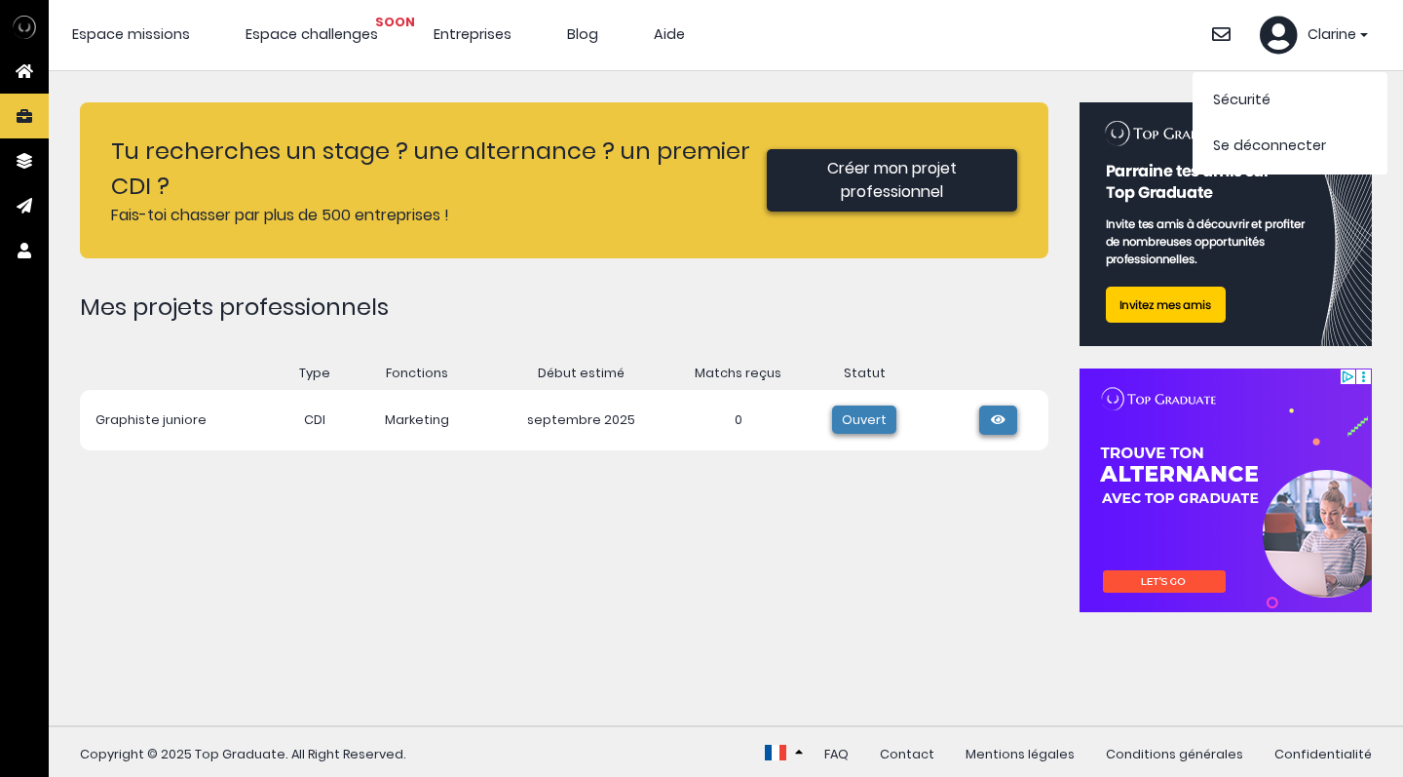
click at [1291, 34] on icon at bounding box center [1279, 35] width 38 height 39
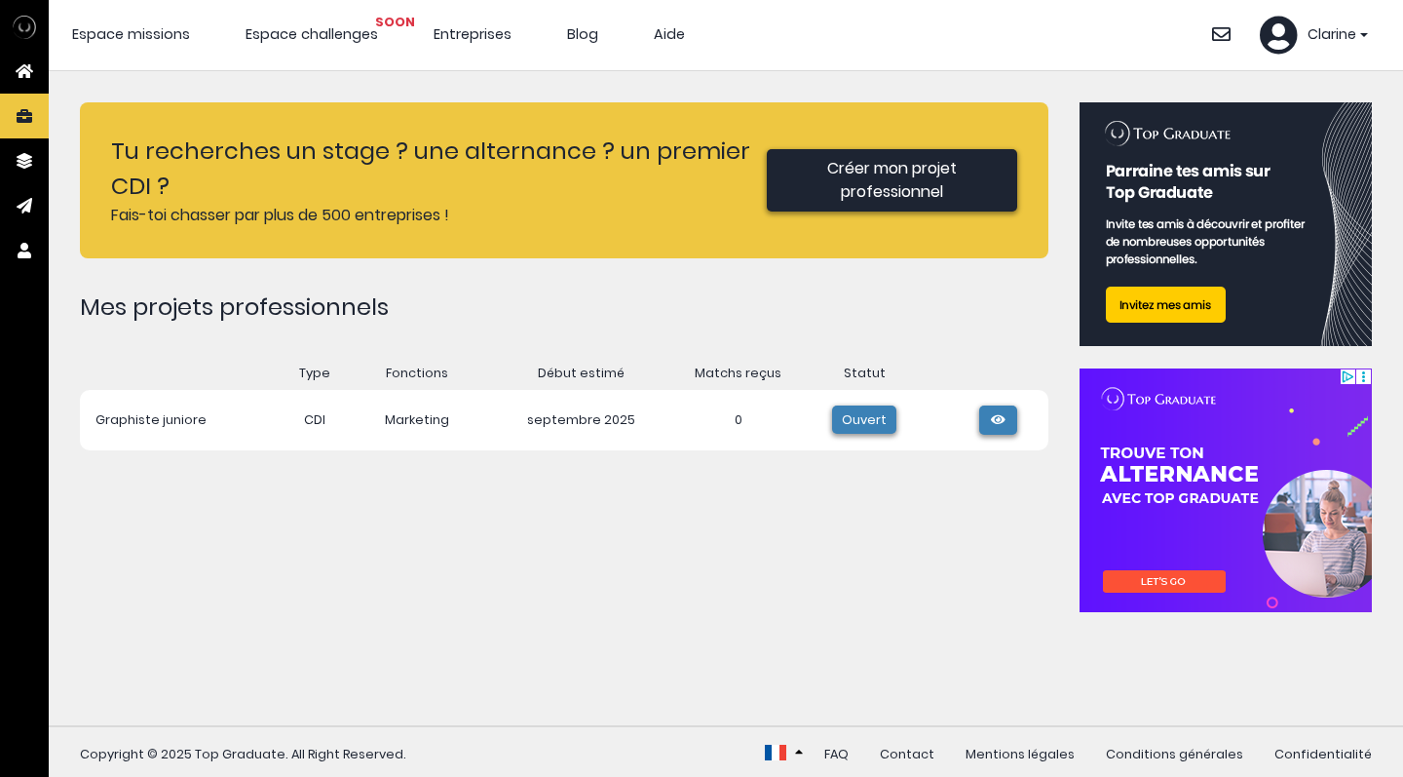
click at [1291, 34] on icon at bounding box center [1279, 35] width 38 height 39
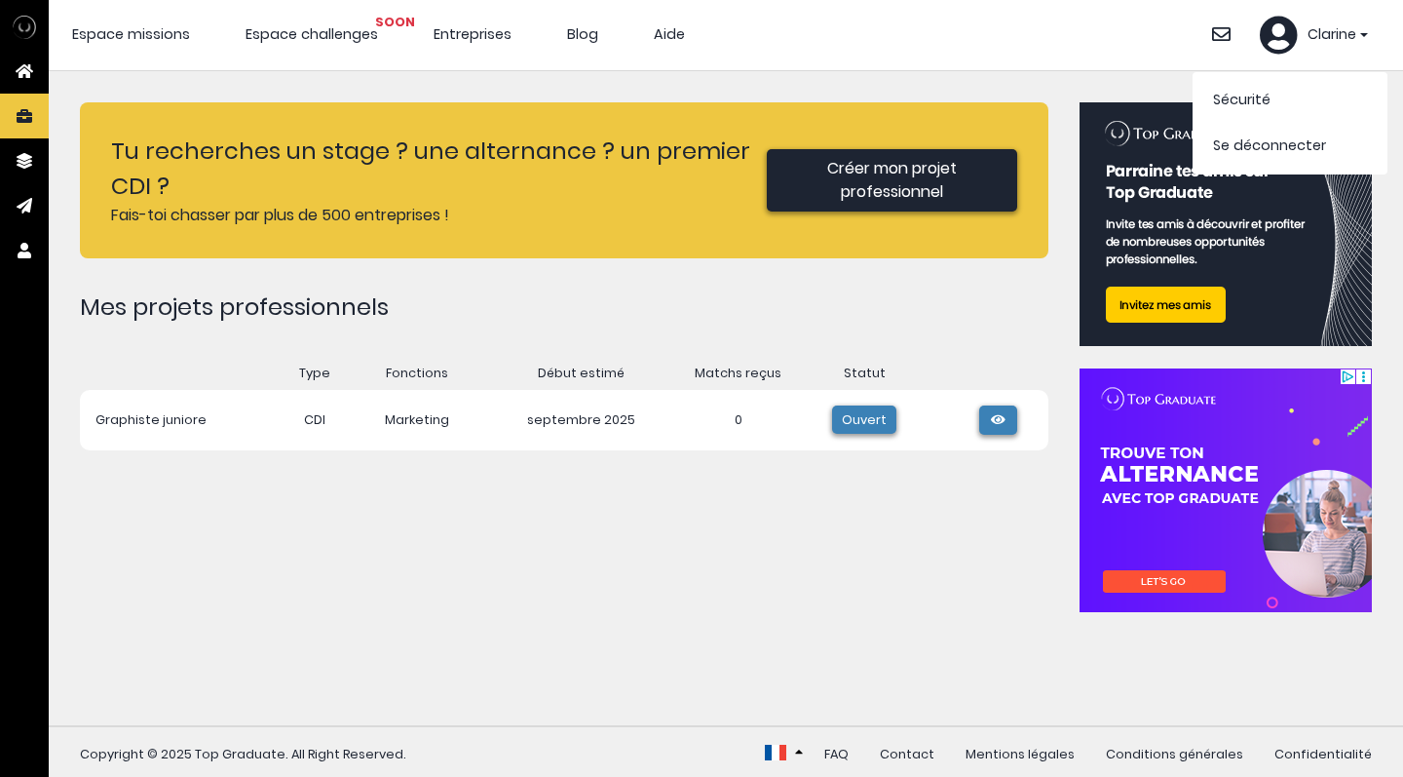
click at [260, 49] on header "Espace missions Espace challenges SOON Entreprises Blog Aide Se déconnecter" at bounding box center [726, 35] width 1355 height 71
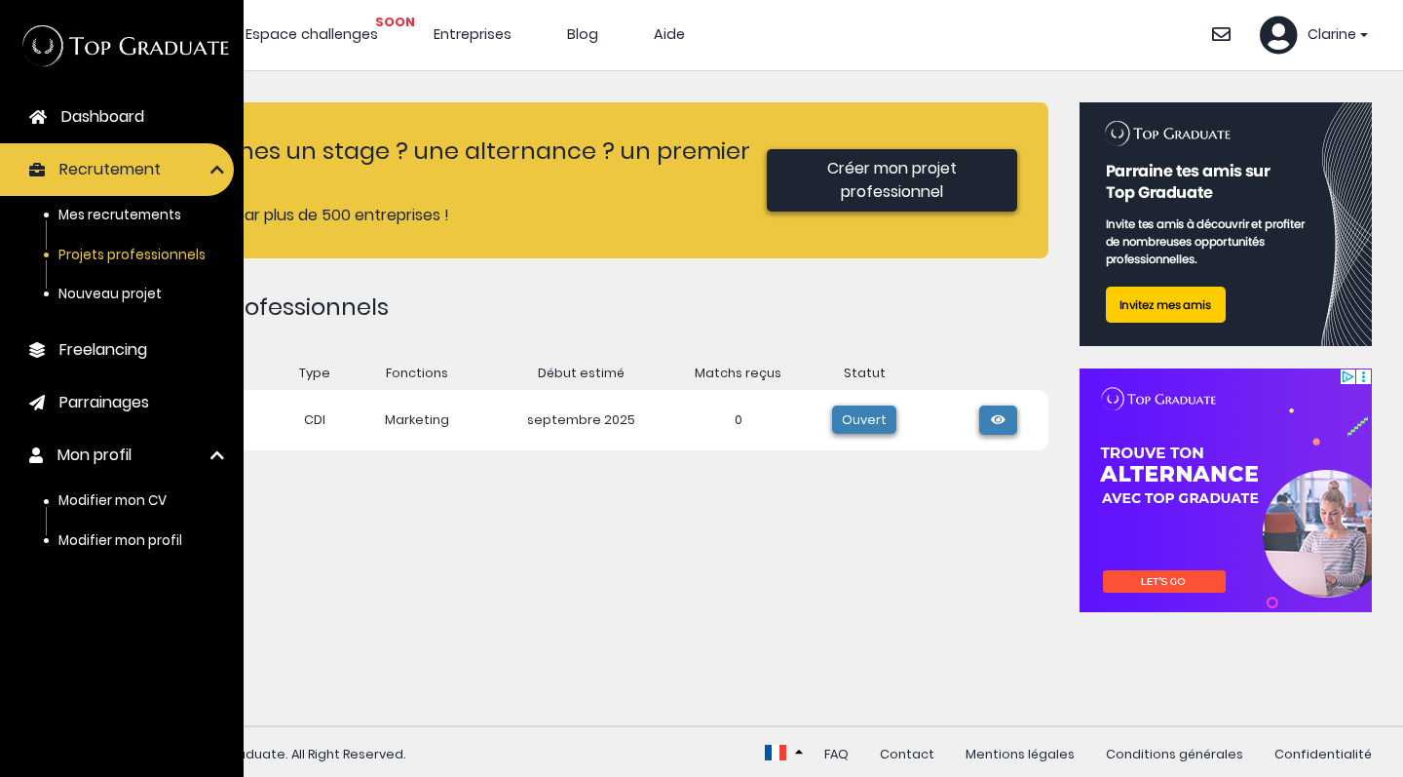
click at [33, 40] on img at bounding box center [122, 45] width 218 height 59
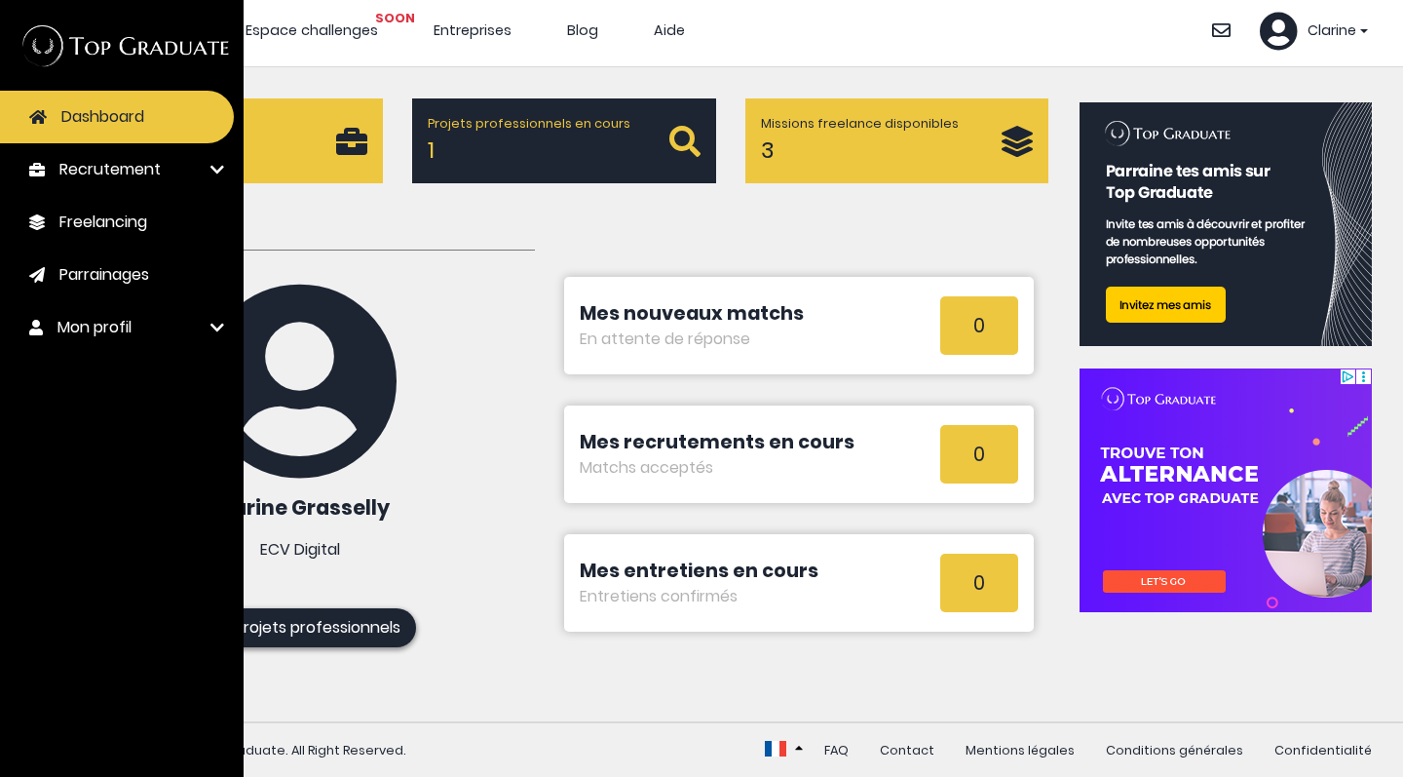
click at [523, 606] on div "Mon Dashboard Clarine Grasselly ECV Digital Mes projets professionnels" at bounding box center [300, 430] width 499 height 433
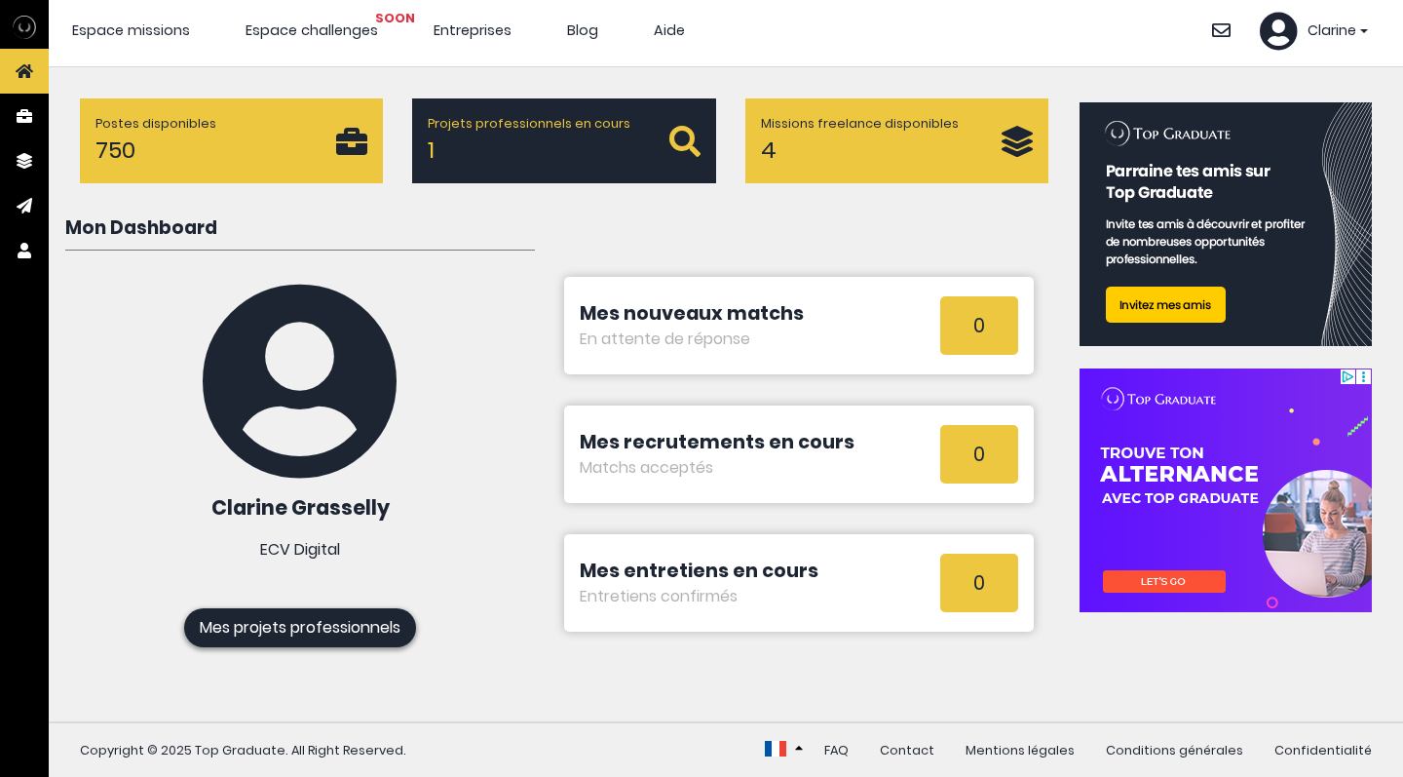
scroll to position [6, 0]
click at [326, 644] on div "Mon Dashboard Clarine Grasselly ECV Digital Mes projets professionnels Mes nouv…" at bounding box center [550, 438] width 998 height 448
click at [331, 614] on link "Mes projets professionnels" at bounding box center [300, 627] width 232 height 39
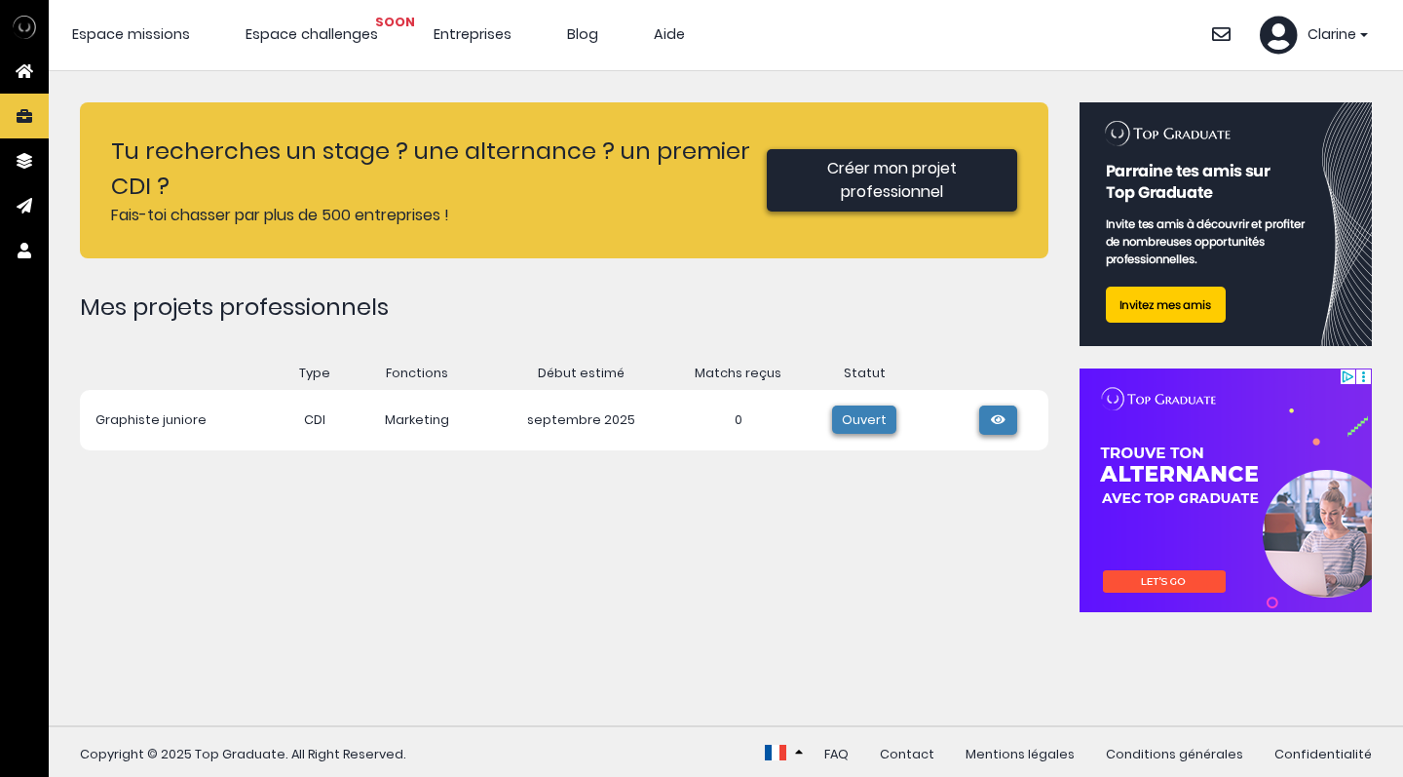
click at [749, 563] on div "Tu recherches un stage ? une alternance ? un premier CDI ? Fais-toi chasser par…" at bounding box center [564, 398] width 969 height 592
click at [312, 27] on span "Espace challenges SOON" at bounding box center [312, 33] width 133 height 19
click at [141, 30] on span "Espace missions" at bounding box center [131, 33] width 118 height 19
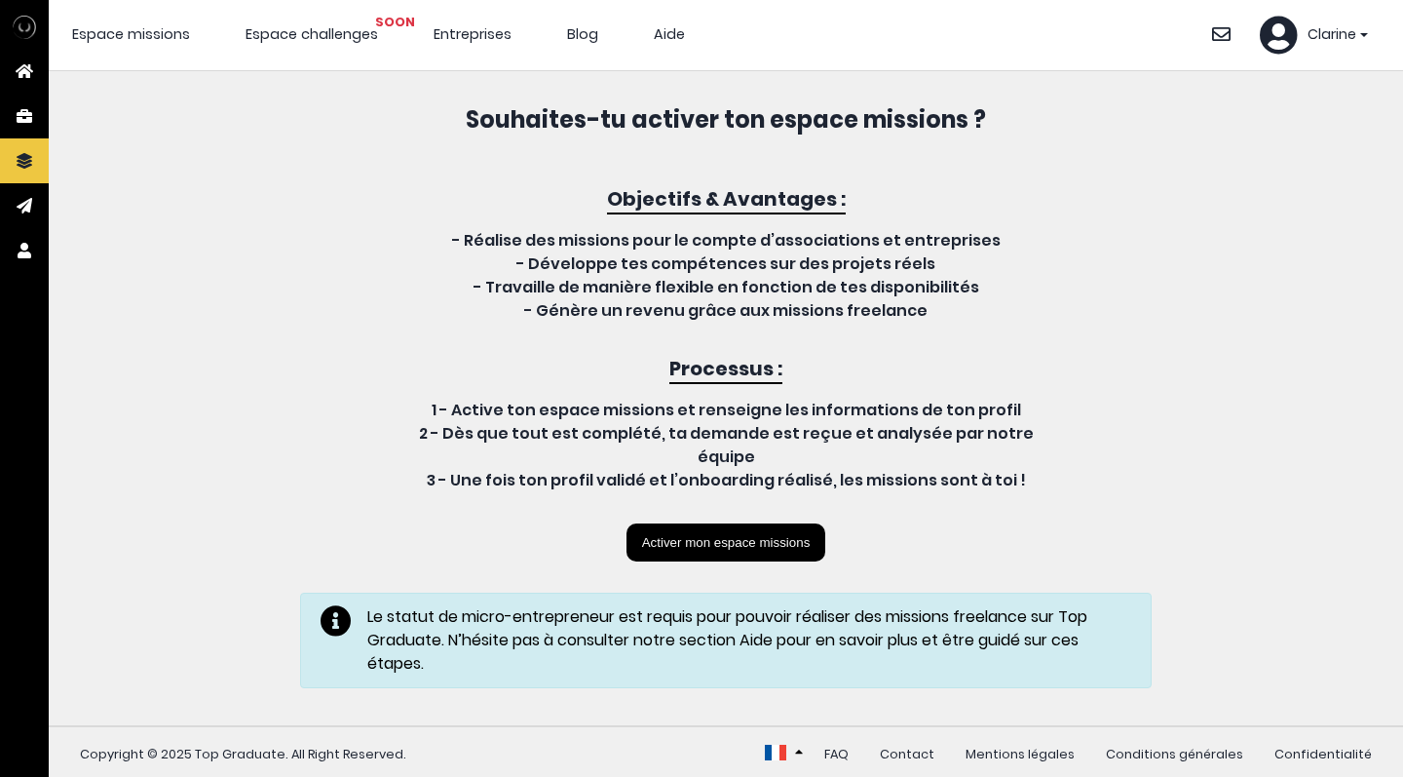
click at [708, 546] on button "Activer mon espace missions" at bounding box center [727, 542] width 200 height 38
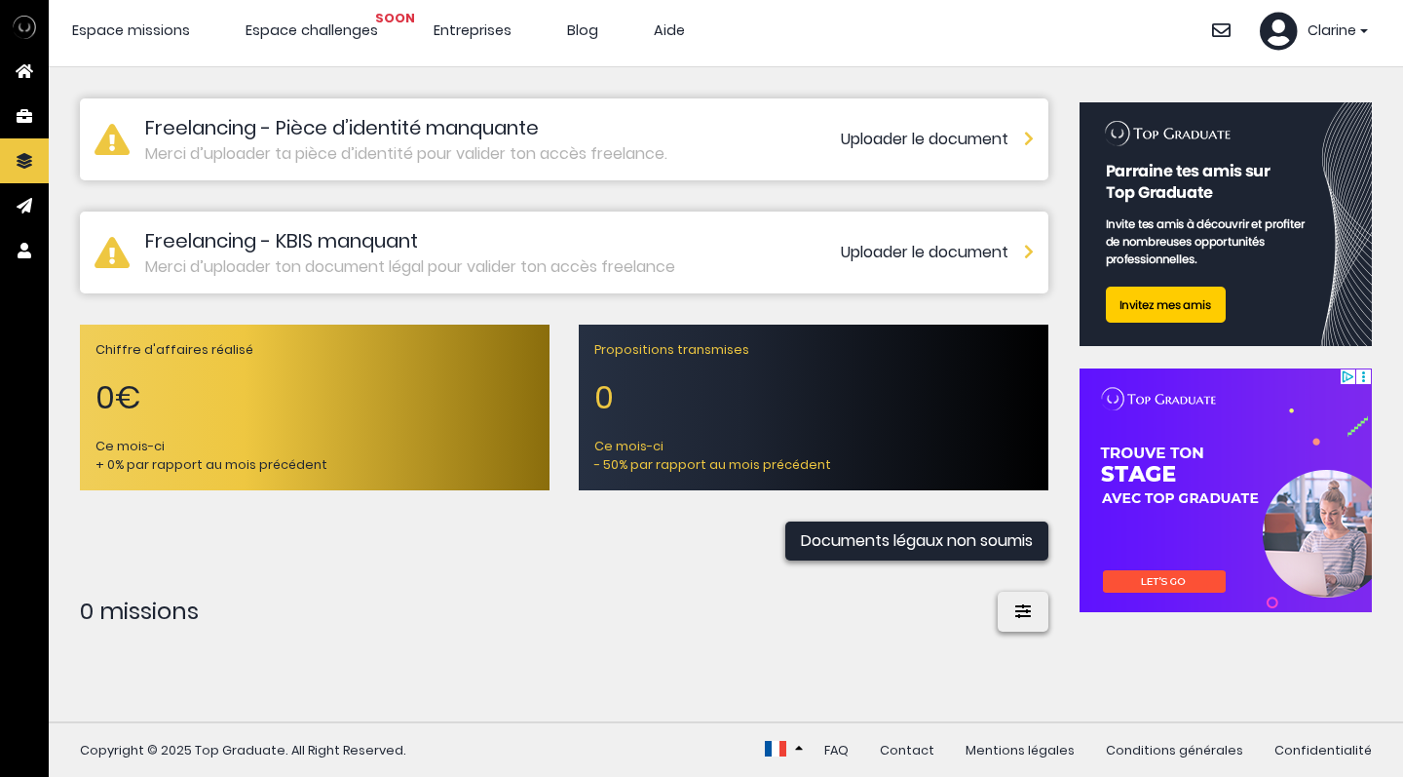
scroll to position [7, 0]
click at [903, 135] on link "Uploader le document" at bounding box center [937, 139] width 193 height 23
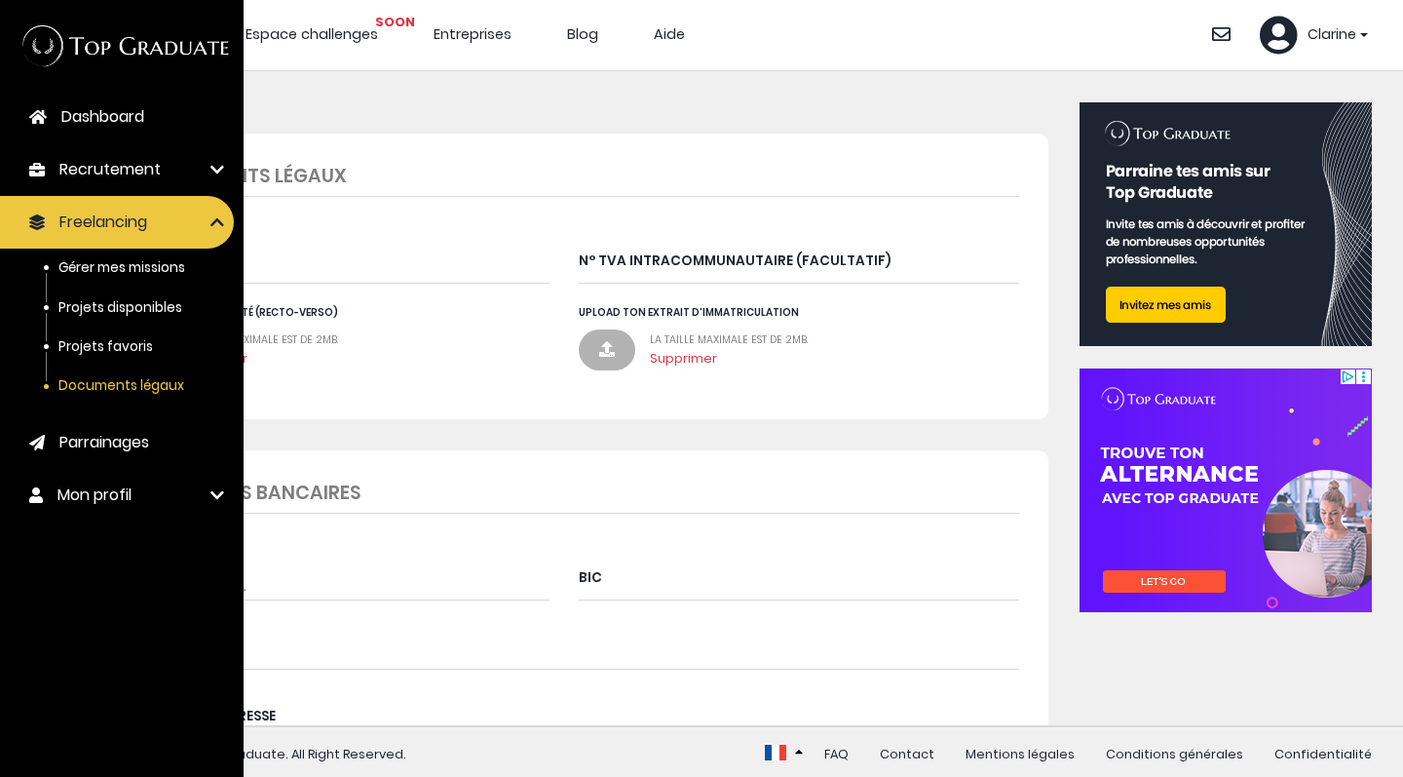
click at [979, 141] on div "Mes documents légaux N° SIRET N° TVA intracommunautaire (facultatif) Upload ta …" at bounding box center [564, 277] width 969 height 286
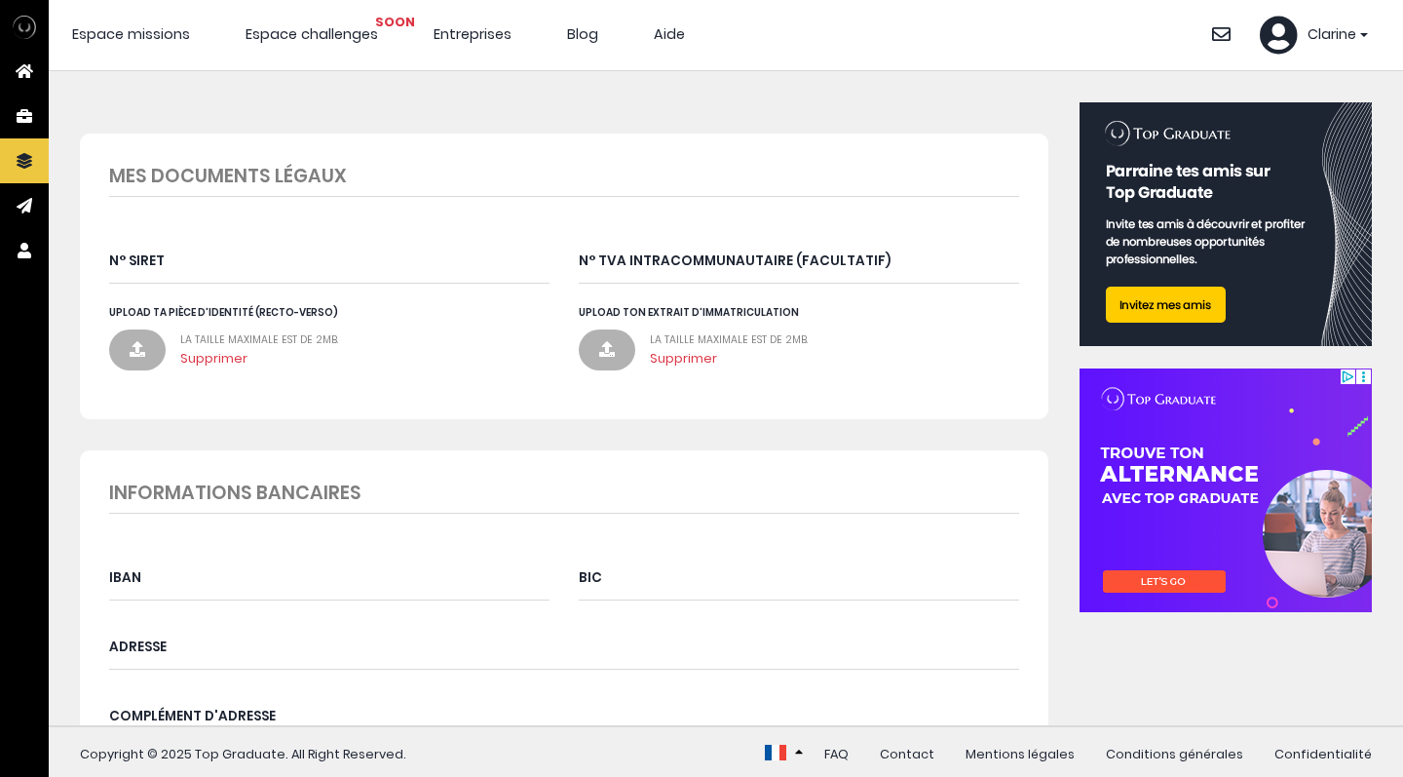
click at [279, 270] on input "N° SIRET" at bounding box center [329, 260] width 440 height 48
paste input "93151282600013"
type input "93151282600013"
click at [146, 345] on label at bounding box center [137, 349] width 57 height 41
click at [109, 305] on input "Upload ta pièce d'identité (Recto-Verso)" at bounding box center [109, 305] width 0 height 0
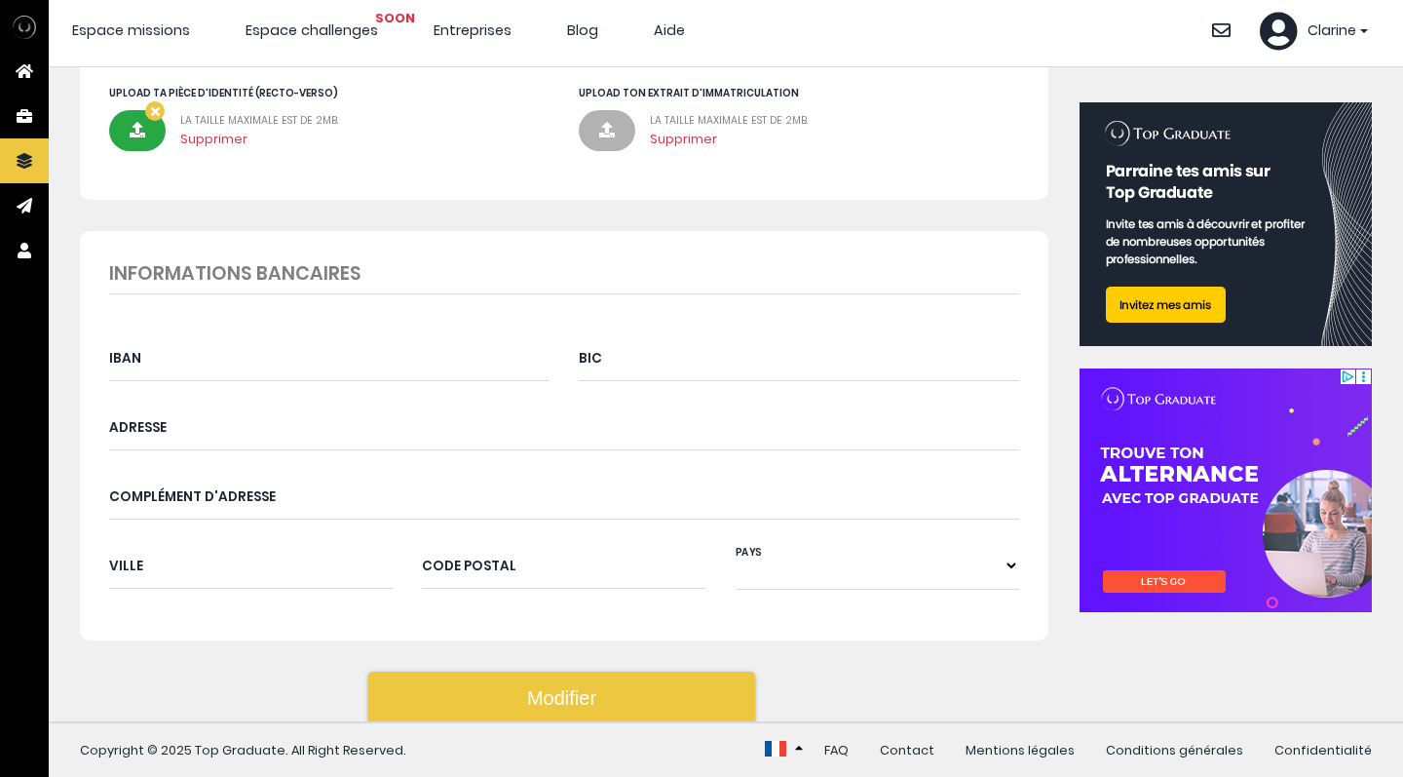
scroll to position [7, 0]
click at [580, 687] on button "Modifier" at bounding box center [562, 697] width 388 height 53
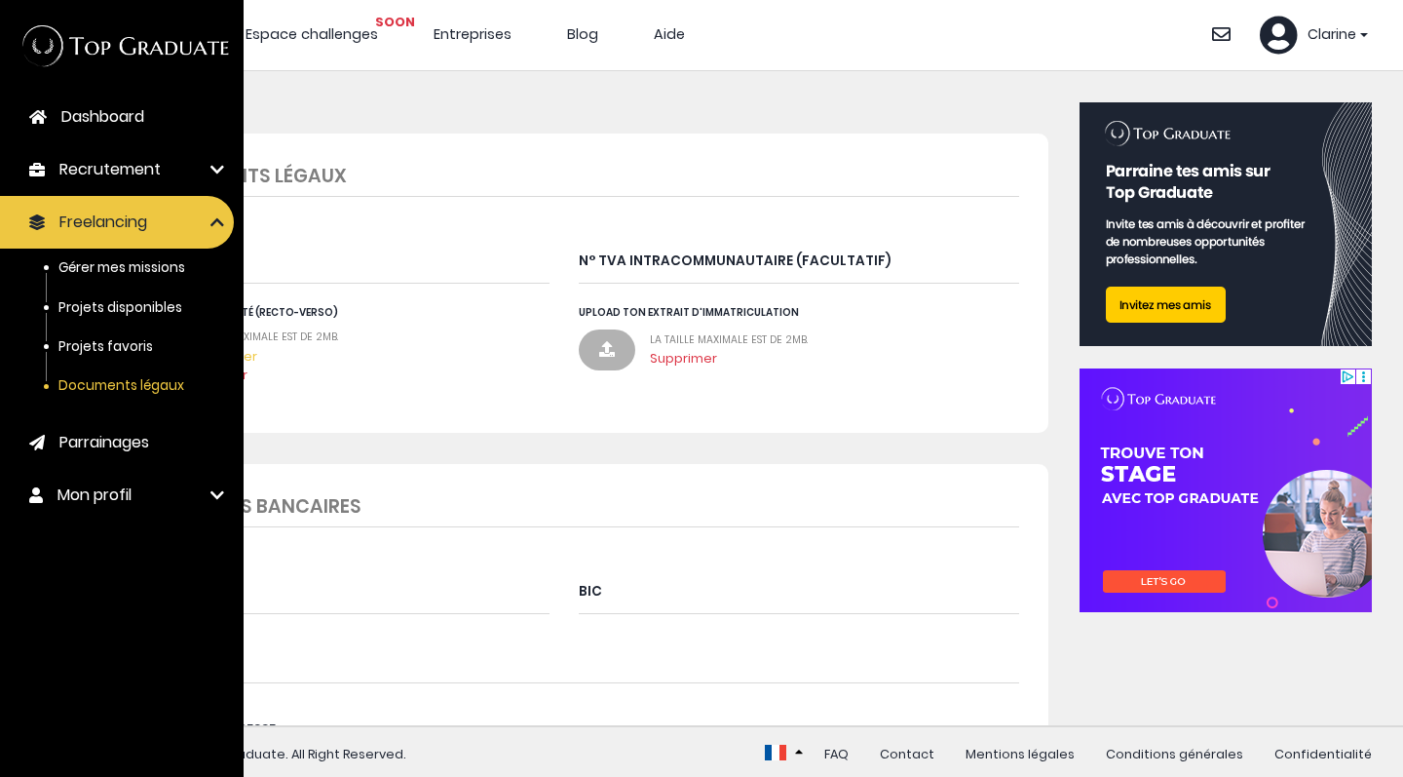
click at [153, 308] on span "Projets disponibles" at bounding box center [120, 307] width 124 height 19
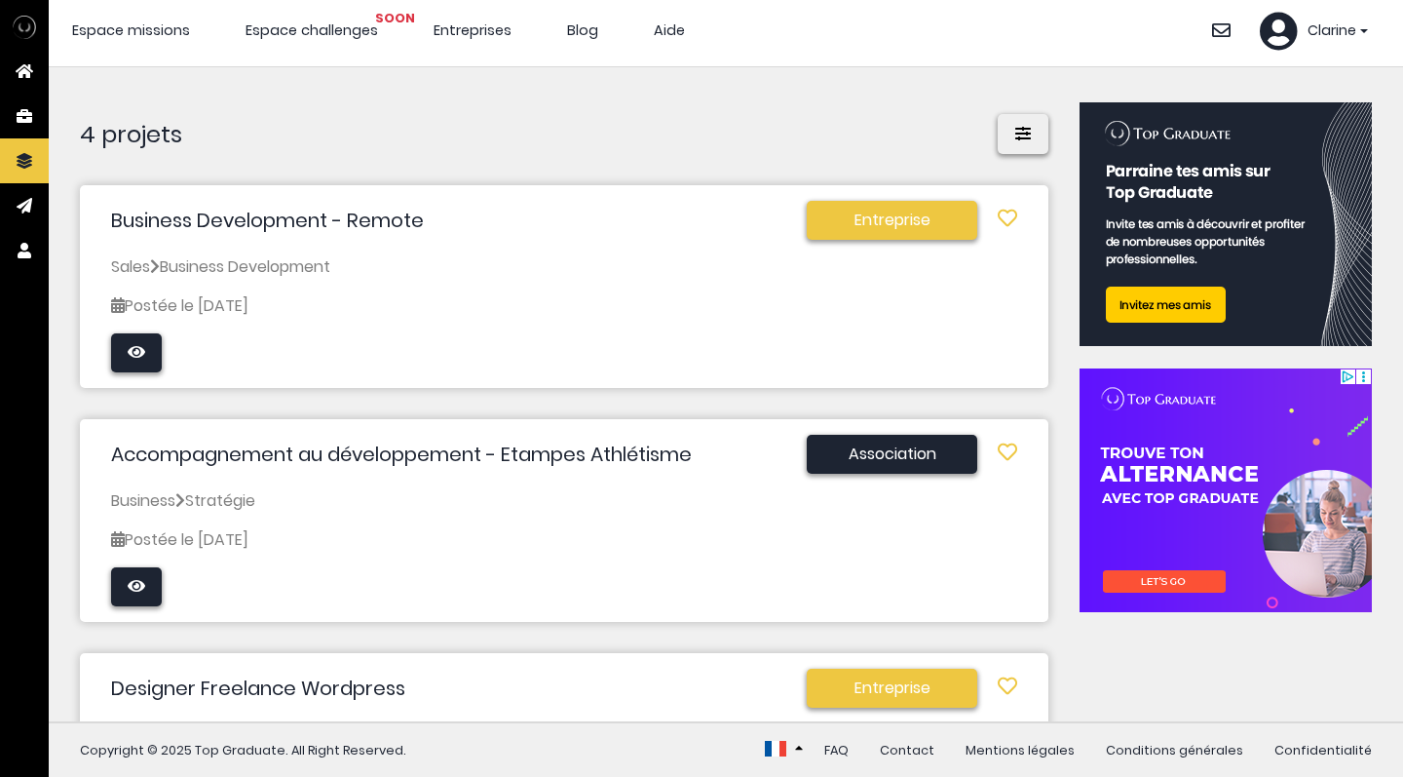
click at [163, 32] on span "Espace missions" at bounding box center [131, 29] width 118 height 19
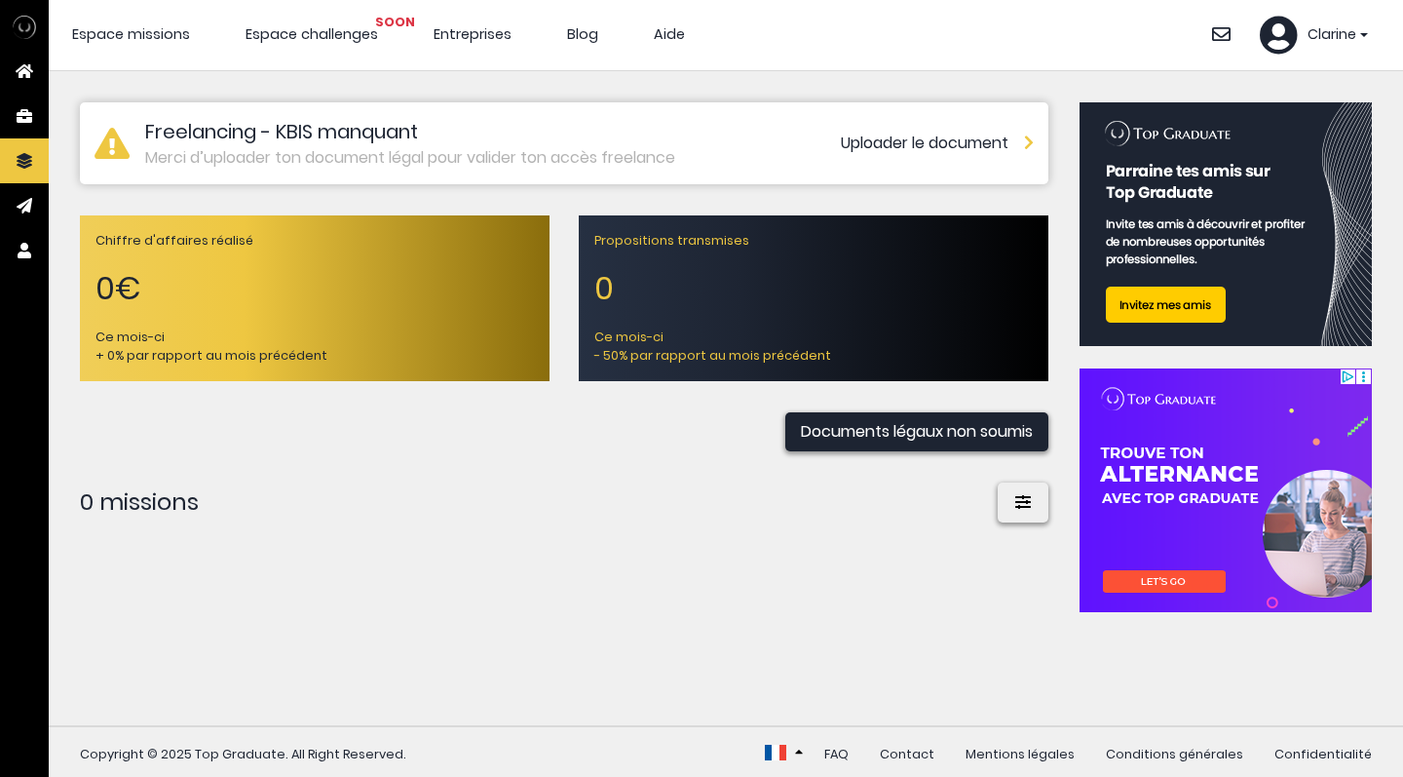
click at [441, 29] on span "Entreprises" at bounding box center [473, 33] width 78 height 19
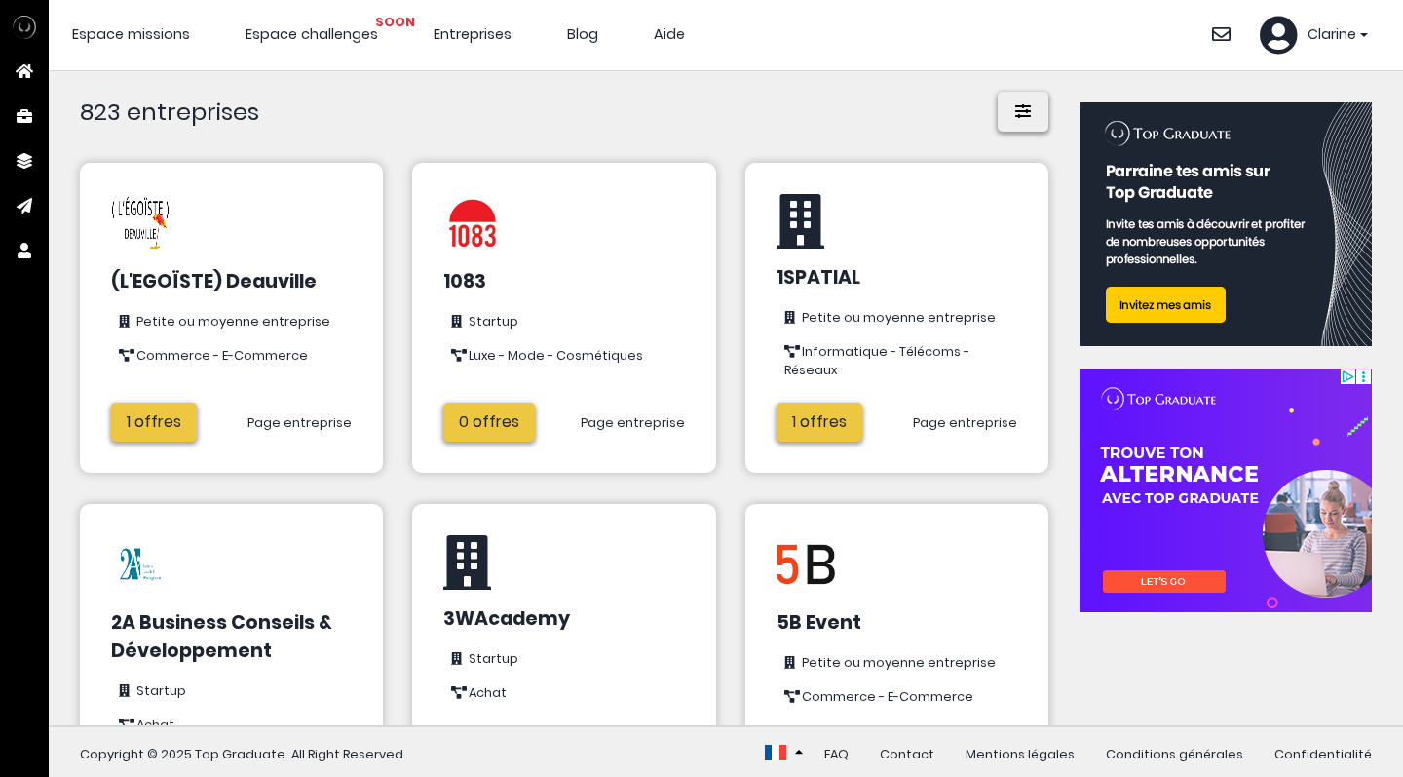
scroll to position [30, 0]
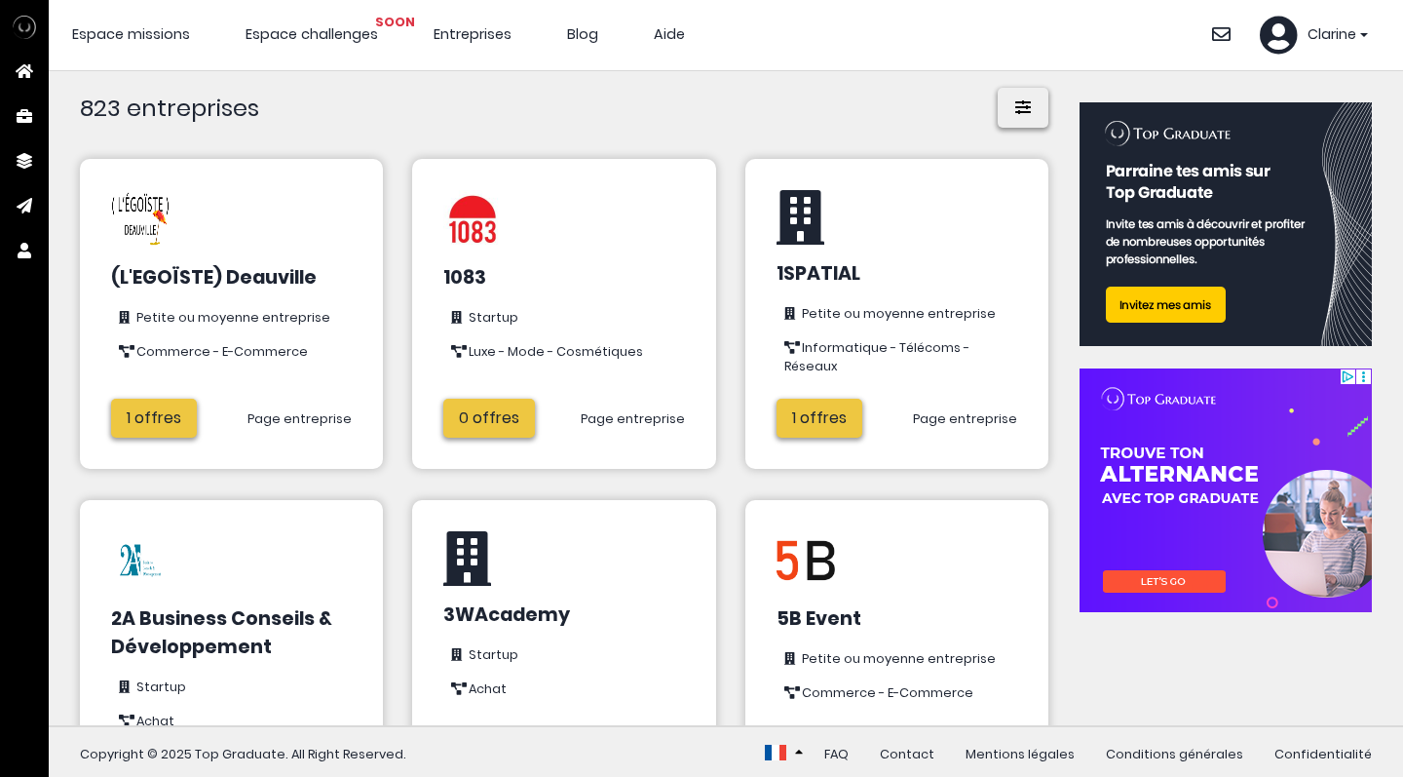
click at [173, 415] on link "1 offres" at bounding box center [154, 418] width 86 height 39
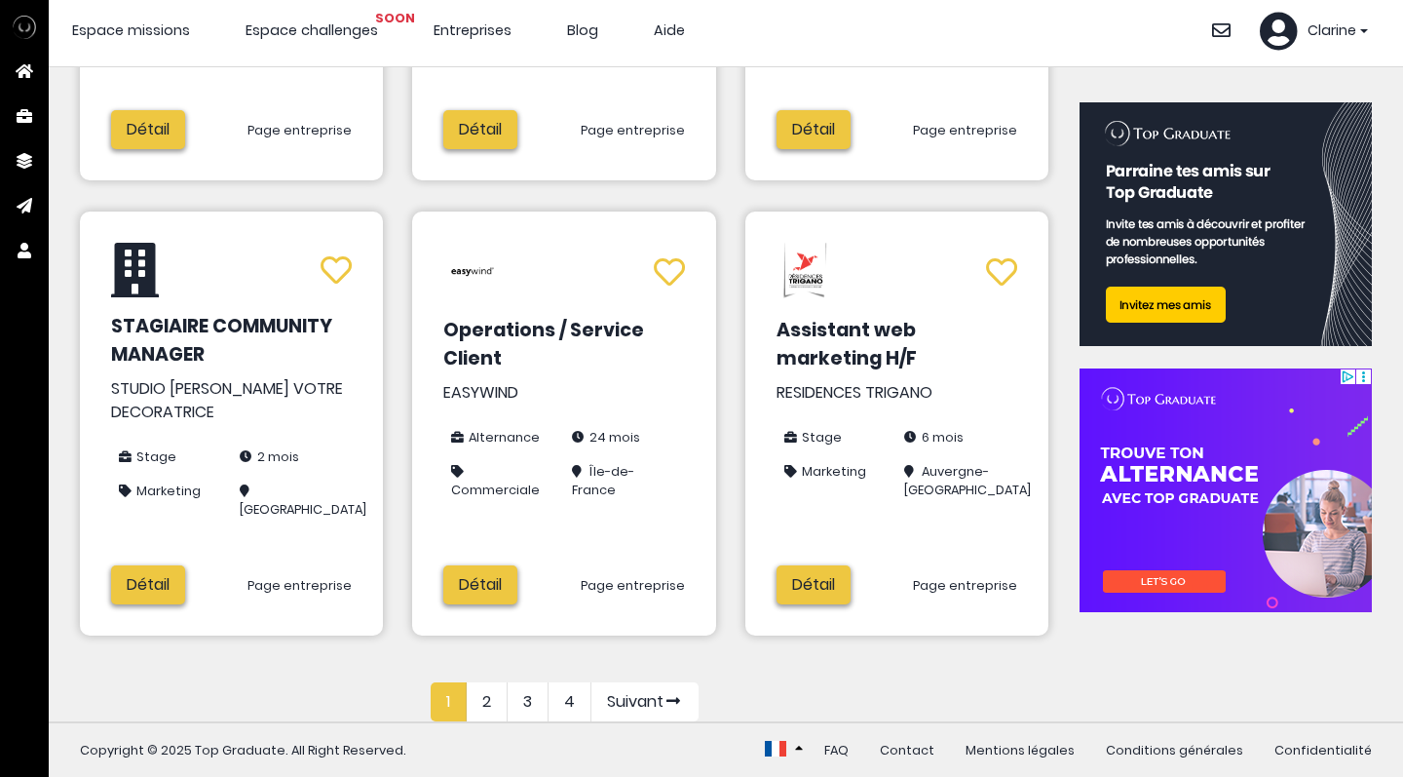
scroll to position [7, 0]
click at [473, 693] on link "2" at bounding box center [487, 701] width 41 height 39
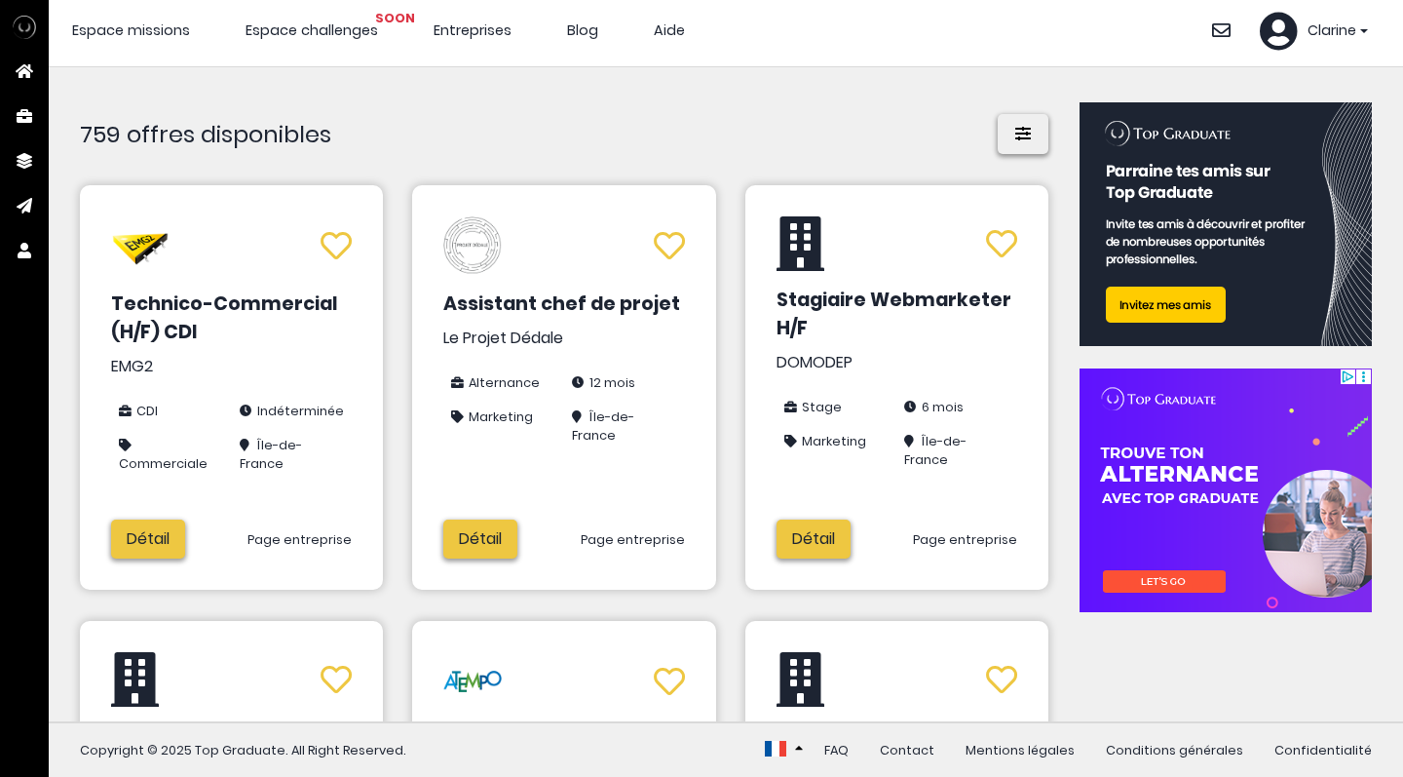
scroll to position [0, 0]
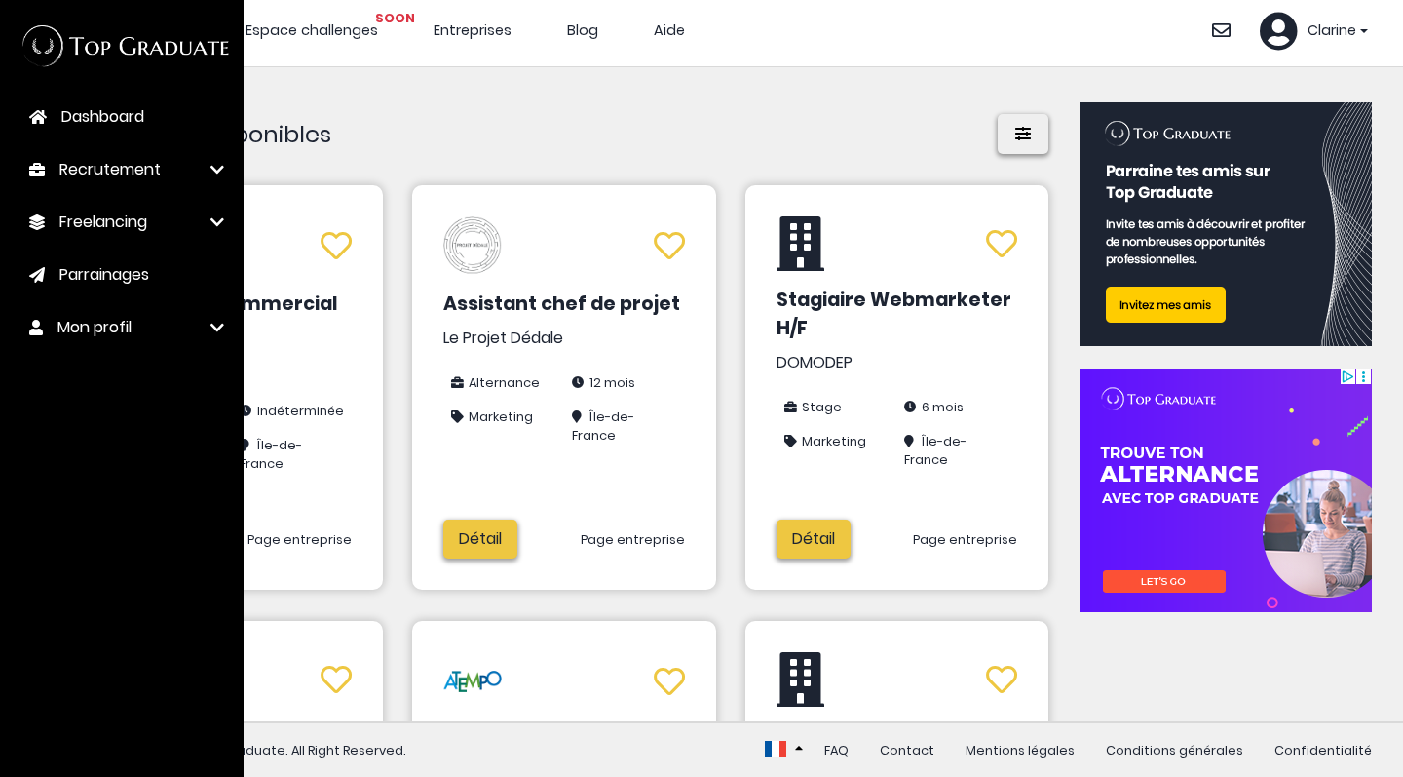
click at [28, 25] on img at bounding box center [122, 45] width 218 height 59
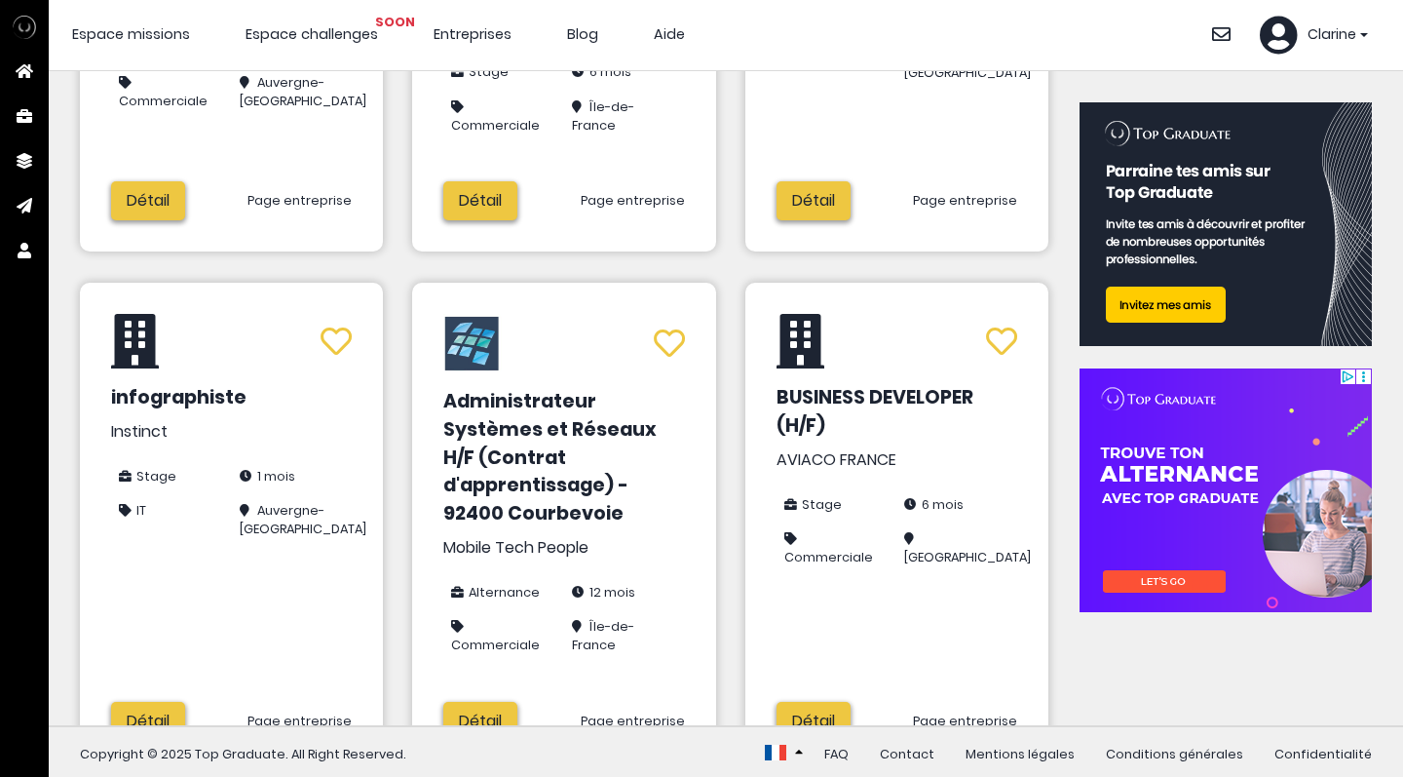
scroll to position [434, 0]
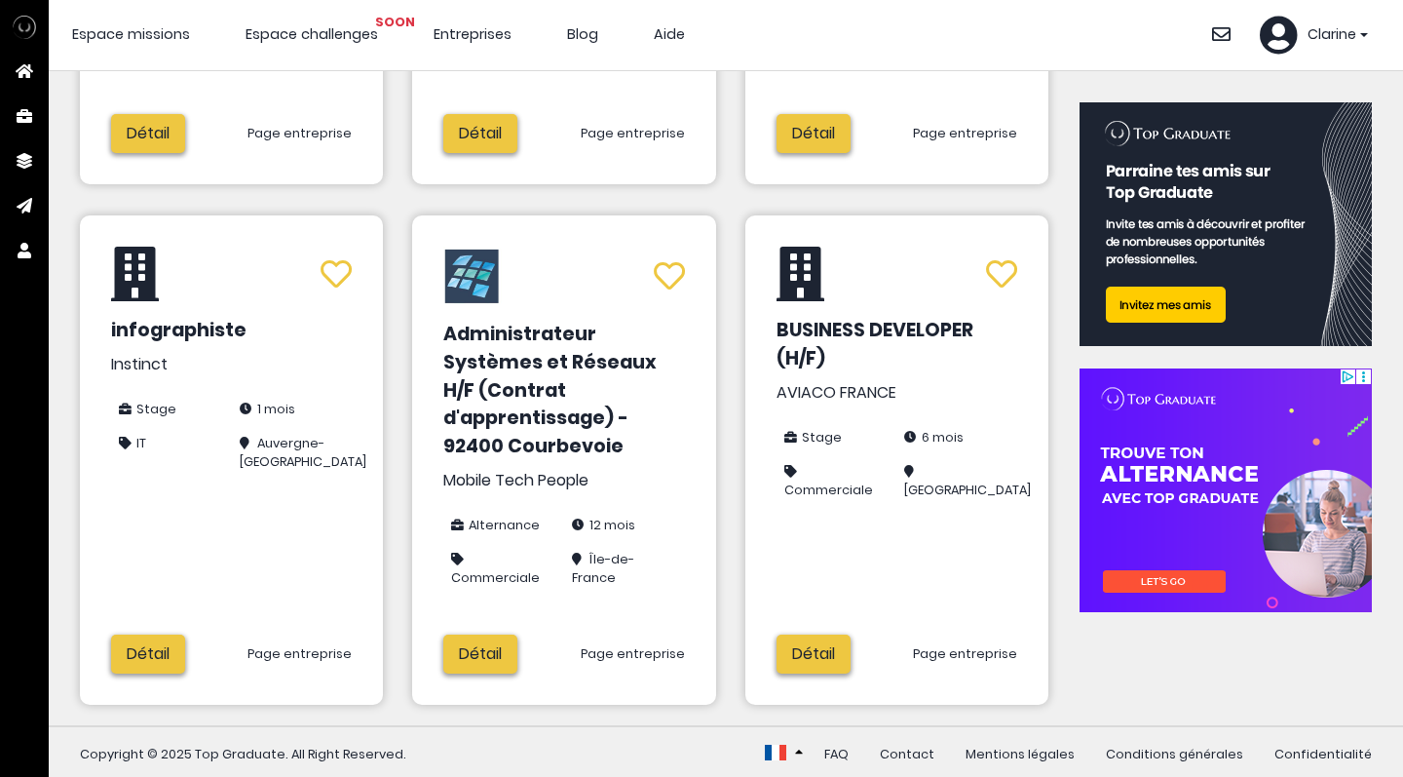
click at [150, 646] on link "Détail" at bounding box center [148, 653] width 74 height 39
